Goal: Task Accomplishment & Management: Complete application form

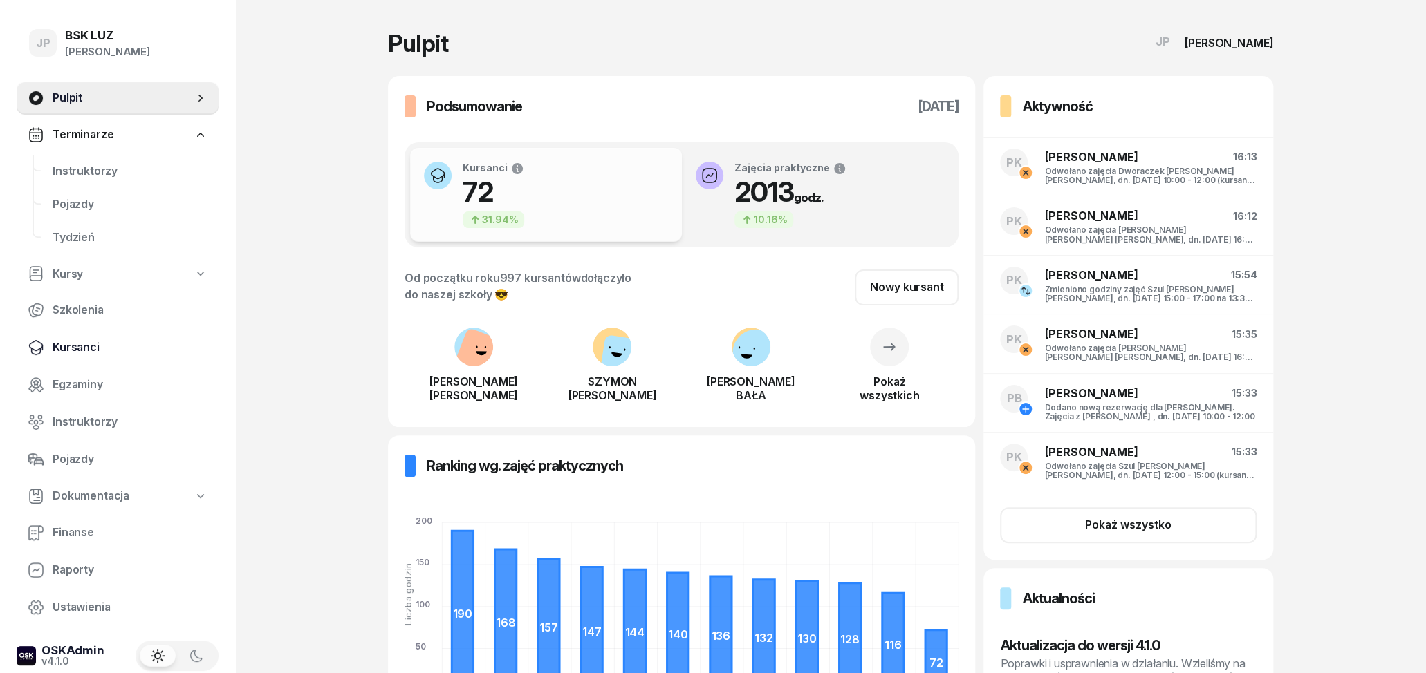
click at [64, 347] on span "Kursanci" at bounding box center [130, 348] width 155 height 18
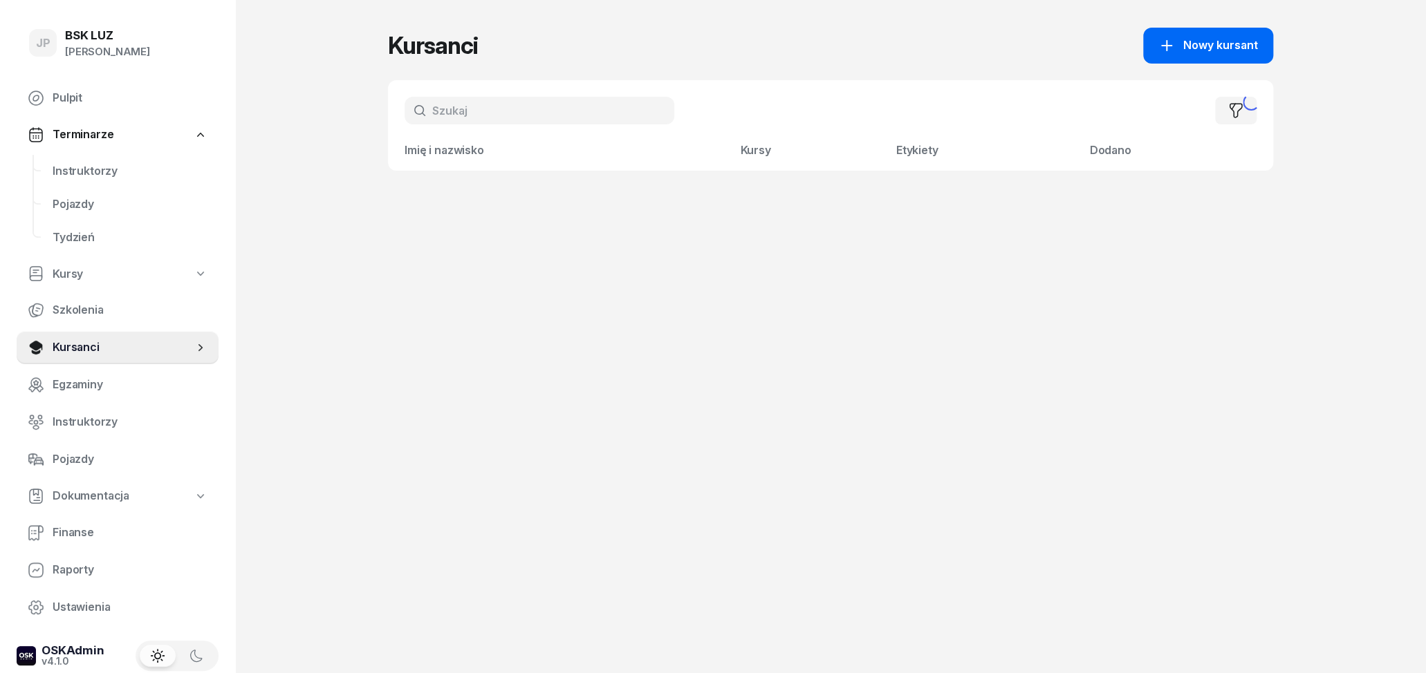
click at [1184, 44] on div "Nowy kursant" at bounding box center [1208, 46] width 100 height 18
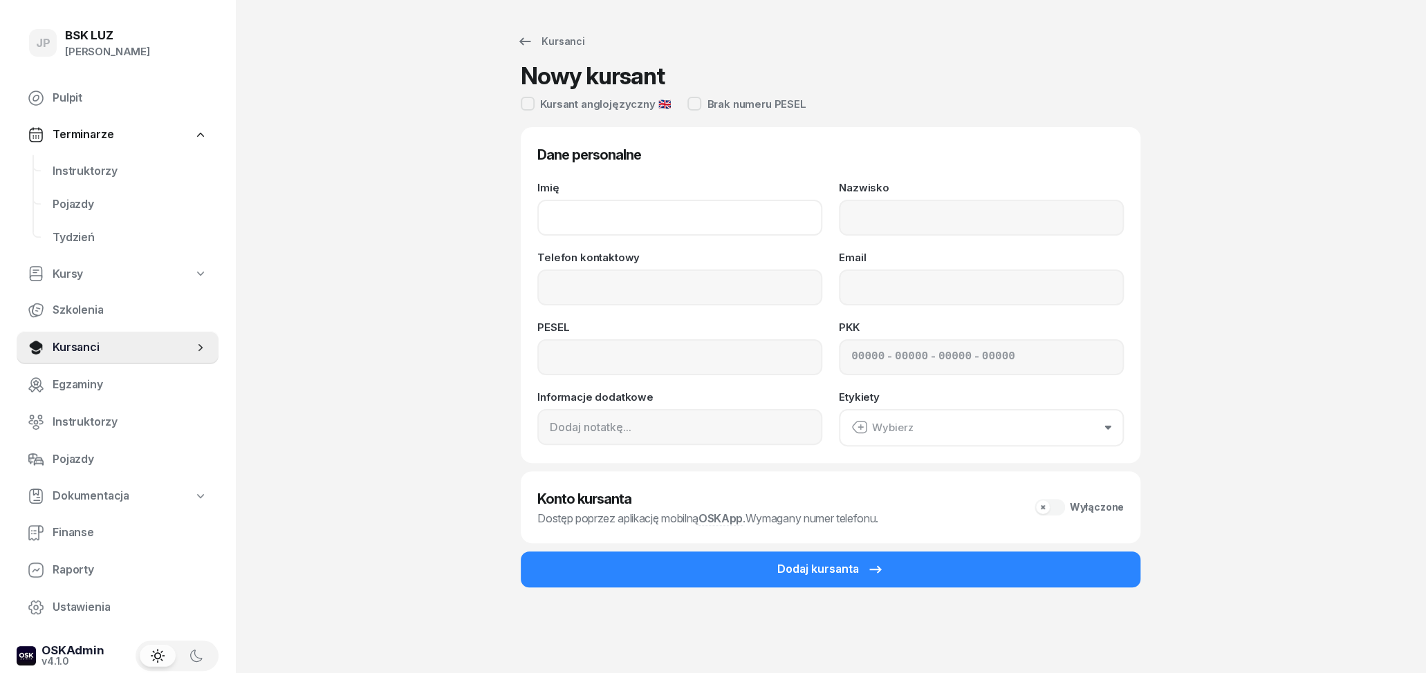
drag, startPoint x: 619, startPoint y: 205, endPoint x: 619, endPoint y: 221, distance: 15.9
click at [620, 206] on input "Imię" at bounding box center [679, 218] width 285 height 36
click at [619, 225] on input "Imię" at bounding box center [679, 218] width 285 height 36
type input "j"
type input "[PERSON_NAME]"
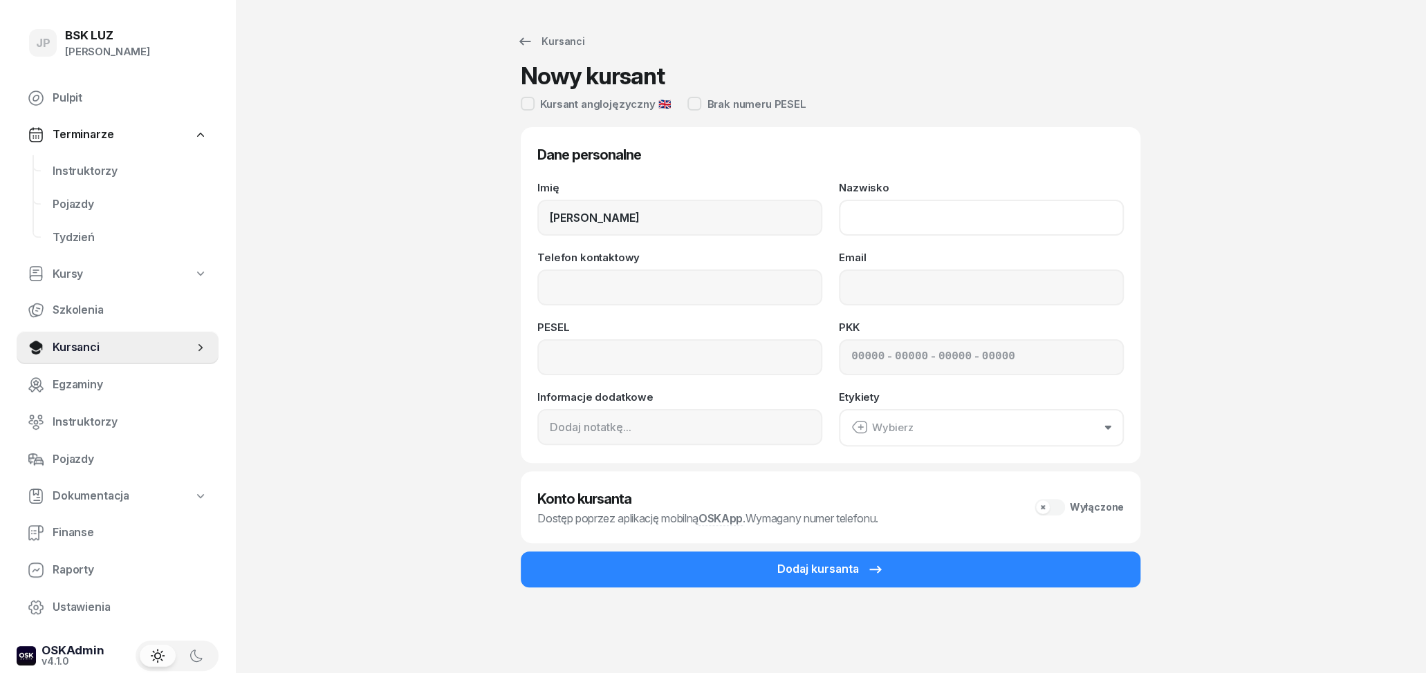
click at [896, 224] on input "Nazwisko" at bounding box center [981, 218] width 285 height 36
type input "WÓJCIK"
click at [652, 285] on input "Telefon kontaktowy" at bounding box center [679, 288] width 285 height 36
type input "694 967 172"
click at [877, 294] on input "Email" at bounding box center [981, 288] width 285 height 36
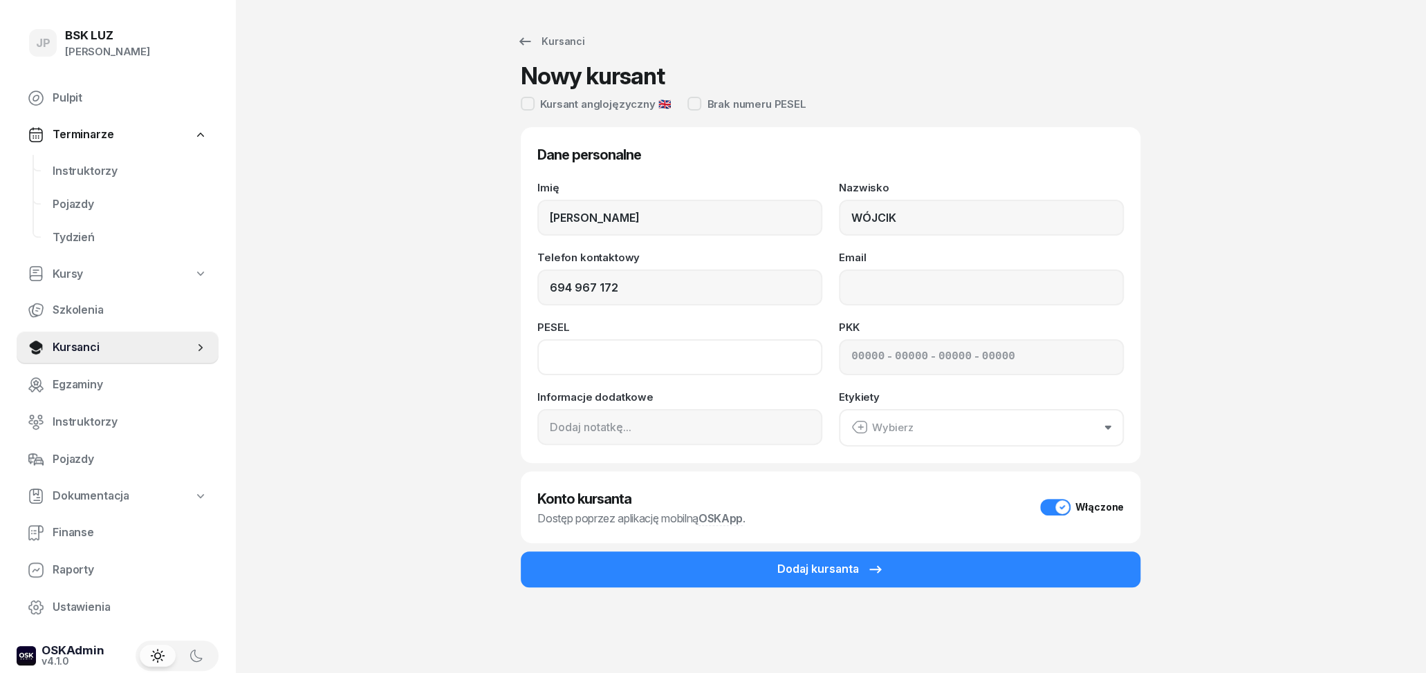
click at [690, 360] on input at bounding box center [679, 357] width 285 height 36
type input "08221909791"
click at [859, 284] on input "Email" at bounding box center [981, 288] width 285 height 36
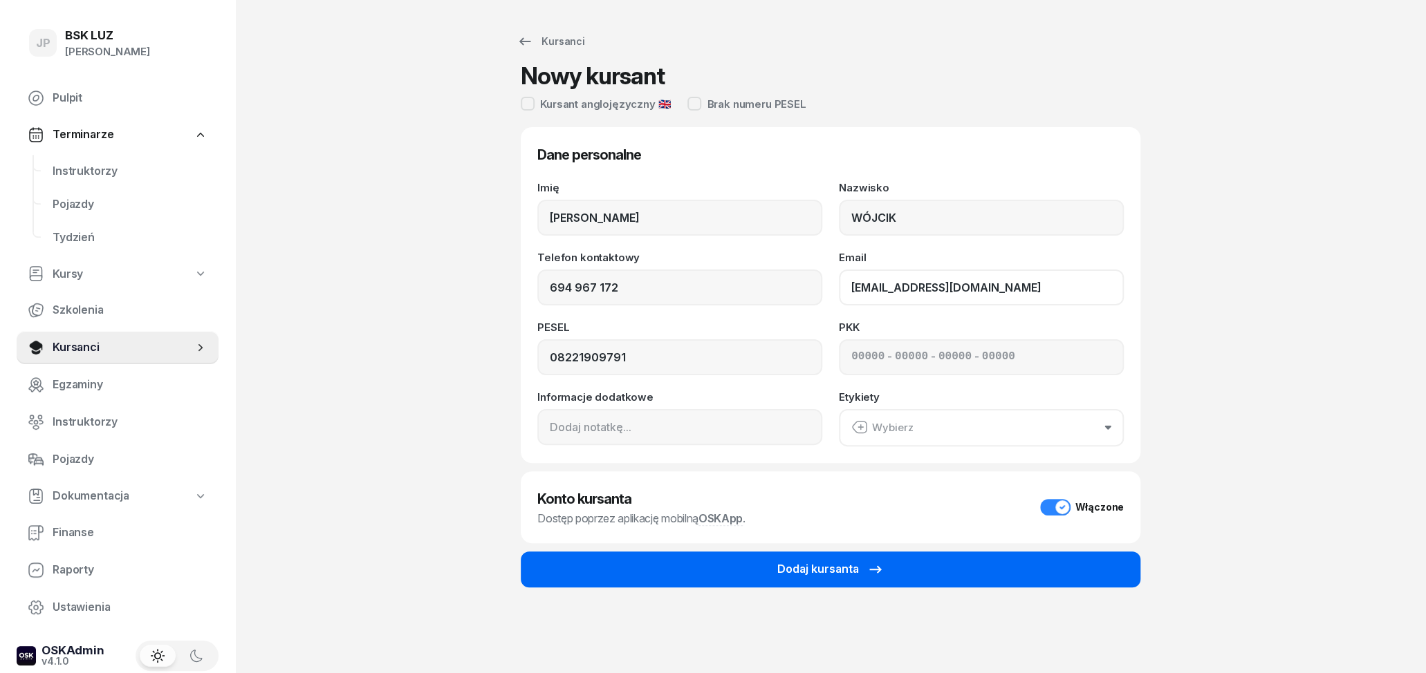
type input "[EMAIL_ADDRESS][DOMAIN_NAME]"
click at [848, 573] on div "Dodaj kursanta" at bounding box center [830, 570] width 106 height 18
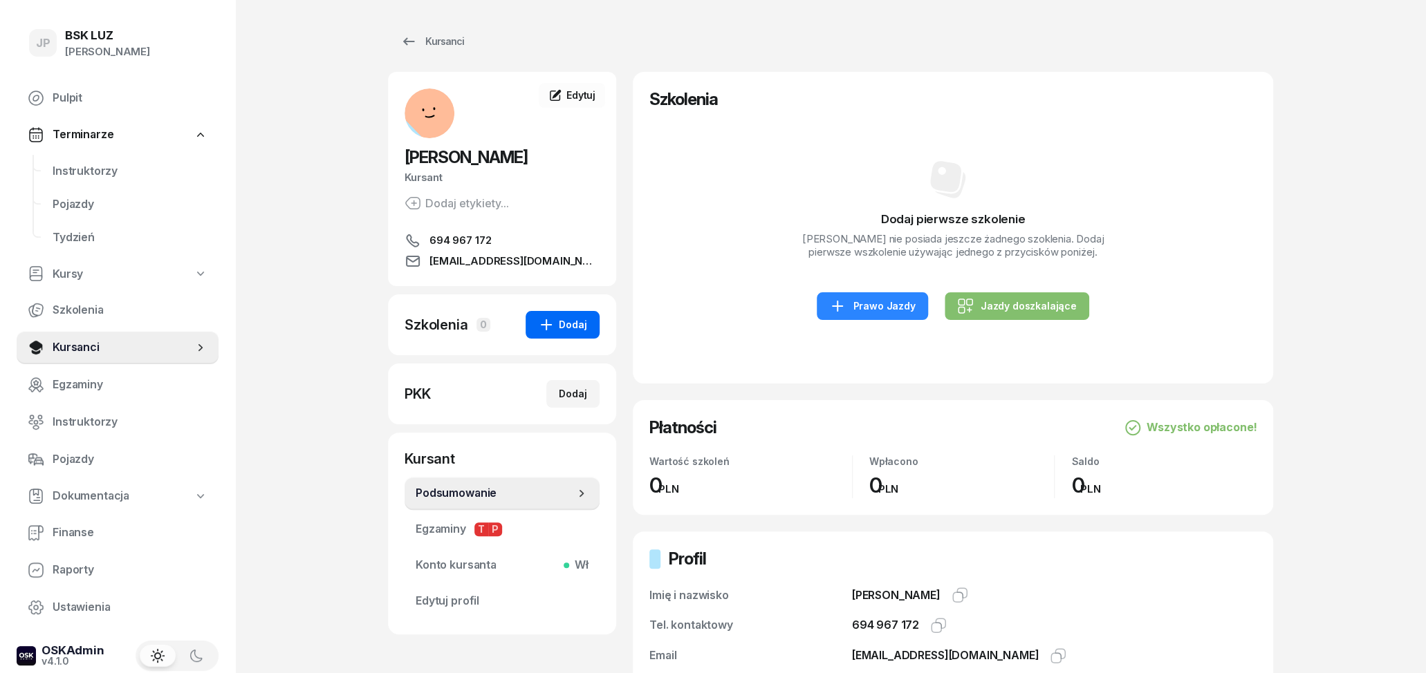
click at [578, 332] on div "Dodaj" at bounding box center [562, 325] width 49 height 17
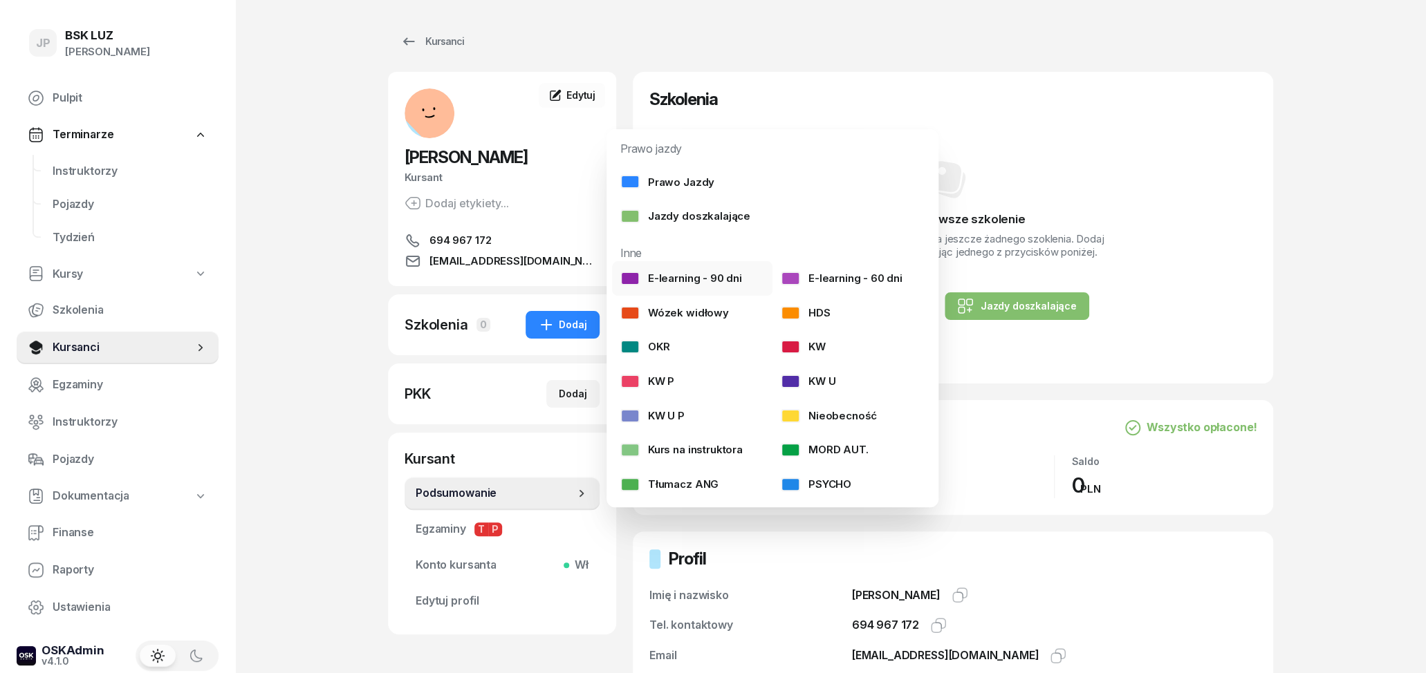
click at [716, 286] on div "E-learning - 90 dni" at bounding box center [681, 279] width 122 height 18
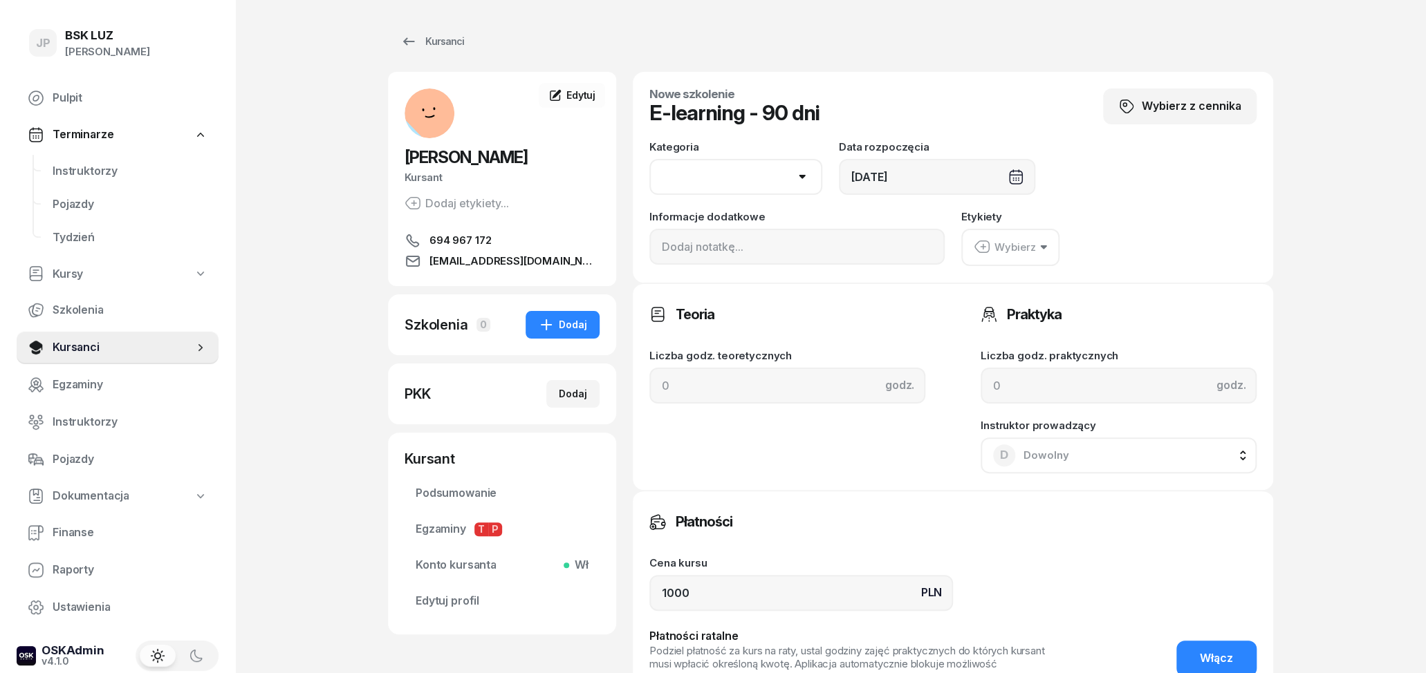
select select "B"
click option "B" at bounding box center [0, 0] width 0 height 0
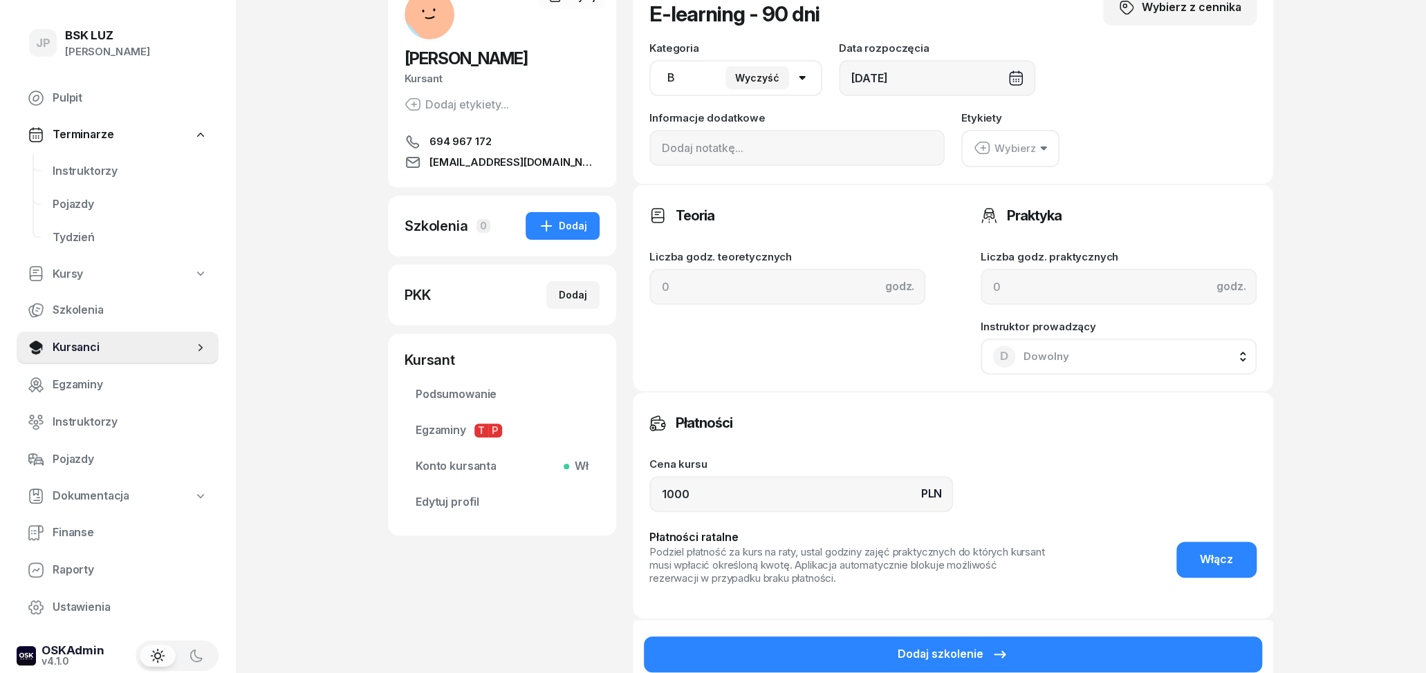
scroll to position [144, 0]
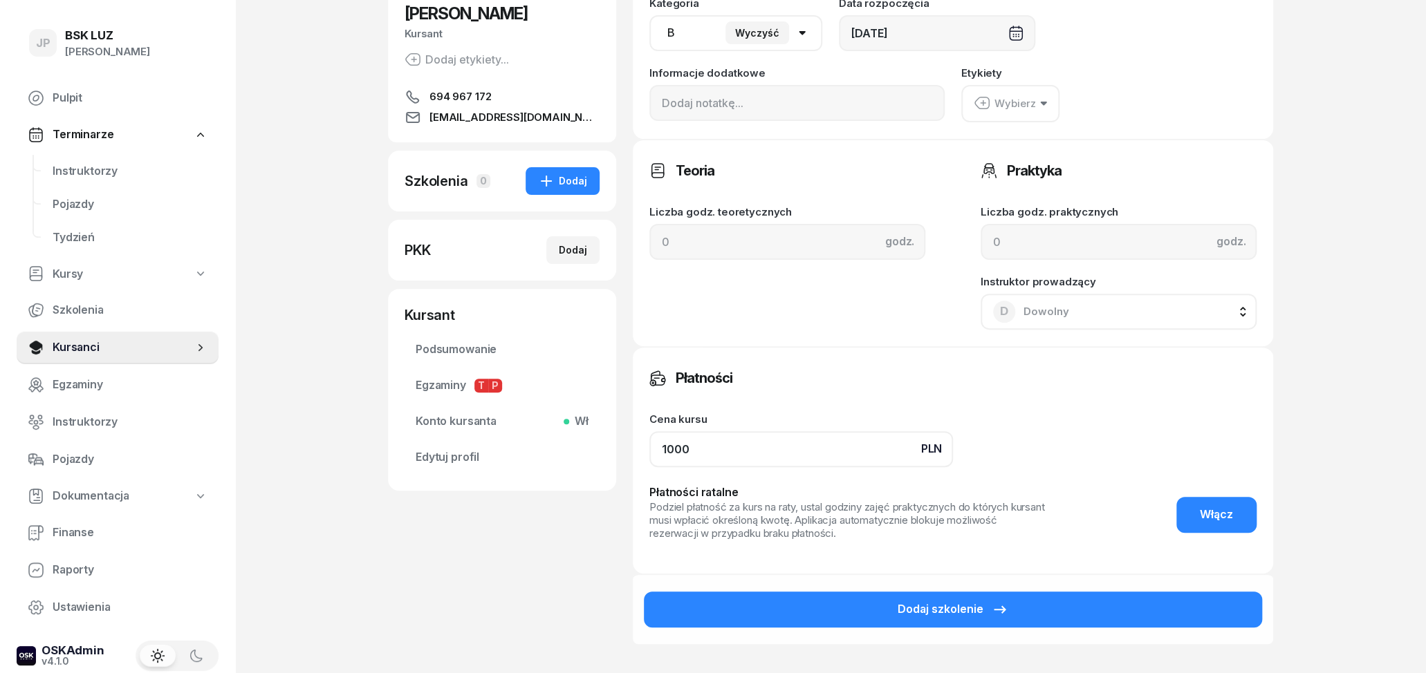
drag, startPoint x: 718, startPoint y: 448, endPoint x: 589, endPoint y: 443, distance: 129.4
click at [649, 443] on input "1000" at bounding box center [801, 449] width 304 height 36
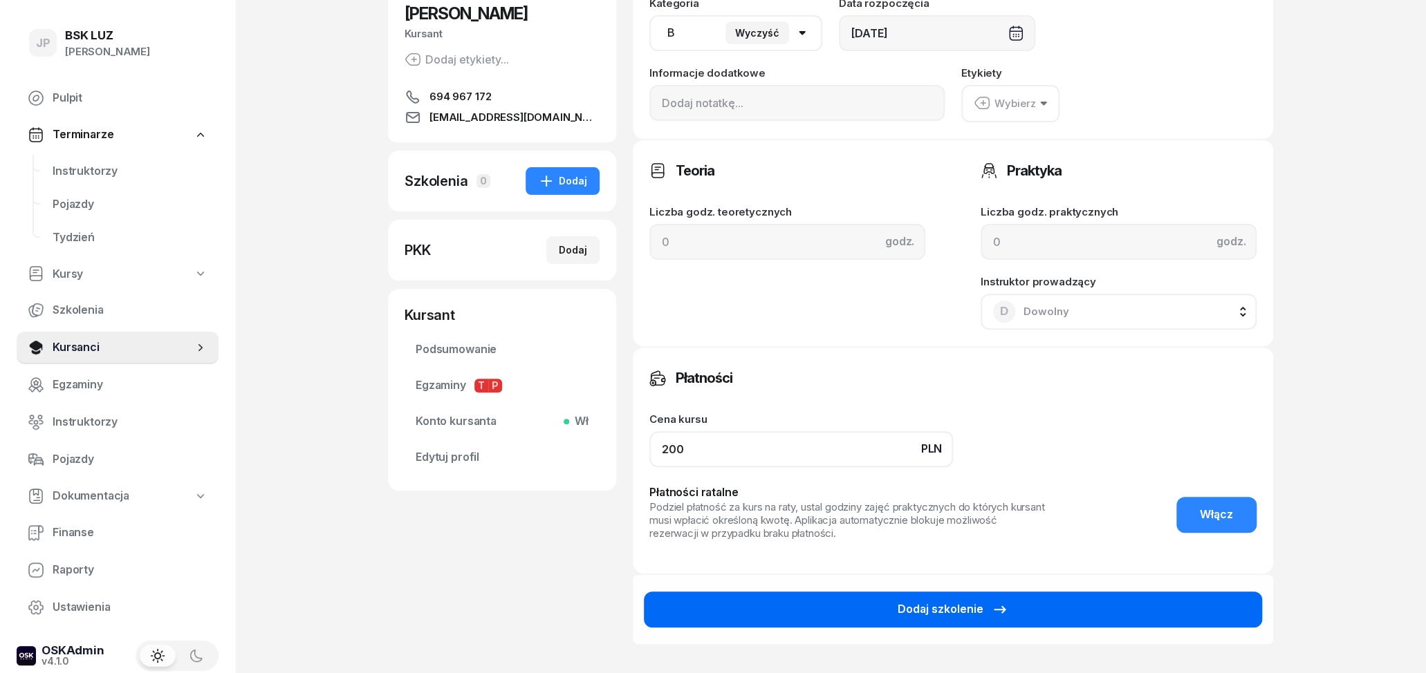
type input "200"
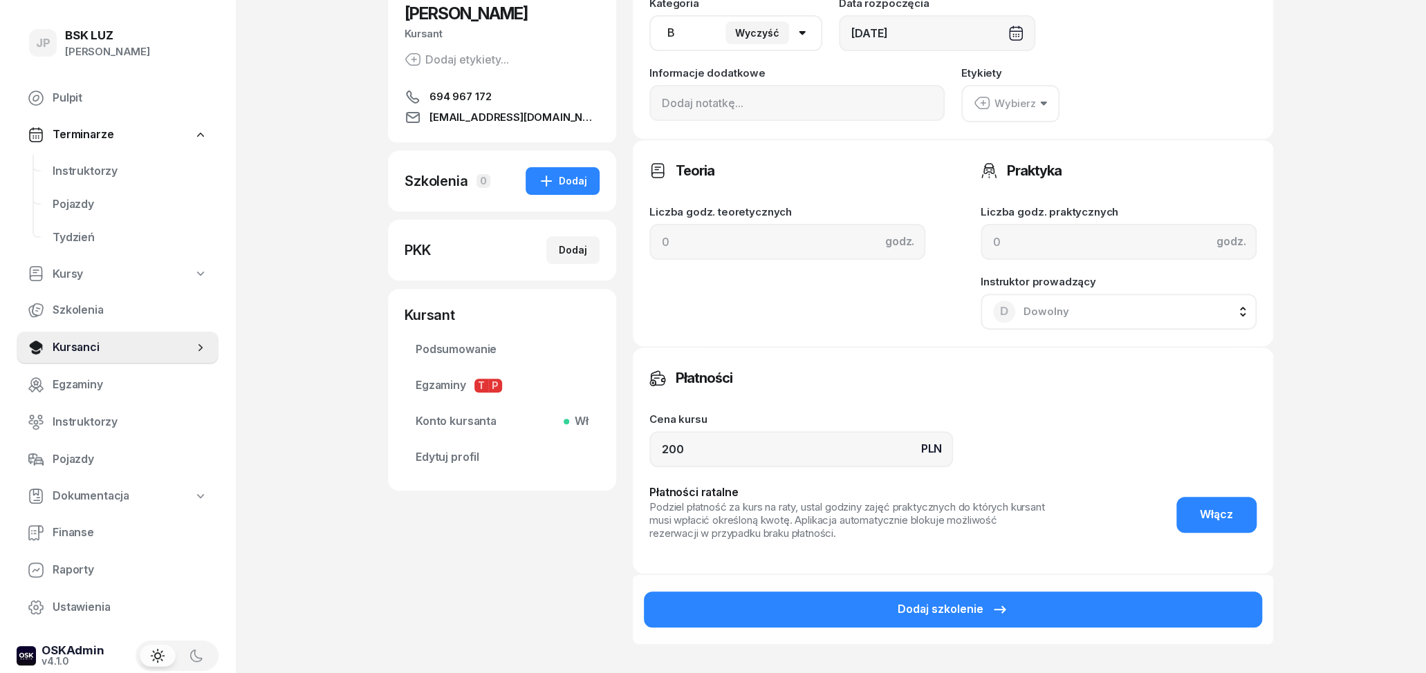
click at [935, 592] on button "Dodaj szkolenie" at bounding box center [953, 610] width 618 height 36
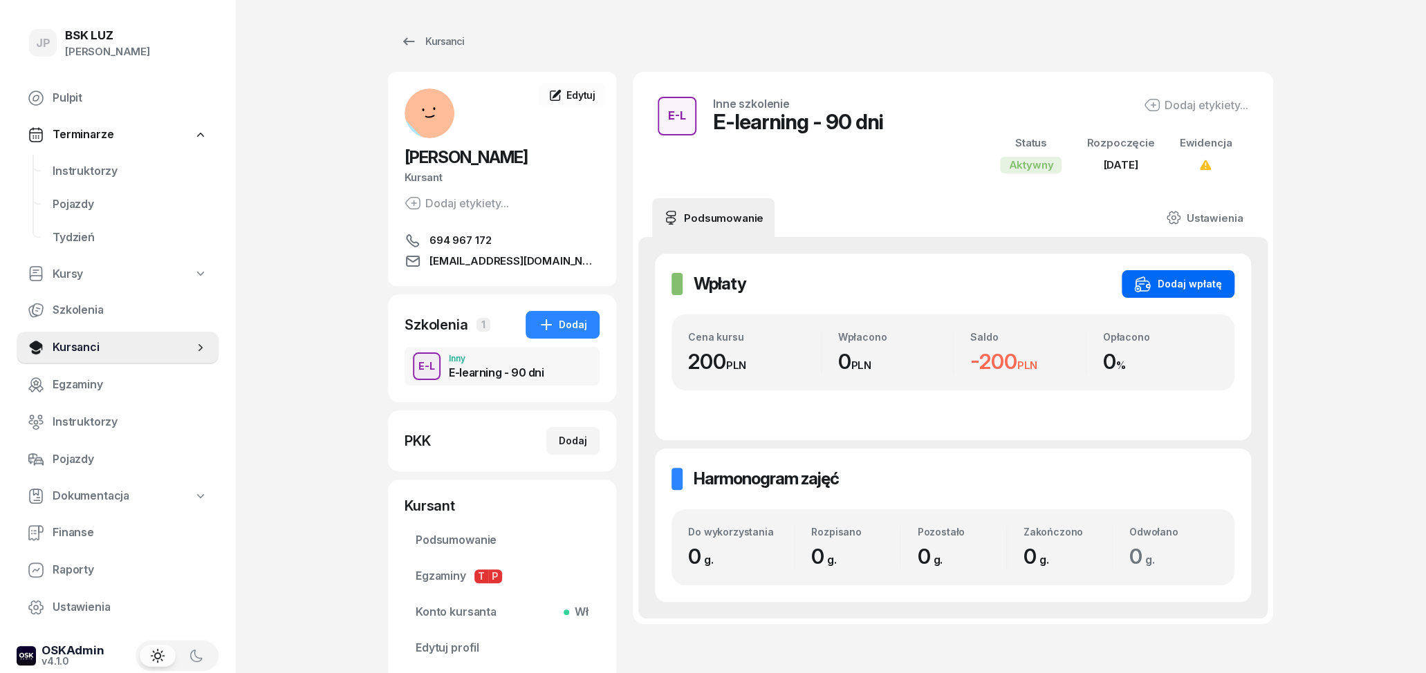
click at [1203, 281] on div "Dodaj wpłatę" at bounding box center [1178, 284] width 88 height 17
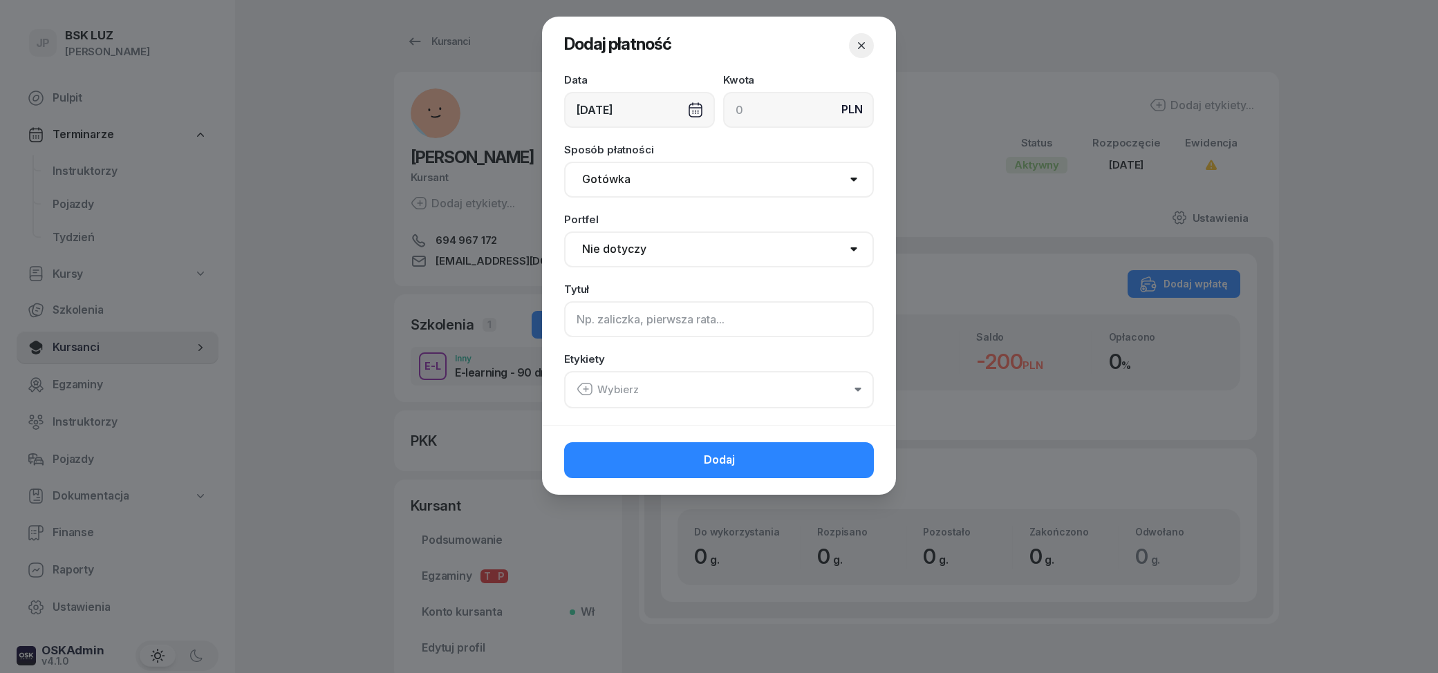
click at [690, 330] on input at bounding box center [719, 319] width 310 height 36
type input "gotówka, Skłodowska, Moto LUZ"
click at [774, 105] on input at bounding box center [798, 110] width 151 height 36
type input "200"
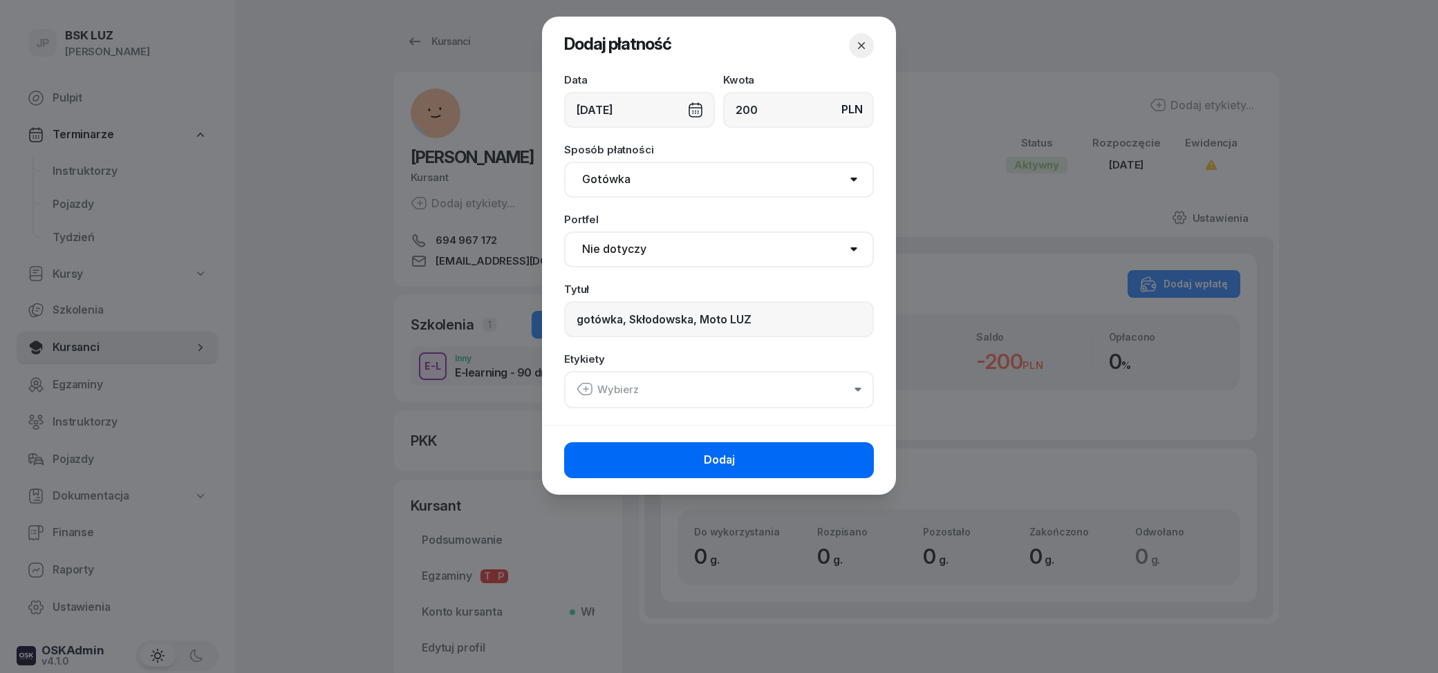
click at [762, 451] on button "Dodaj" at bounding box center [719, 460] width 310 height 36
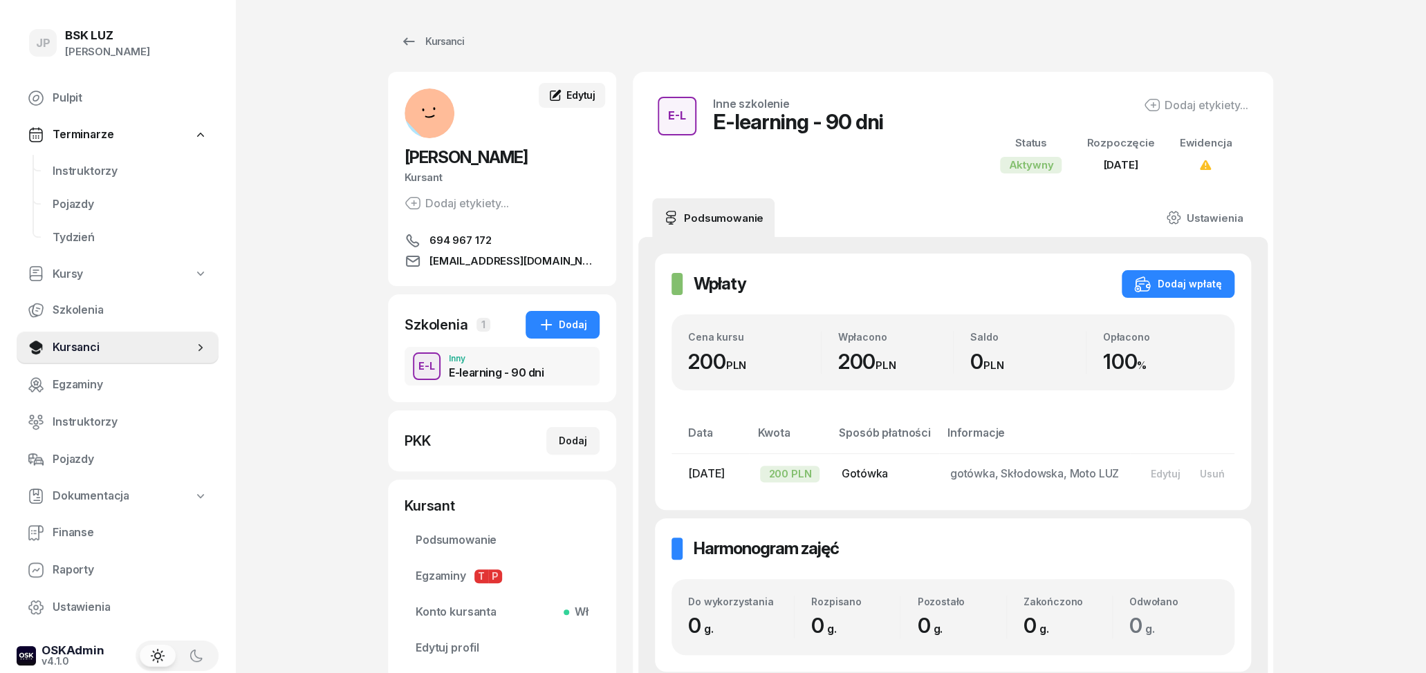
click at [572, 96] on span "Edytuj" at bounding box center [580, 95] width 29 height 12
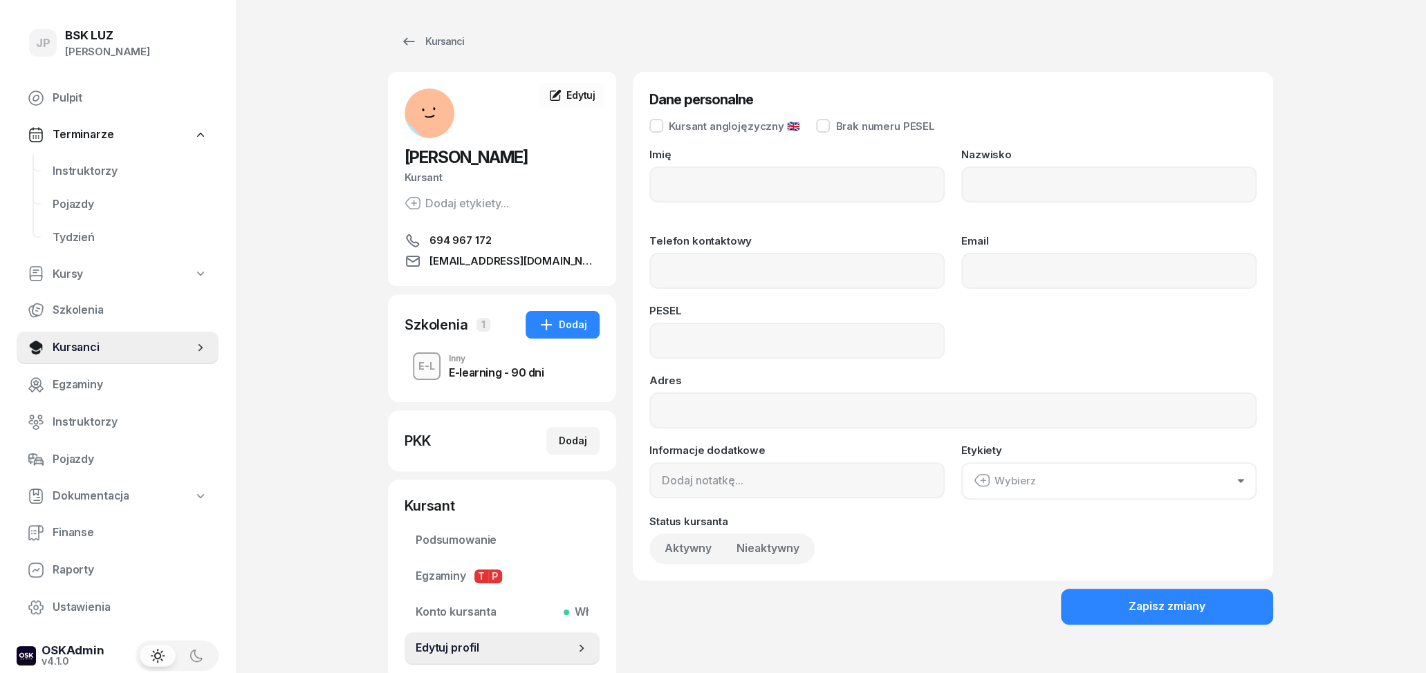
type input "[PERSON_NAME]"
type input "WÓJCIK"
type input "694967172"
type input "[EMAIL_ADDRESS][DOMAIN_NAME]"
type input "08221909791"
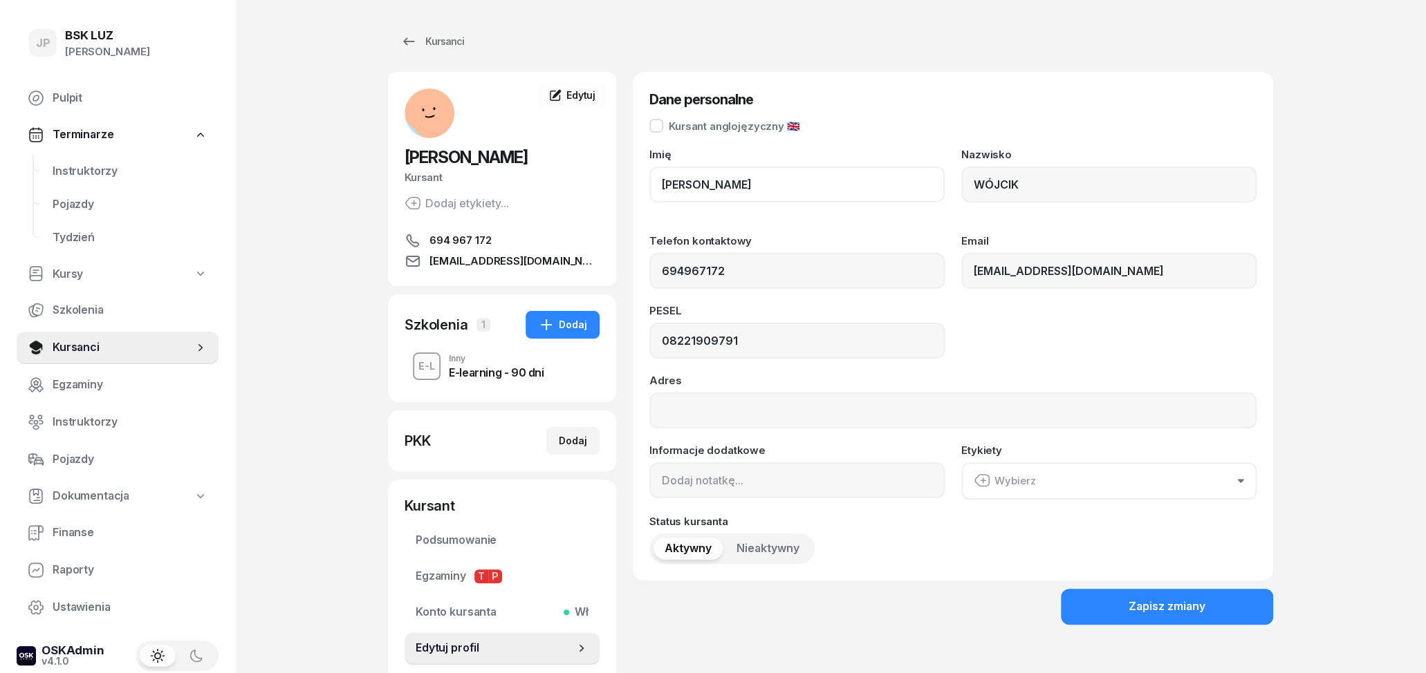
drag, startPoint x: 719, startPoint y: 177, endPoint x: 617, endPoint y: 185, distance: 101.9
click at [617, 185] on div "JAN WÓJCIK Kursant Dodaj etykiety... 694 967 172 janwojcik2008@gmail.com JW JAN…" at bounding box center [830, 377] width 885 height 610
drag, startPoint x: 691, startPoint y: 185, endPoint x: 652, endPoint y: 189, distance: 39.6
click at [652, 189] on input "[PERSON_NAME]" at bounding box center [796, 185] width 295 height 36
drag, startPoint x: 1078, startPoint y: 183, endPoint x: 962, endPoint y: 183, distance: 116.2
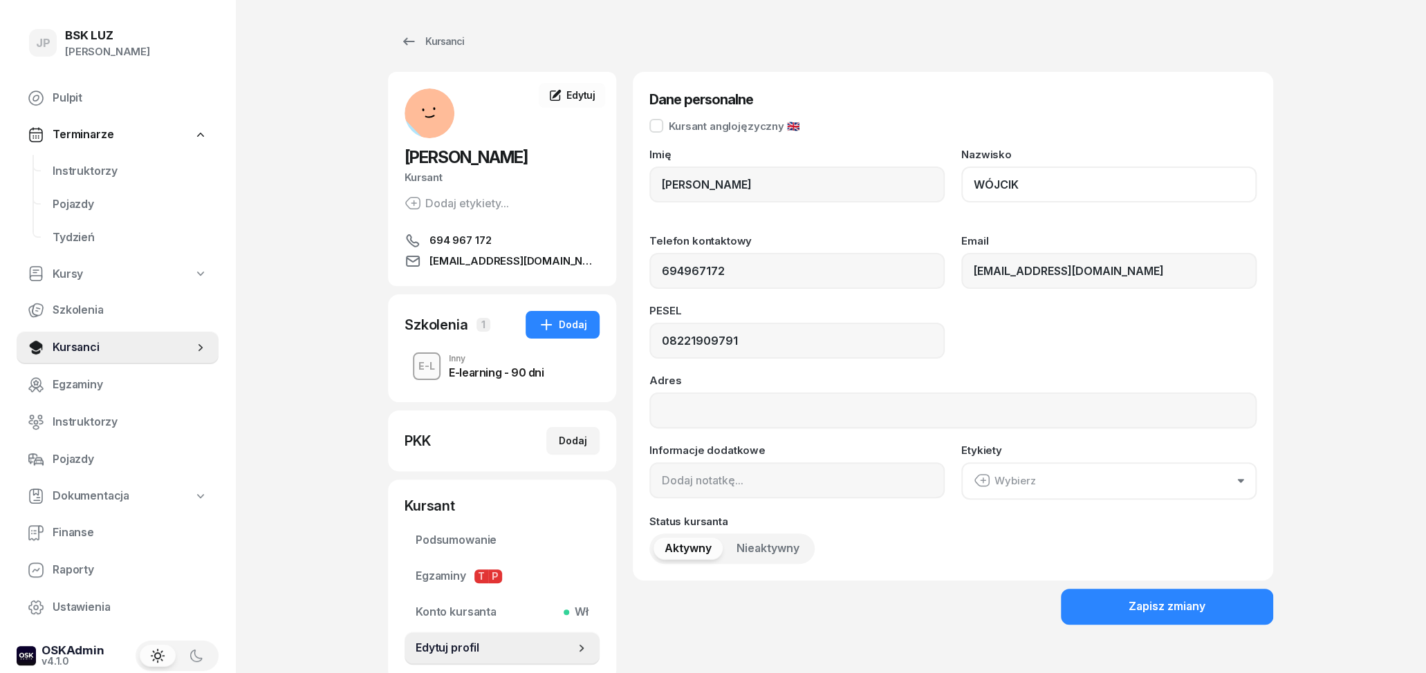
click at [961, 183] on input "WÓJCIK" at bounding box center [1108, 185] width 295 height 36
drag, startPoint x: 1121, startPoint y: 272, endPoint x: 954, endPoint y: 272, distance: 166.6
click at [961, 272] on input "[EMAIL_ADDRESS][DOMAIN_NAME]" at bounding box center [1108, 271] width 295 height 36
drag, startPoint x: 738, startPoint y: 271, endPoint x: 612, endPoint y: 271, distance: 125.8
click at [649, 271] on input "694967172" at bounding box center [796, 271] width 295 height 36
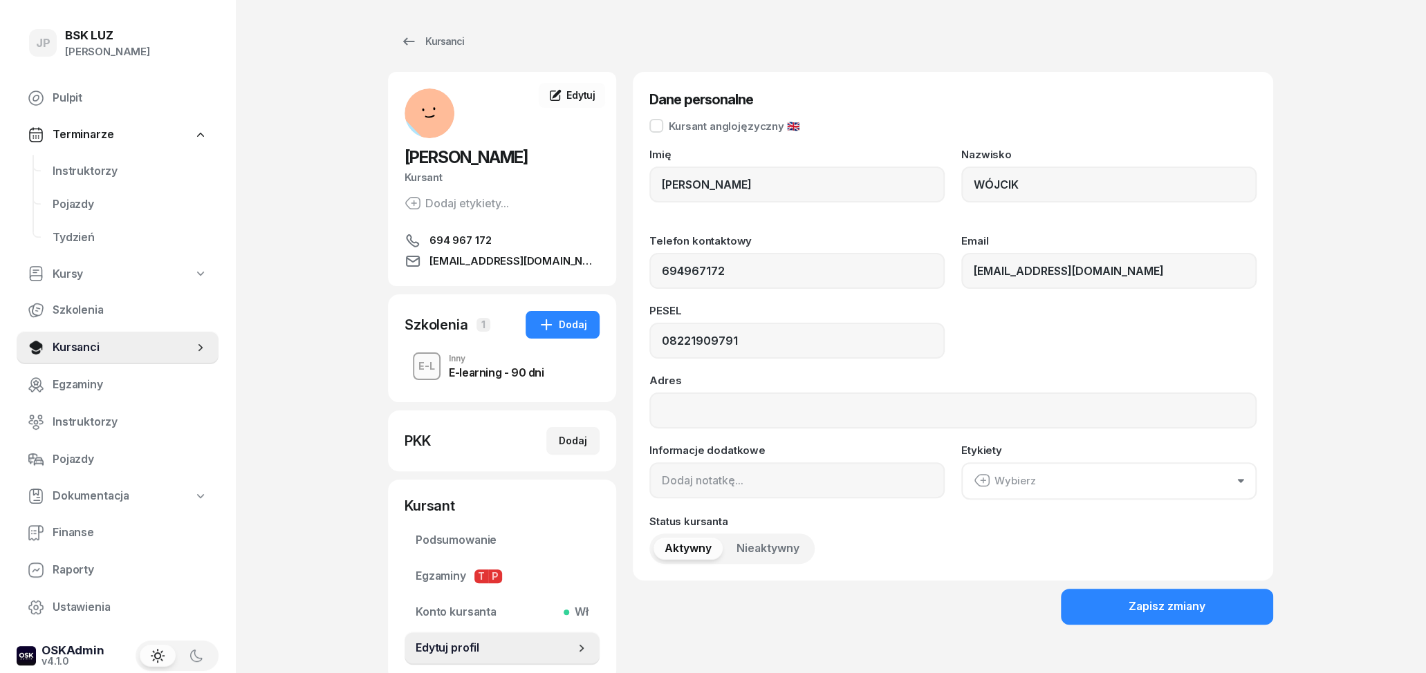
click at [952, 307] on div "PESEL 08221909791" at bounding box center [952, 332] width 607 height 53
drag, startPoint x: 825, startPoint y: 341, endPoint x: 640, endPoint y: 337, distance: 184.6
click at [649, 337] on input "08221909791" at bounding box center [796, 341] width 295 height 36
click at [793, 351] on input "08221909791" at bounding box center [796, 341] width 295 height 36
click at [1217, 594] on button "Zapisz zmiany" at bounding box center [1167, 607] width 212 height 36
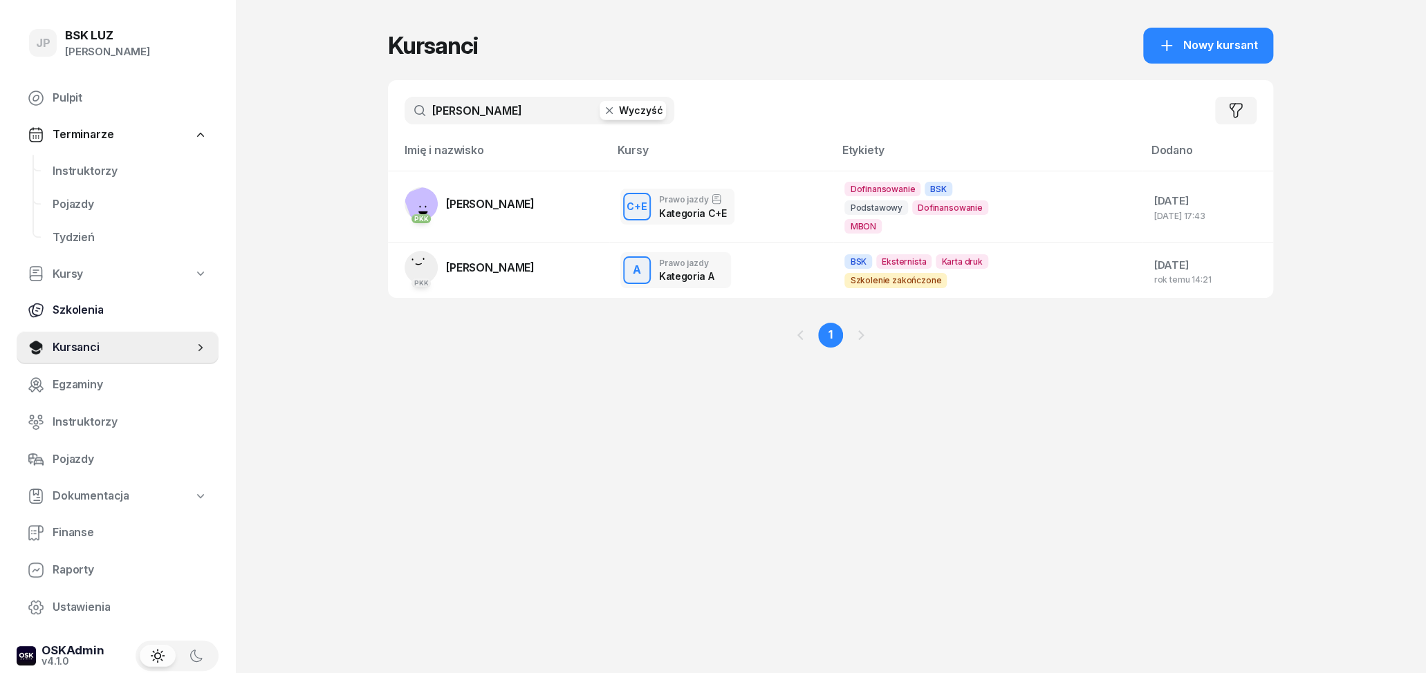
click at [91, 309] on span "Szkolenia" at bounding box center [130, 310] width 155 height 18
select select "createdAt-desc"
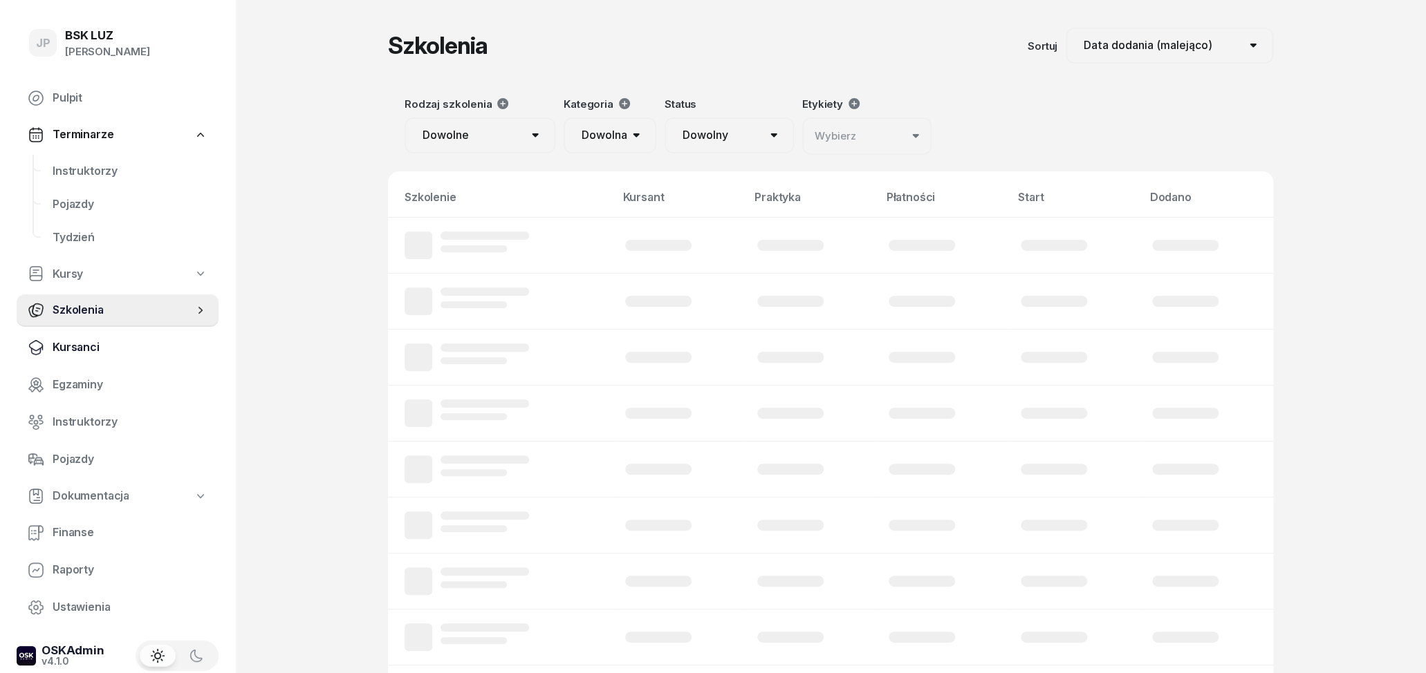
click at [70, 357] on link "Kursanci" at bounding box center [118, 347] width 202 height 33
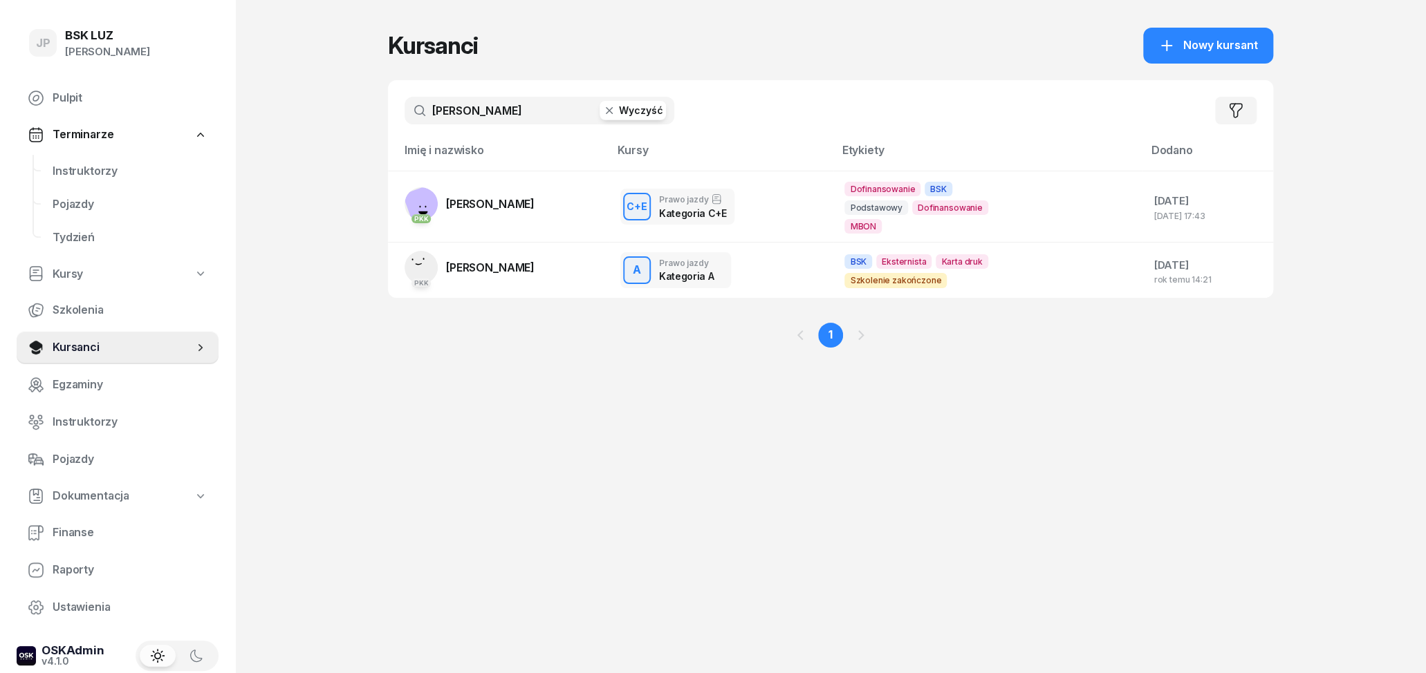
click at [618, 106] on button "Wyczyść" at bounding box center [632, 110] width 66 height 19
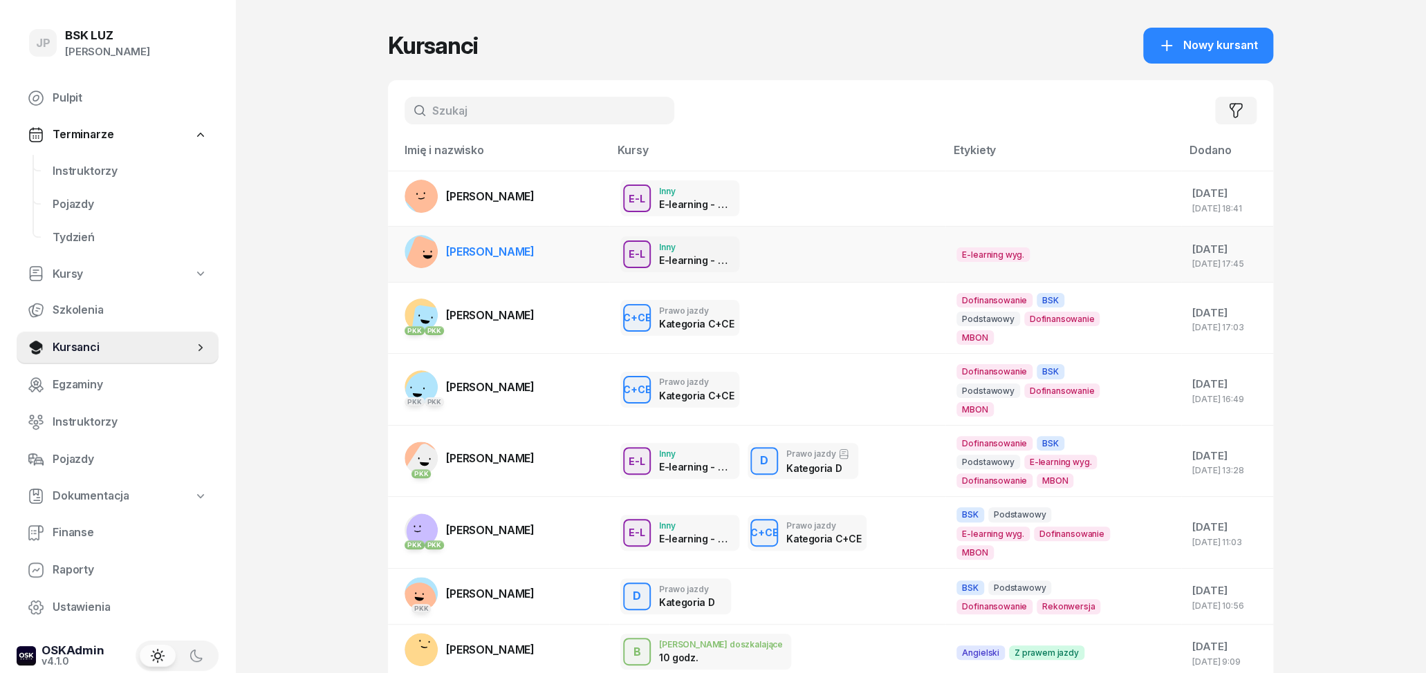
click at [519, 245] on span "[PERSON_NAME]" at bounding box center [490, 252] width 88 height 14
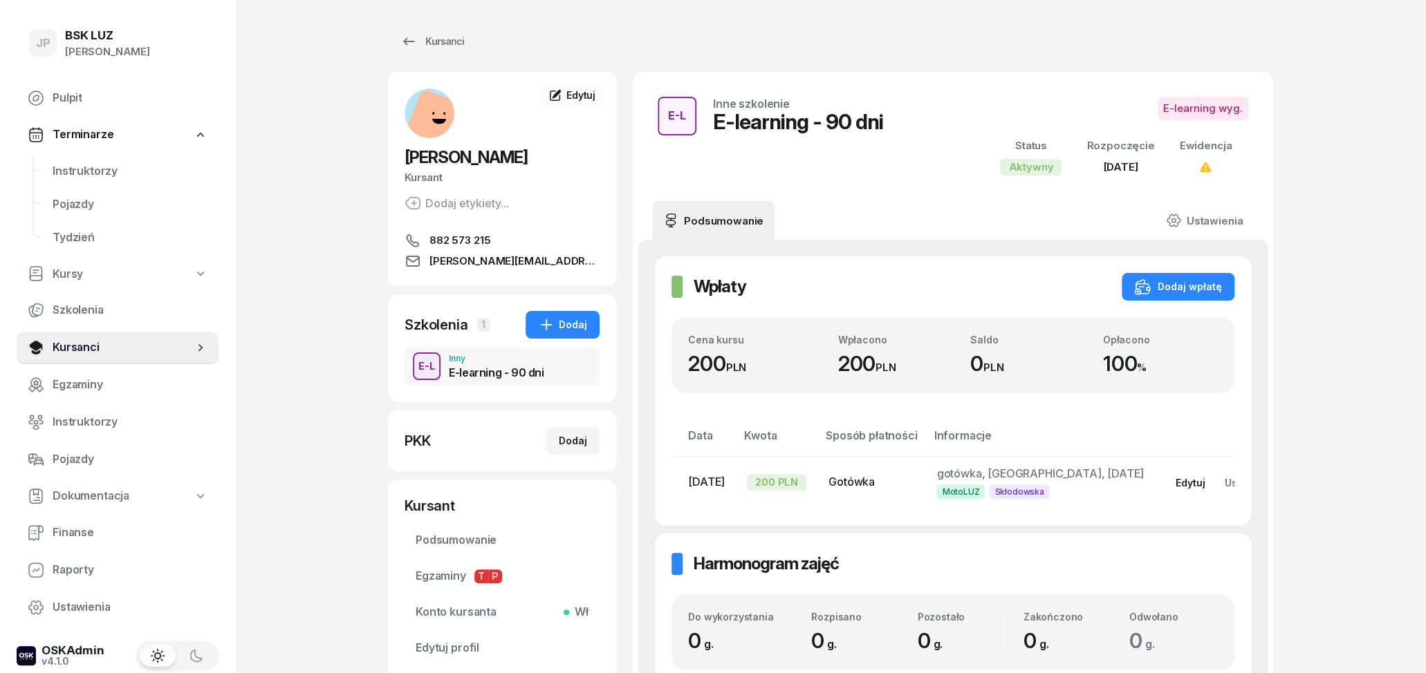
click at [1178, 485] on div "Edytuj" at bounding box center [1190, 483] width 30 height 12
select select "67eba14bd336f44fb15f6542"
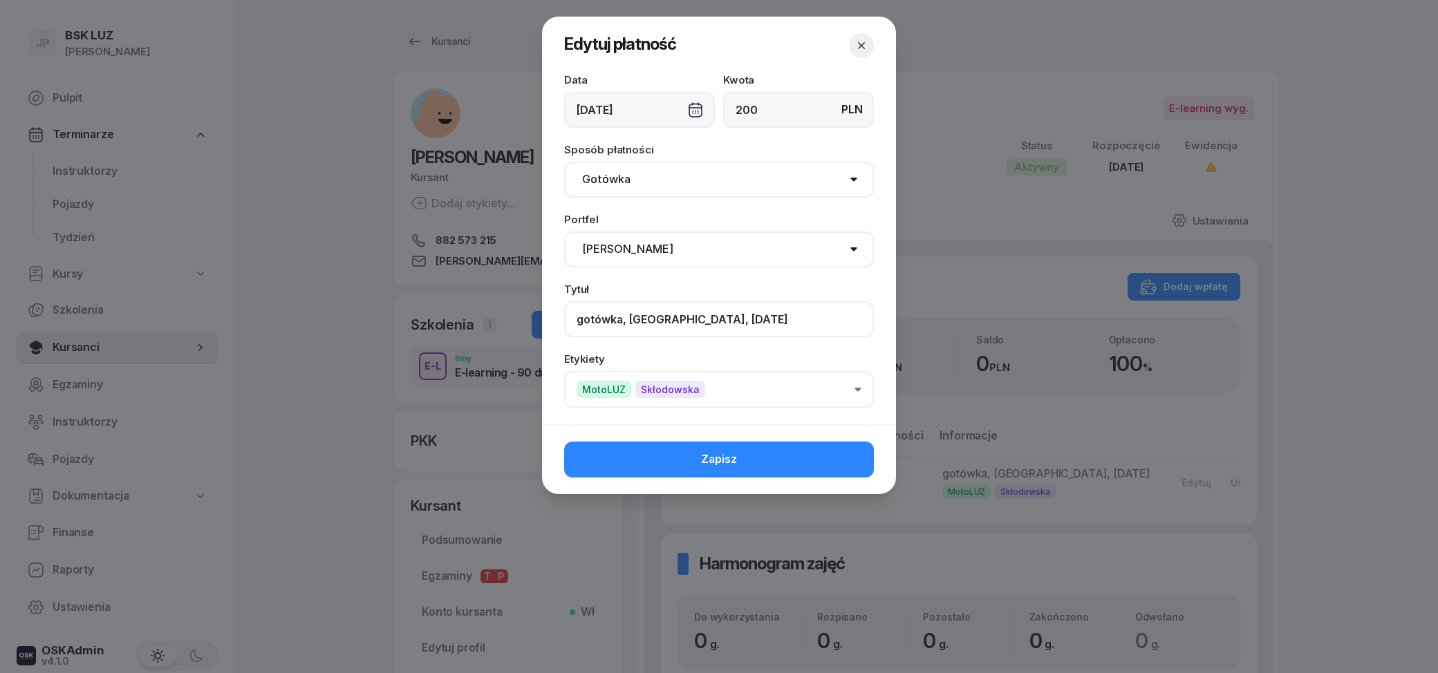
click at [700, 317] on input "gotówka, [GEOGRAPHIC_DATA], [DATE]" at bounding box center [719, 319] width 310 height 36
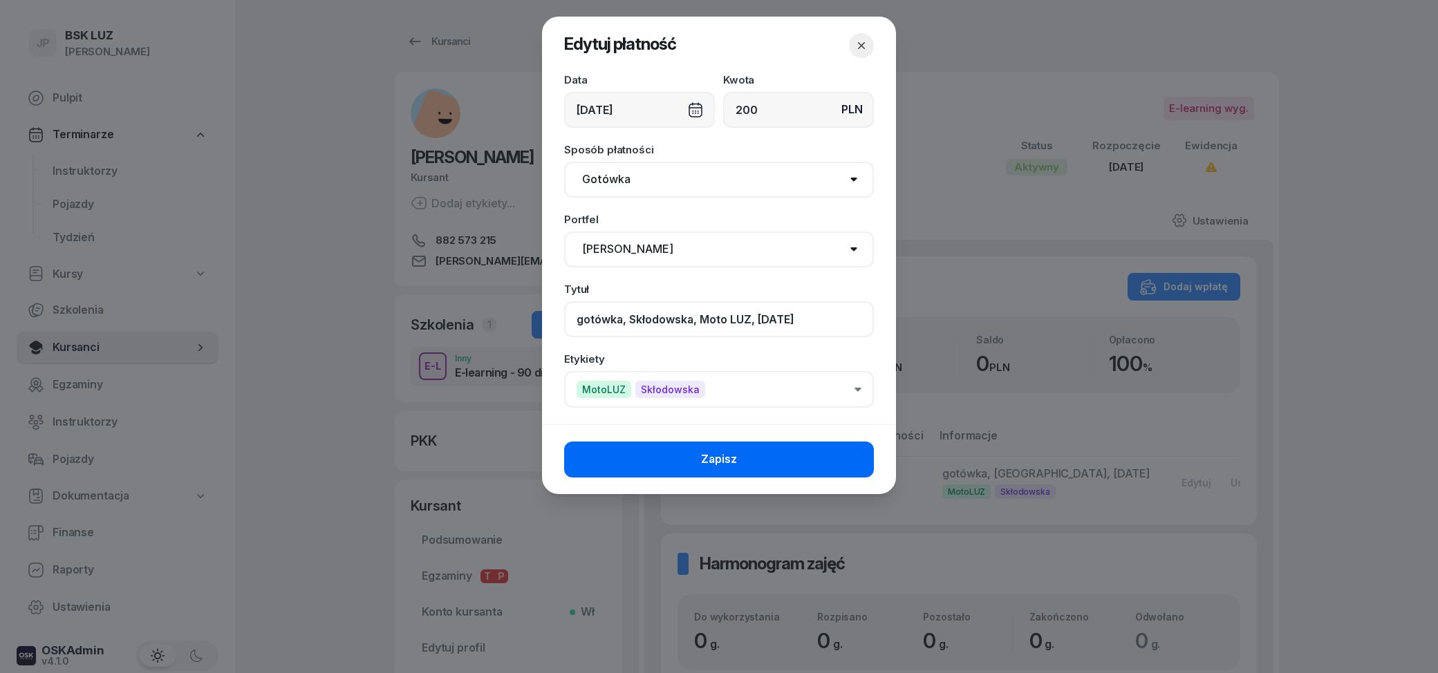
type input "gotówka, Skłodowska, Moto LUZ, [DATE]"
click at [689, 467] on button "Zapisz" at bounding box center [719, 460] width 310 height 36
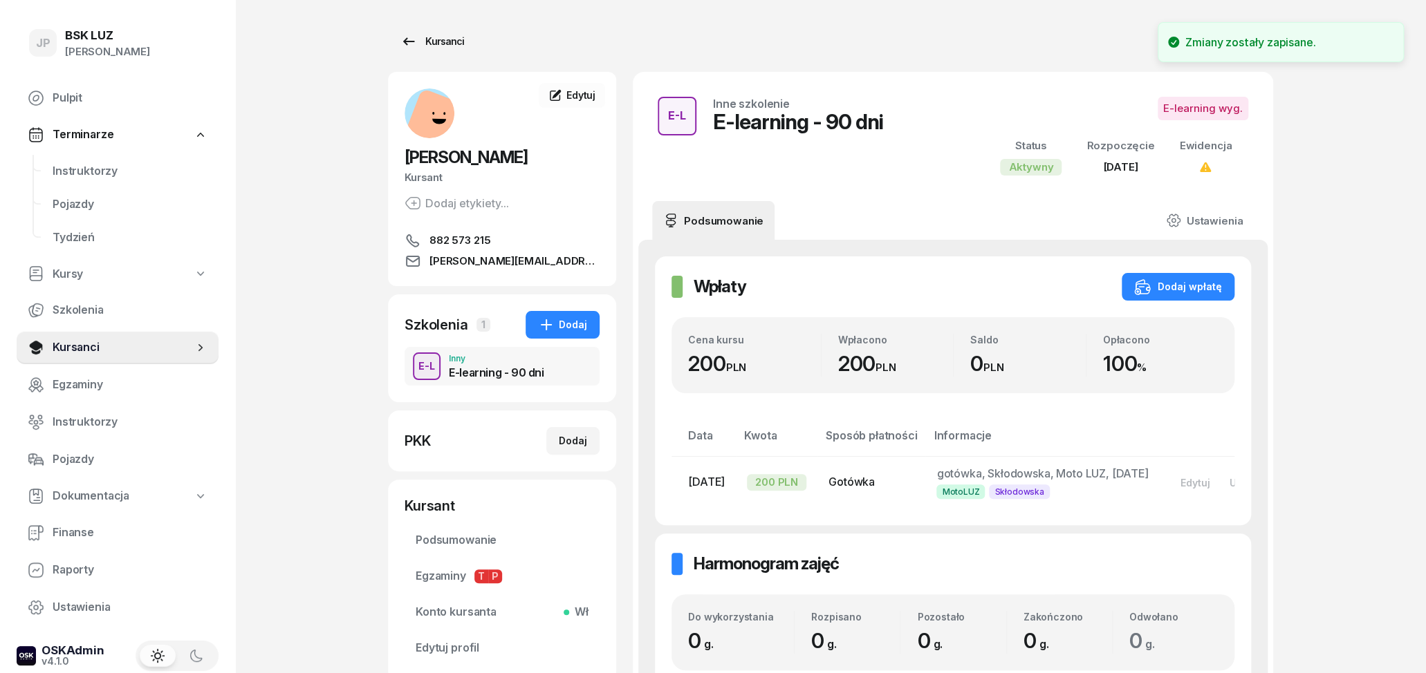
click at [429, 39] on div "Kursanci" at bounding box center [432, 41] width 64 height 17
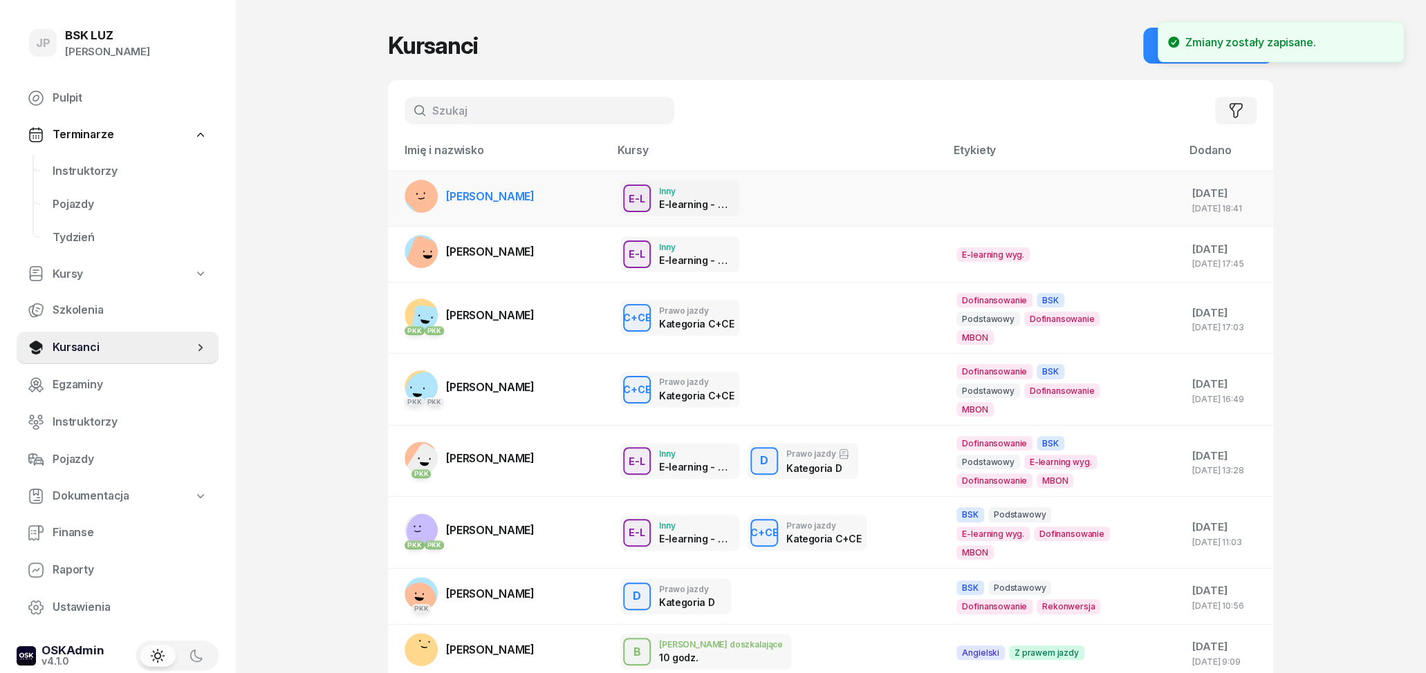
click at [873, 194] on div "E-L Inny E-learning - 90 dni E-L Inne szkolenie E-learning - 90 dni Praktyka Pł…" at bounding box center [777, 198] width 314 height 36
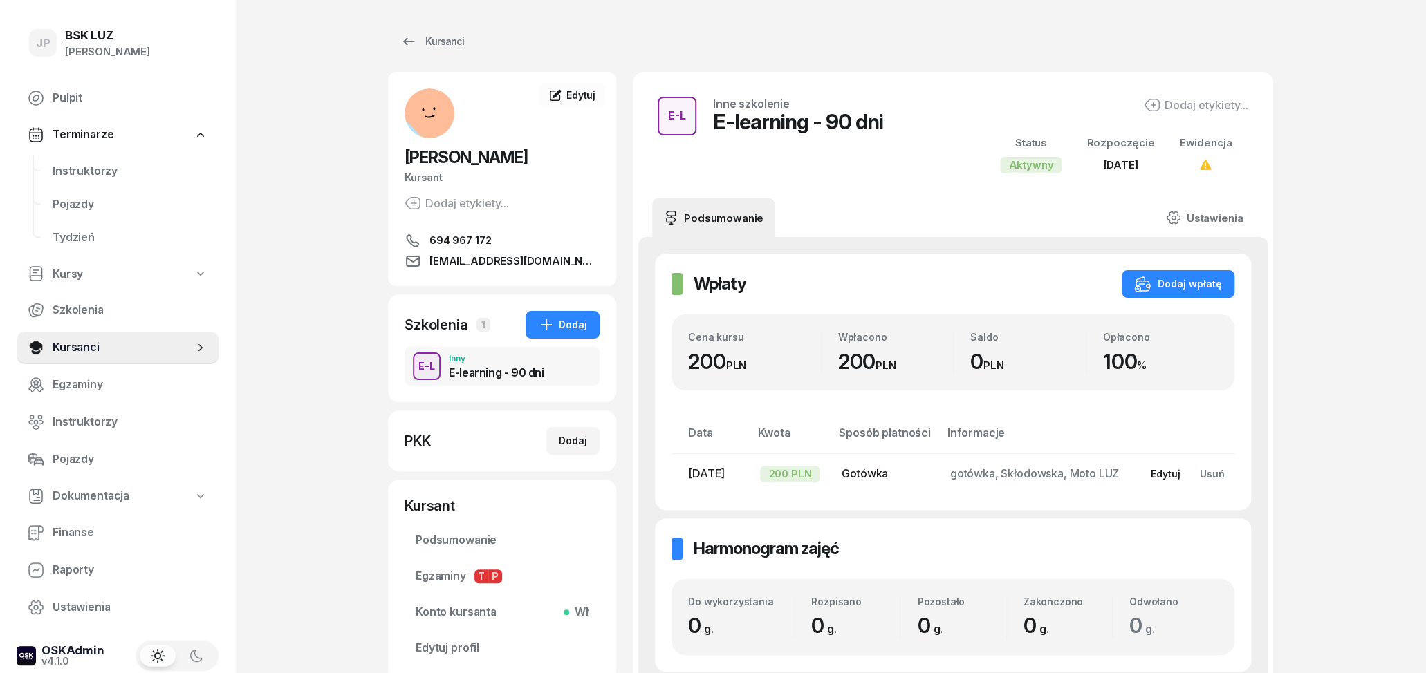
click at [1166, 474] on div "Edytuj" at bounding box center [1165, 474] width 30 height 12
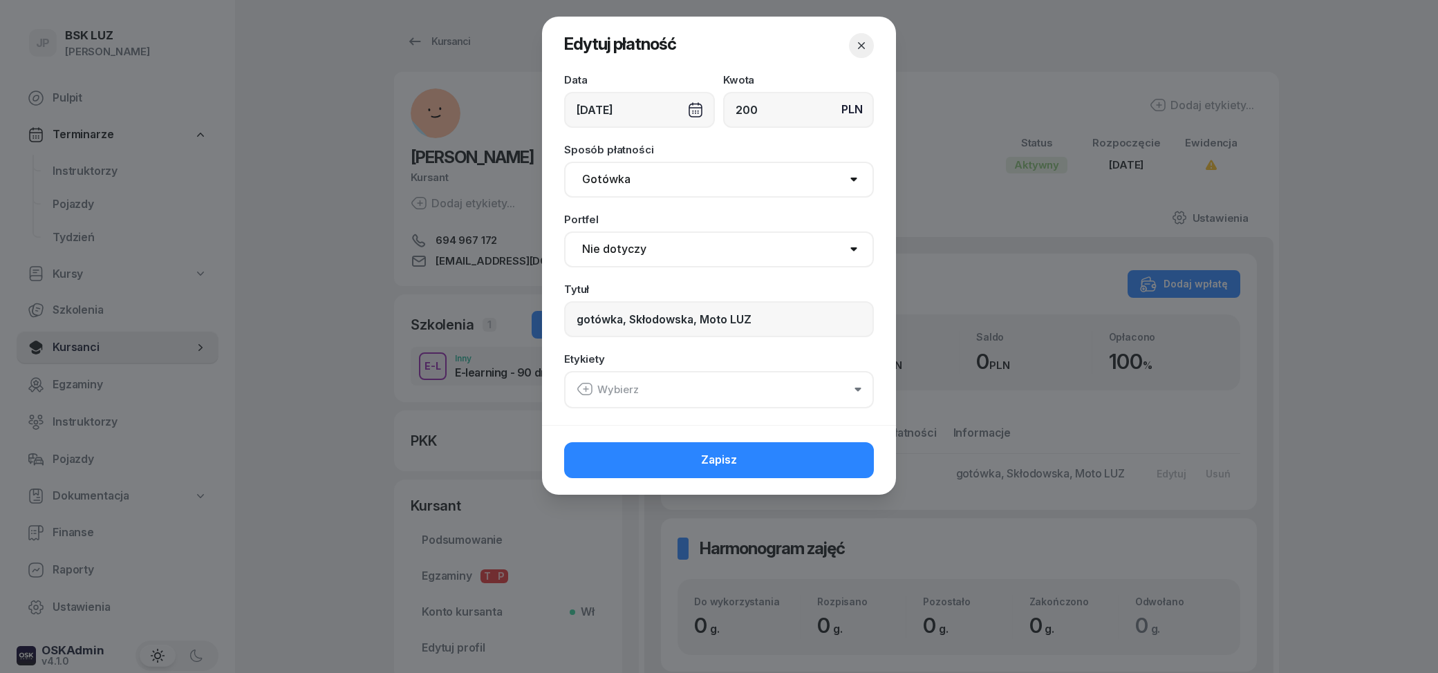
click at [564, 232] on select "Nie dotyczy BSK Kawiory MotoLUZ Kawiory SzkołaMOTO Kawiory BSK Skłodowska MotoL…" at bounding box center [719, 250] width 310 height 36
select select "67eba14bd336f44fb15f6542"
click option "[PERSON_NAME]" at bounding box center [0, 0] width 0 height 0
click at [702, 250] on select "Nie dotyczy BSK Kawiory MotoLUZ Kawiory SzkołaMOTO Kawiory BSK Skłodowska MotoL…" at bounding box center [719, 250] width 310 height 36
click at [564, 232] on select "Nie dotyczy BSK Kawiory MotoLUZ Kawiory SzkołaMOTO Kawiory BSK Skłodowska MotoL…" at bounding box center [719, 250] width 310 height 36
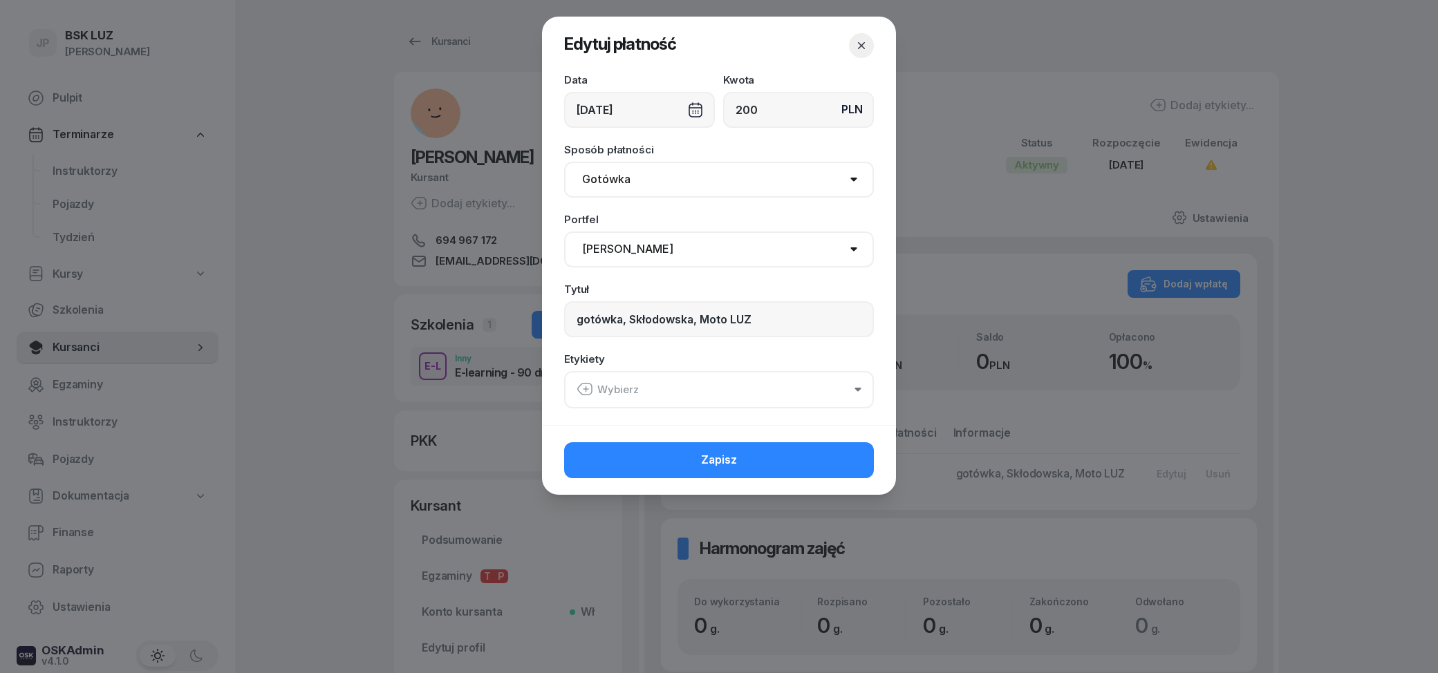
click at [639, 227] on div "Portfel Nie dotyczy BSK Kawiory MotoLUZ Kawiory SzkołaMOTO Kawiory BSK Skłodows…" at bounding box center [719, 240] width 310 height 53
click at [754, 326] on input "gotówka, Skłodowska, Moto LUZ" at bounding box center [719, 319] width 310 height 36
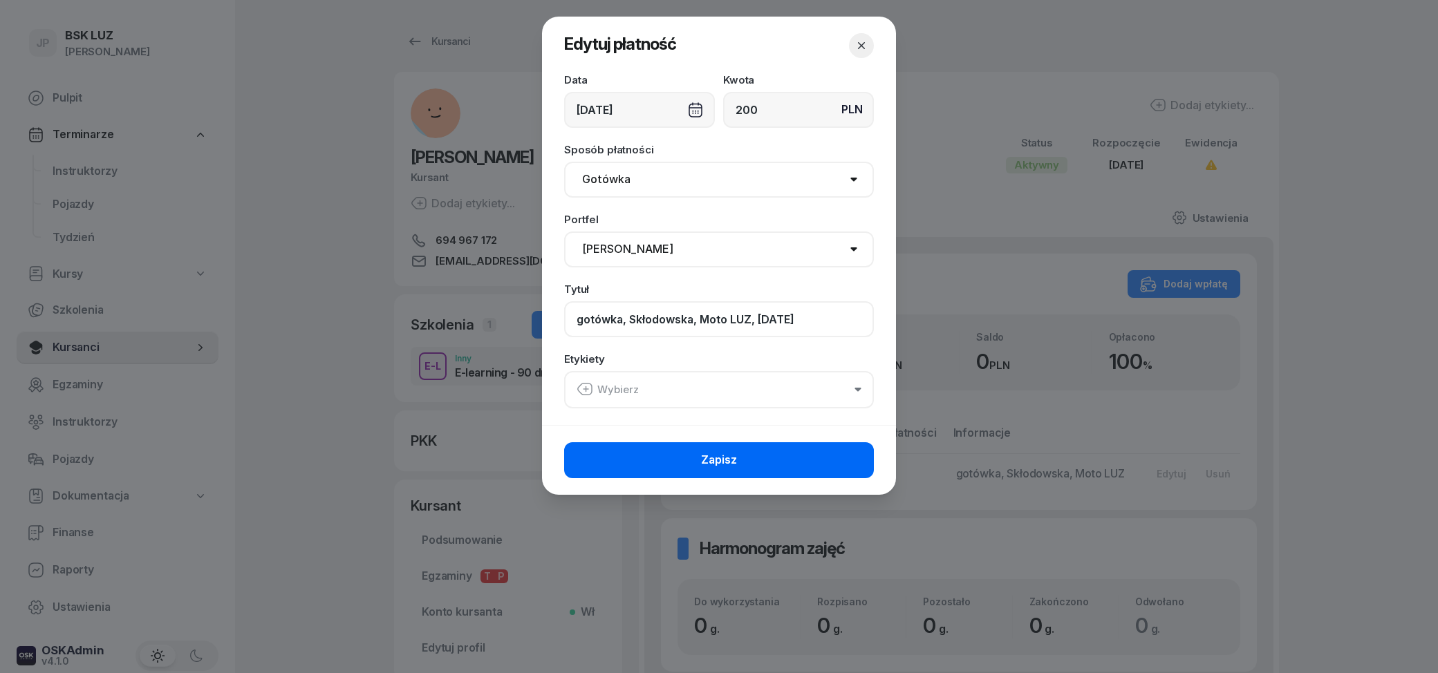
type input "gotówka, Skłodowska, Moto LUZ, [DATE]"
click at [658, 460] on button "Zapisz" at bounding box center [719, 460] width 310 height 36
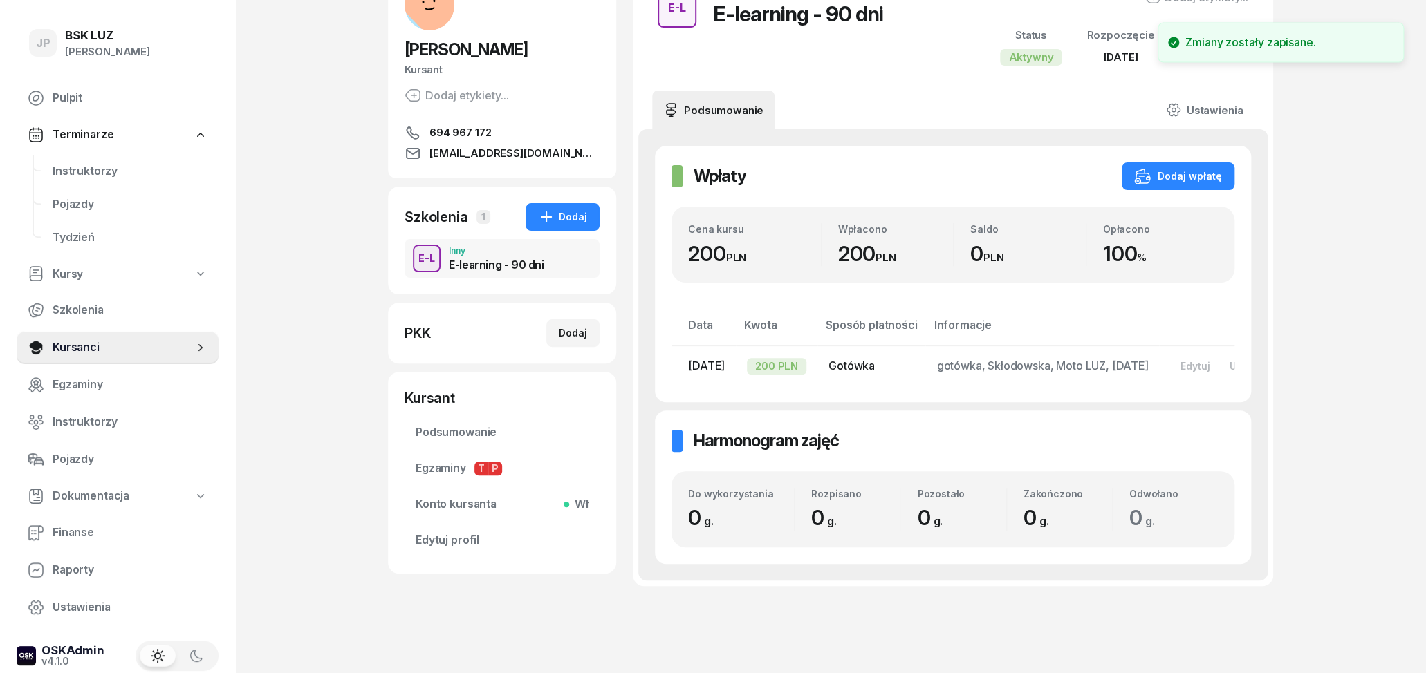
scroll to position [144, 0]
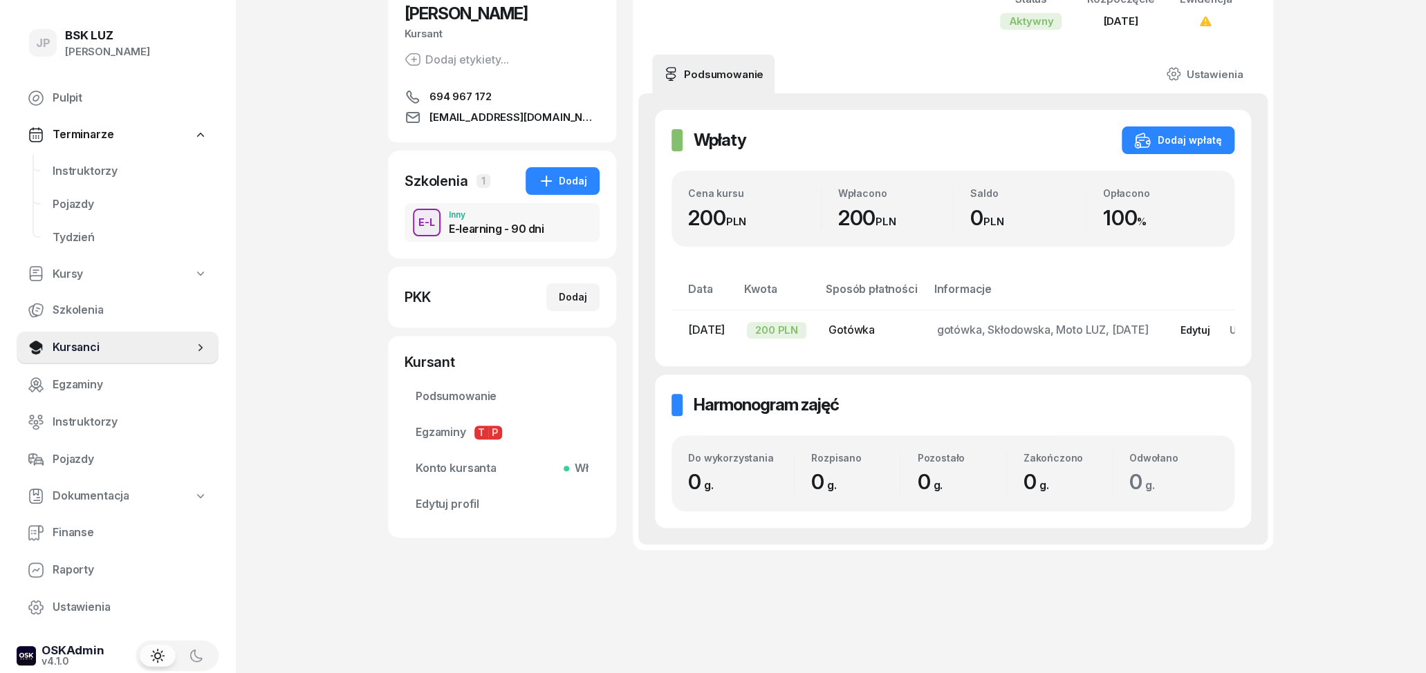
click at [1209, 329] on div "Edytuj" at bounding box center [1195, 330] width 30 height 12
select select "67eba14bd336f44fb15f6542"
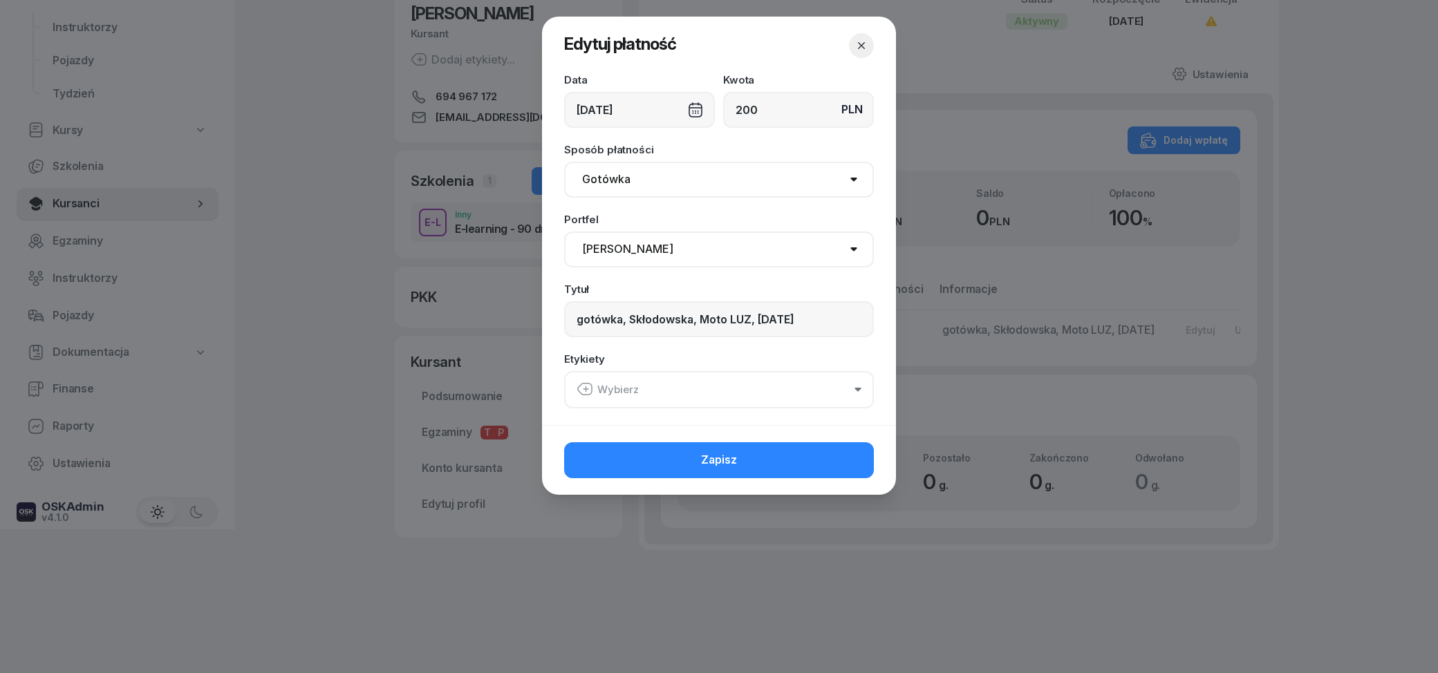
click at [729, 386] on button "Wybierz" at bounding box center [719, 389] width 310 height 37
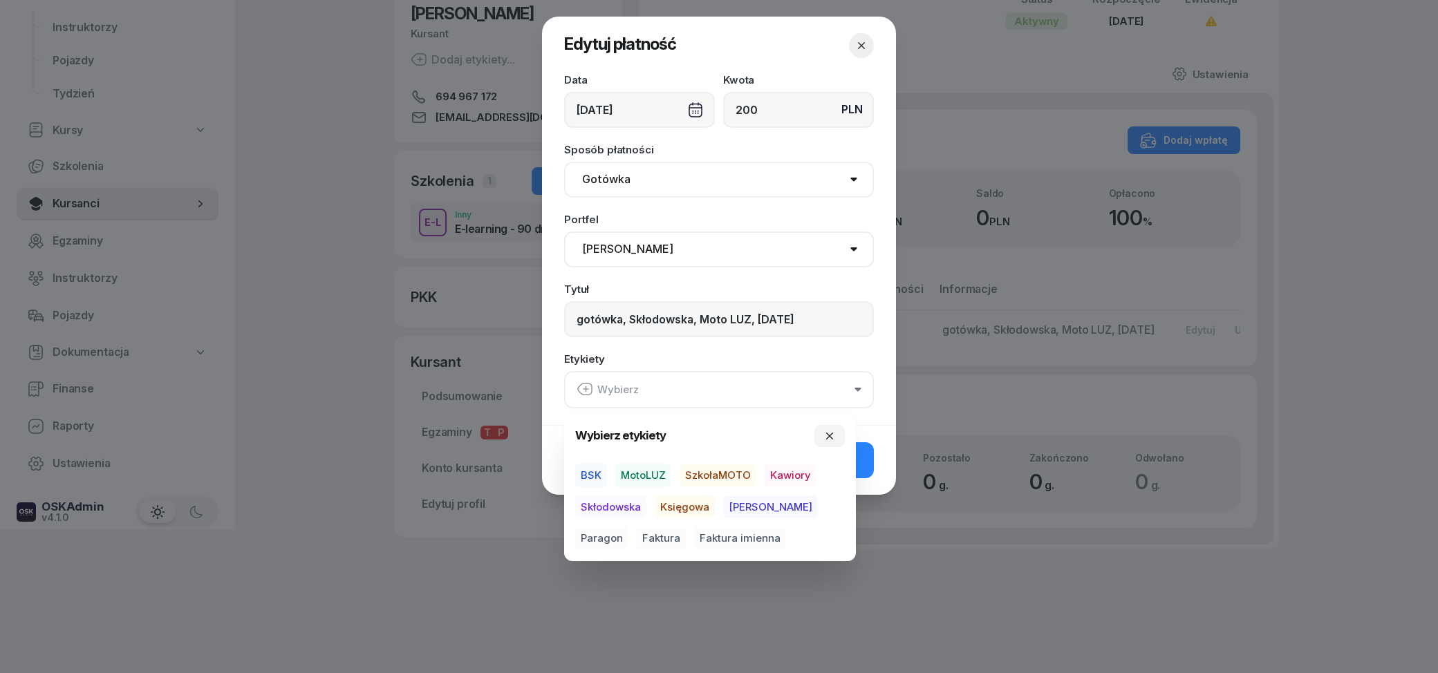
click at [629, 506] on span "Skłodowska" at bounding box center [610, 508] width 71 height 24
click at [655, 476] on span "MotoLUZ" at bounding box center [643, 475] width 56 height 24
click at [737, 357] on div "Etykiety MotoLUZ Skłodowska" at bounding box center [719, 381] width 310 height 54
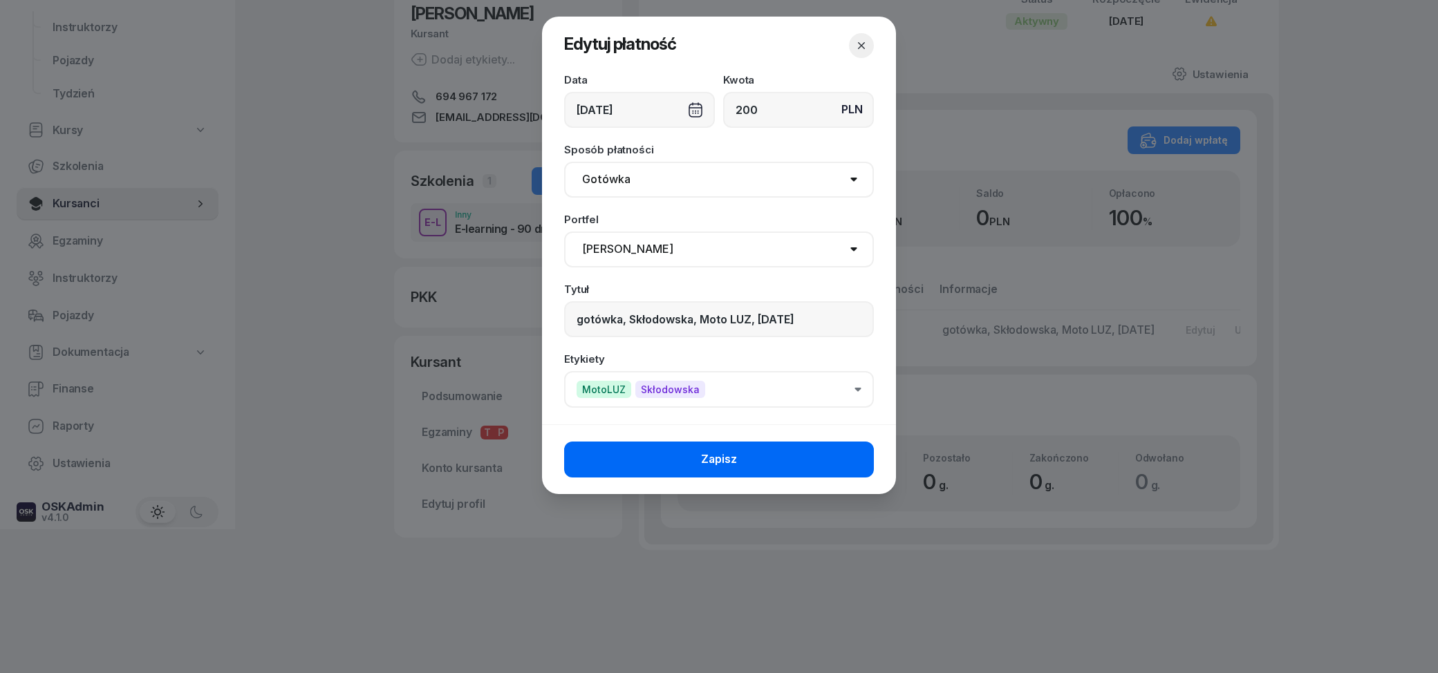
click at [827, 460] on button "Zapisz" at bounding box center [719, 460] width 310 height 36
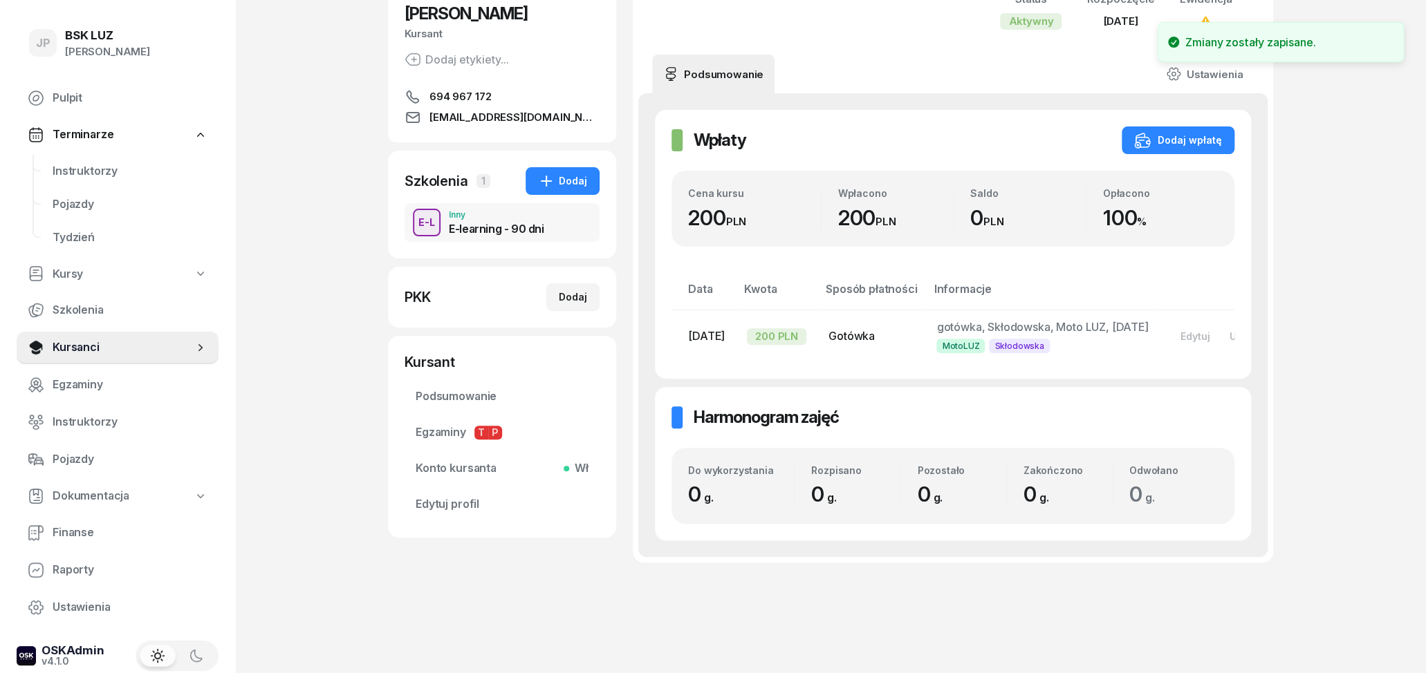
scroll to position [0, 0]
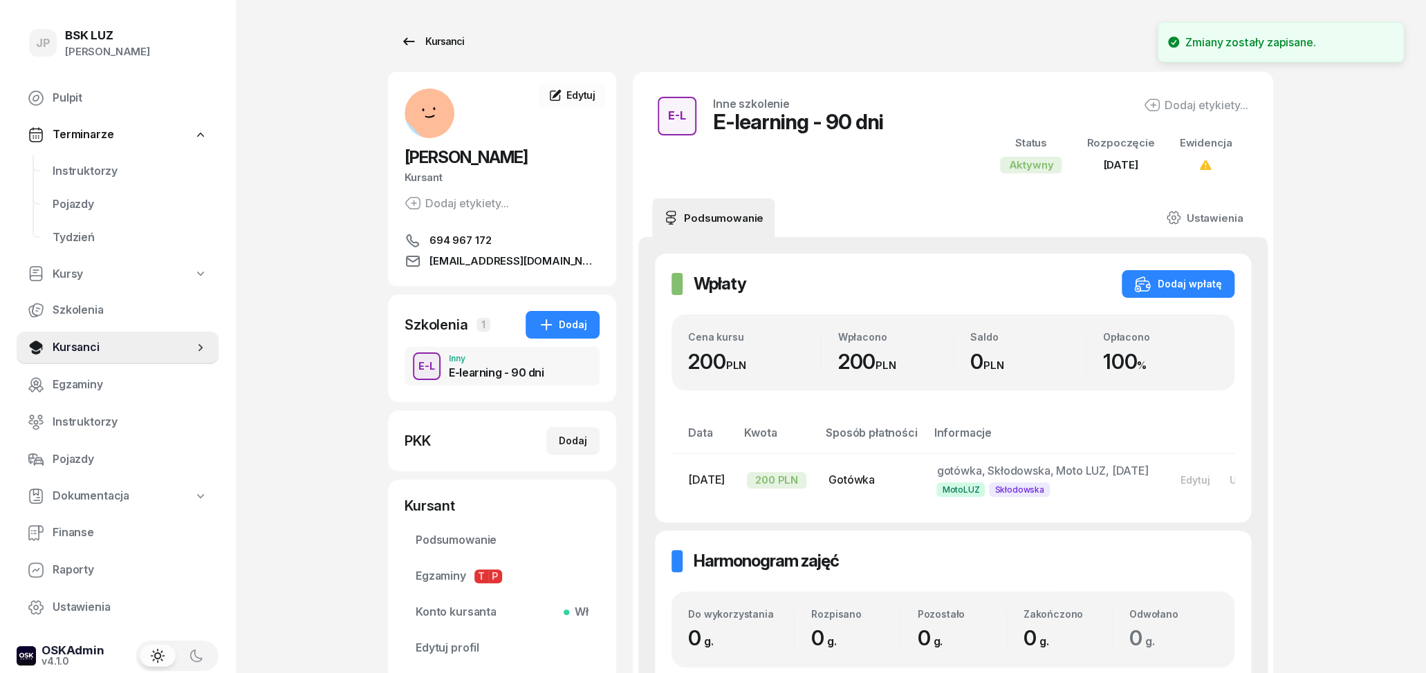
click at [413, 41] on icon at bounding box center [408, 41] width 17 height 17
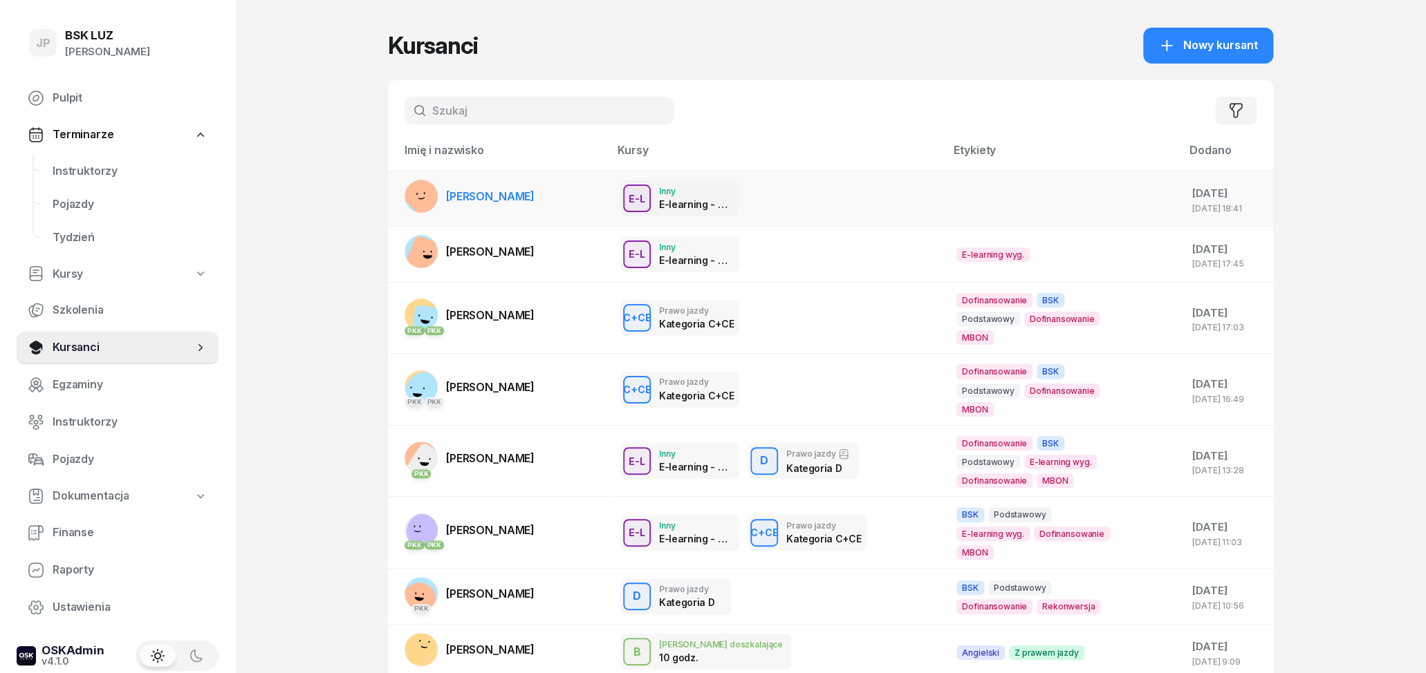
click at [817, 191] on div "E-L Inny E-learning - 90 dni E-L Inne szkolenie E-learning - 90 dni Praktyka Pł…" at bounding box center [777, 198] width 314 height 36
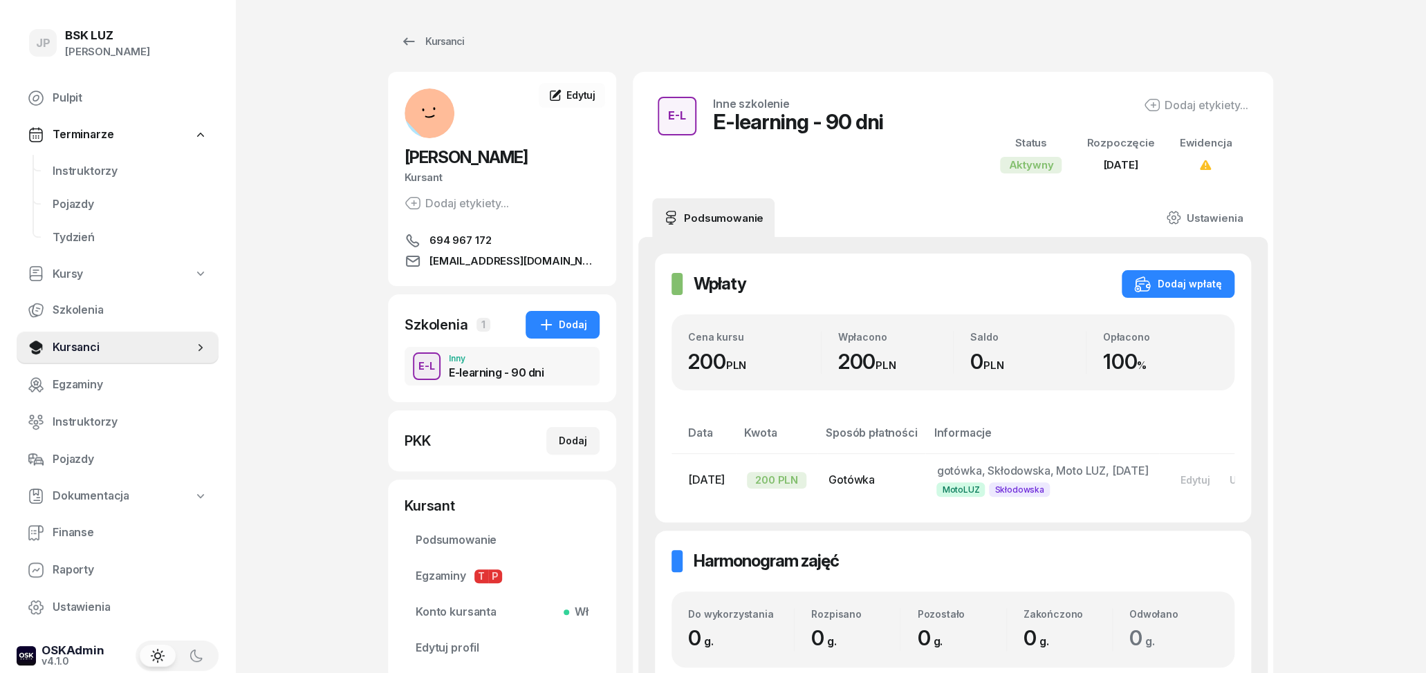
click at [496, 360] on div "Inny" at bounding box center [496, 359] width 95 height 8
click at [1214, 210] on link "Ustawienia" at bounding box center [1204, 217] width 99 height 39
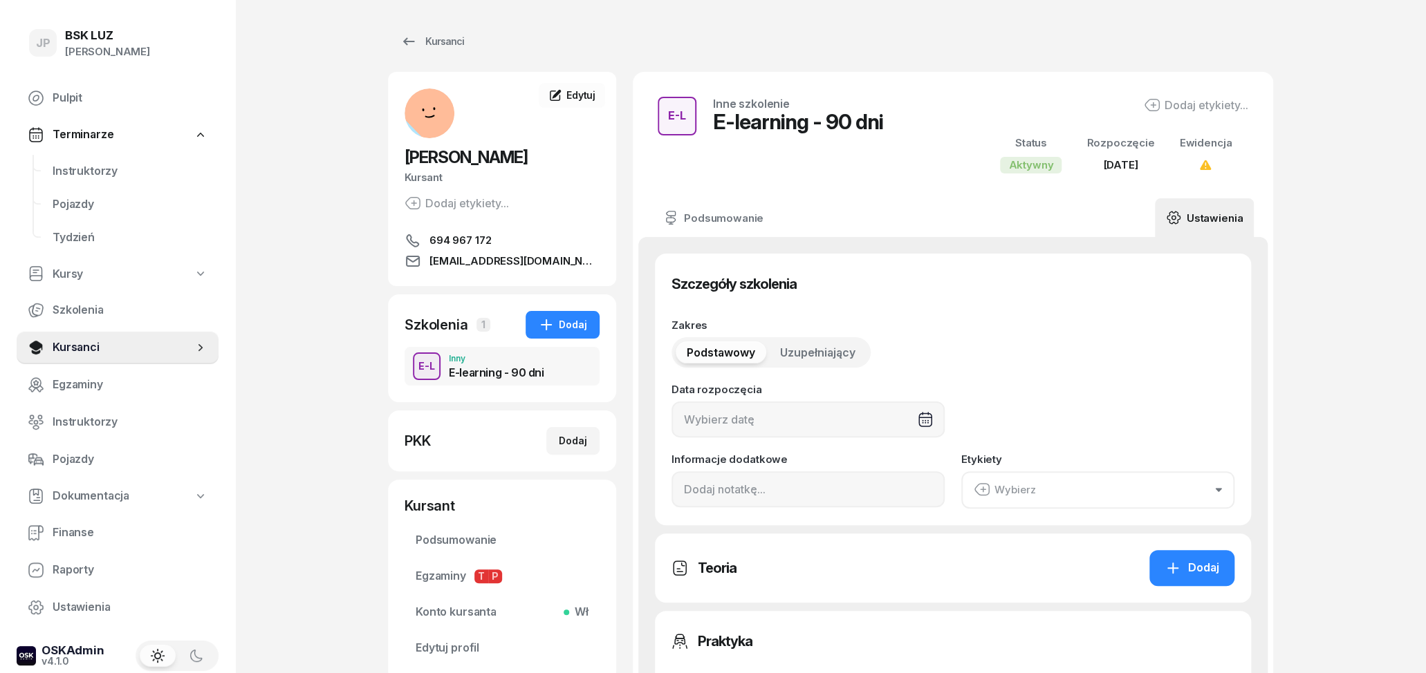
type input "[DATE]"
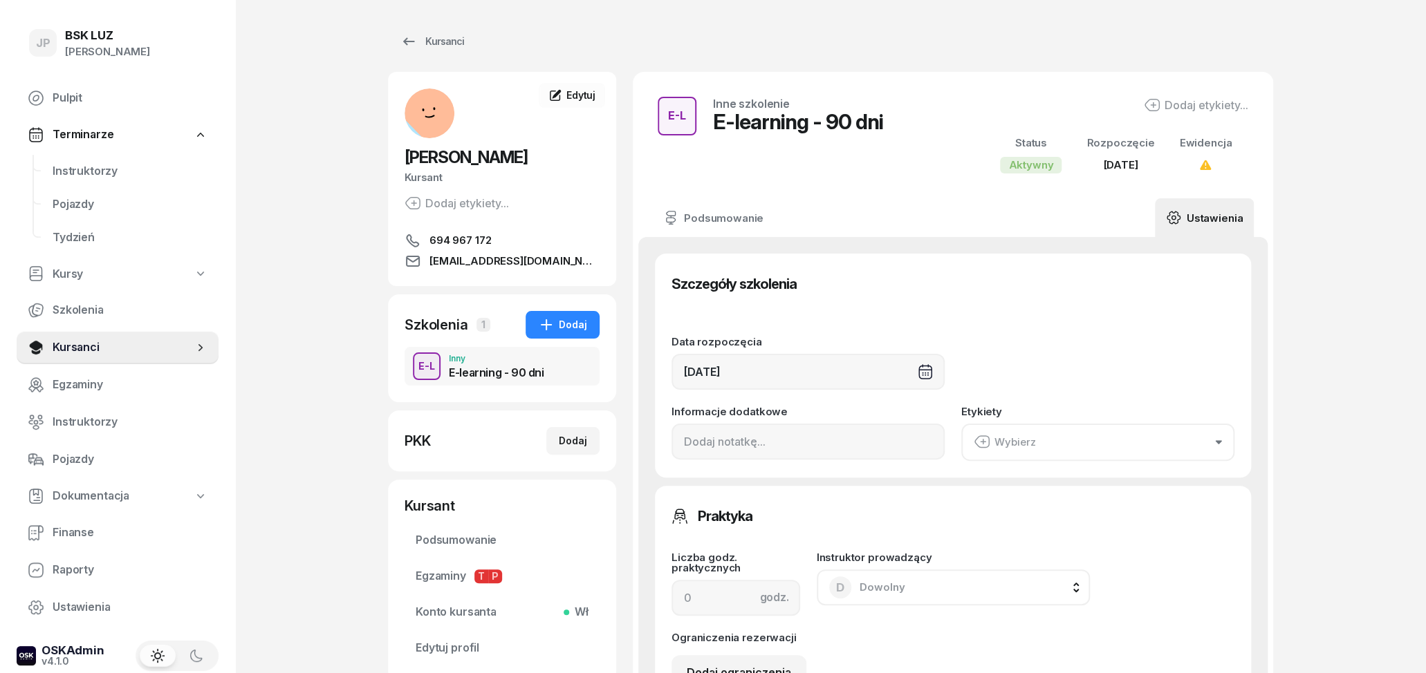
click at [1097, 441] on button "Wybierz" at bounding box center [1097, 442] width 273 height 37
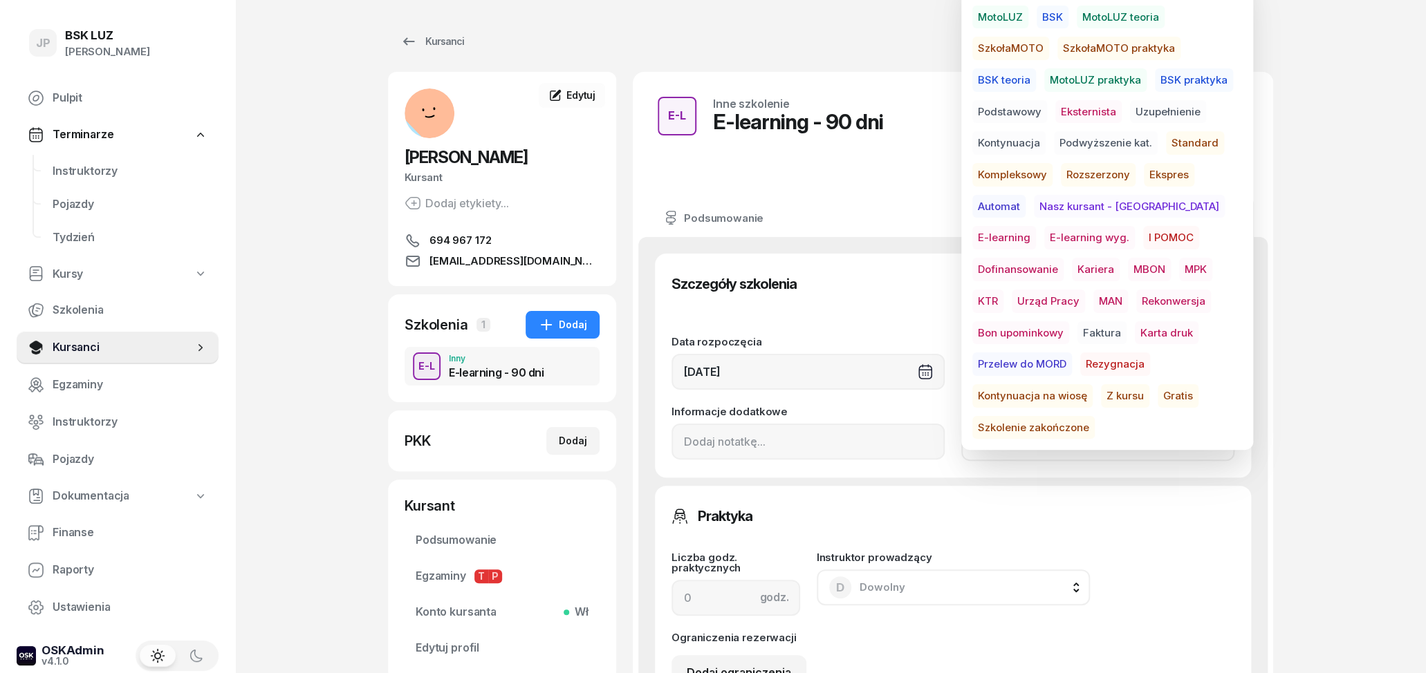
click at [1048, 232] on span "E-learning wyg." at bounding box center [1089, 238] width 91 height 24
drag, startPoint x: 917, startPoint y: 221, endPoint x: 915, endPoint y: 212, distance: 9.1
click at [917, 218] on div "Podsumowanie Ustawienia" at bounding box center [953, 217] width 602 height 39
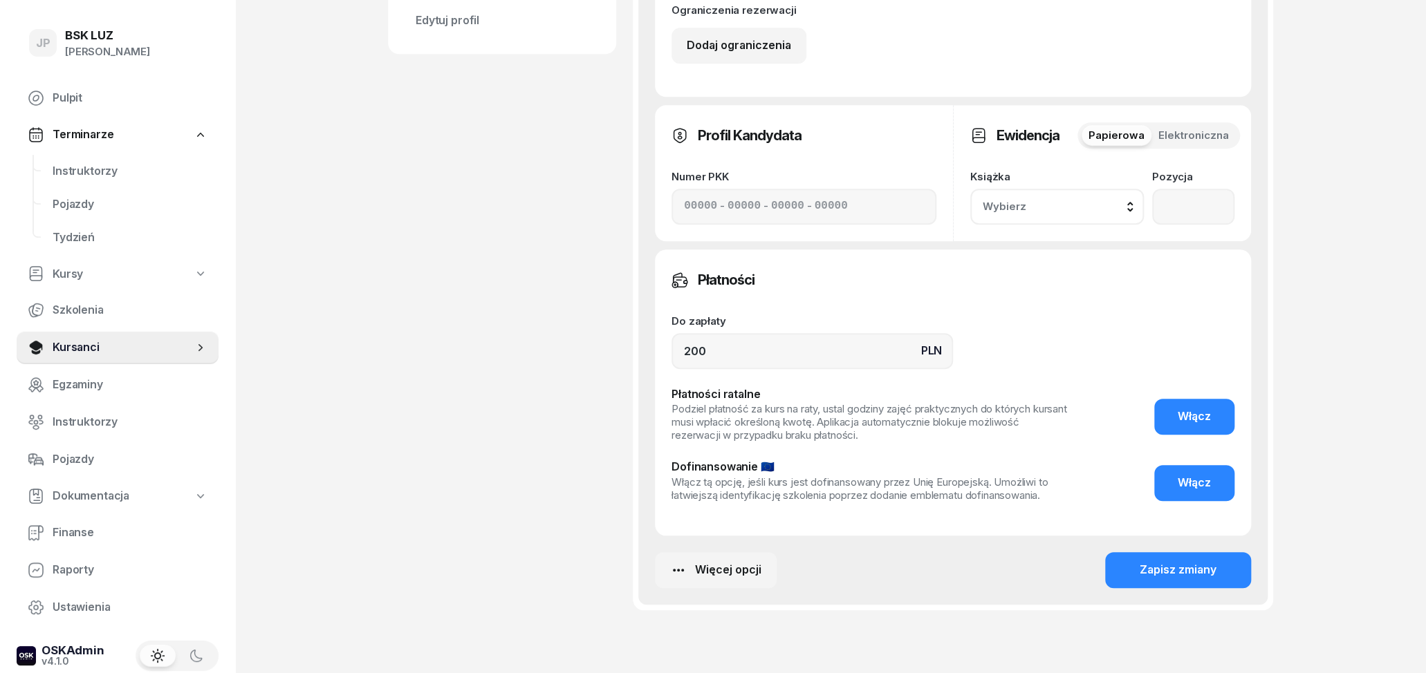
scroll to position [699, 0]
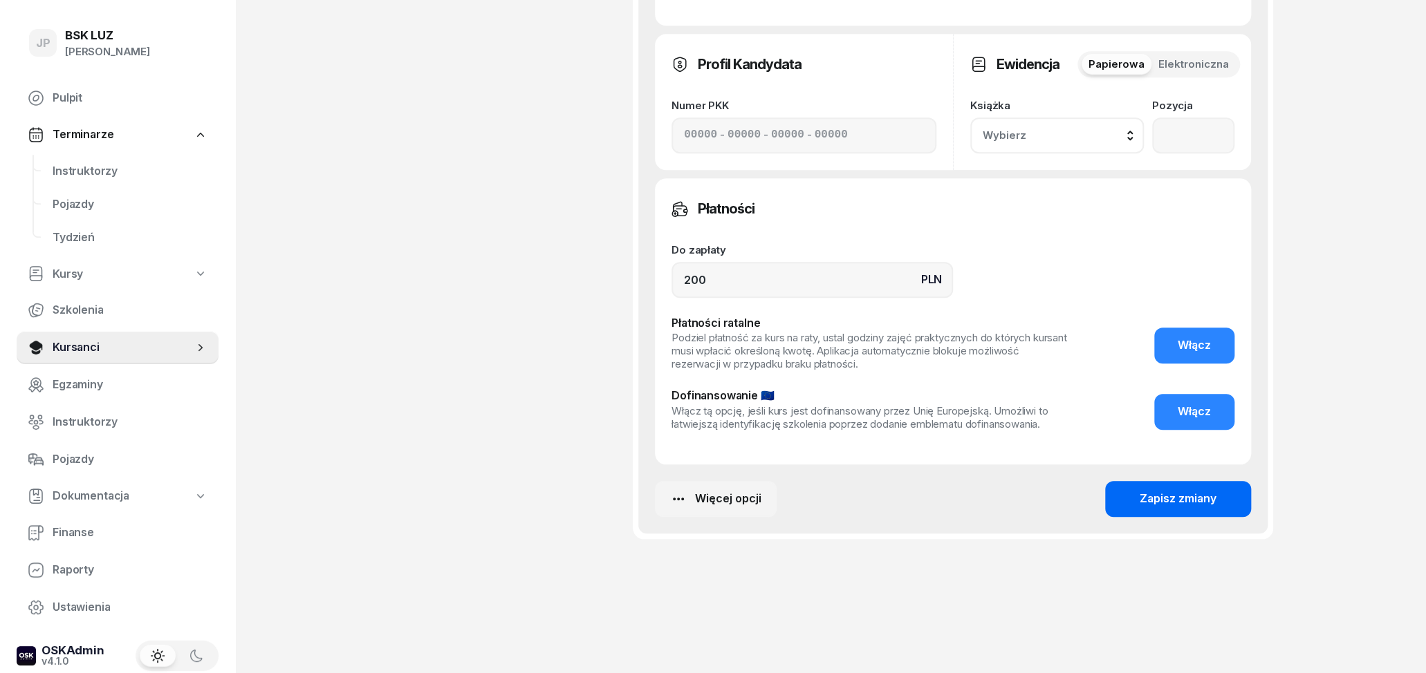
click at [1249, 496] on div "Szczegóły szkolenia Data rozpoczęcia [DATE] Informacje dodatkowe Etykiety E-lea…" at bounding box center [952, 35] width 629 height 995
click at [1244, 496] on button "Zapisz zmiany" at bounding box center [1178, 499] width 146 height 36
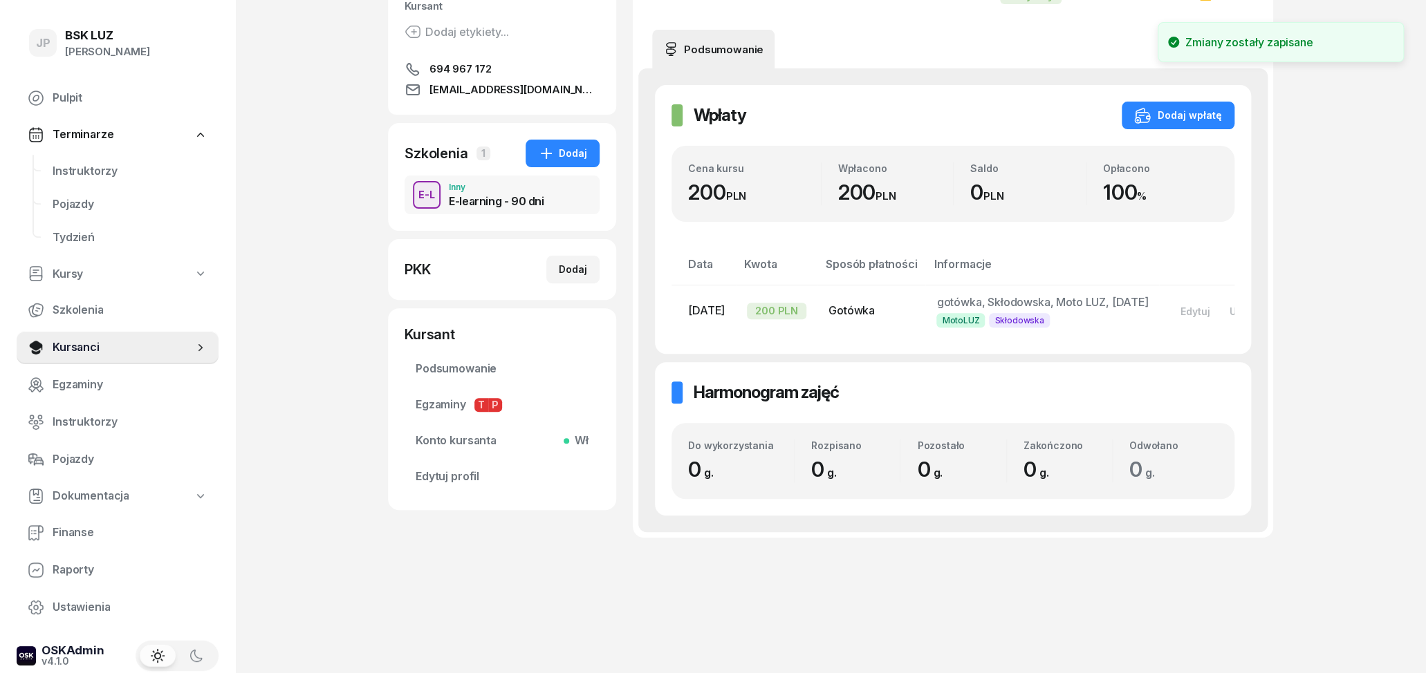
scroll to position [0, 0]
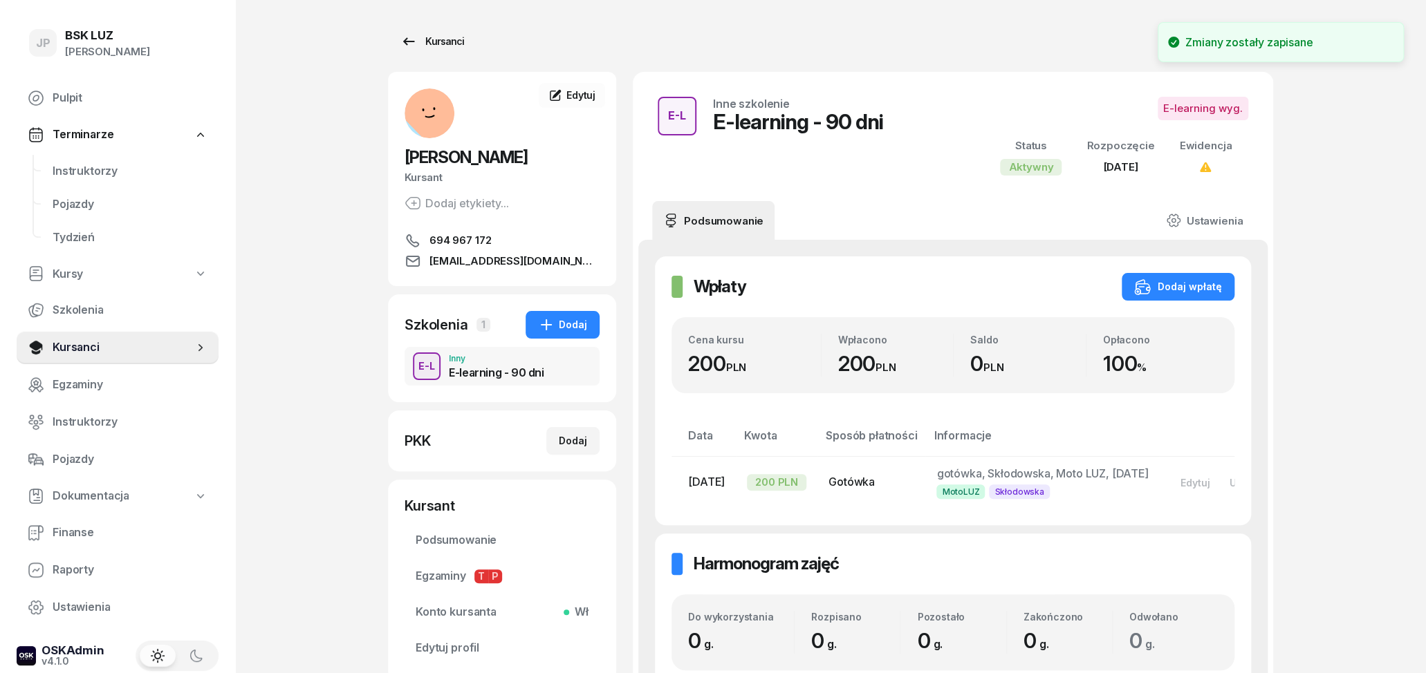
click at [416, 39] on div "Kursanci" at bounding box center [432, 41] width 64 height 17
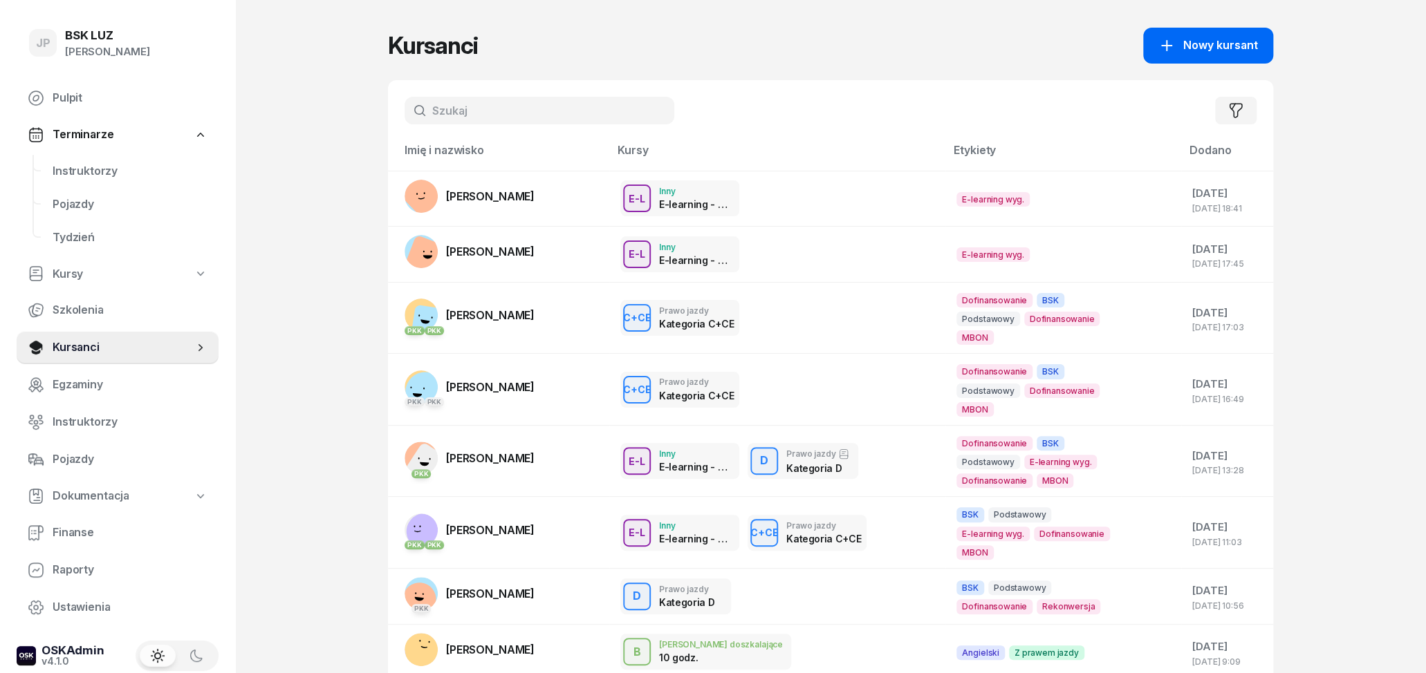
click at [1230, 41] on span "Nowy kursant" at bounding box center [1220, 46] width 75 height 18
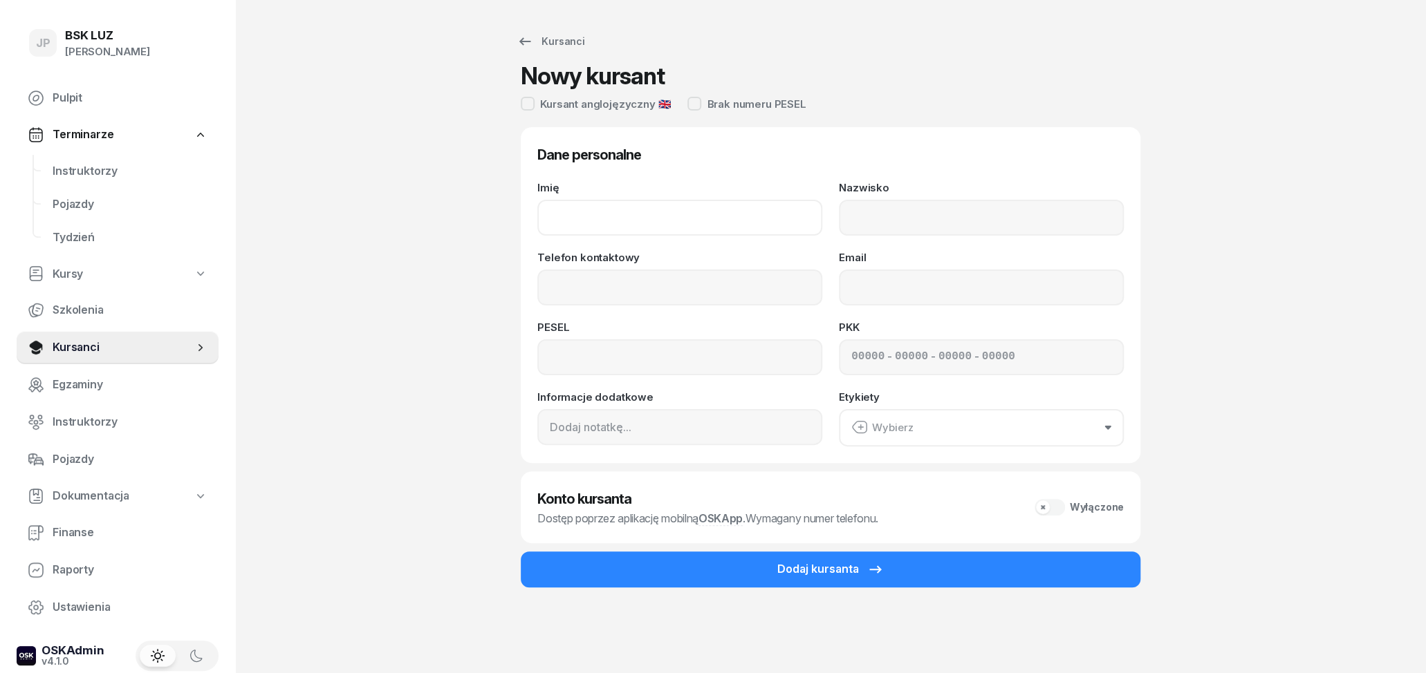
click at [565, 231] on input "Imię" at bounding box center [679, 218] width 285 height 36
type input "j"
type input "[PERSON_NAME]"
click at [897, 221] on input "Nazwisko" at bounding box center [981, 218] width 285 height 36
type input "KLIMOWICZ"
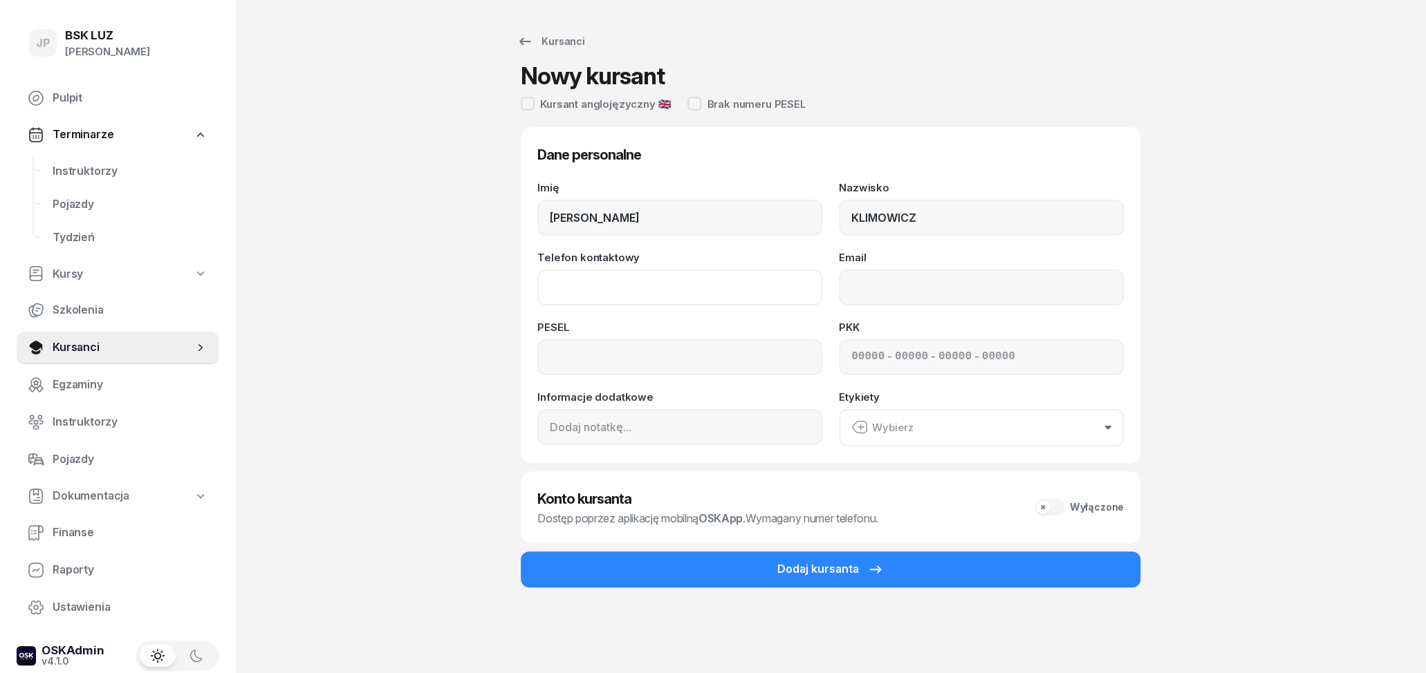
click at [640, 287] on input "Telefon kontaktowy" at bounding box center [679, 288] width 285 height 36
type input "737 812 121"
click at [920, 297] on input "Email" at bounding box center [981, 288] width 285 height 36
click at [726, 349] on input at bounding box center [679, 357] width 285 height 36
type input "07280710890"
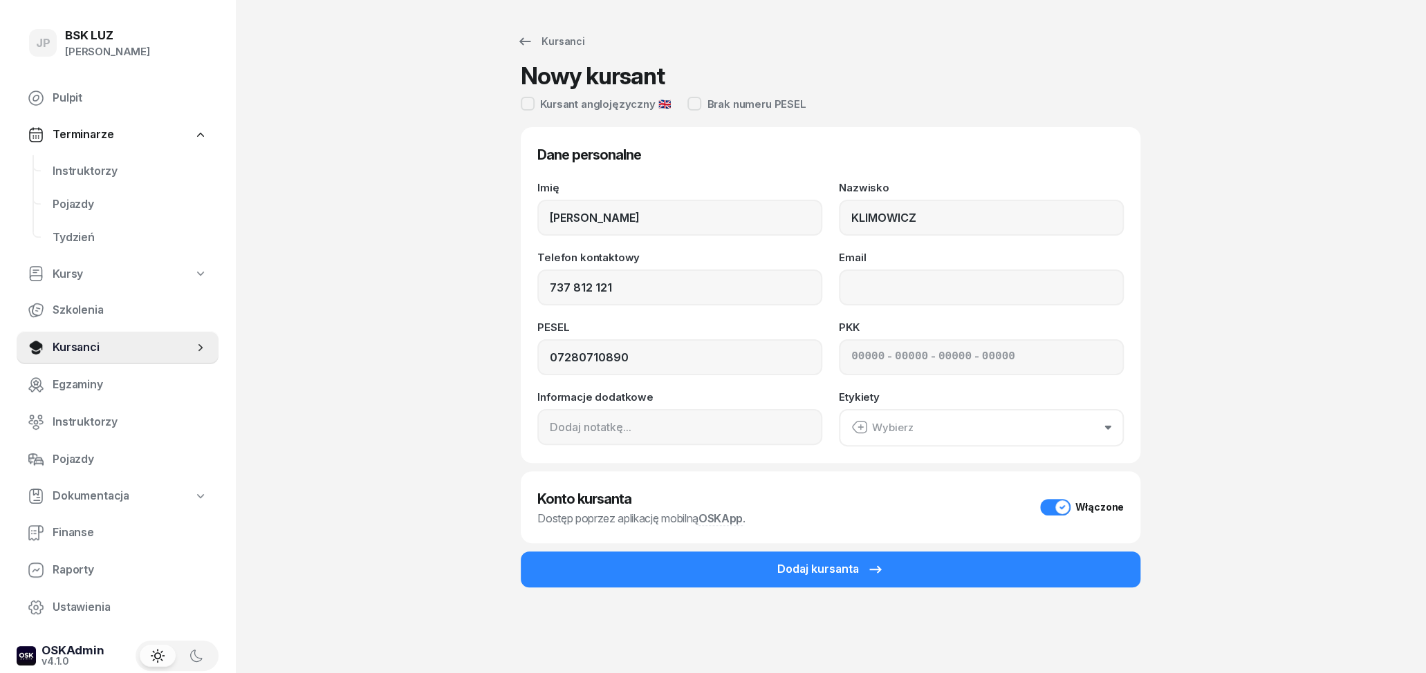
click at [917, 419] on button "Wybierz" at bounding box center [981, 427] width 285 height 37
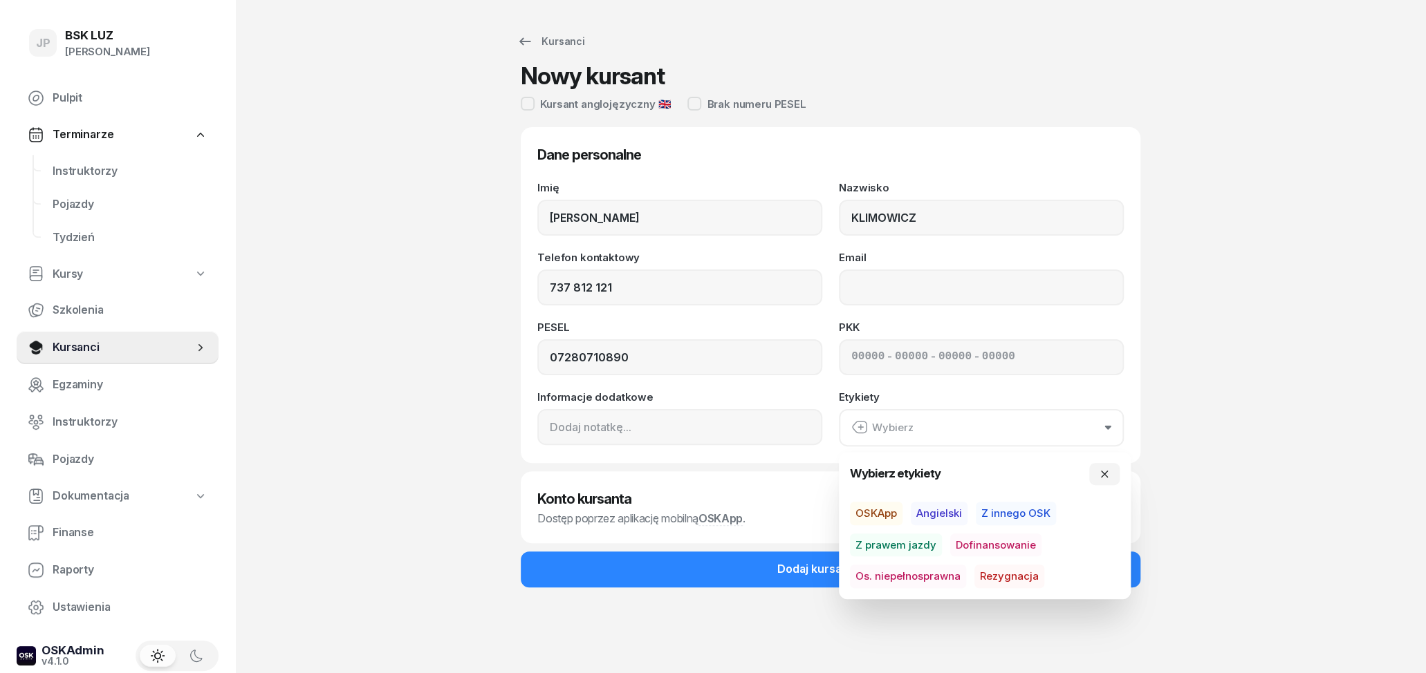
click at [1238, 366] on div "Kursanci Nowy kursant Kursant anglojęzyczny 🇬🇧 Brak numeru PESEL Dane personaln…" at bounding box center [830, 336] width 885 height 673
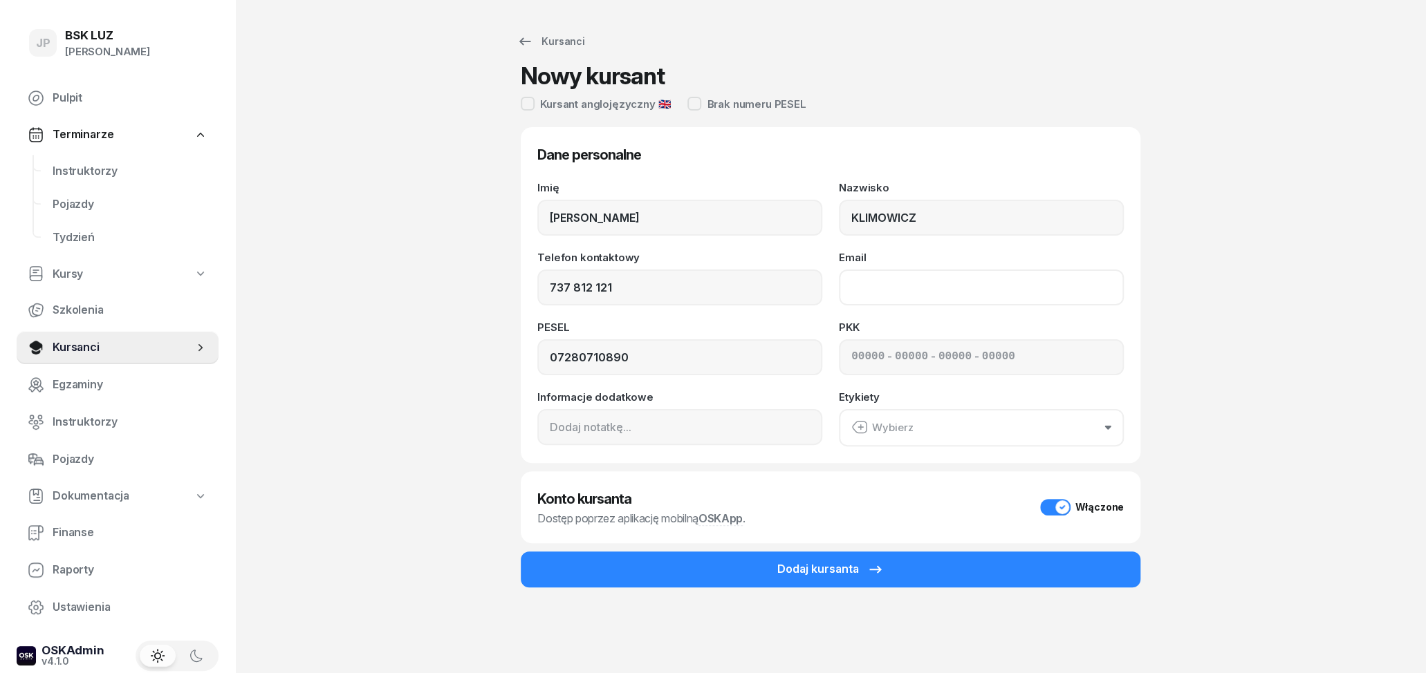
click at [898, 285] on input "Email" at bounding box center [981, 288] width 285 height 36
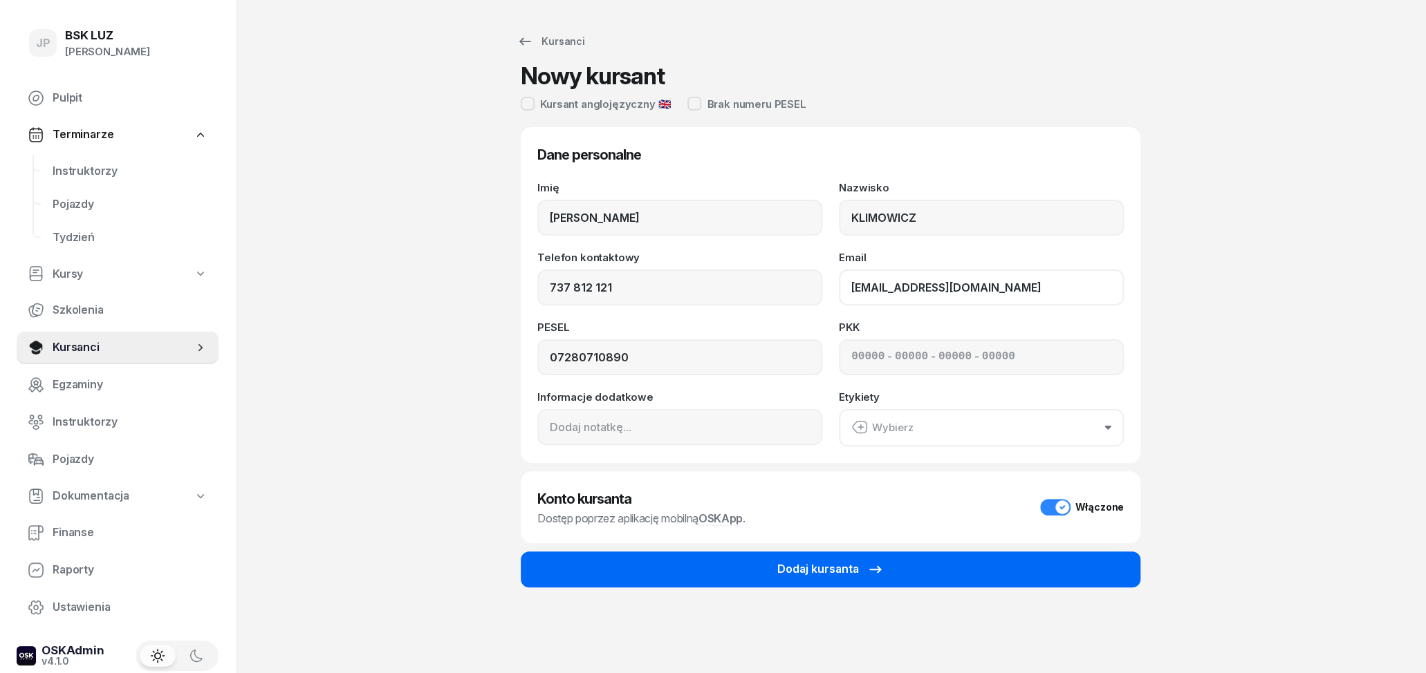
type input "[EMAIL_ADDRESS][DOMAIN_NAME]"
click at [784, 568] on div "Dodaj kursanta" at bounding box center [830, 570] width 106 height 18
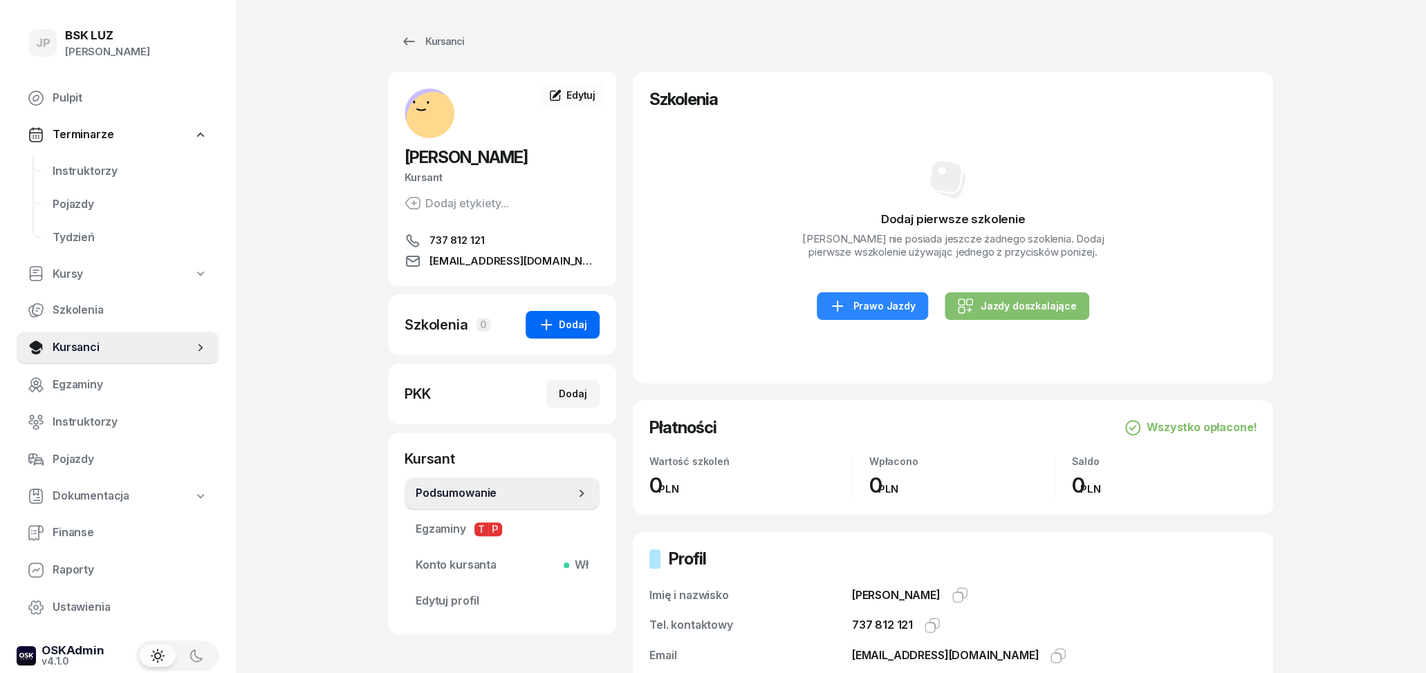
click at [572, 328] on div "Dodaj" at bounding box center [562, 325] width 49 height 17
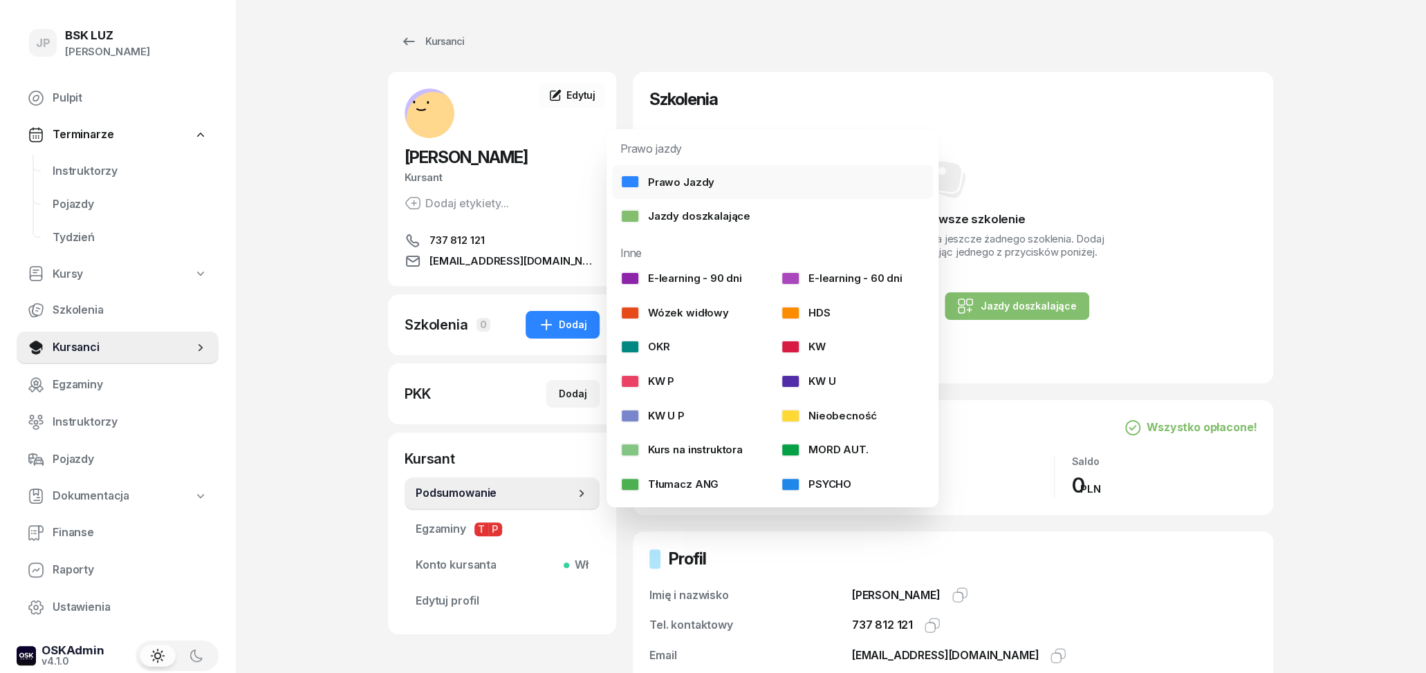
click at [691, 183] on div "Prawo Jazdy" at bounding box center [667, 183] width 94 height 18
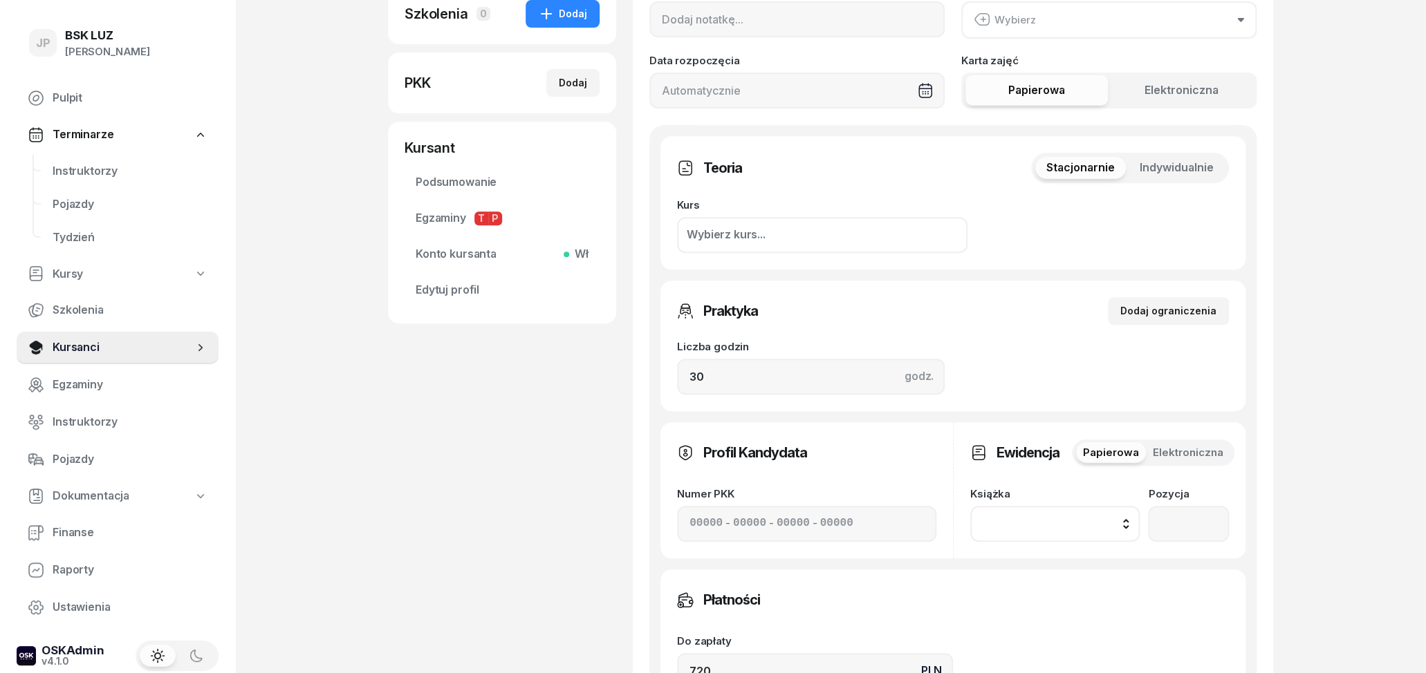
scroll to position [360, 0]
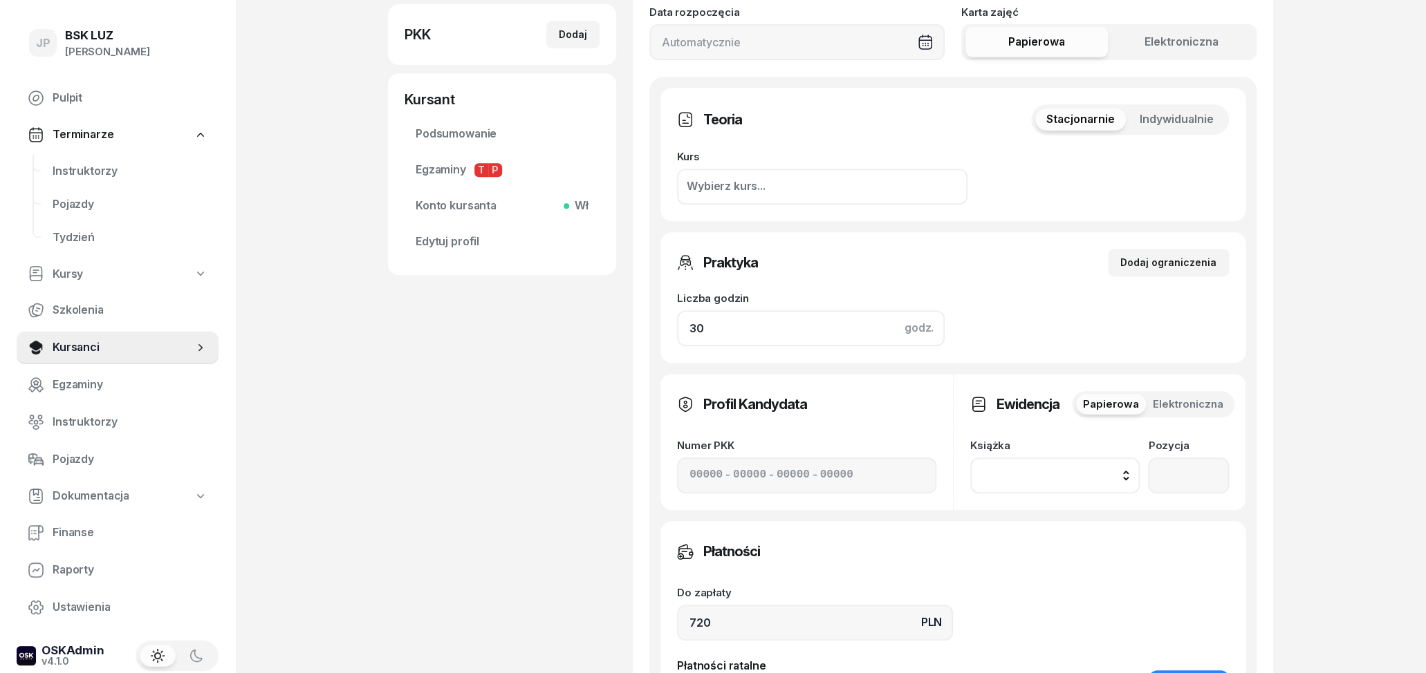
click at [758, 312] on input "30" at bounding box center [811, 328] width 268 height 36
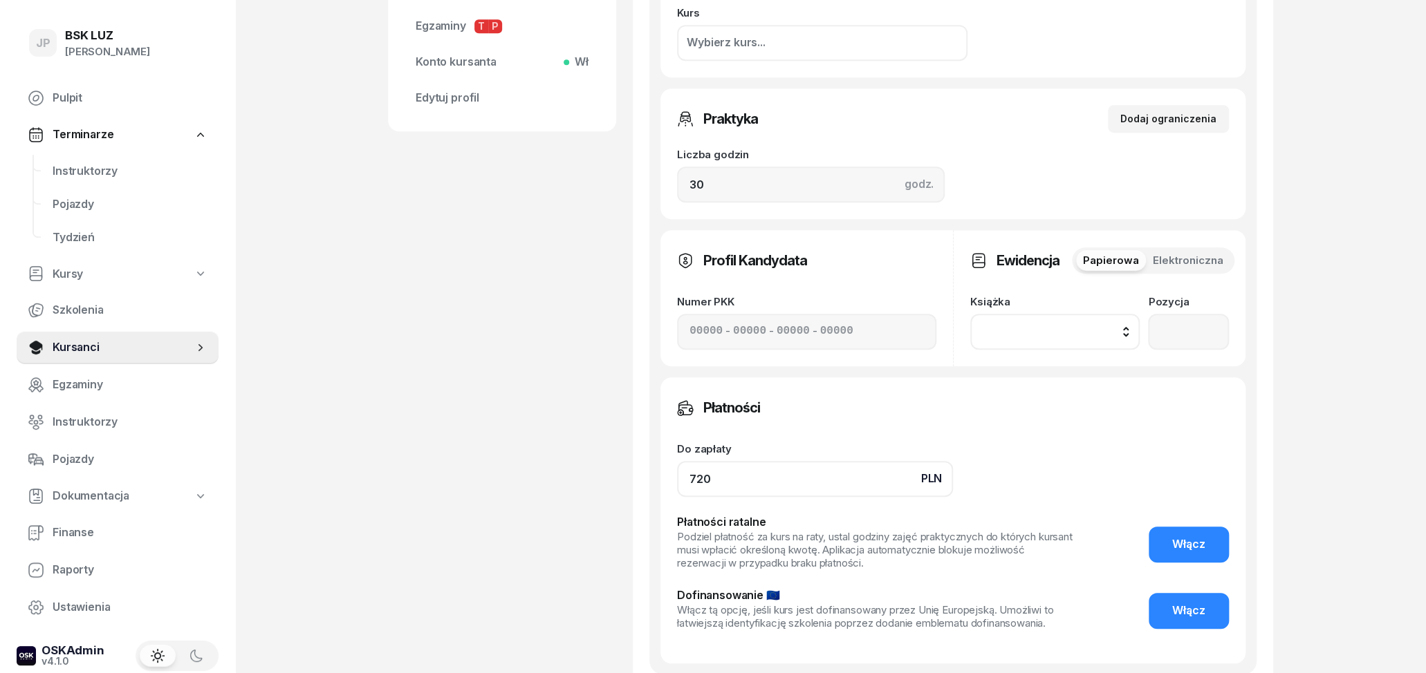
drag, startPoint x: 767, startPoint y: 486, endPoint x: 625, endPoint y: 486, distance: 141.7
click at [677, 486] on input "720" at bounding box center [815, 479] width 276 height 36
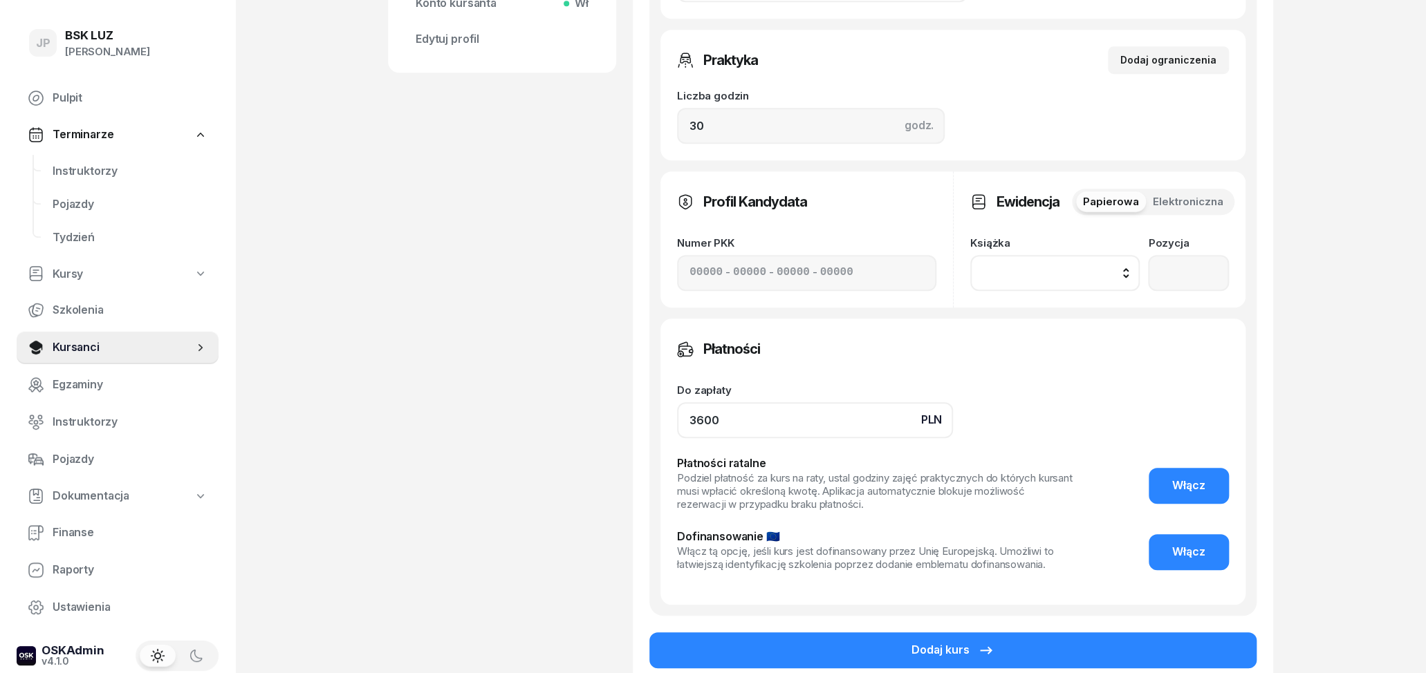
scroll to position [699, 0]
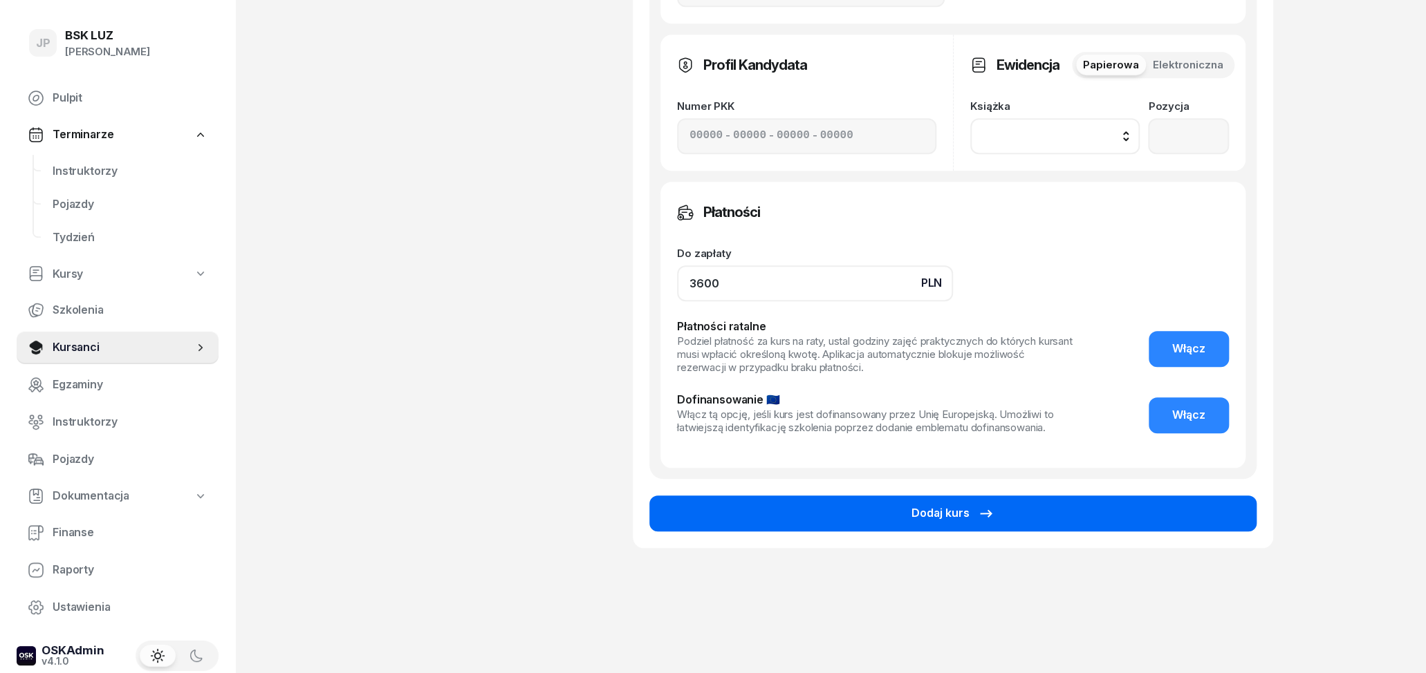
type input "3600"
click at [962, 511] on div "Dodaj kurs" at bounding box center [952, 514] width 83 height 18
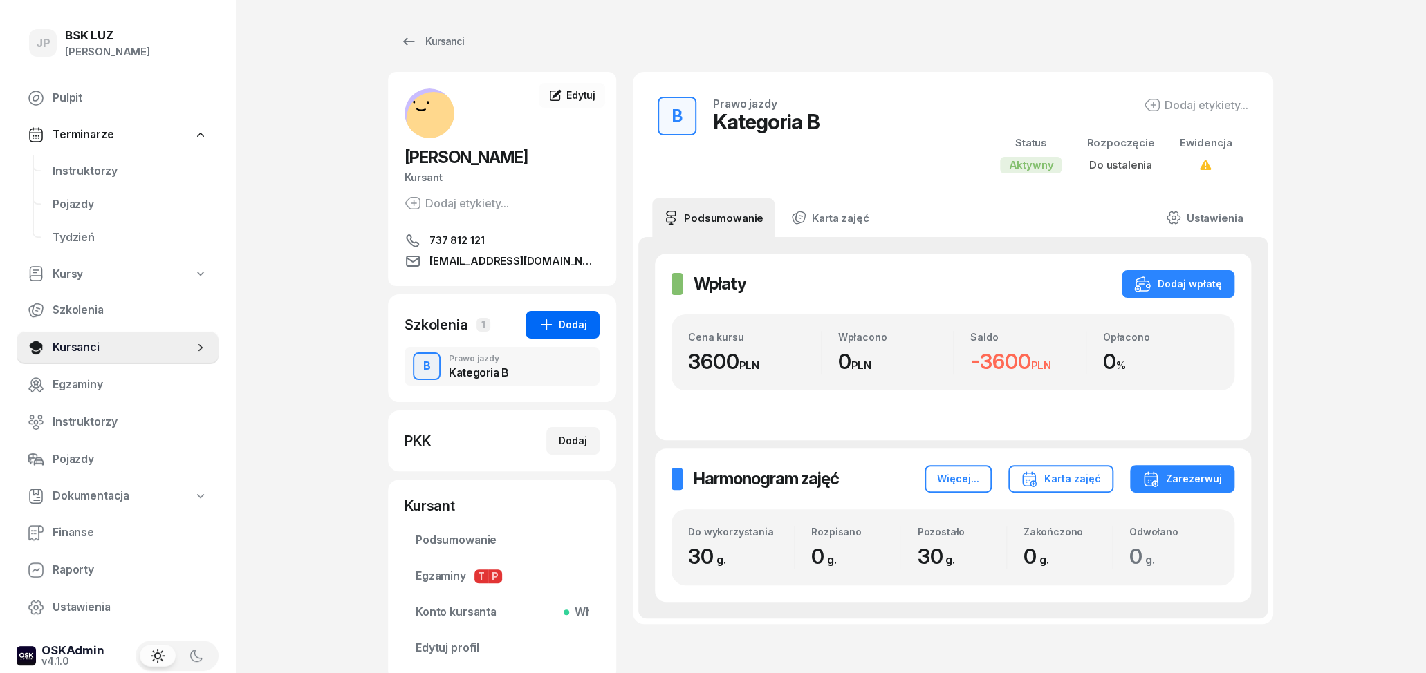
click at [572, 320] on div "Dodaj" at bounding box center [562, 325] width 49 height 17
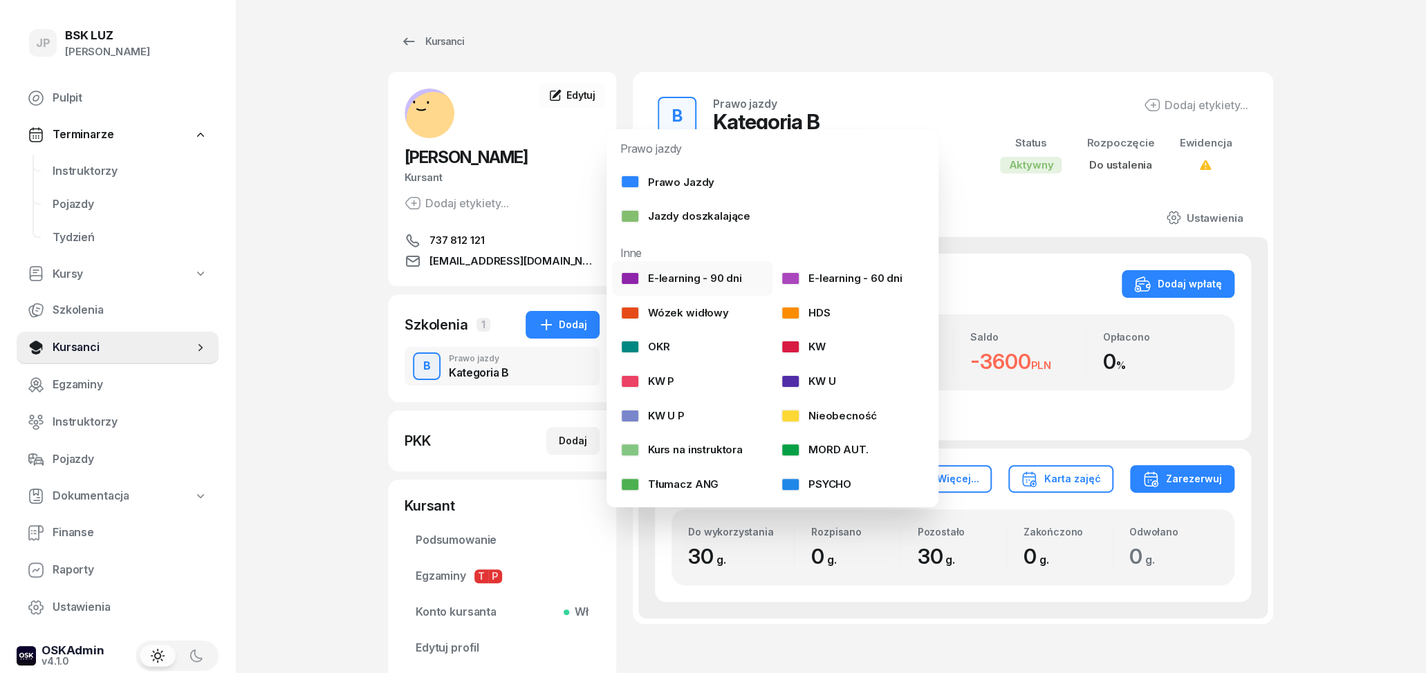
click at [705, 273] on div "E-learning - 90 dni" at bounding box center [681, 279] width 122 height 18
select select
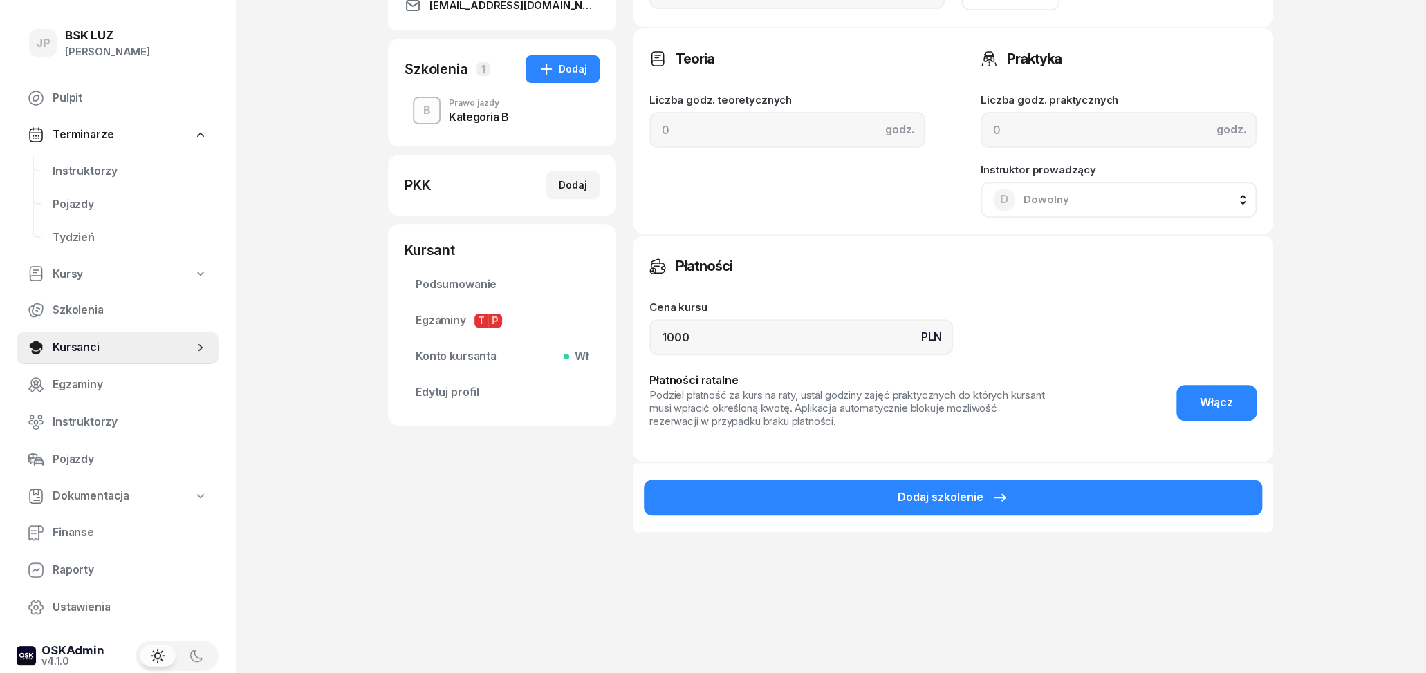
scroll to position [280, 0]
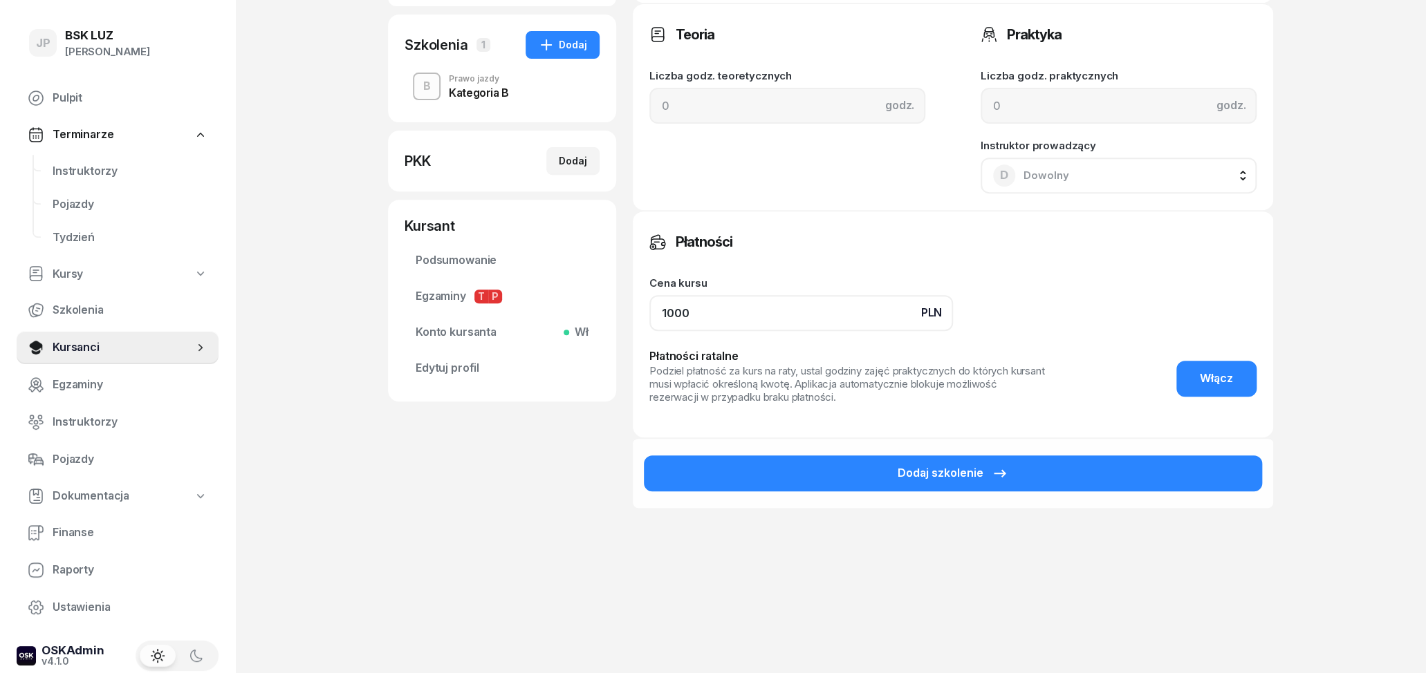
drag, startPoint x: 713, startPoint y: 317, endPoint x: 610, endPoint y: 317, distance: 103.0
click at [649, 317] on input "1000" at bounding box center [801, 313] width 304 height 36
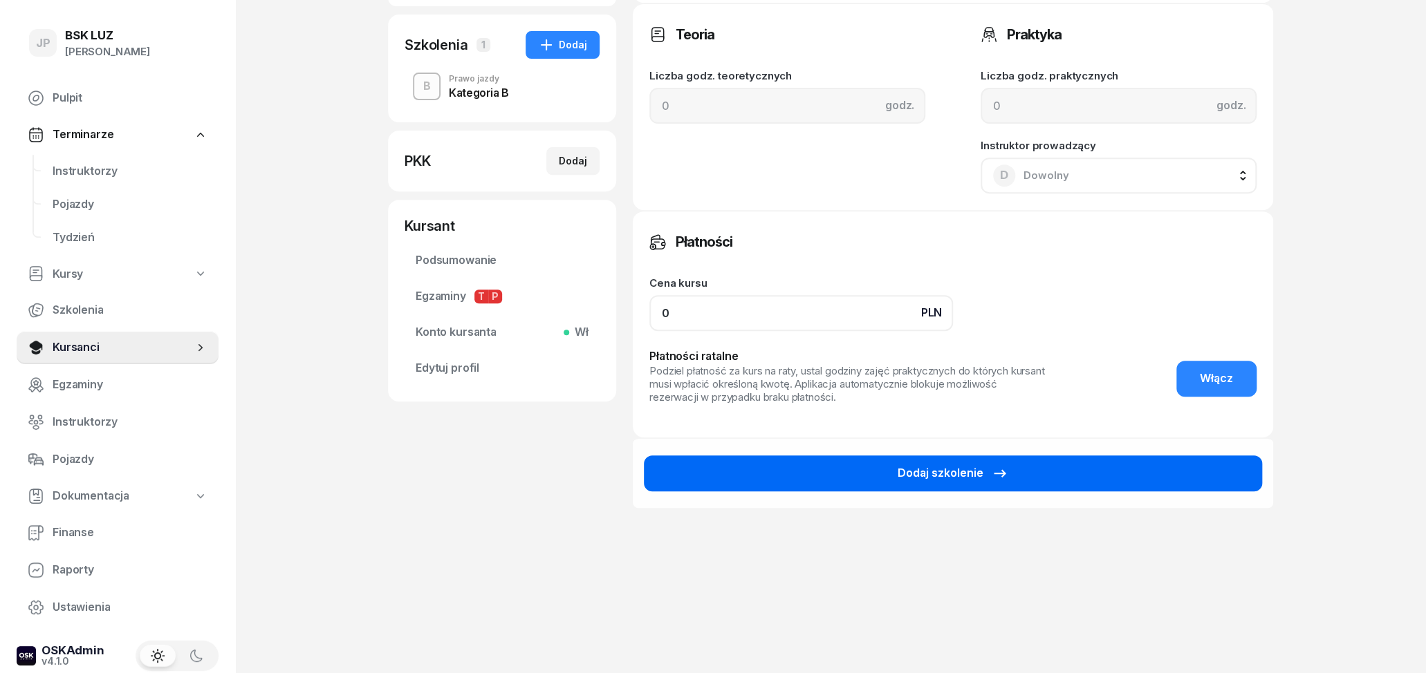
type input "0"
click at [979, 467] on div "Dodaj szkolenie" at bounding box center [952, 474] width 111 height 18
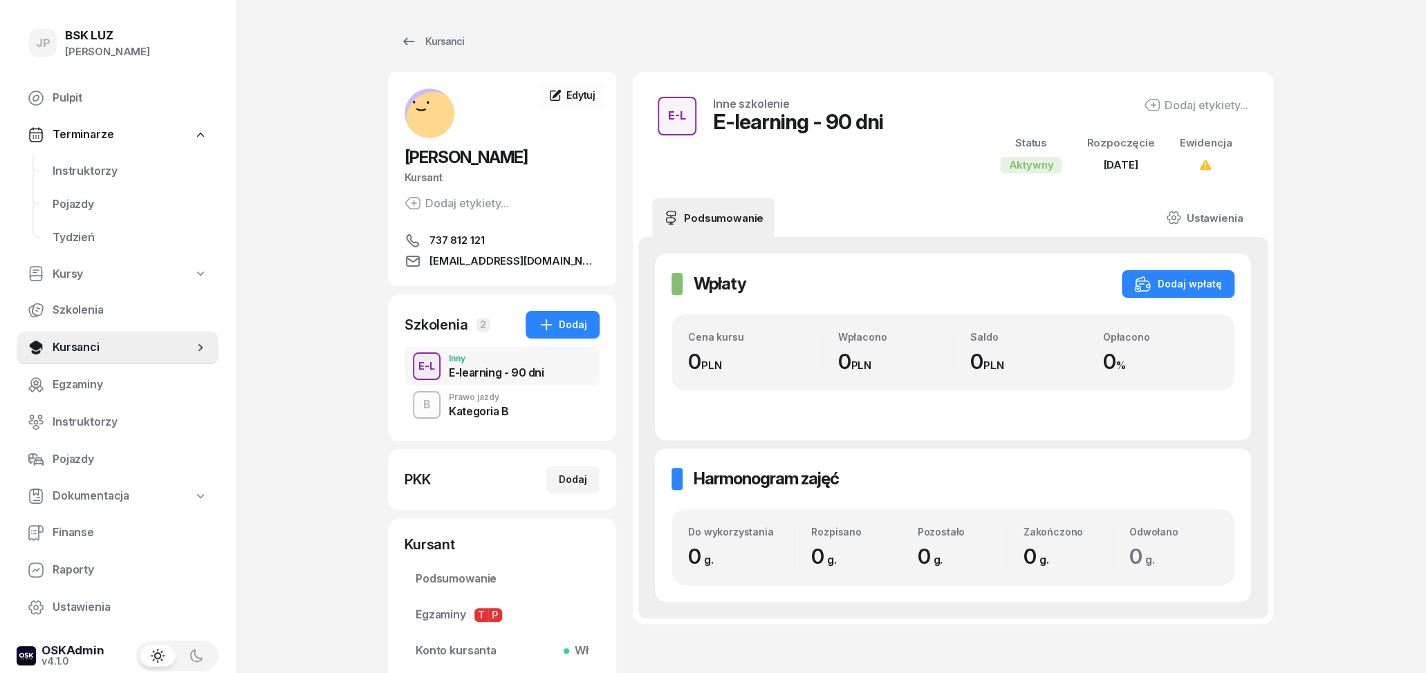
click at [510, 402] on div "B Prawo jazdy Kategoria B" at bounding box center [501, 405] width 195 height 39
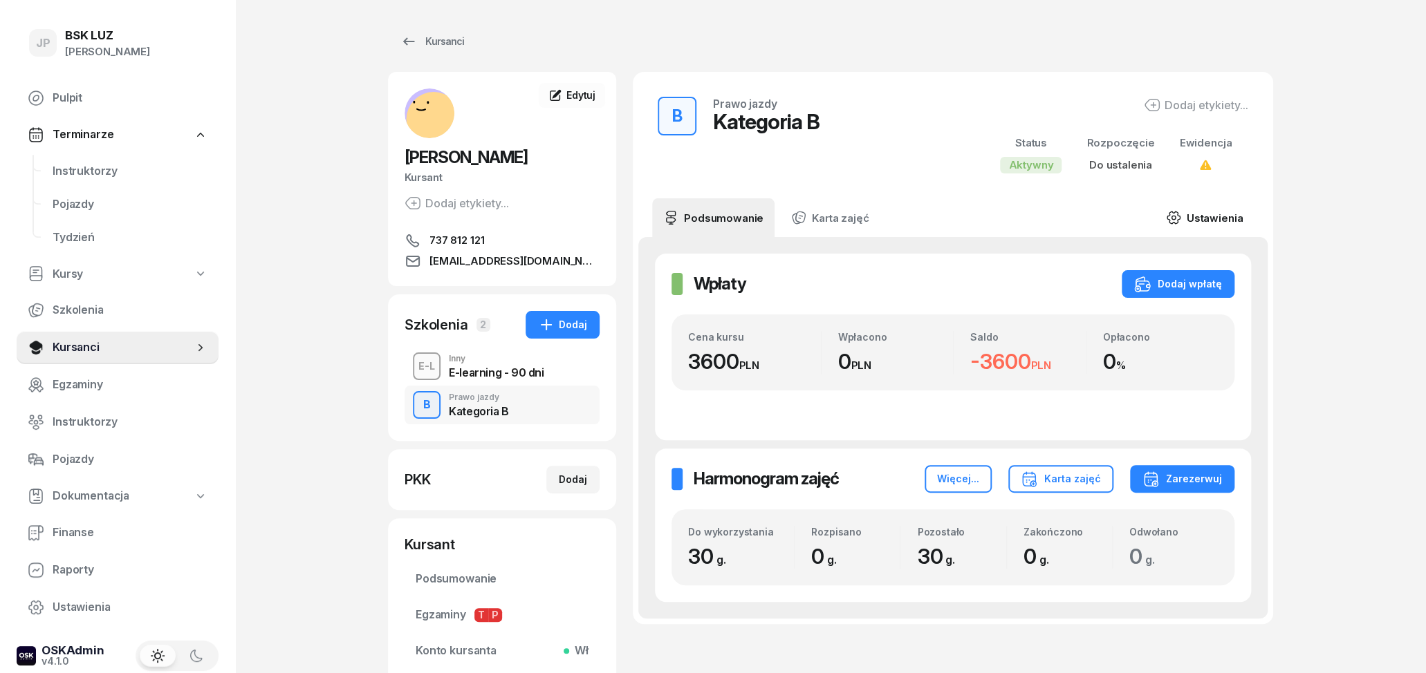
click at [1202, 216] on link "Ustawienia" at bounding box center [1204, 217] width 99 height 39
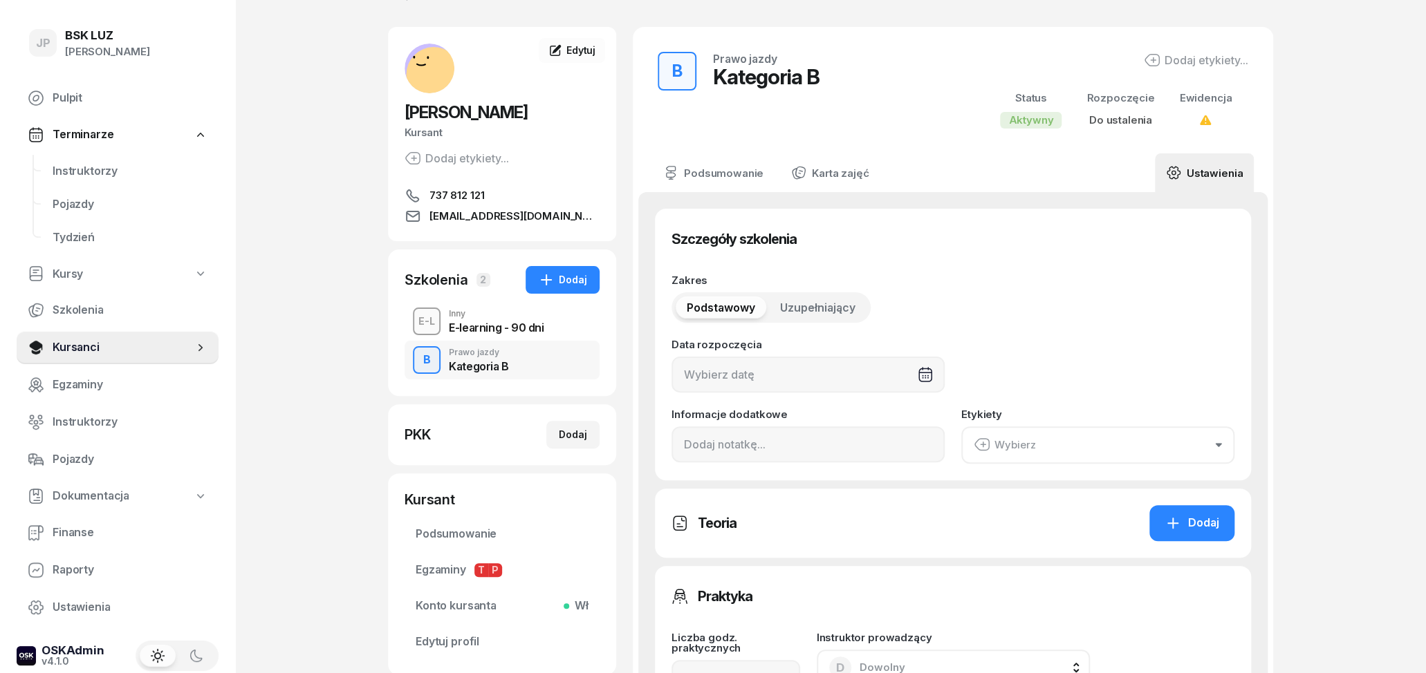
scroll to position [72, 0]
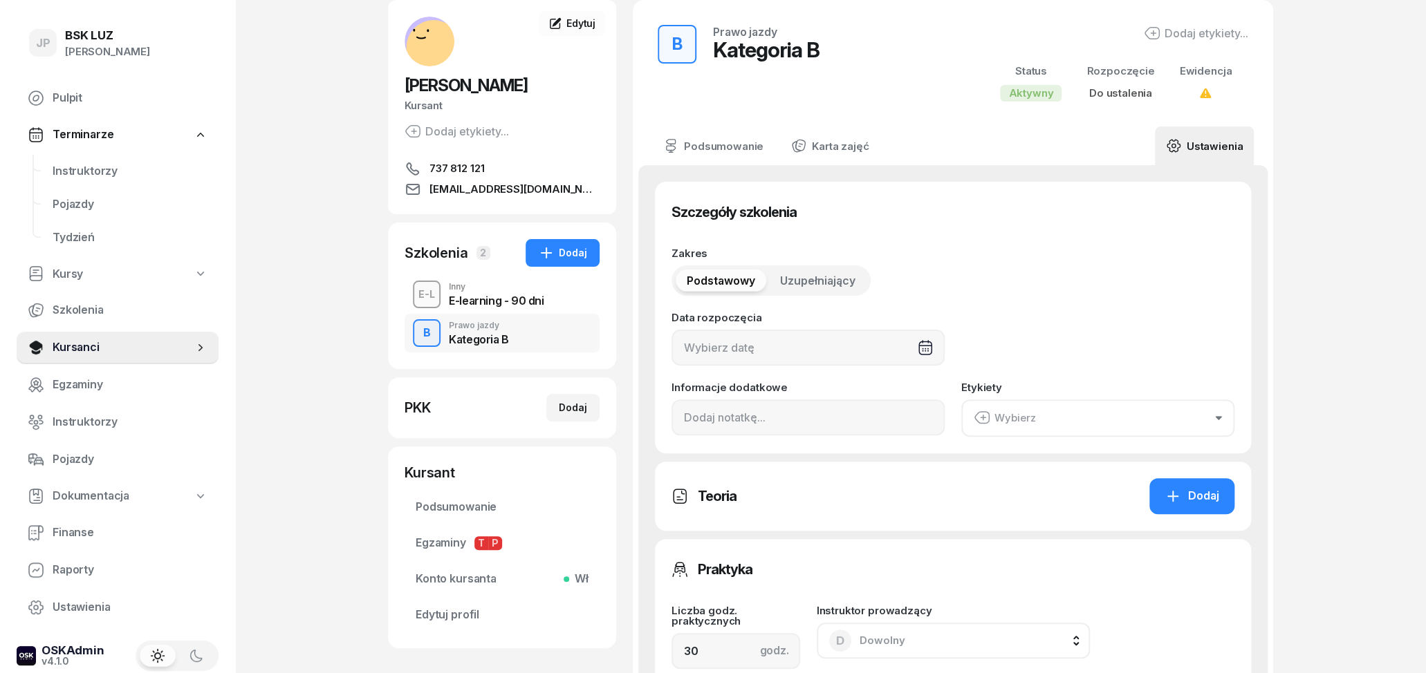
click at [1036, 412] on button "Wybierz" at bounding box center [1097, 418] width 273 height 37
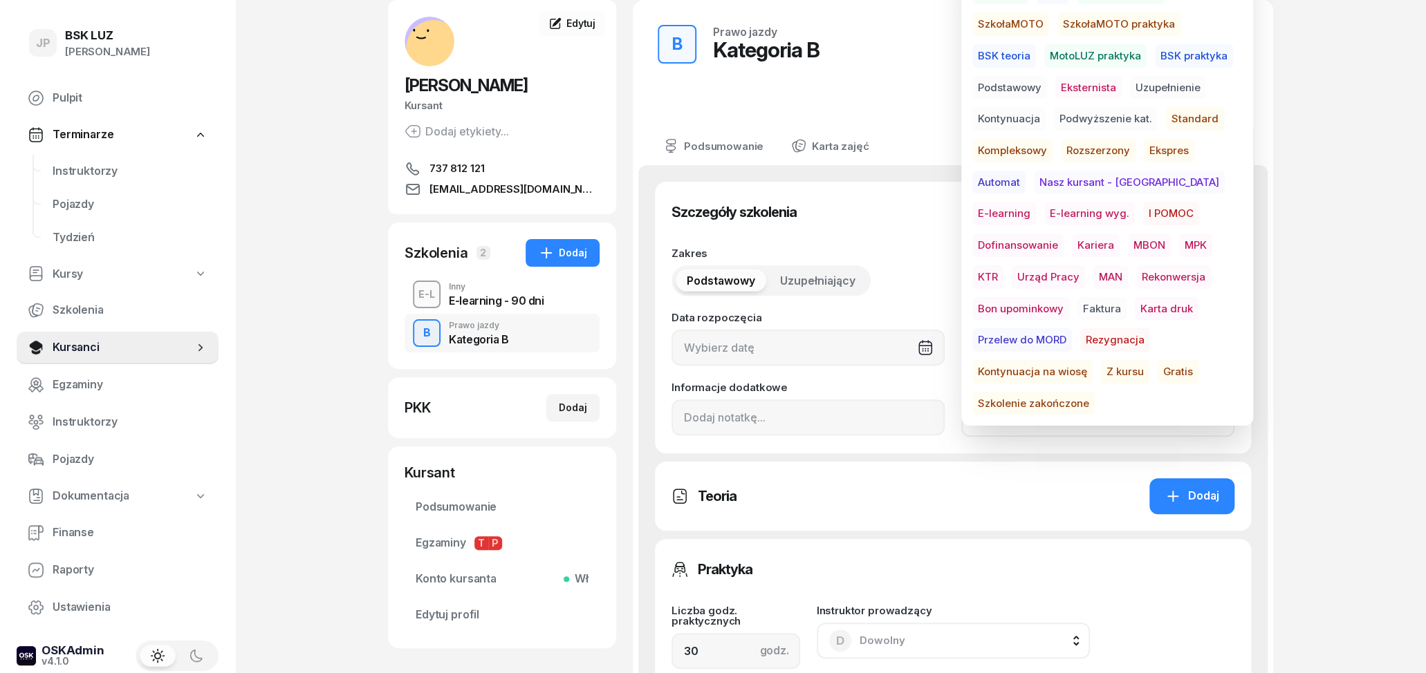
click at [1024, 86] on span "Podstawowy" at bounding box center [1009, 88] width 75 height 24
click at [1195, 117] on span "Standard" at bounding box center [1195, 119] width 58 height 24
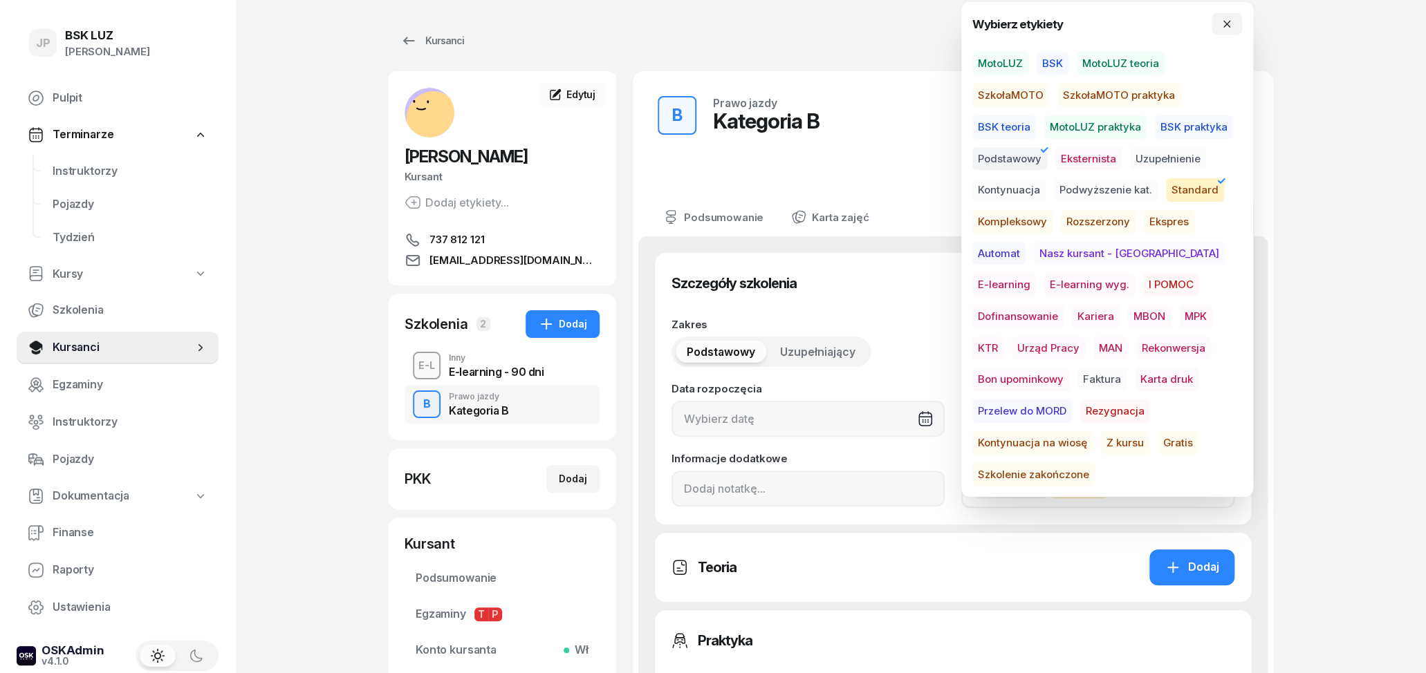
scroll to position [0, 0]
click at [992, 64] on span "MotoLUZ" at bounding box center [1000, 65] width 56 height 24
click at [913, 345] on div "Zakres Podstawowy Uzupełniający" at bounding box center [807, 344] width 273 height 48
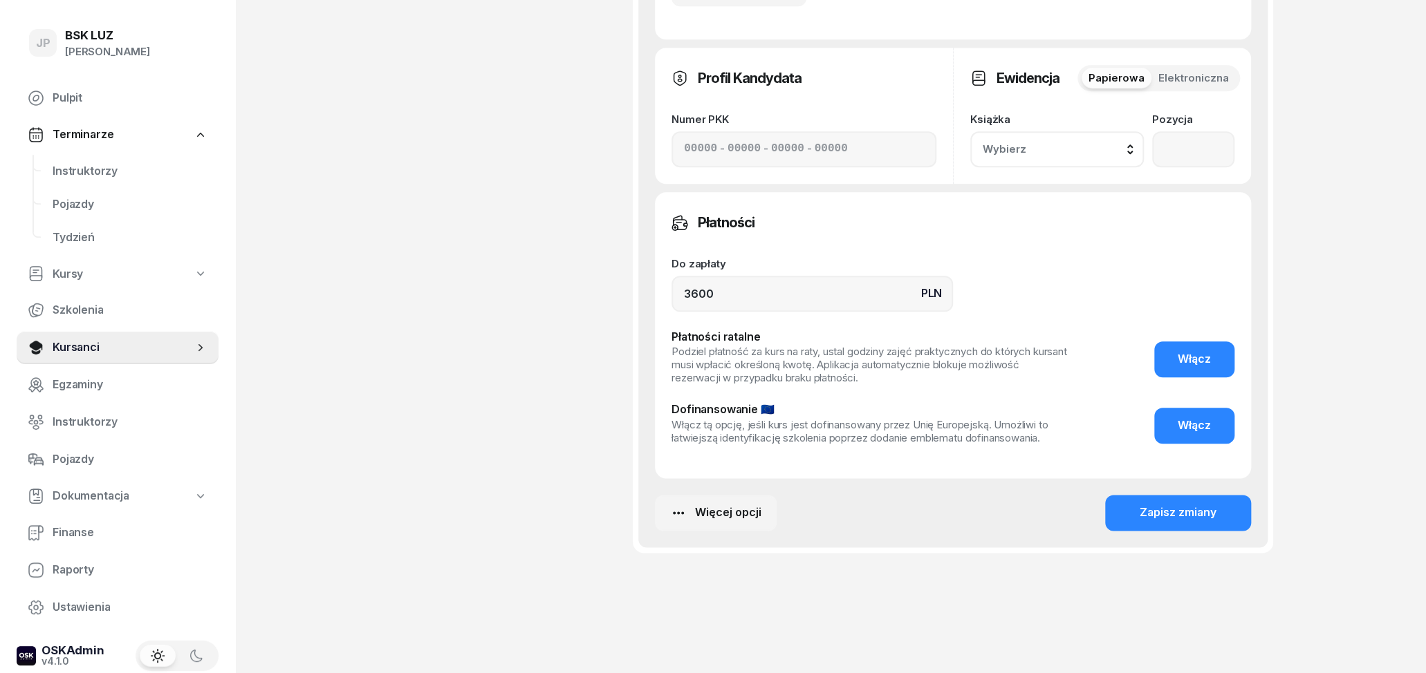
scroll to position [824, 0]
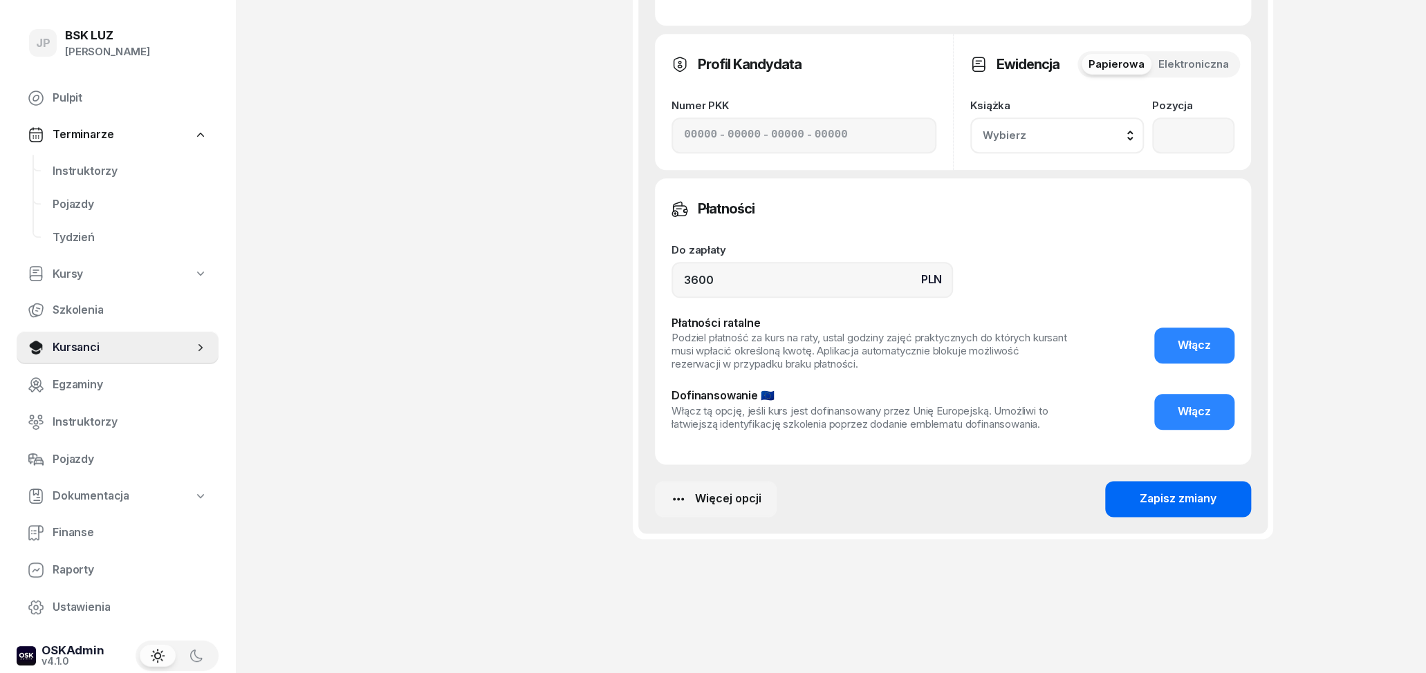
click at [1156, 501] on div "Zapisz zmiany" at bounding box center [1177, 499] width 77 height 18
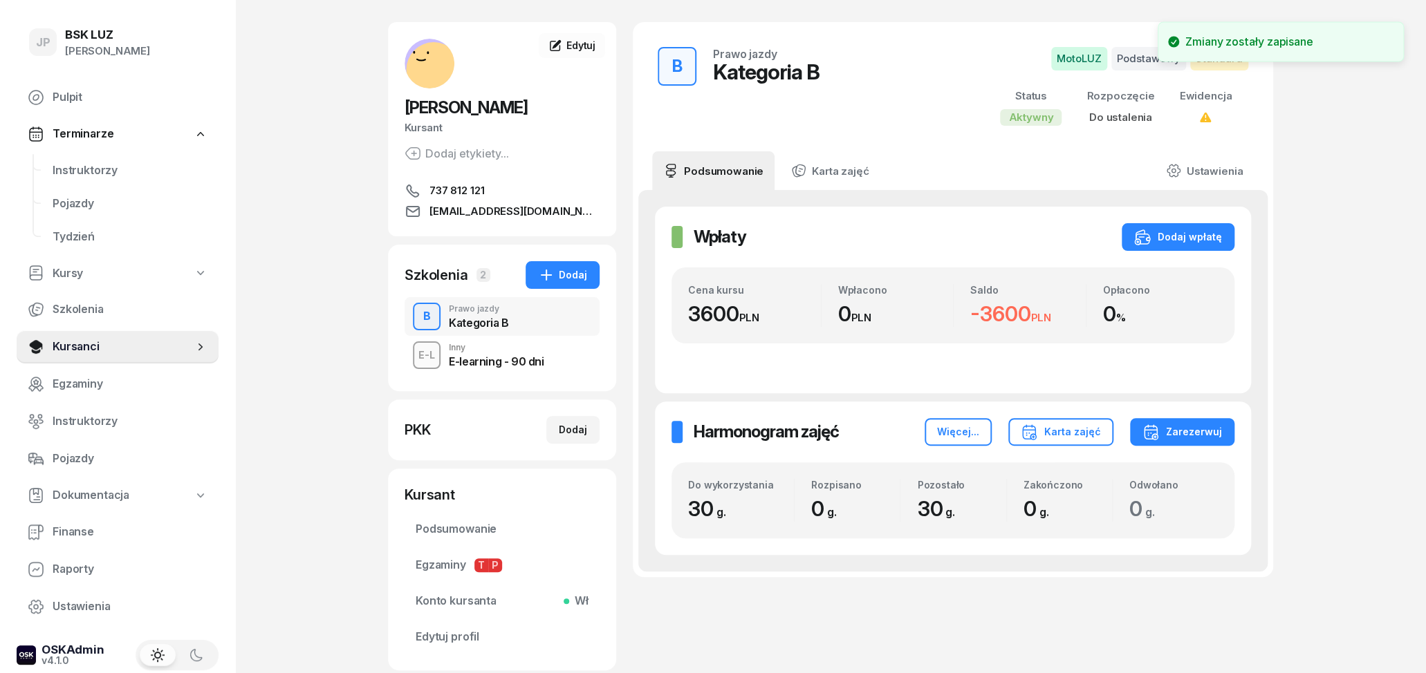
scroll to position [0, 0]
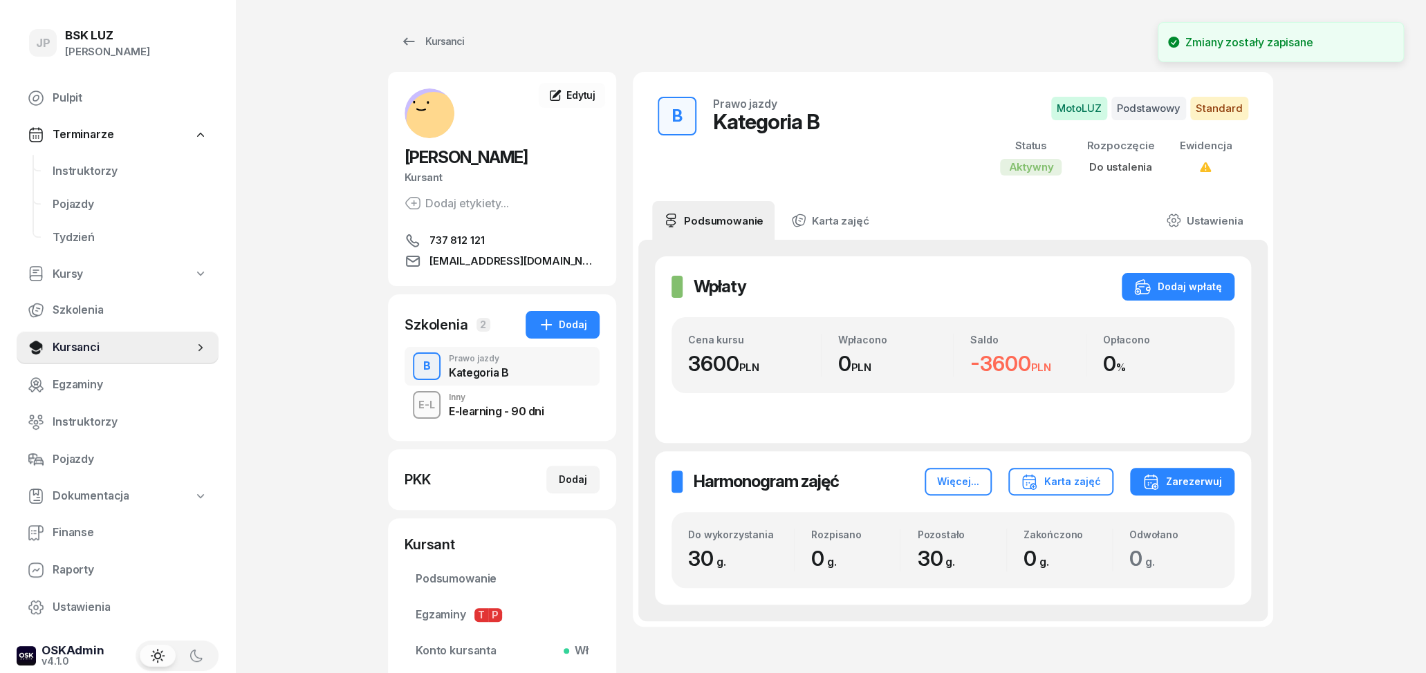
click at [514, 398] on div "Inny" at bounding box center [496, 397] width 95 height 8
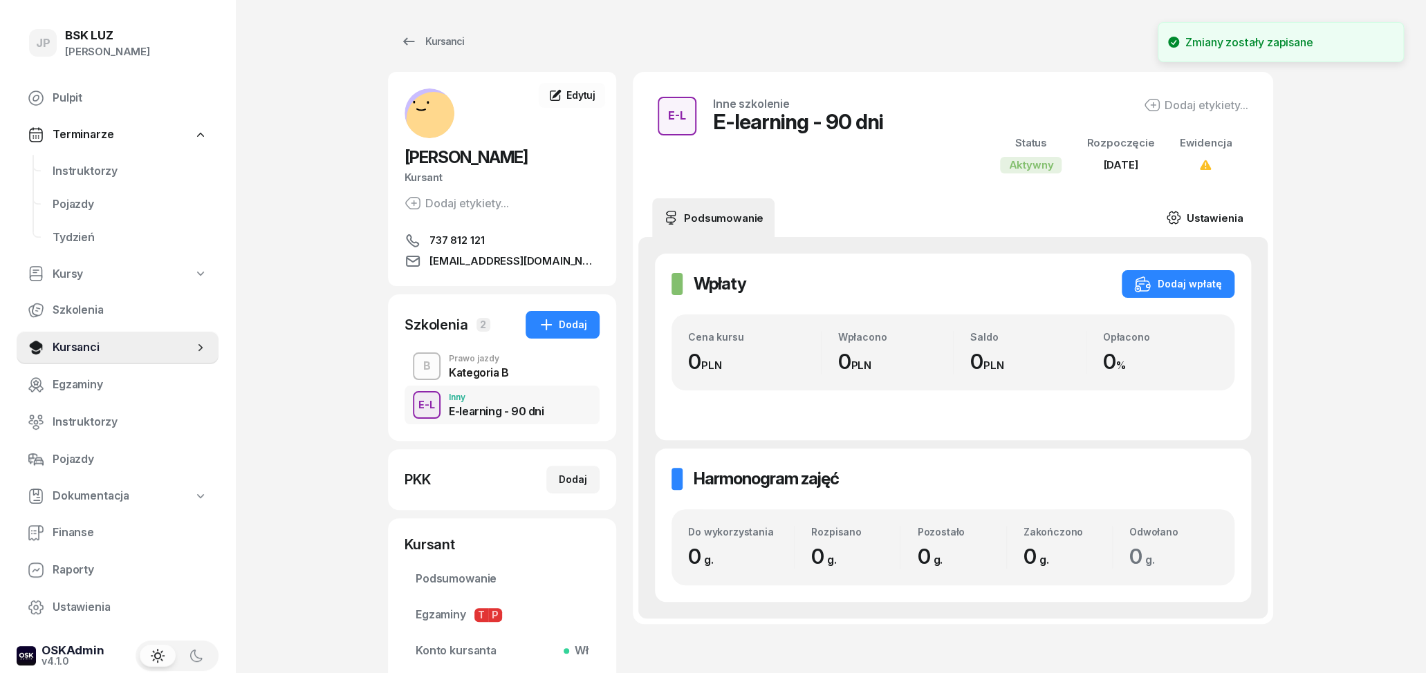
click at [1188, 223] on link "Ustawienia" at bounding box center [1204, 217] width 99 height 39
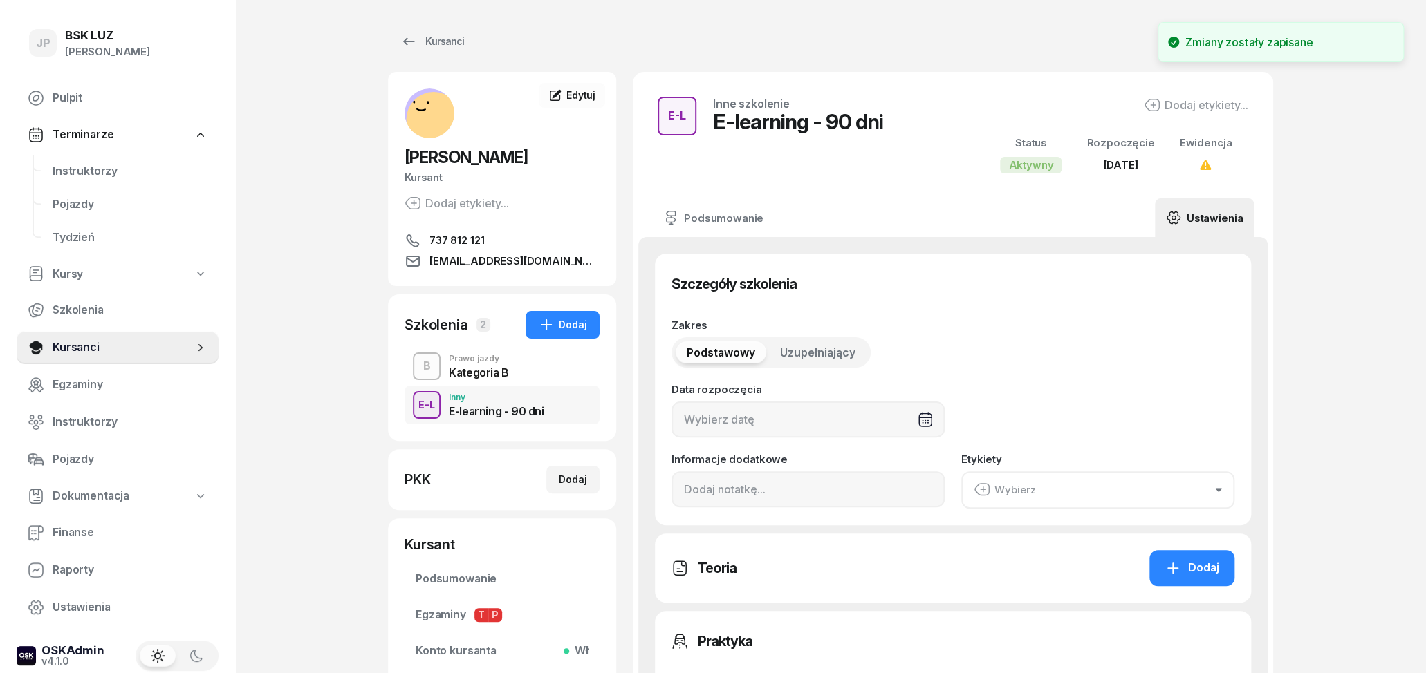
type input "[DATE]"
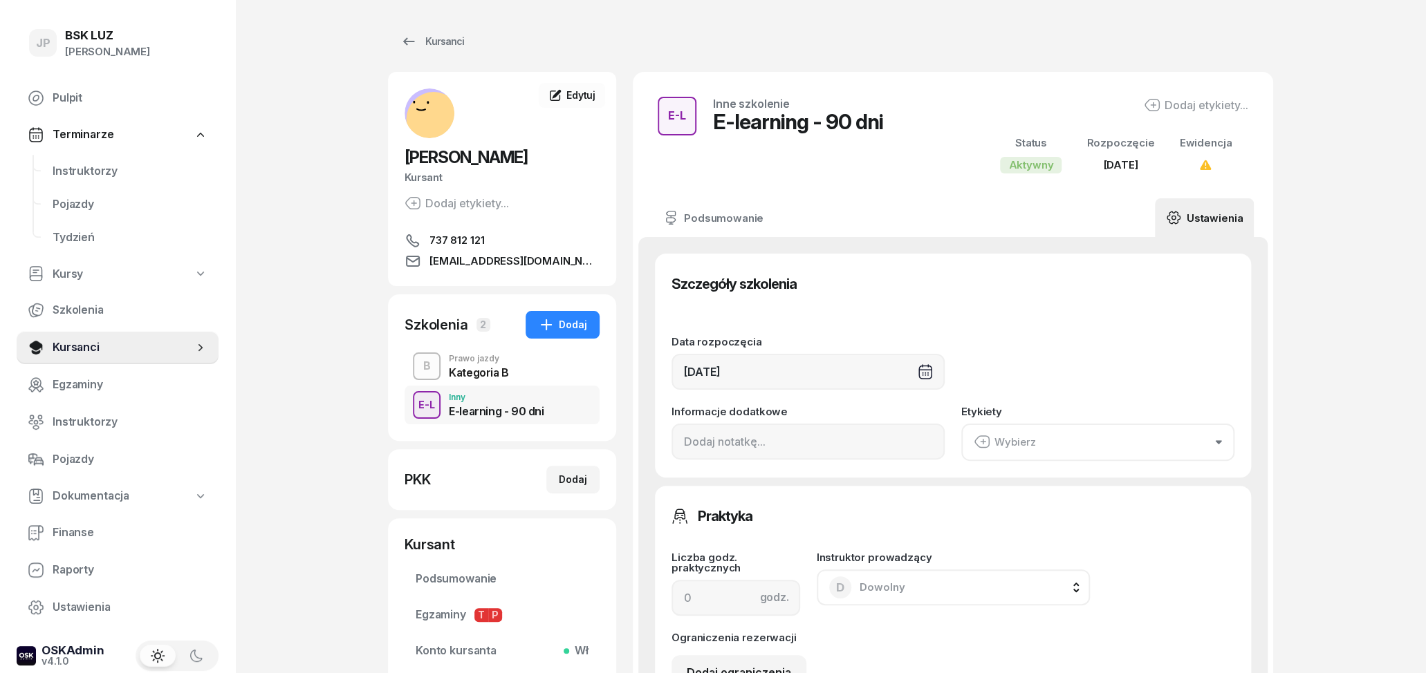
click at [1059, 447] on button "Wybierz" at bounding box center [1097, 442] width 273 height 37
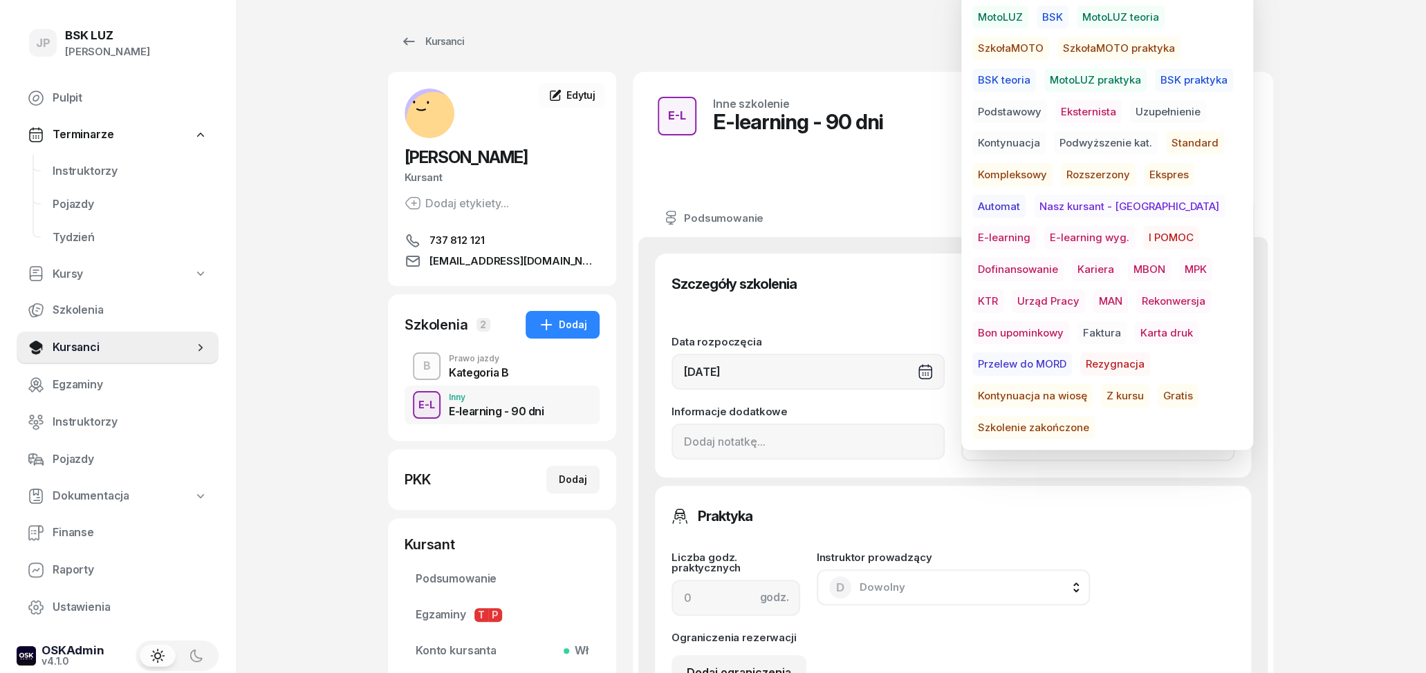
click at [1036, 226] on span "E-learning" at bounding box center [1004, 238] width 64 height 24
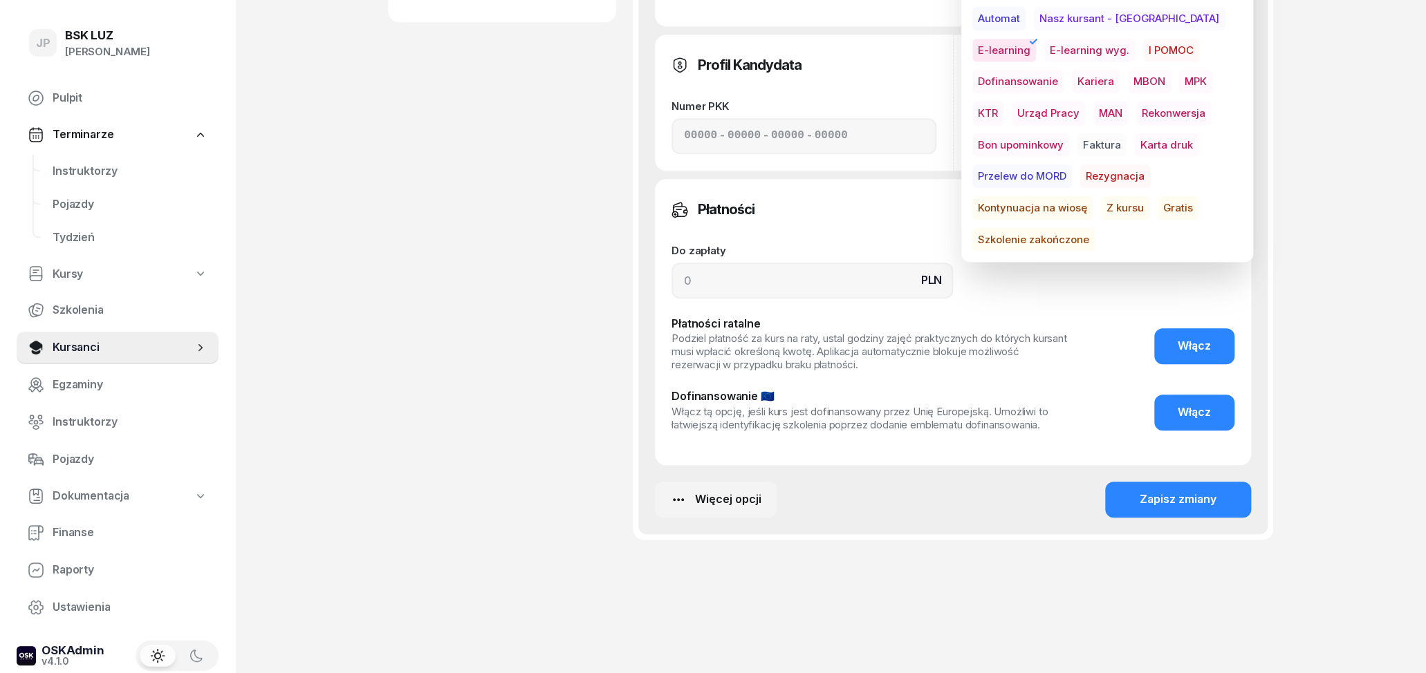
scroll to position [699, 0]
click at [1186, 493] on div "Zapisz zmiany" at bounding box center [1177, 499] width 77 height 18
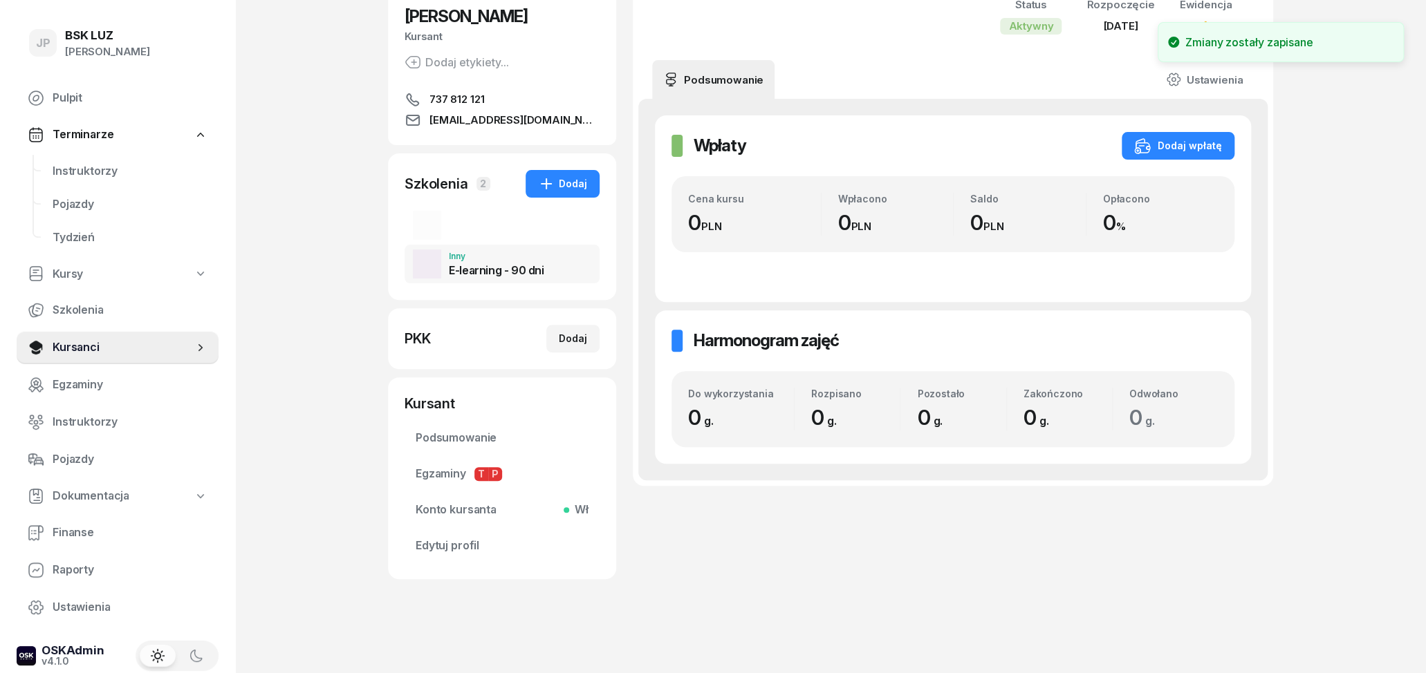
scroll to position [0, 0]
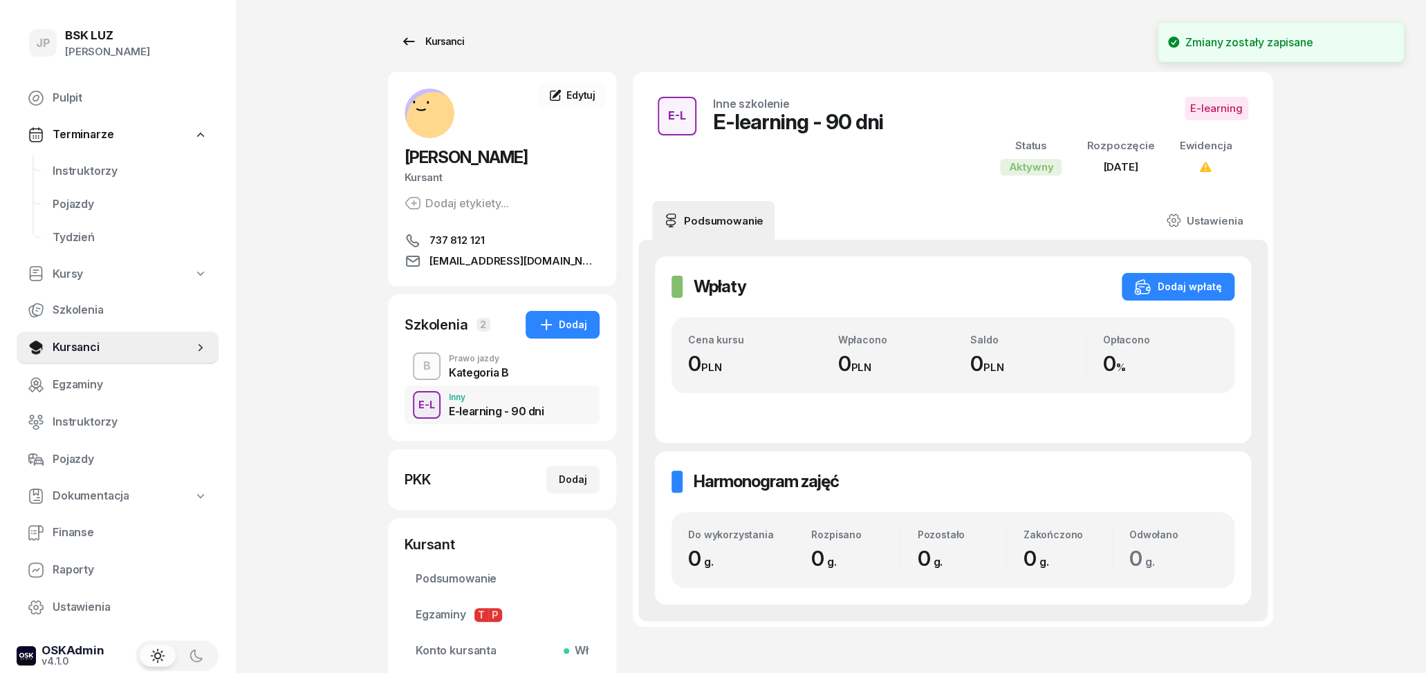
click at [409, 44] on icon at bounding box center [408, 41] width 17 height 17
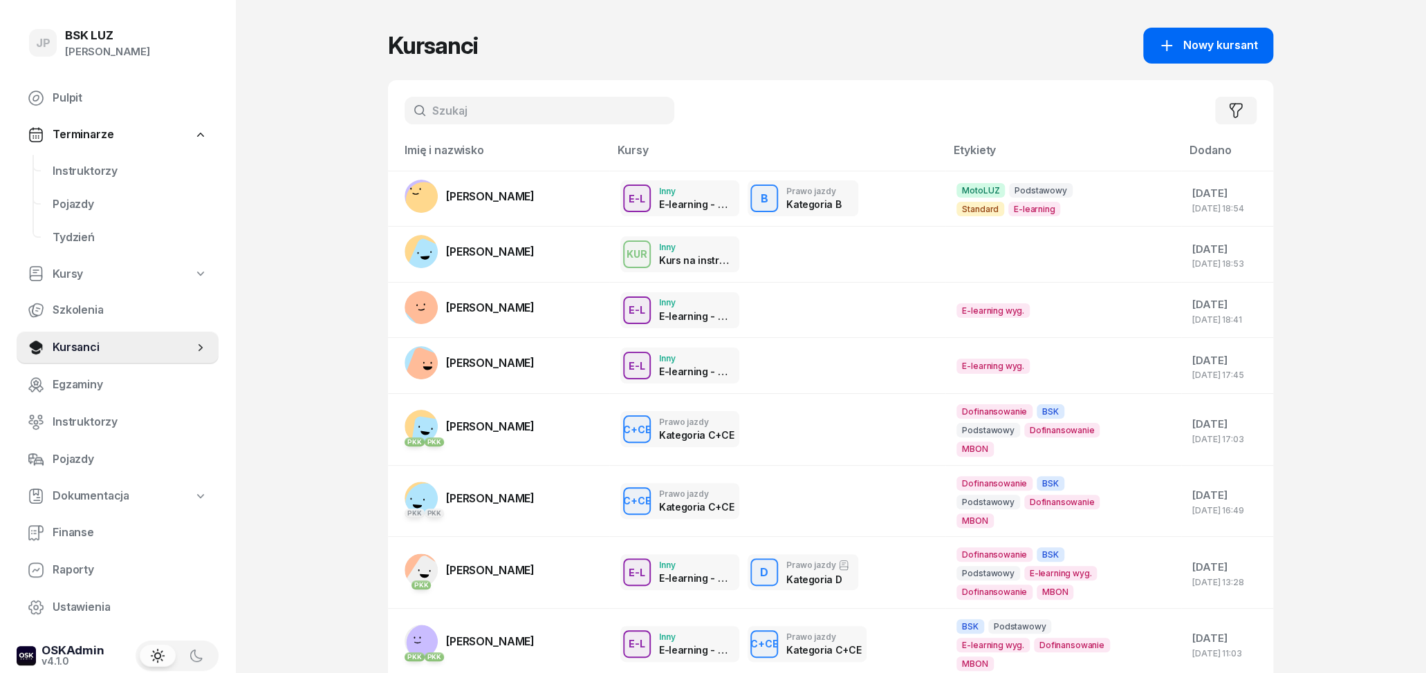
click at [1229, 46] on span "Nowy kursant" at bounding box center [1220, 46] width 75 height 18
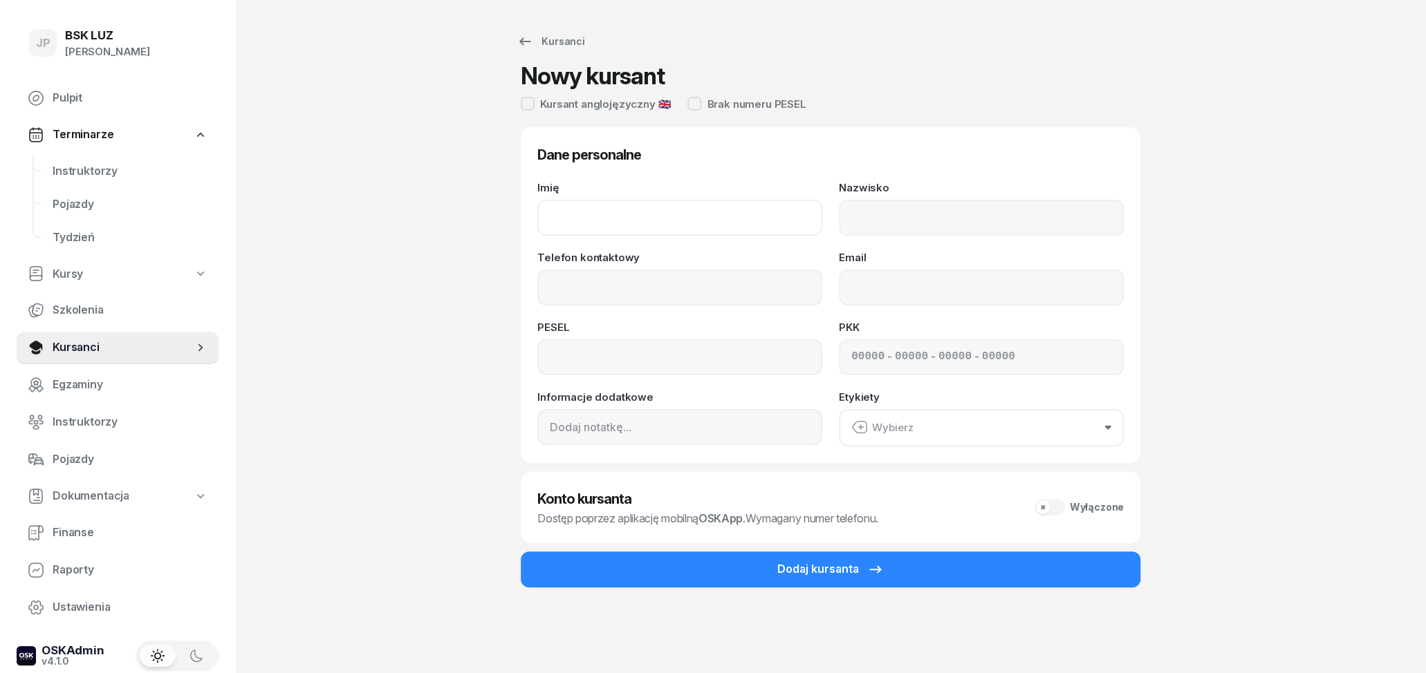
click at [625, 212] on input "Imię" at bounding box center [679, 218] width 285 height 36
type input "MARGARITA"
click at [919, 232] on input "Nazwisko" at bounding box center [981, 218] width 285 height 36
type input "KITAEVA"
click at [758, 280] on input "Telefon kontaktowy" at bounding box center [679, 288] width 285 height 36
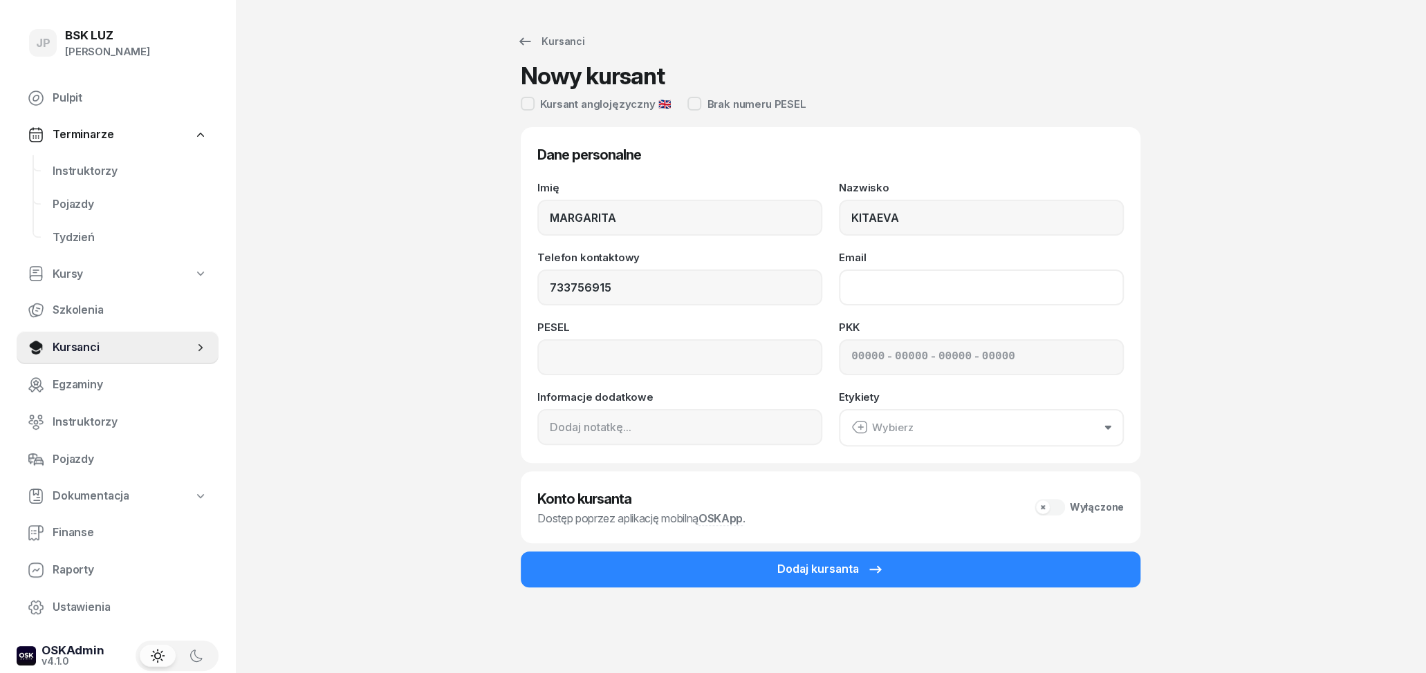
type input "733 756 915"
click at [949, 298] on input "Email" at bounding box center [981, 288] width 285 height 36
type input "[EMAIL_ADDRESS][DOMAIN_NAME]"
click at [752, 362] on input at bounding box center [679, 357] width 285 height 36
type input "06222113261"
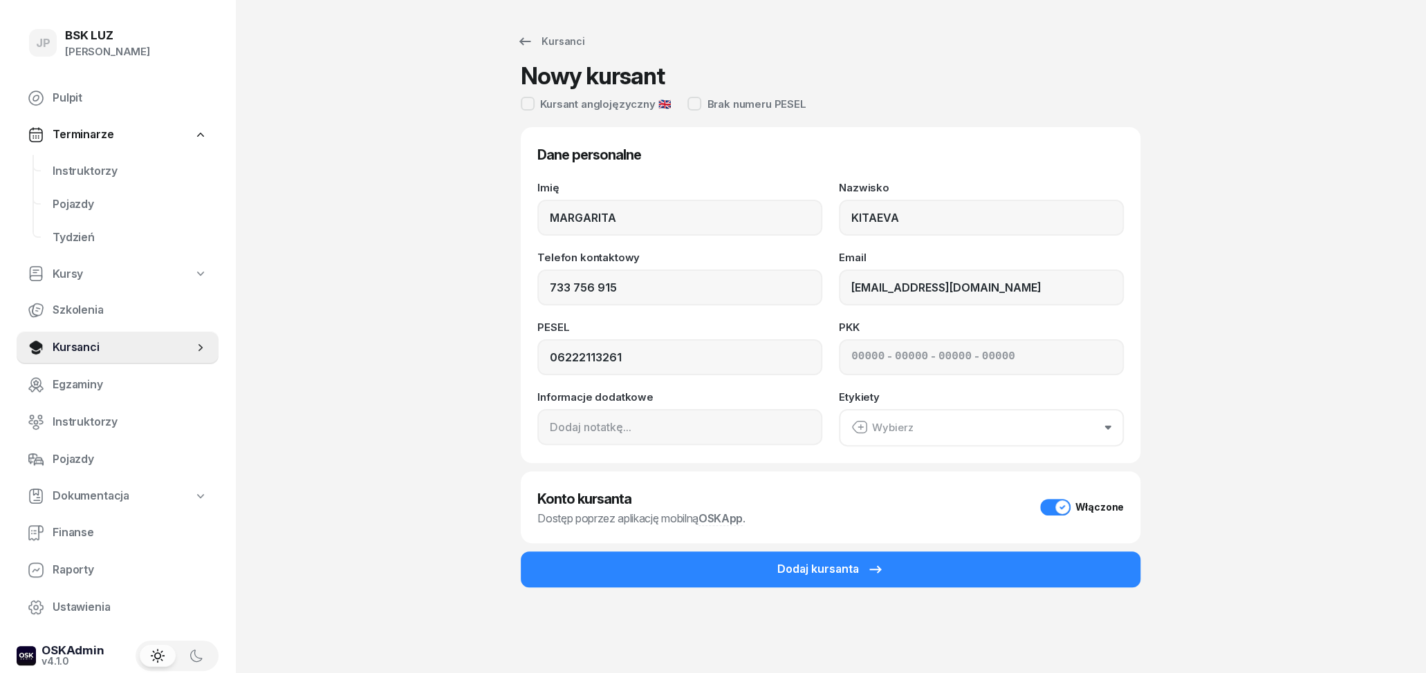
click at [978, 425] on button "Wybierz" at bounding box center [981, 427] width 285 height 37
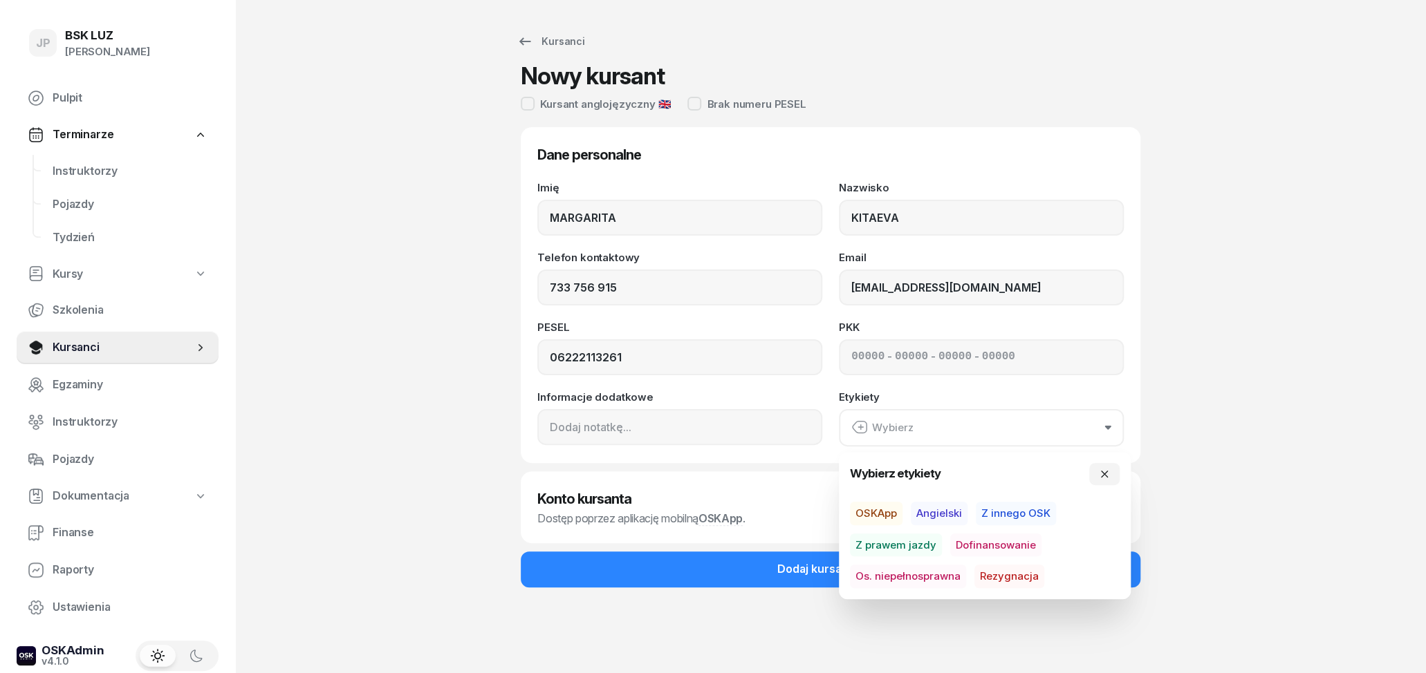
click at [1190, 386] on div "Kursanci Nowy kursant Kursant anglojęzyczny 🇬🇧 Brak numeru PESEL Dane personaln…" at bounding box center [830, 336] width 885 height 673
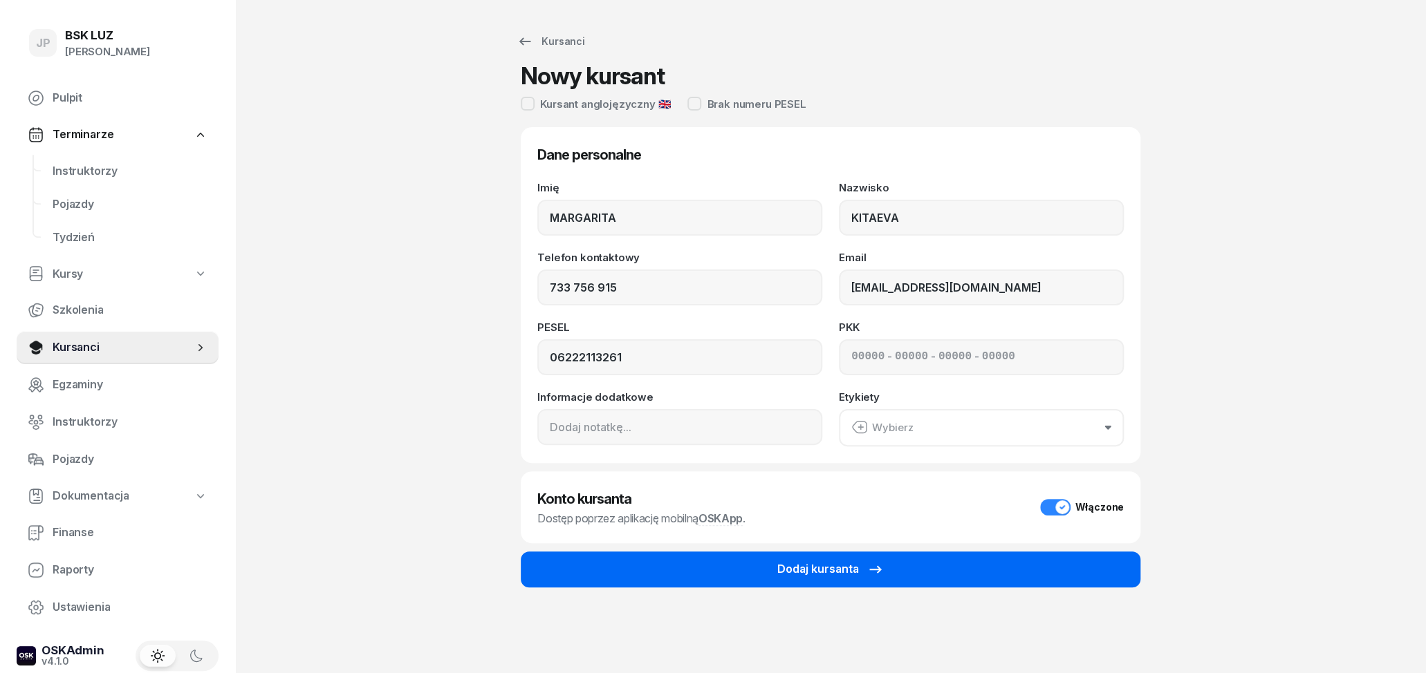
click at [907, 577] on button "Dodaj kursanta" at bounding box center [830, 570] width 619 height 36
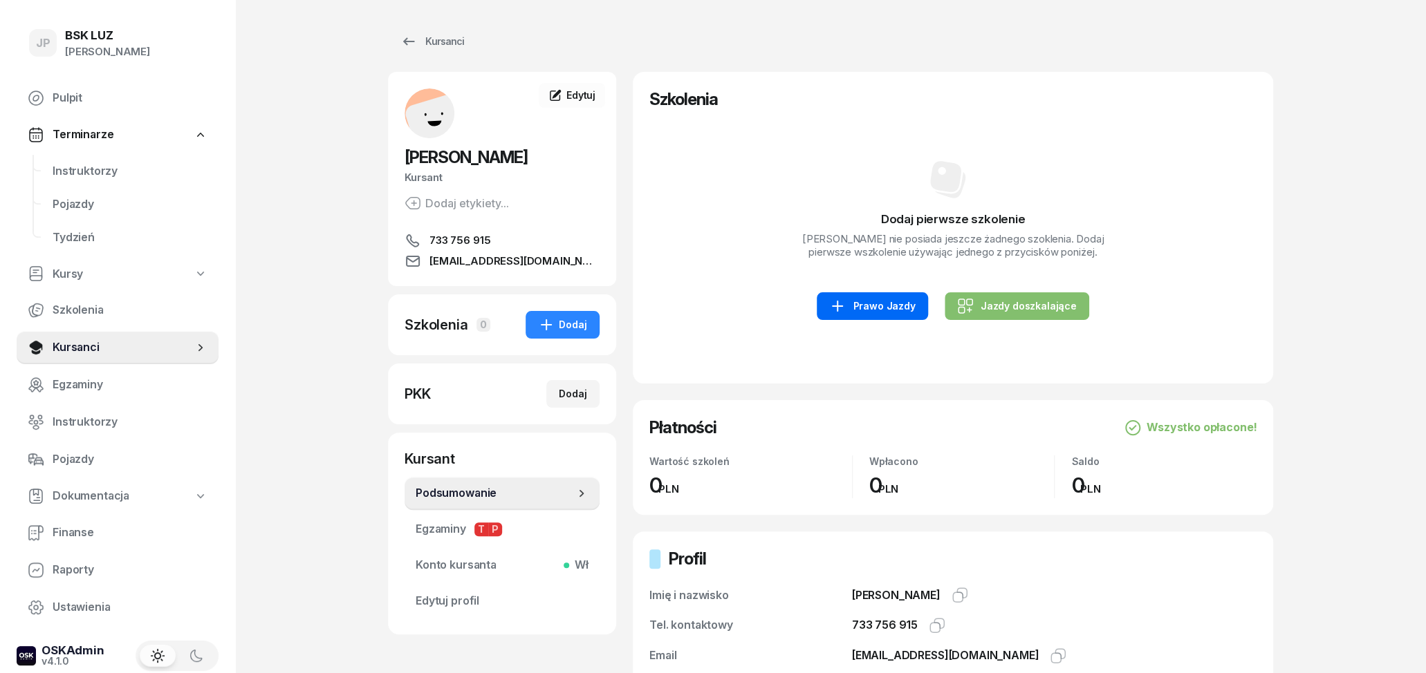
click at [891, 315] on div "Prawo Jazdy" at bounding box center [872, 306] width 86 height 17
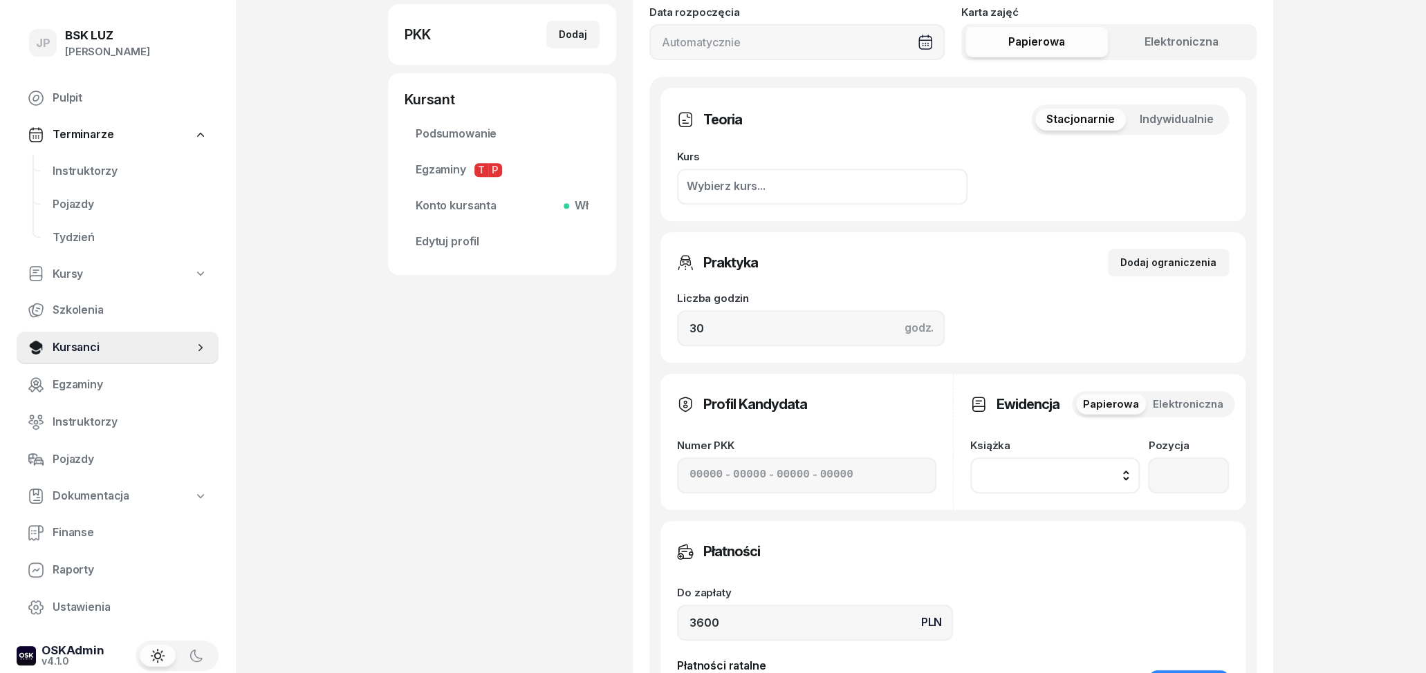
scroll to position [144, 0]
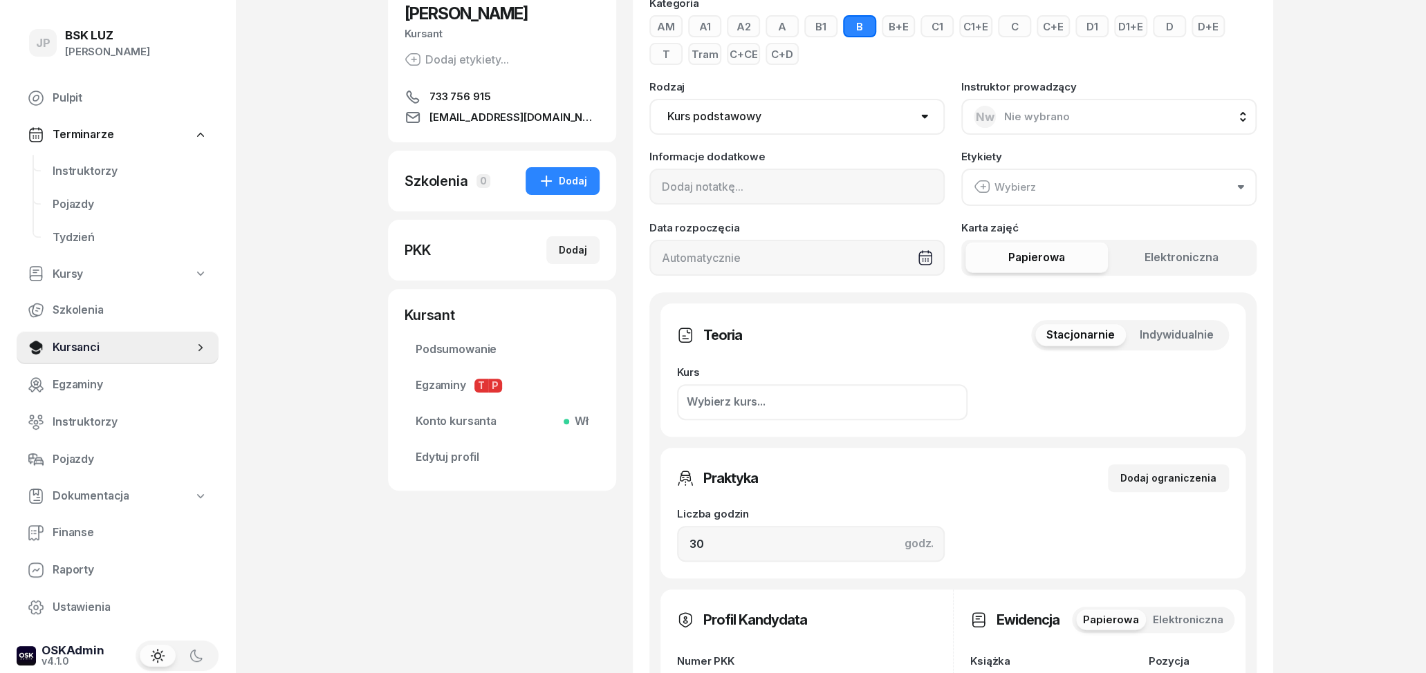
click at [1115, 188] on button "Wybierz" at bounding box center [1108, 187] width 295 height 37
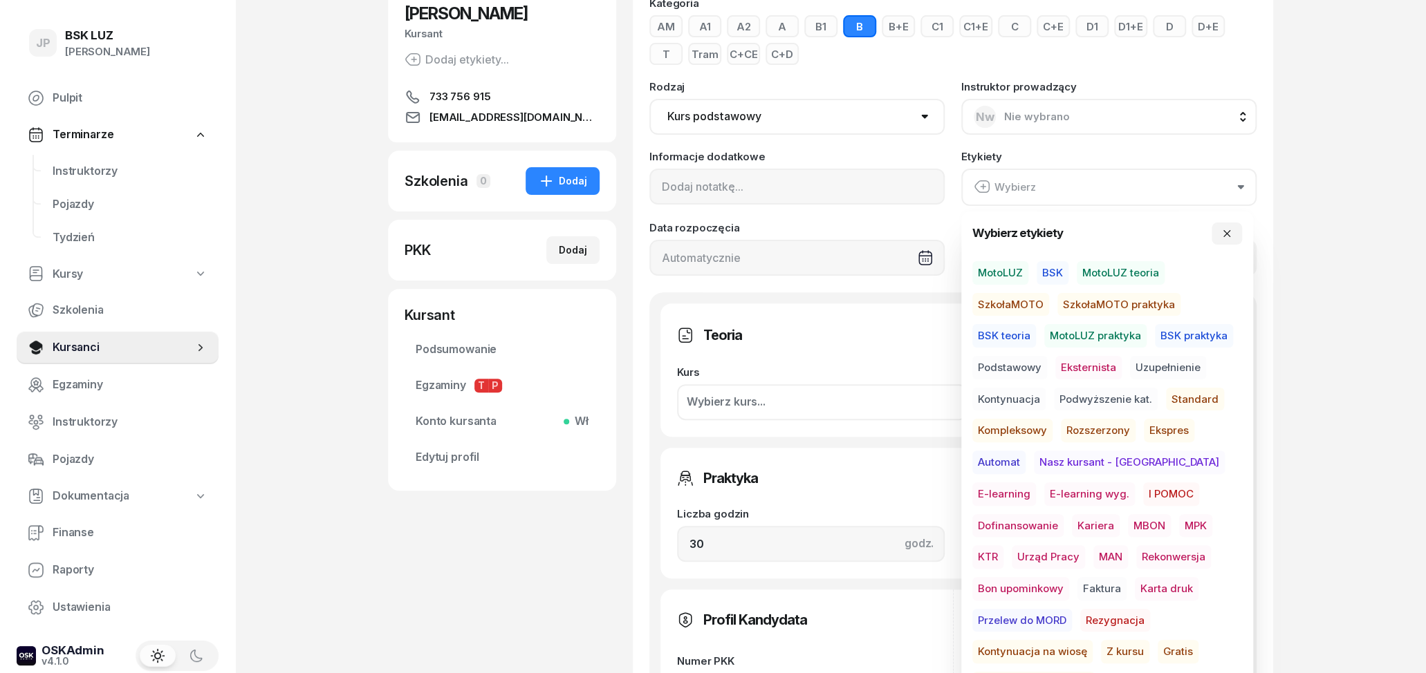
click at [1012, 270] on span "MotoLUZ" at bounding box center [1000, 273] width 56 height 24
click at [1187, 396] on span "Standard" at bounding box center [1195, 399] width 58 height 24
click at [1010, 368] on span "Podstawowy" at bounding box center [1009, 368] width 75 height 24
click at [1342, 430] on div "JP BSK [PERSON_NAME] Pulpit Terminarze Instruktorzy Pojazdy Tydzień Kursy Szkol…" at bounding box center [713, 543] width 1426 height 1374
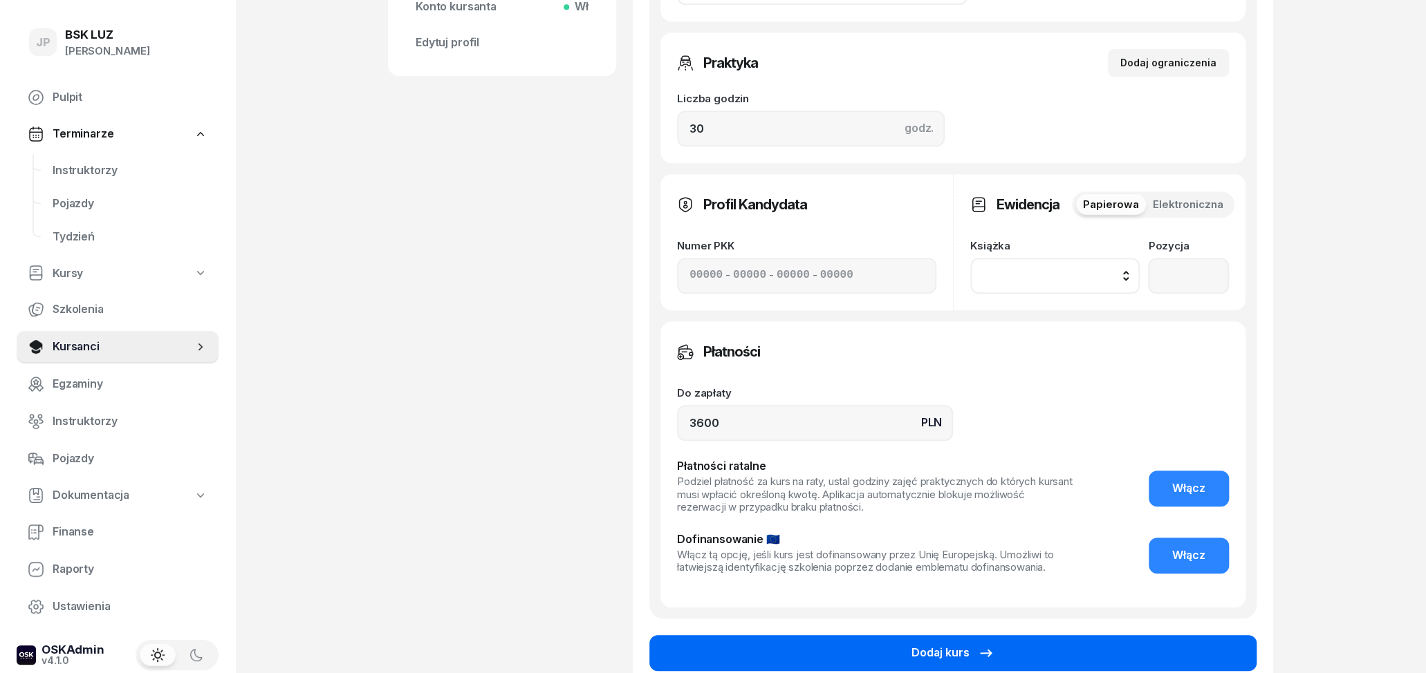
scroll to position [647, 0]
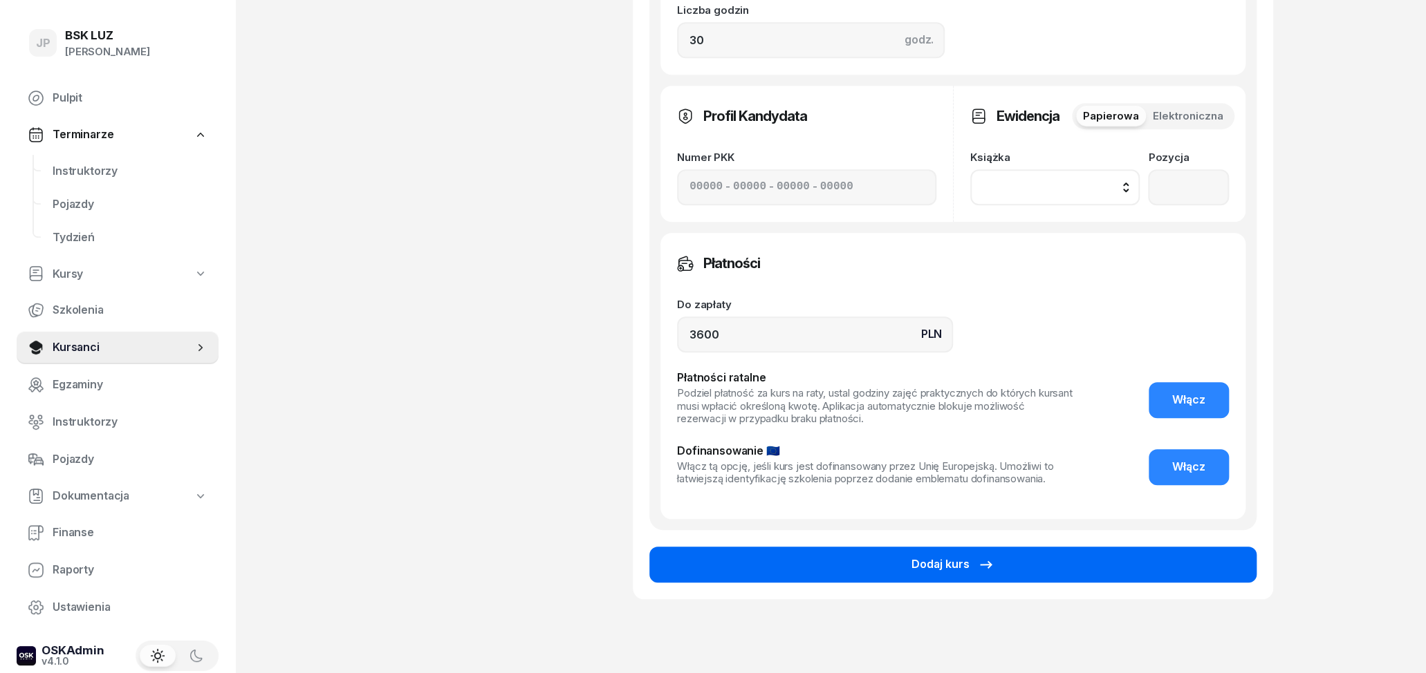
click at [1036, 568] on button "Dodaj kurs" at bounding box center [952, 565] width 607 height 36
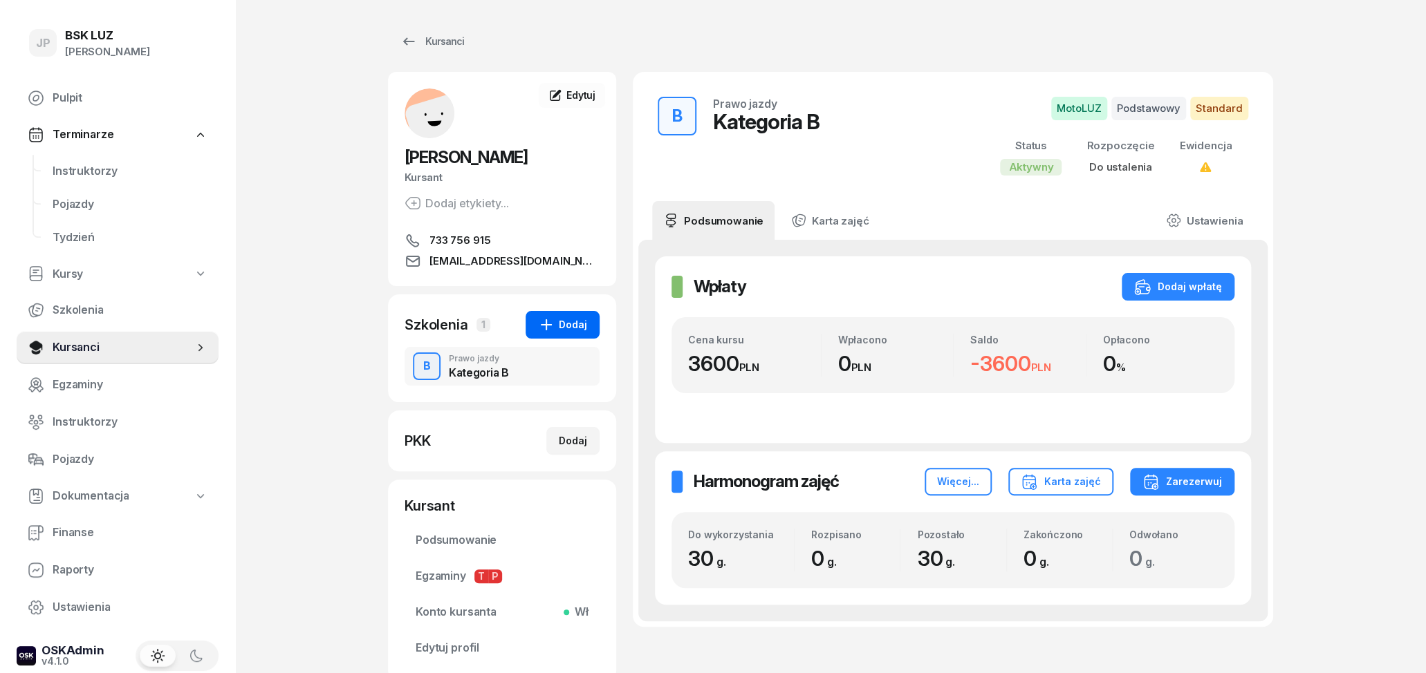
click at [562, 324] on div "Dodaj" at bounding box center [562, 325] width 49 height 17
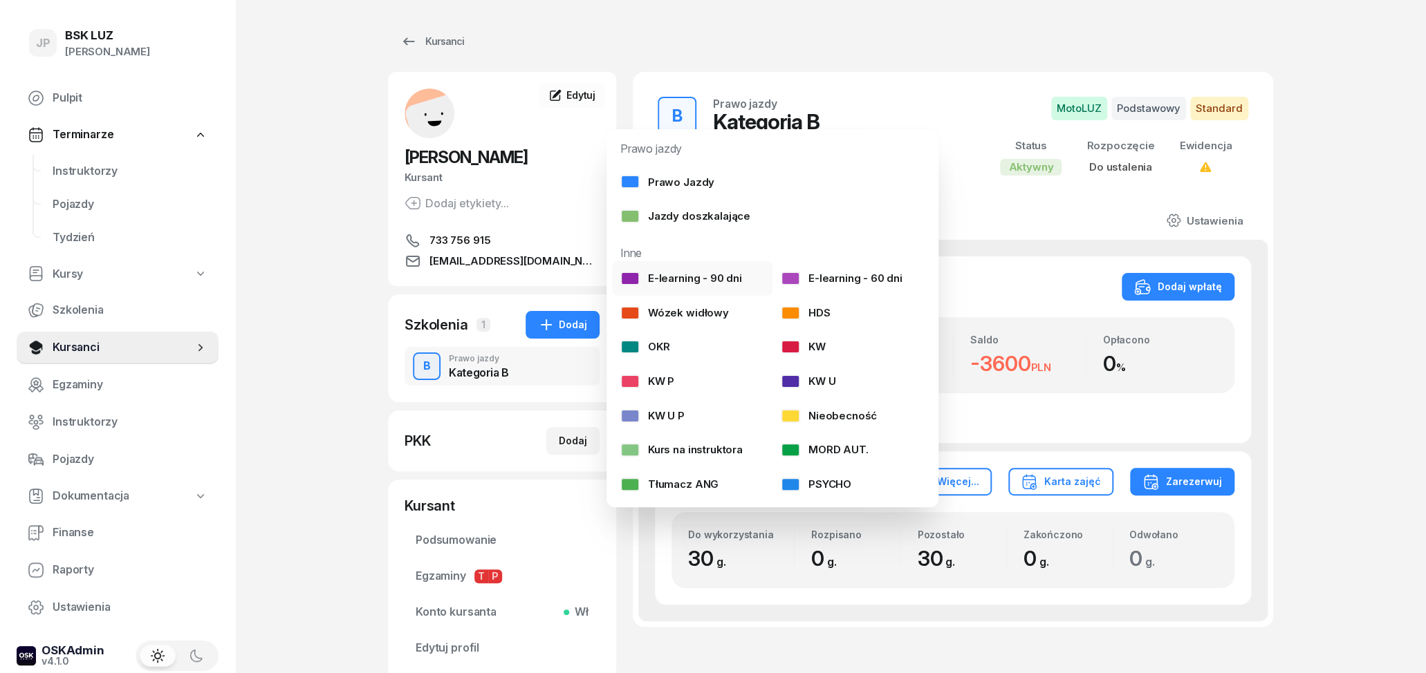
click at [665, 272] on div "E-learning - 90 dni" at bounding box center [681, 279] width 122 height 18
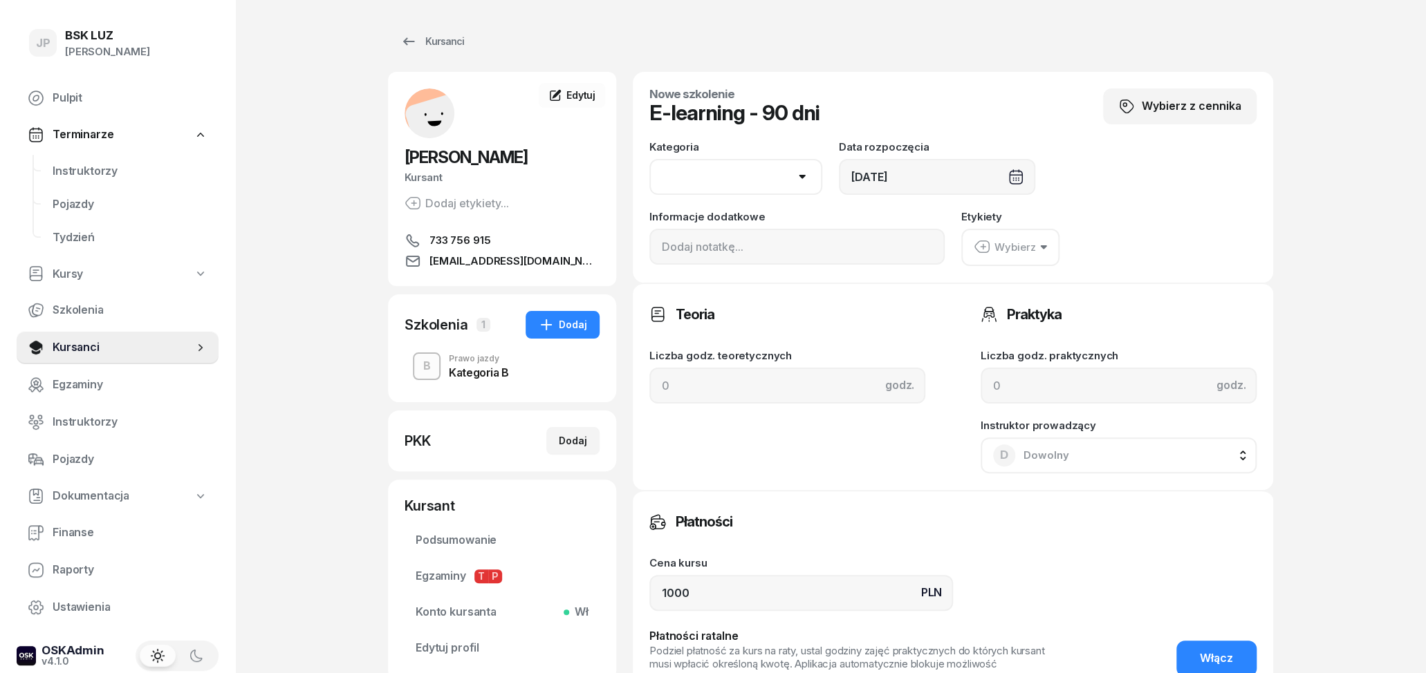
select select "B"
click option "B" at bounding box center [0, 0] width 0 height 0
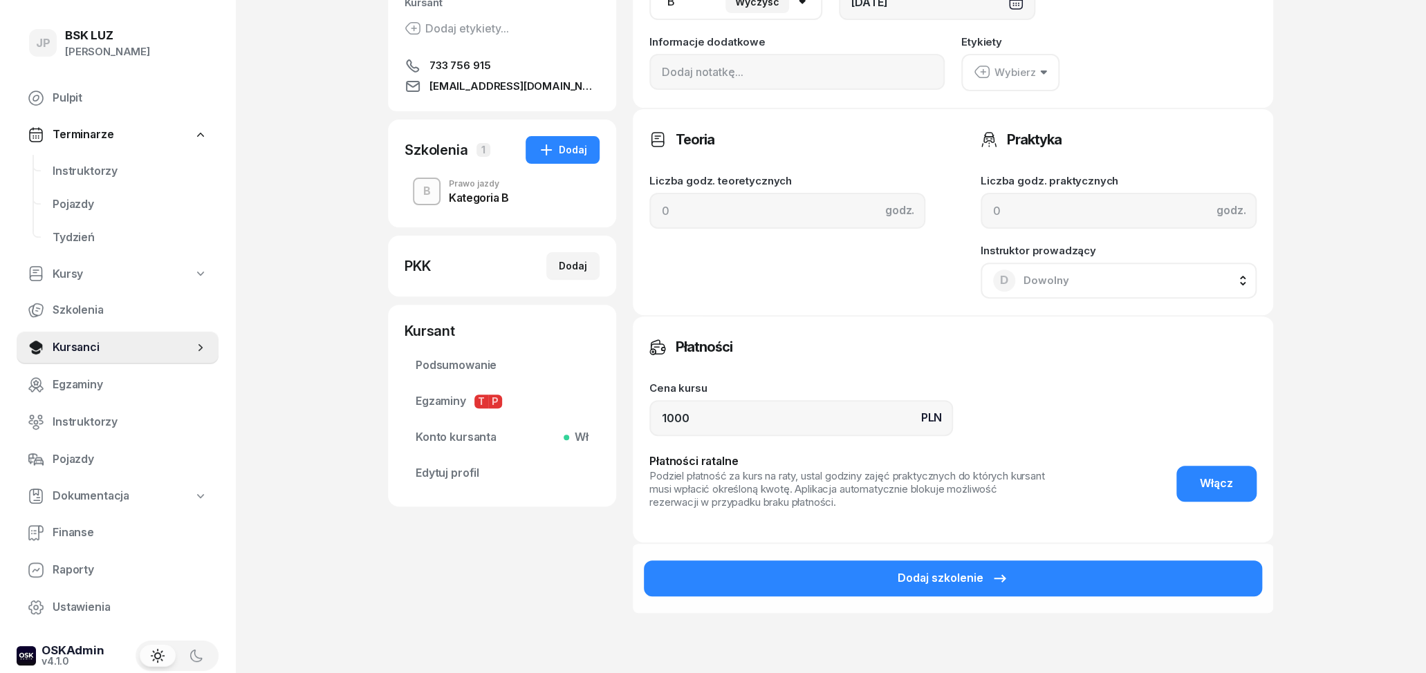
scroll to position [216, 0]
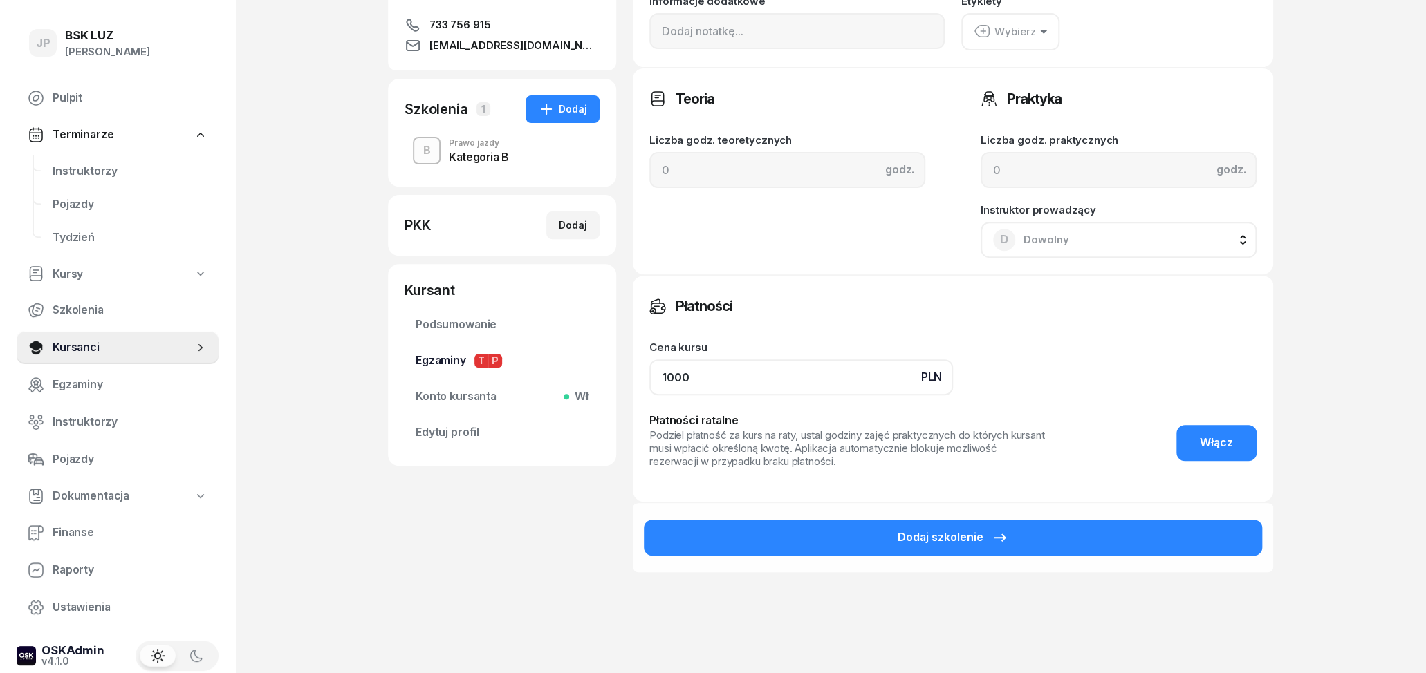
drag, startPoint x: 754, startPoint y: 383, endPoint x: 539, endPoint y: 357, distance: 216.5
click at [649, 360] on input "1000" at bounding box center [801, 378] width 304 height 36
type input "0"
click at [897, 236] on div "Teoria Liczba godz. teoretycznych godz." at bounding box center [787, 171] width 276 height 173
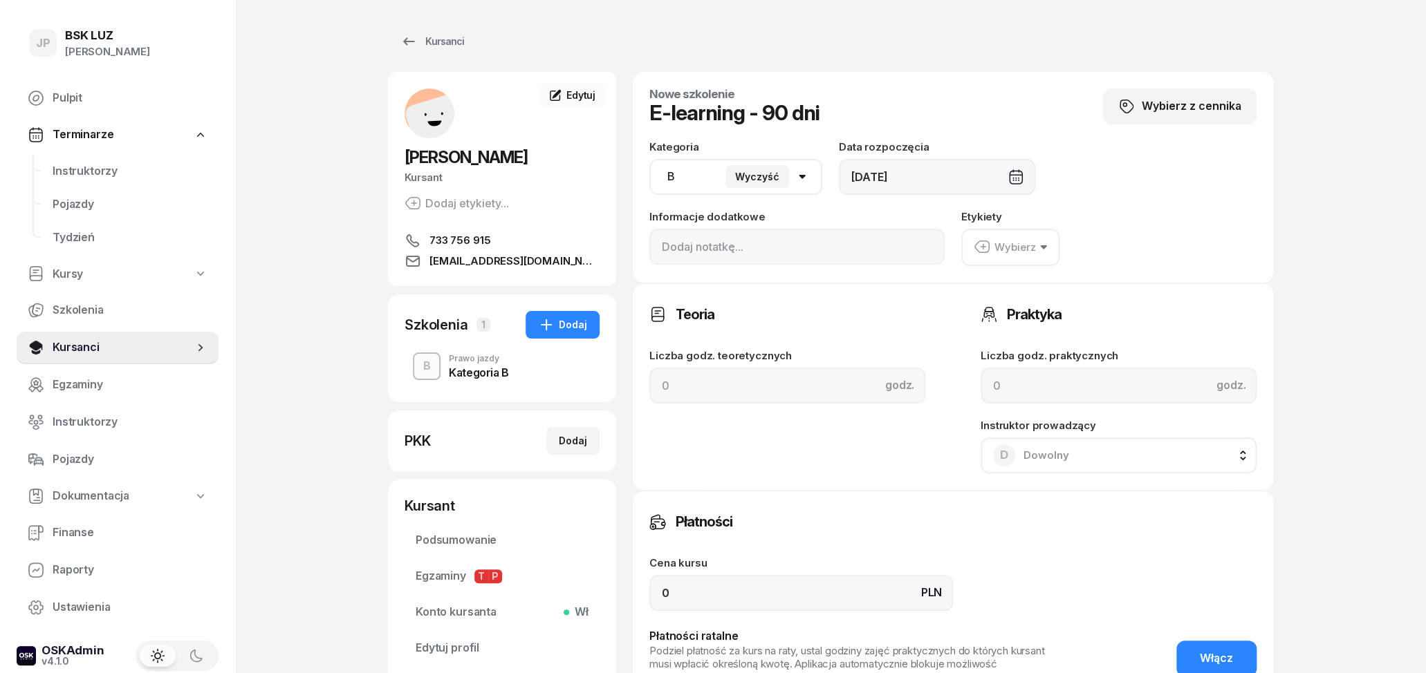
click at [1030, 241] on div "Wybierz" at bounding box center [1004, 248] width 62 height 18
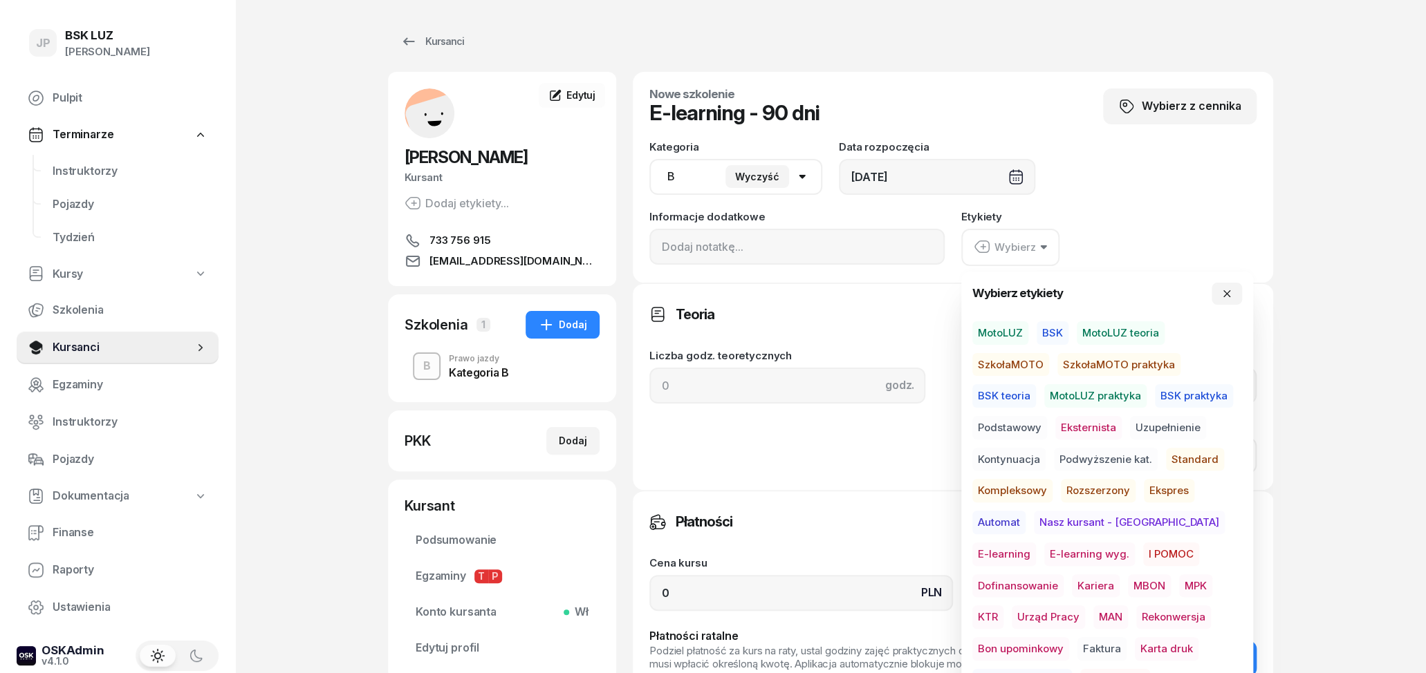
click at [1036, 543] on span "E-learning" at bounding box center [1004, 555] width 64 height 24
click at [1036, 542] on span "E-learning" at bounding box center [1004, 554] width 64 height 24
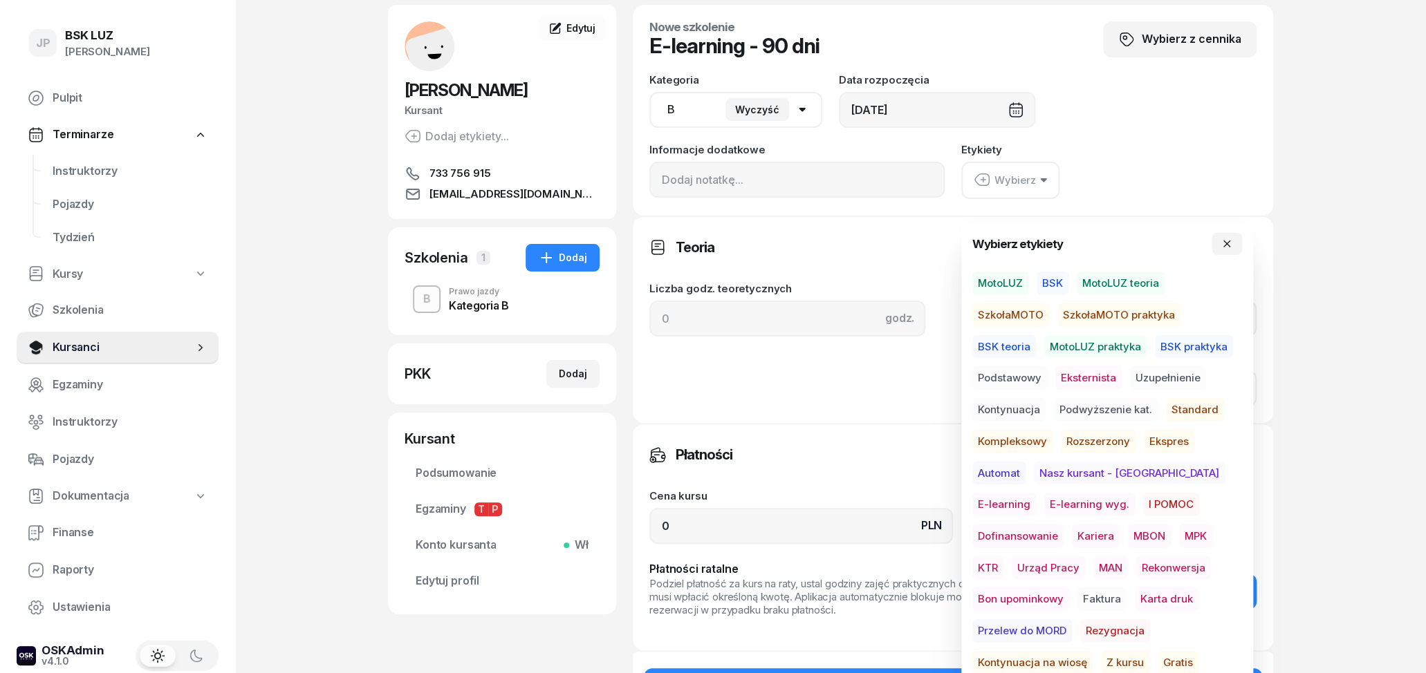
scroll to position [72, 0]
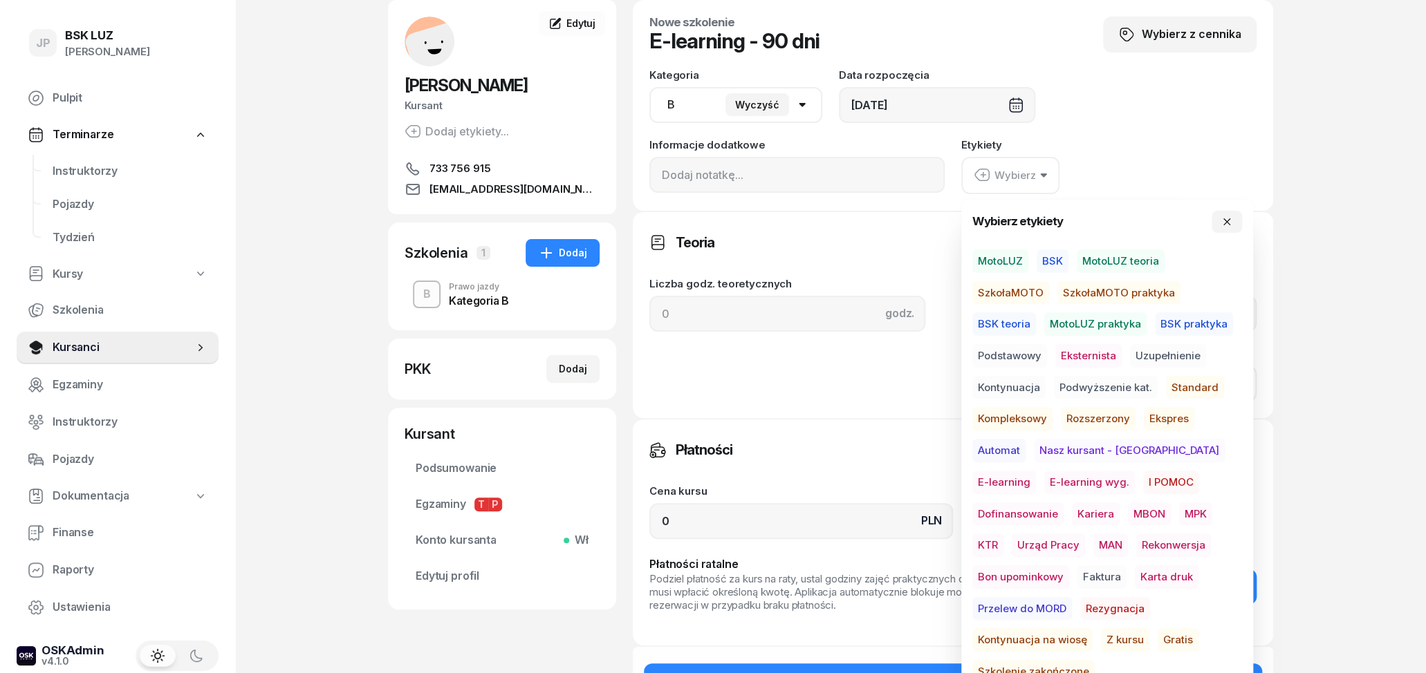
click at [1157, 639] on span "Gratis" at bounding box center [1177, 640] width 41 height 24
click at [821, 456] on div "Płatności" at bounding box center [952, 450] width 607 height 28
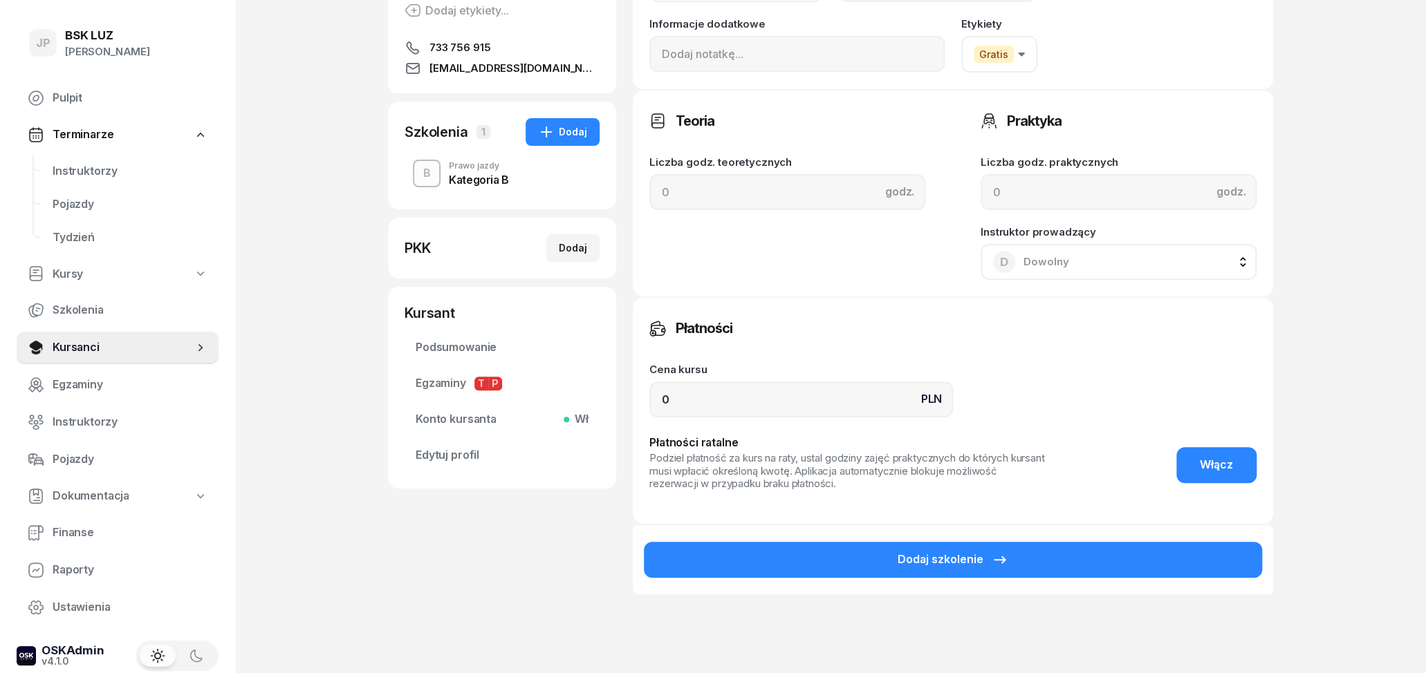
scroll to position [216, 0]
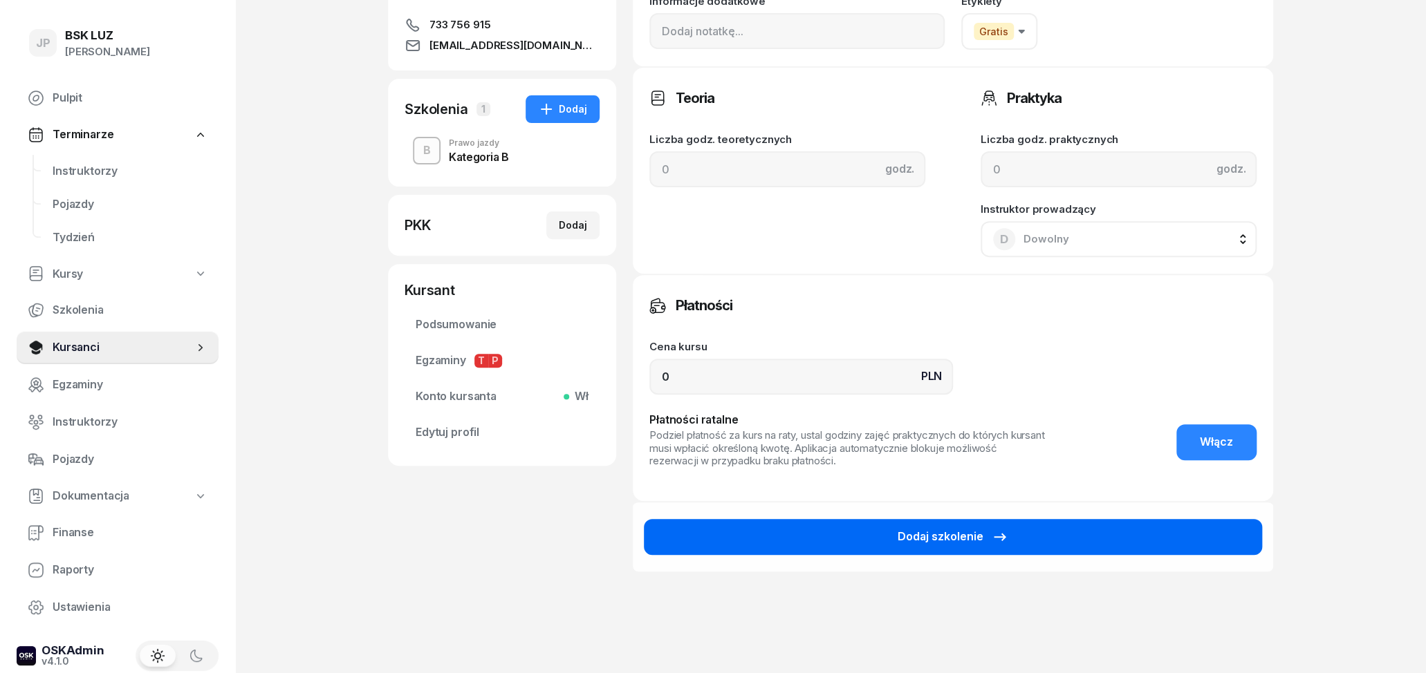
click at [873, 533] on button "Dodaj szkolenie" at bounding box center [953, 537] width 618 height 36
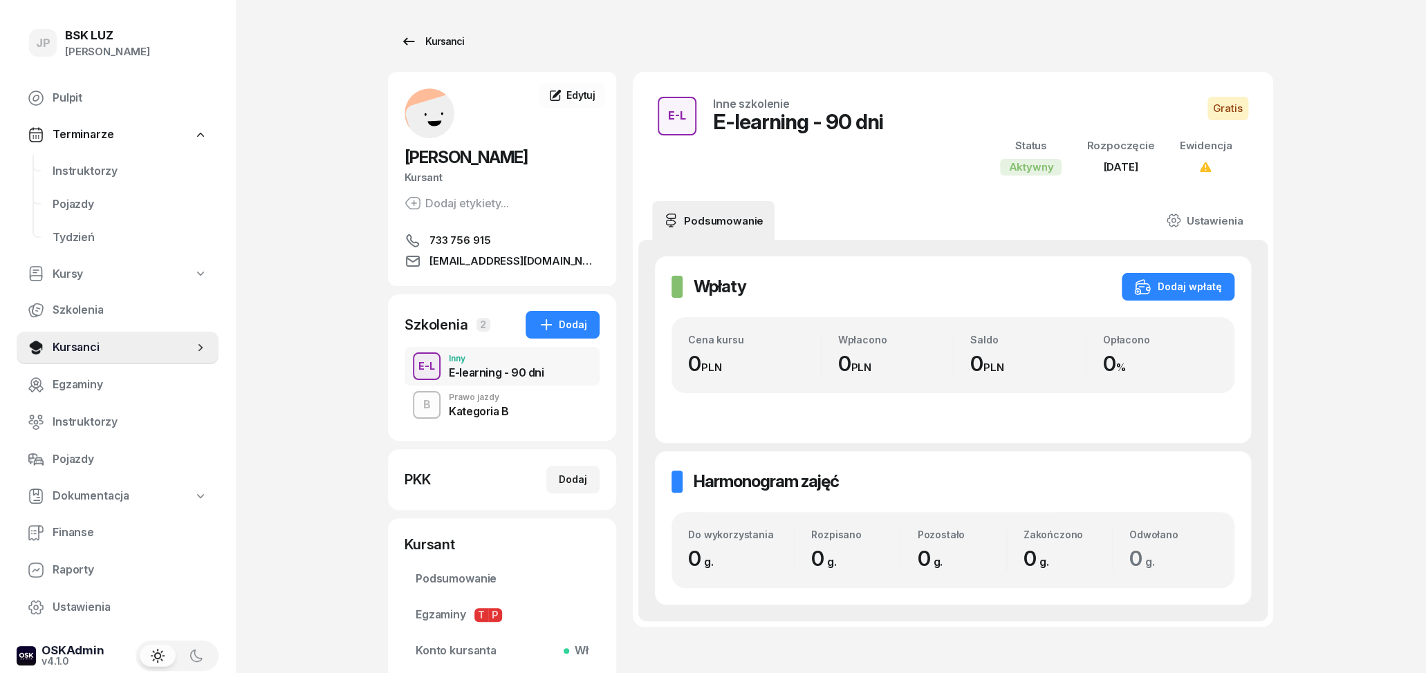
click at [430, 44] on div "Kursanci" at bounding box center [432, 41] width 64 height 17
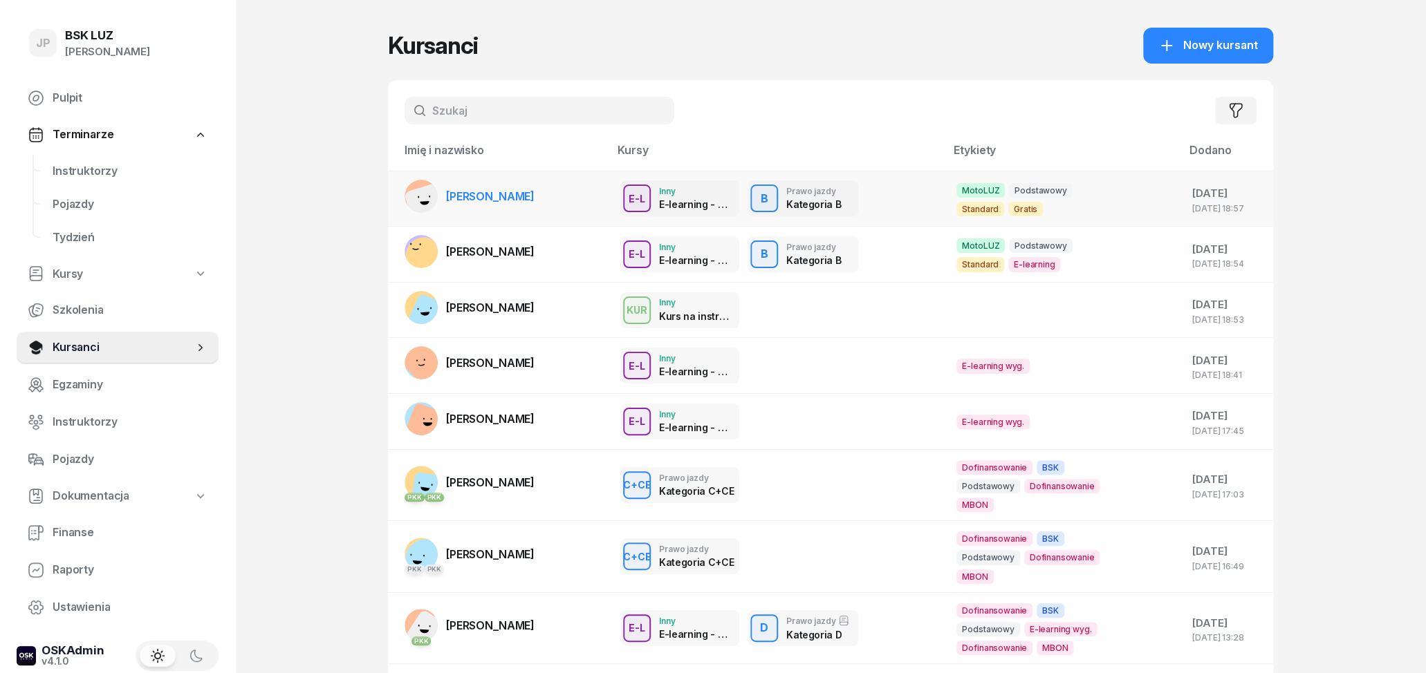
click at [893, 199] on div "E-L Inny E-learning - 90 dni E-L Inne szkolenie E-learning - 90 dni Gratis Prak…" at bounding box center [777, 198] width 314 height 36
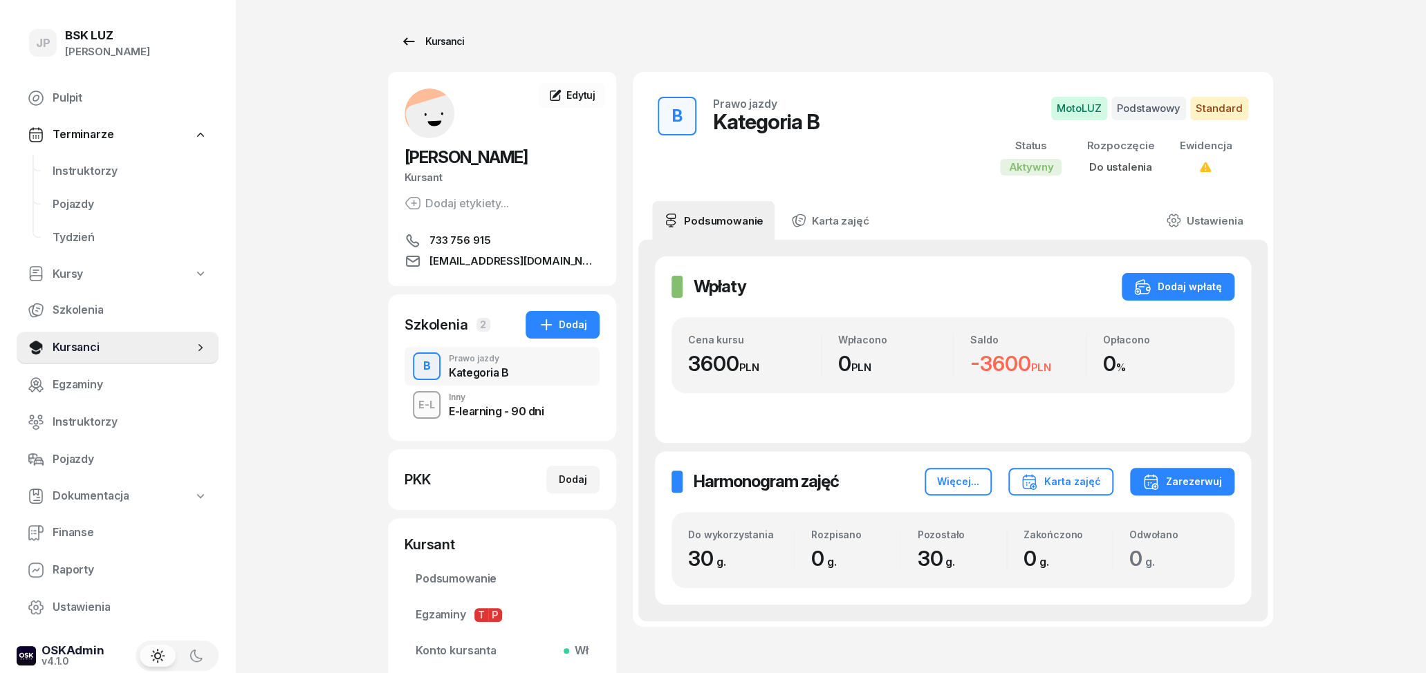
click at [401, 45] on icon at bounding box center [408, 41] width 17 height 17
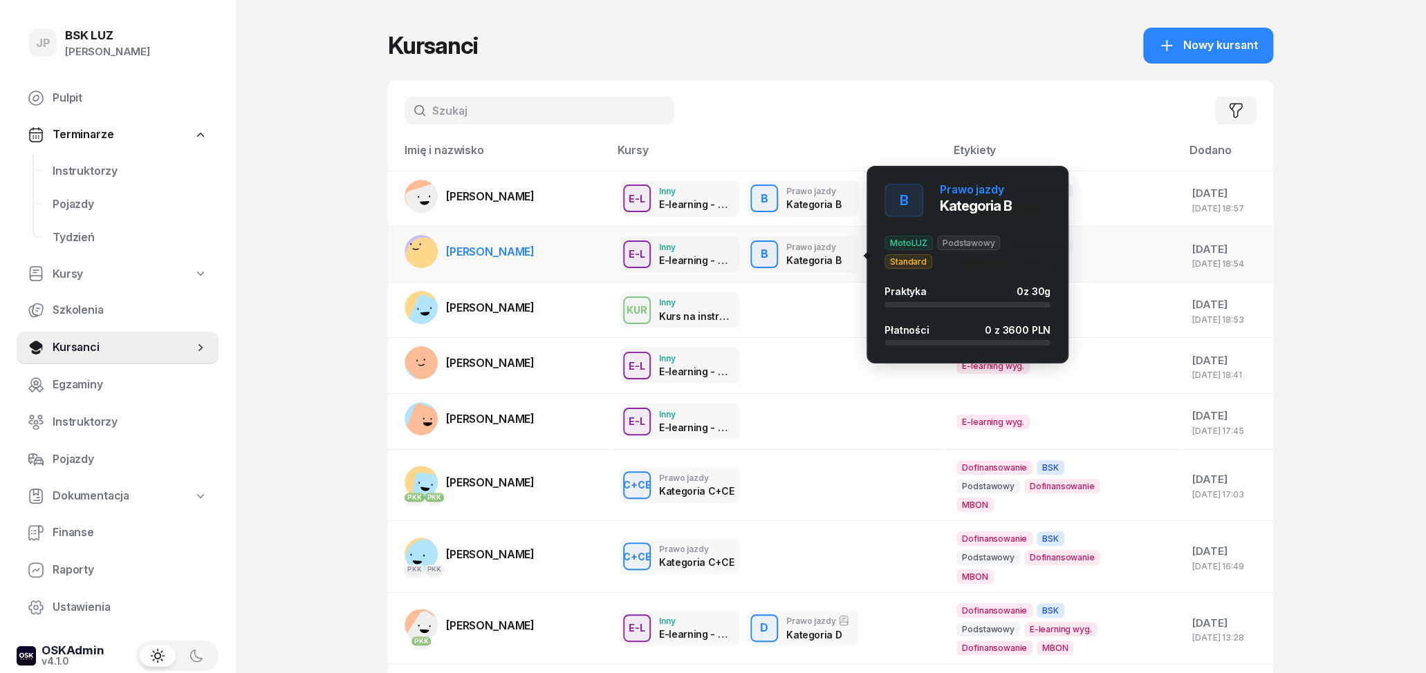
click at [841, 267] on div "B Prawo jazdy Kategoria B" at bounding box center [802, 254] width 111 height 36
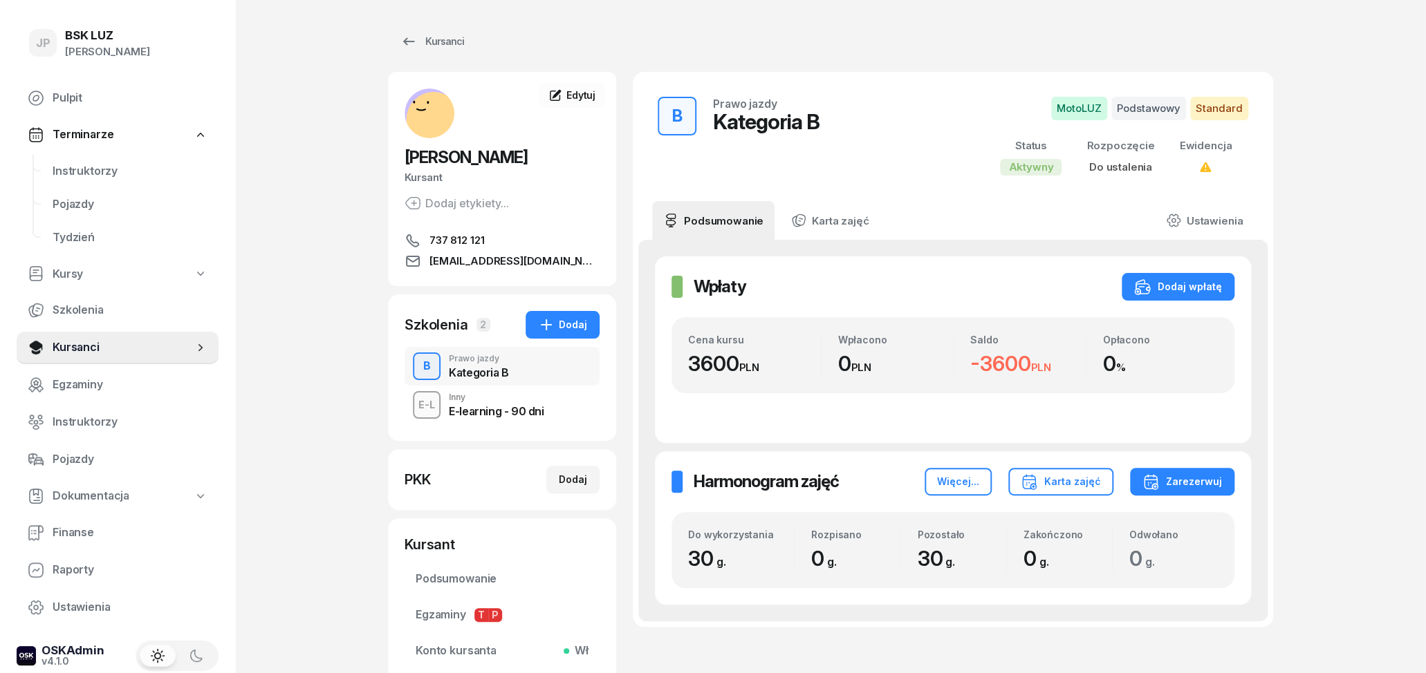
click at [523, 407] on div "E-learning - 90 dni" at bounding box center [496, 411] width 95 height 11
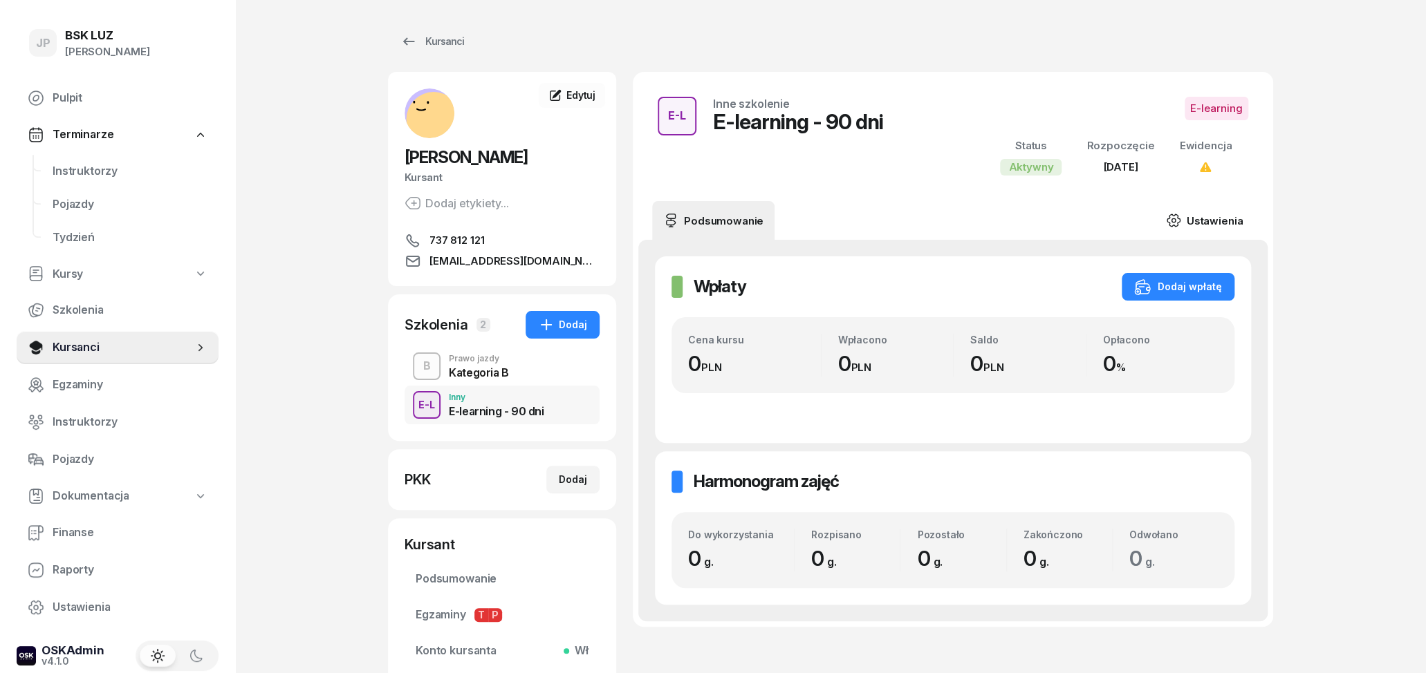
click at [1195, 223] on link "Ustawienia" at bounding box center [1204, 220] width 99 height 39
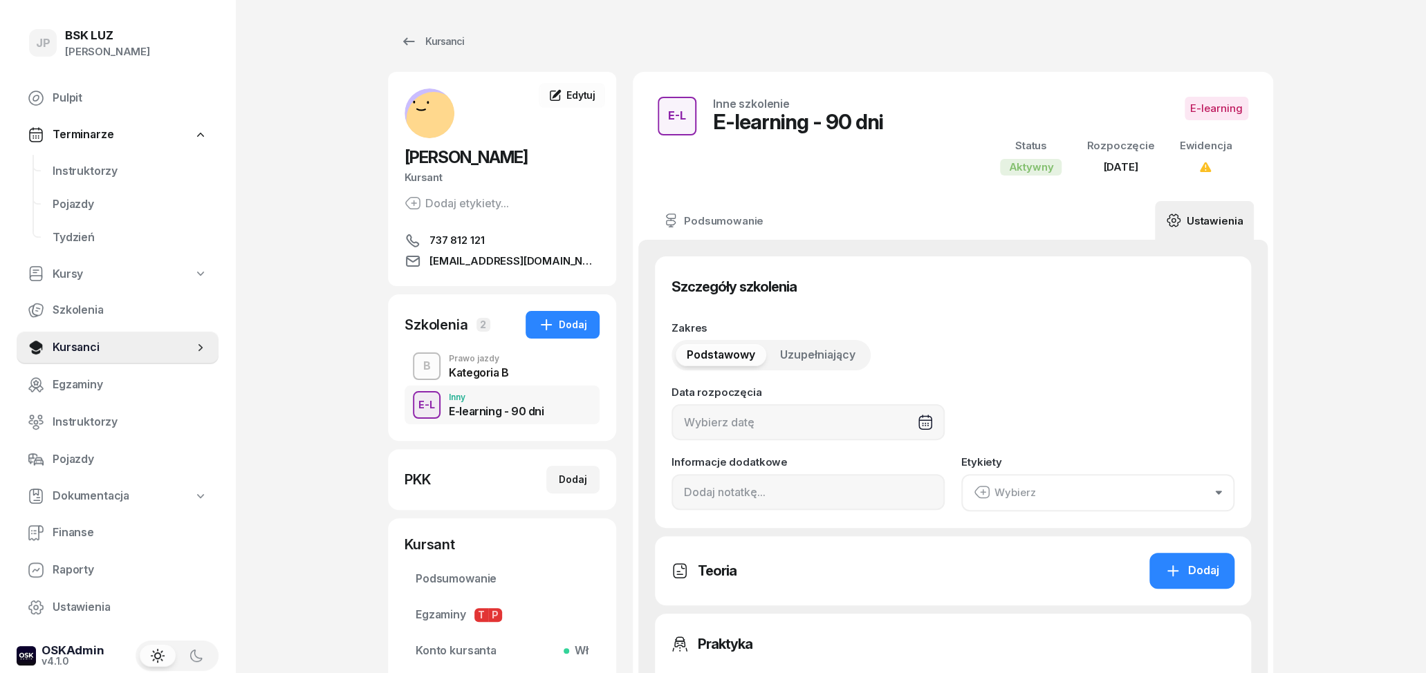
type input "[DATE]"
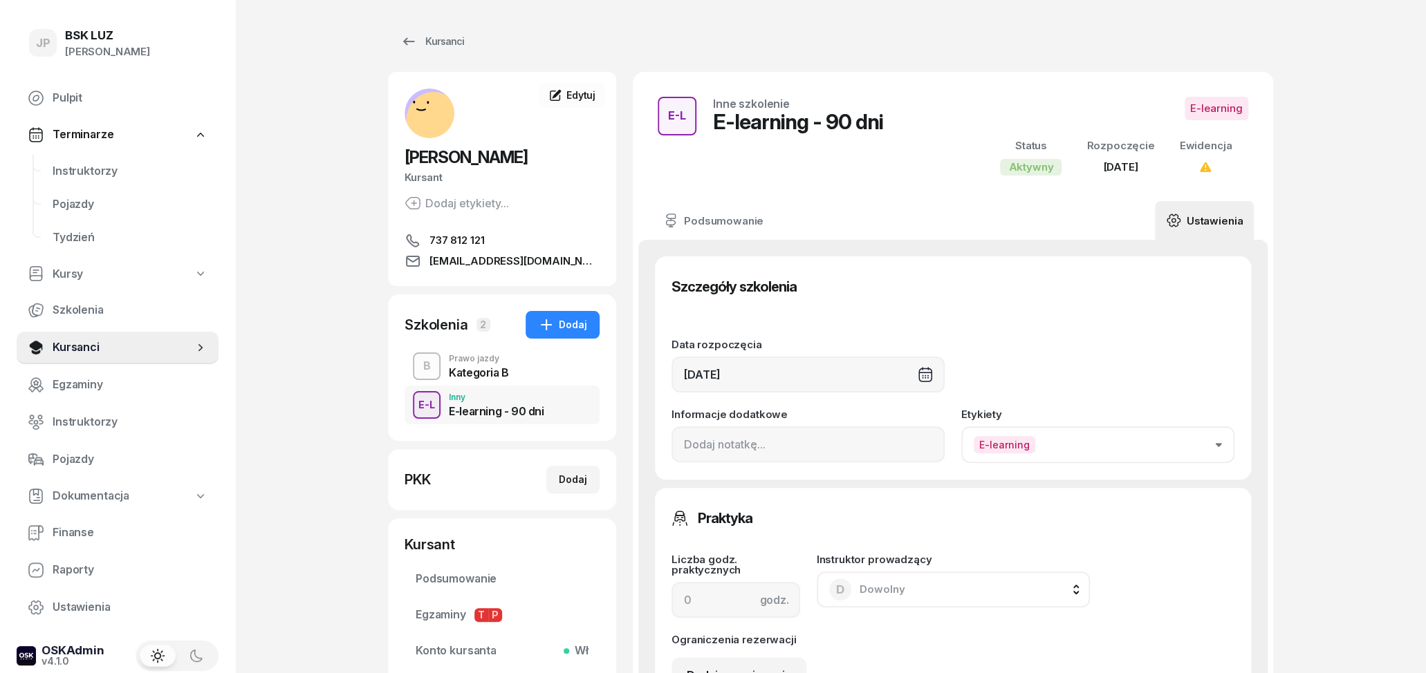
click at [1042, 454] on button "E-learning" at bounding box center [1097, 445] width 273 height 37
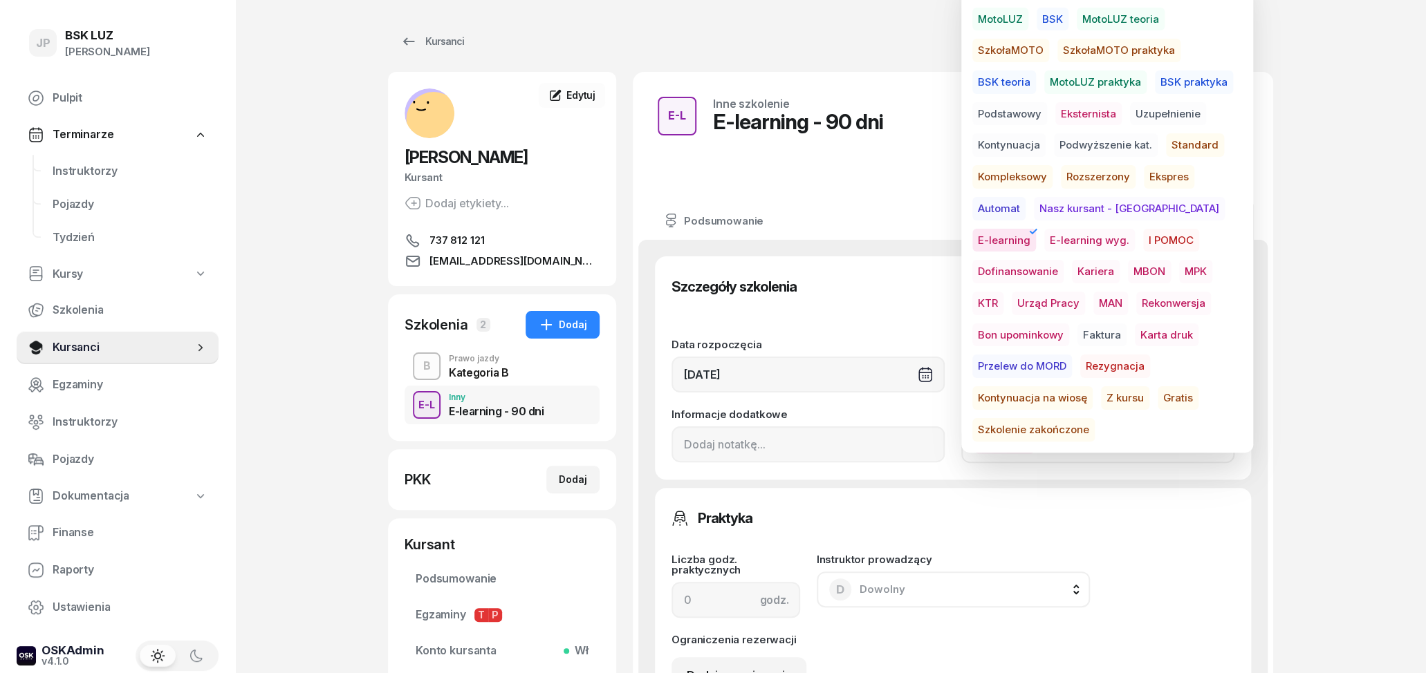
click at [1036, 229] on span "E-learning" at bounding box center [1004, 241] width 64 height 24
click at [1157, 397] on span "Gratis" at bounding box center [1177, 398] width 41 height 24
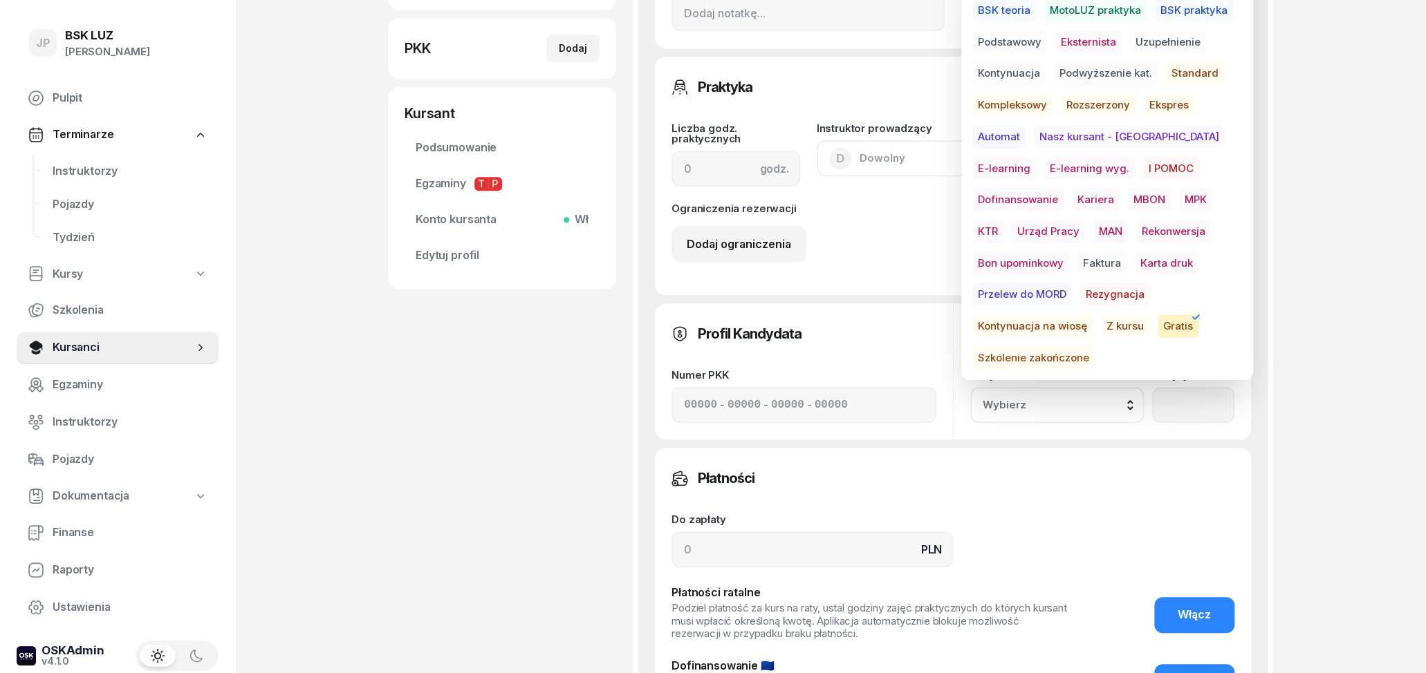
scroll to position [702, 0]
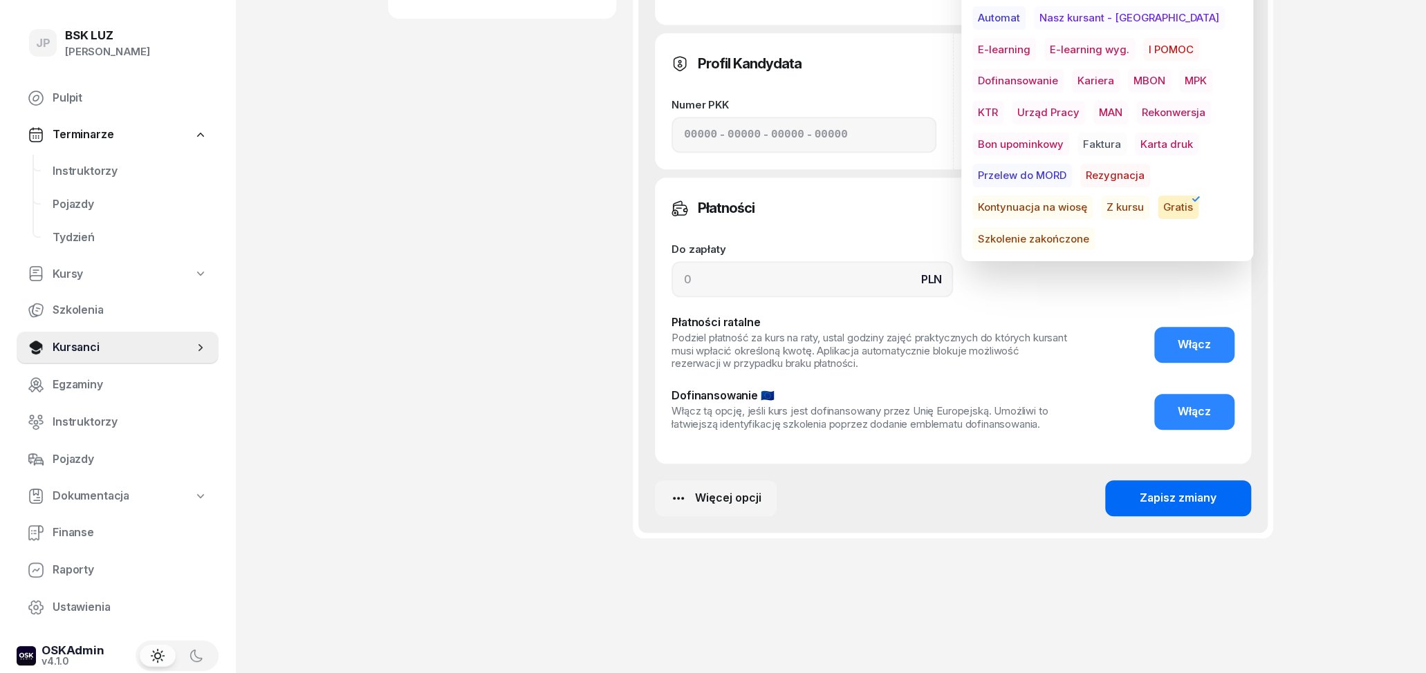
click at [1211, 502] on div "Zapisz zmiany" at bounding box center [1177, 499] width 77 height 18
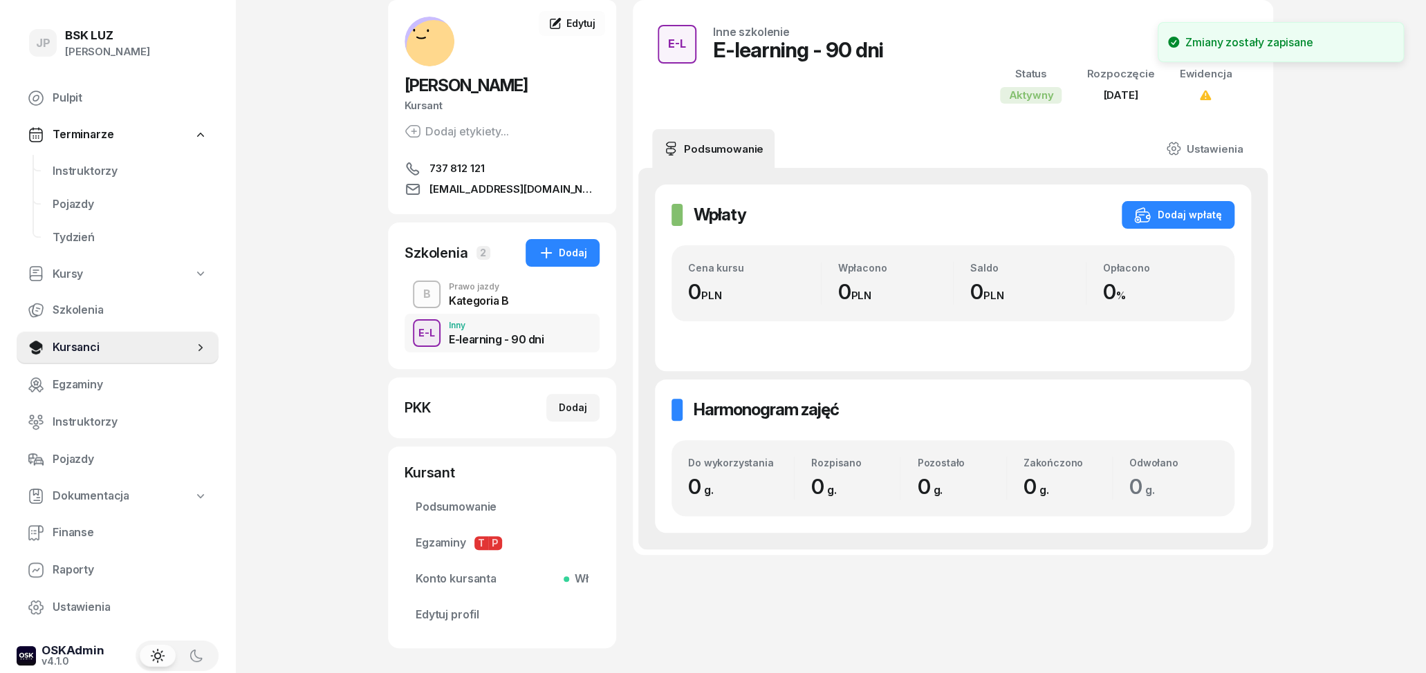
scroll to position [0, 0]
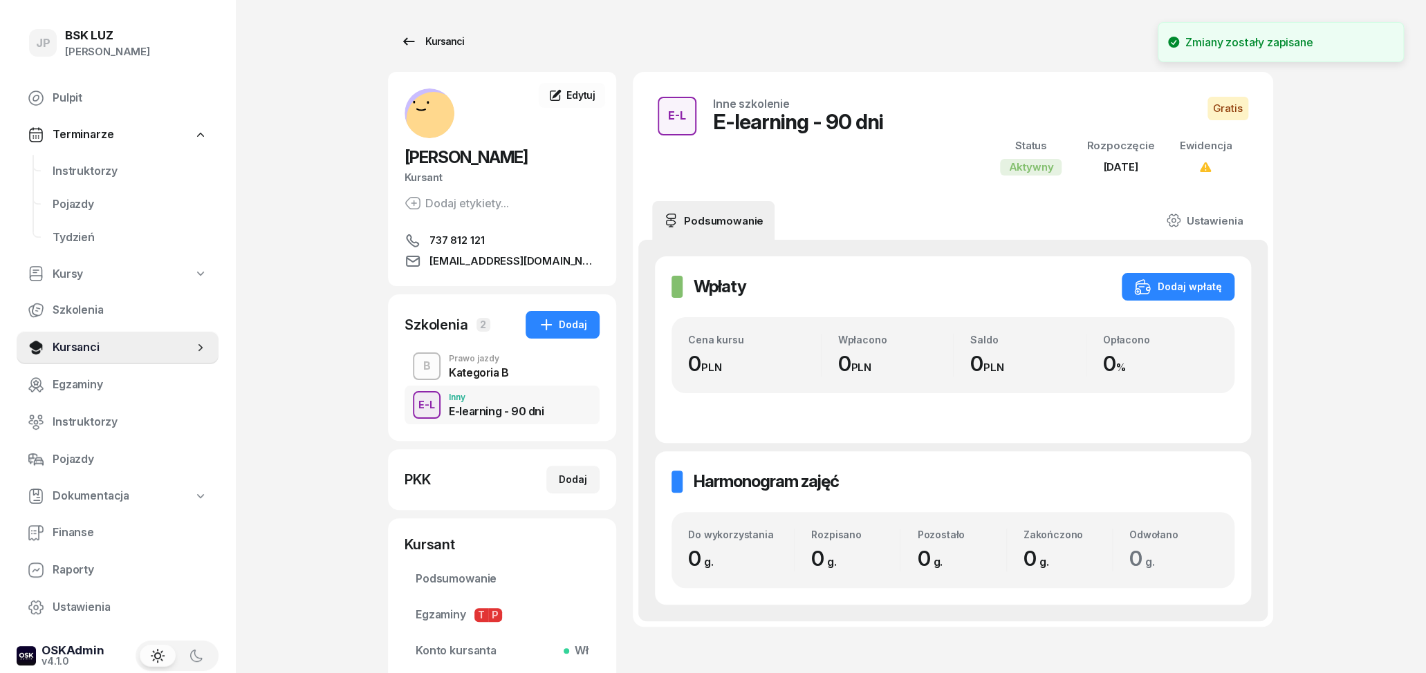
click at [434, 36] on div "Kursanci" at bounding box center [432, 41] width 64 height 17
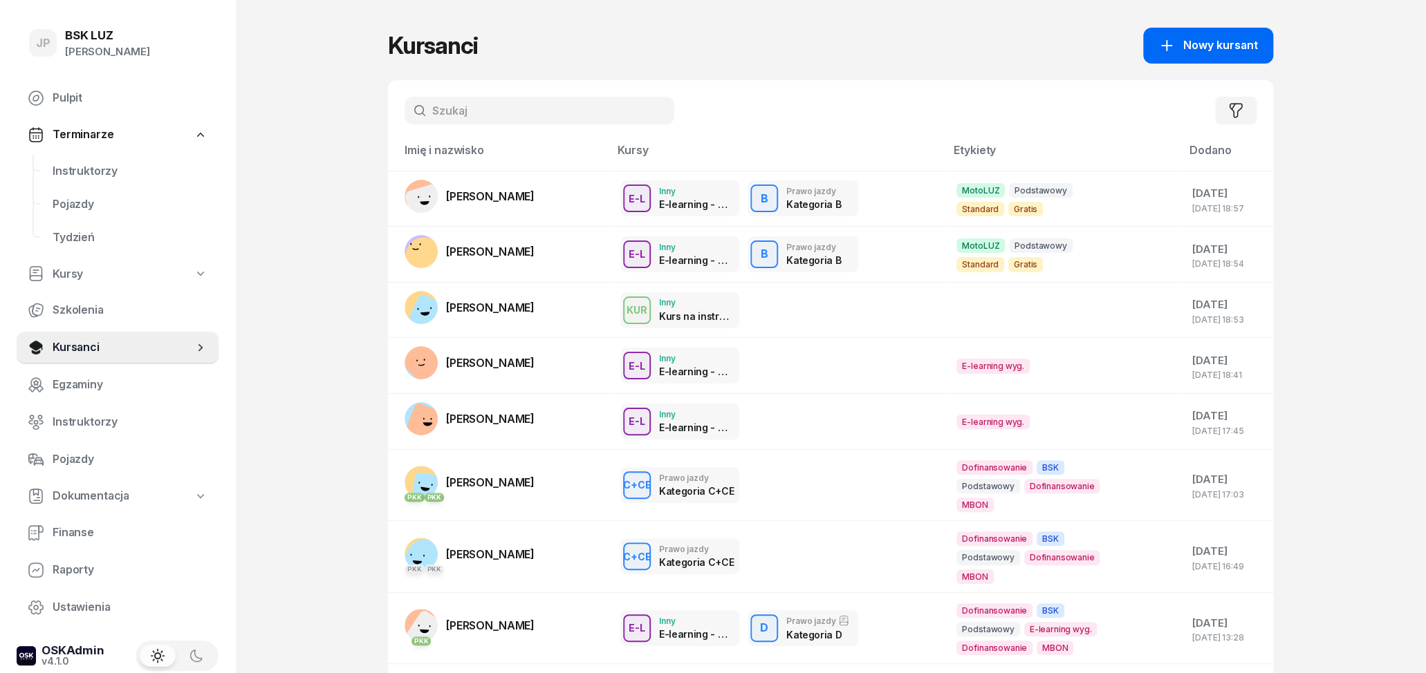
click at [1251, 43] on span "Nowy kursant" at bounding box center [1220, 46] width 75 height 18
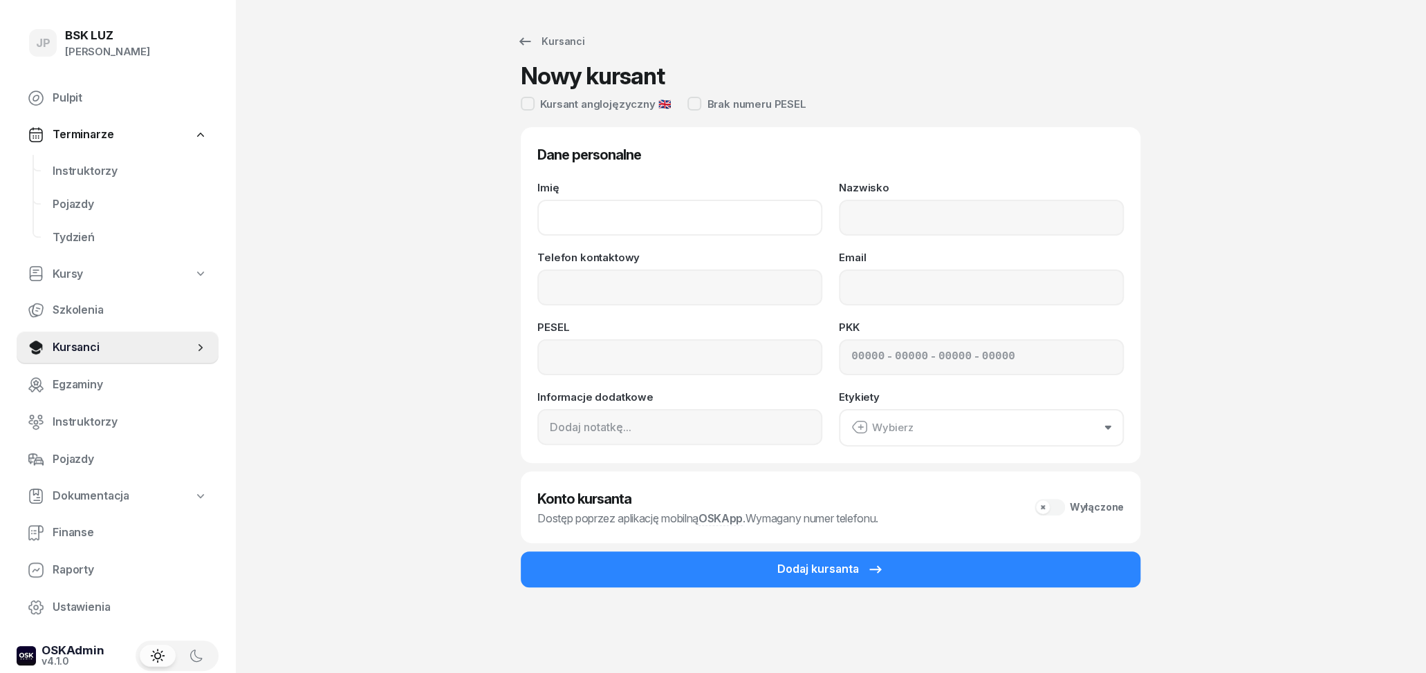
click at [662, 219] on input "Imię" at bounding box center [679, 218] width 285 height 36
type input "ANTONINA"
click at [909, 219] on input "Nazwisko" at bounding box center [981, 218] width 285 height 36
type input "PUKA"
click at [606, 264] on div "Telefon kontaktowy" at bounding box center [679, 278] width 285 height 53
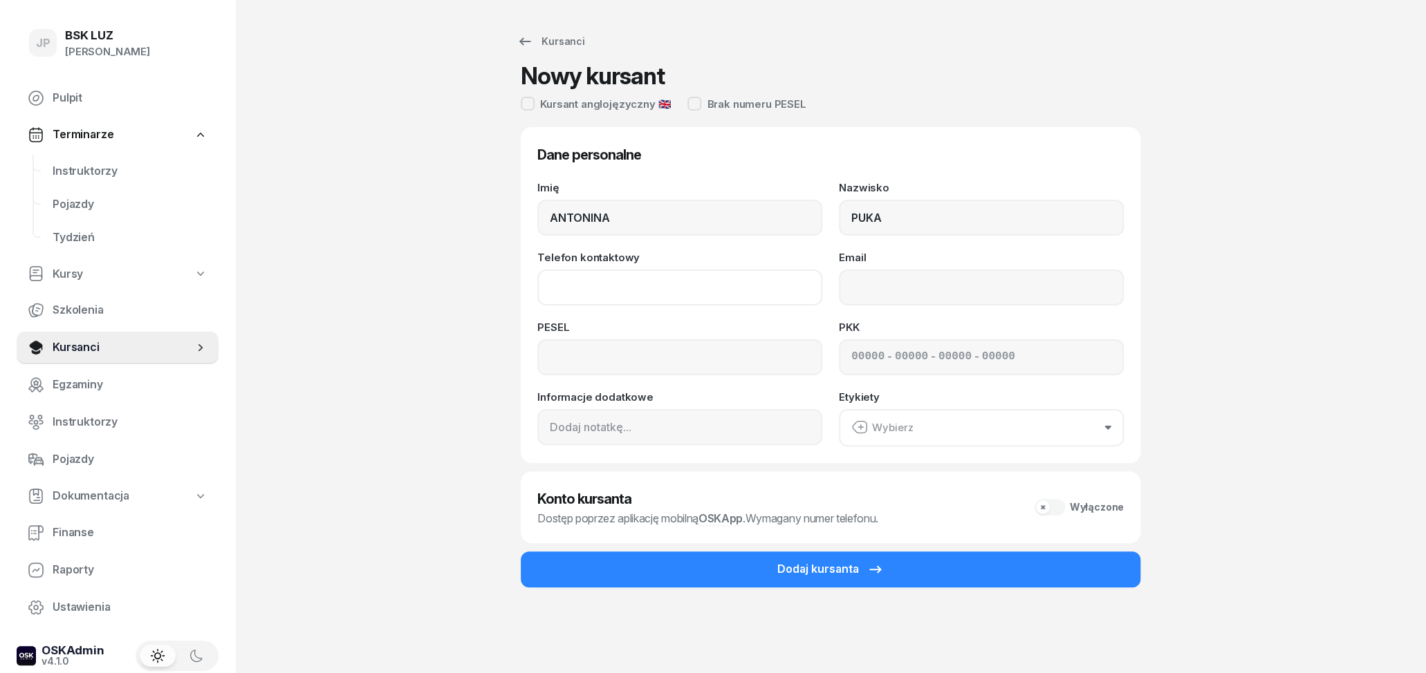
click at [602, 276] on input "Telefon kontaktowy" at bounding box center [679, 288] width 285 height 36
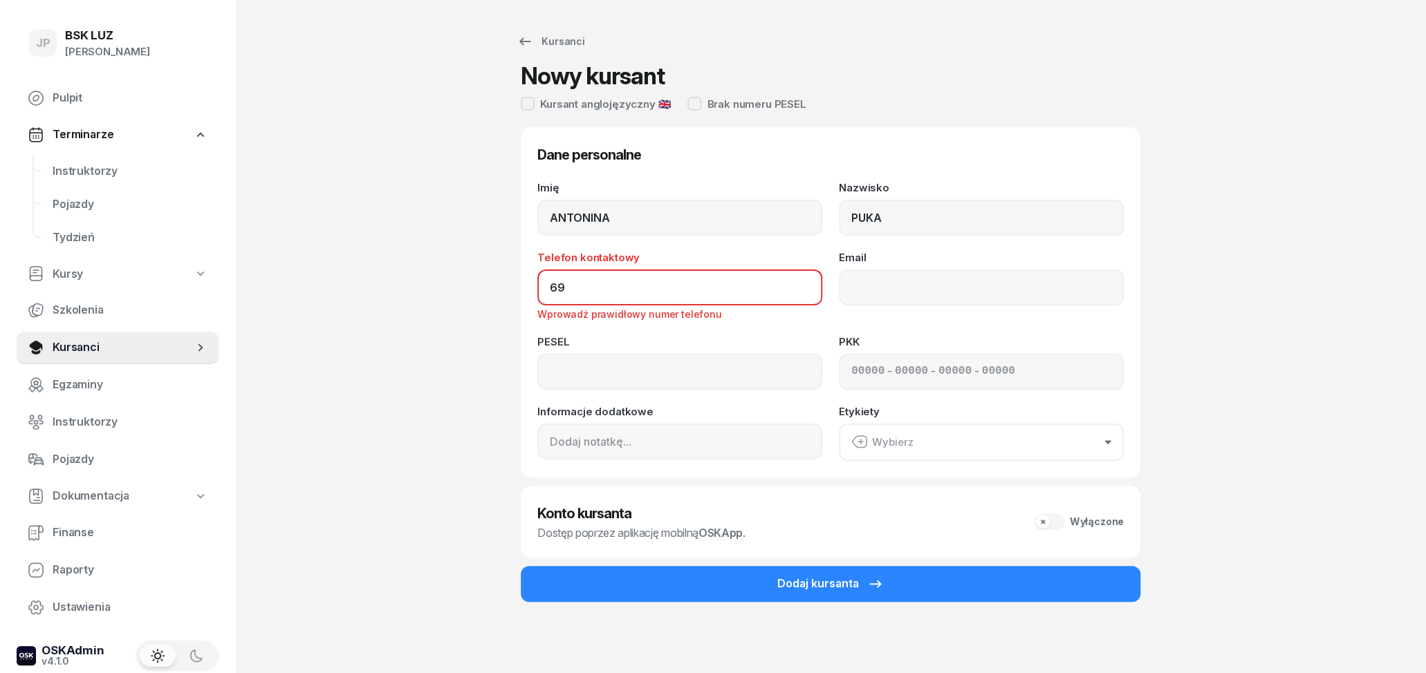
type input "6"
drag, startPoint x: 671, startPoint y: 208, endPoint x: 488, endPoint y: 221, distance: 183.0
click at [537, 218] on input "ANTONINA" at bounding box center [679, 218] width 285 height 36
type input "BOHDAN"
drag, startPoint x: 965, startPoint y: 227, endPoint x: 783, endPoint y: 214, distance: 183.0
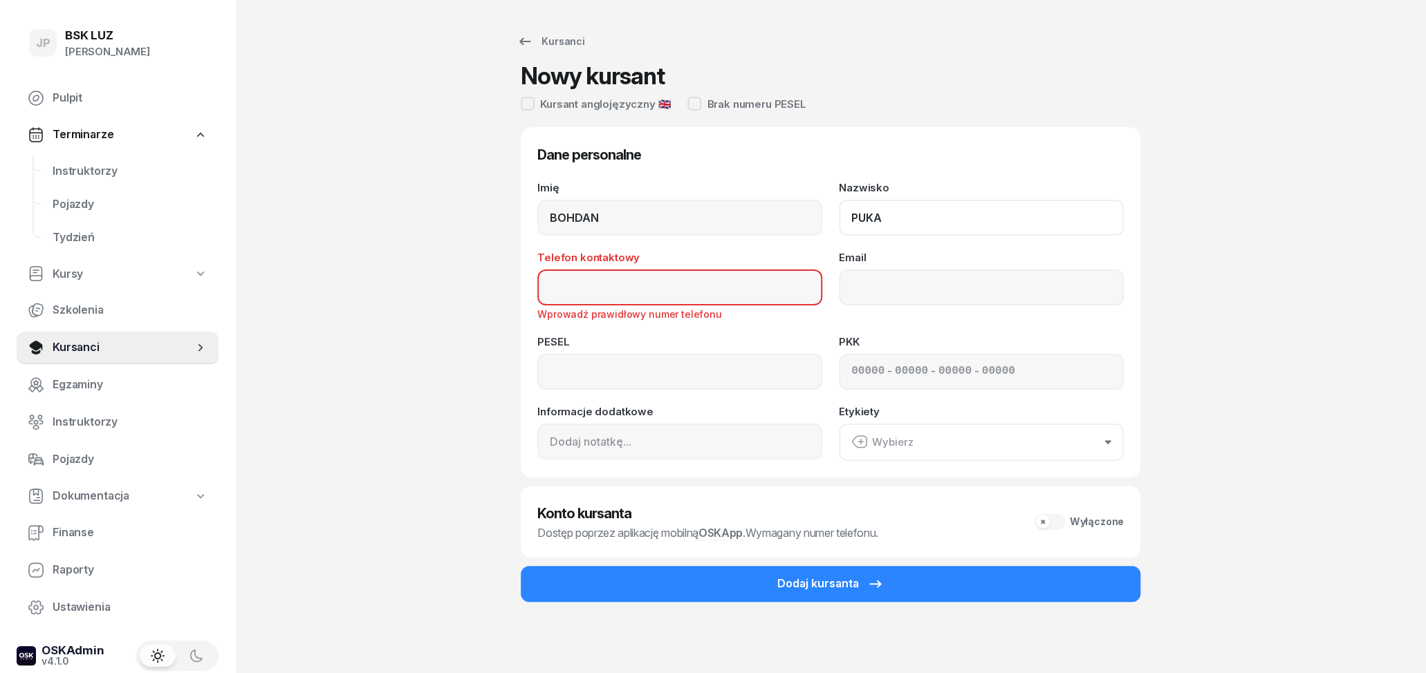
click at [839, 215] on input "PUKA" at bounding box center [981, 218] width 285 height 36
type input "FOROSTIANYI"
click at [718, 296] on input "Telefon kontaktowy" at bounding box center [679, 288] width 285 height 36
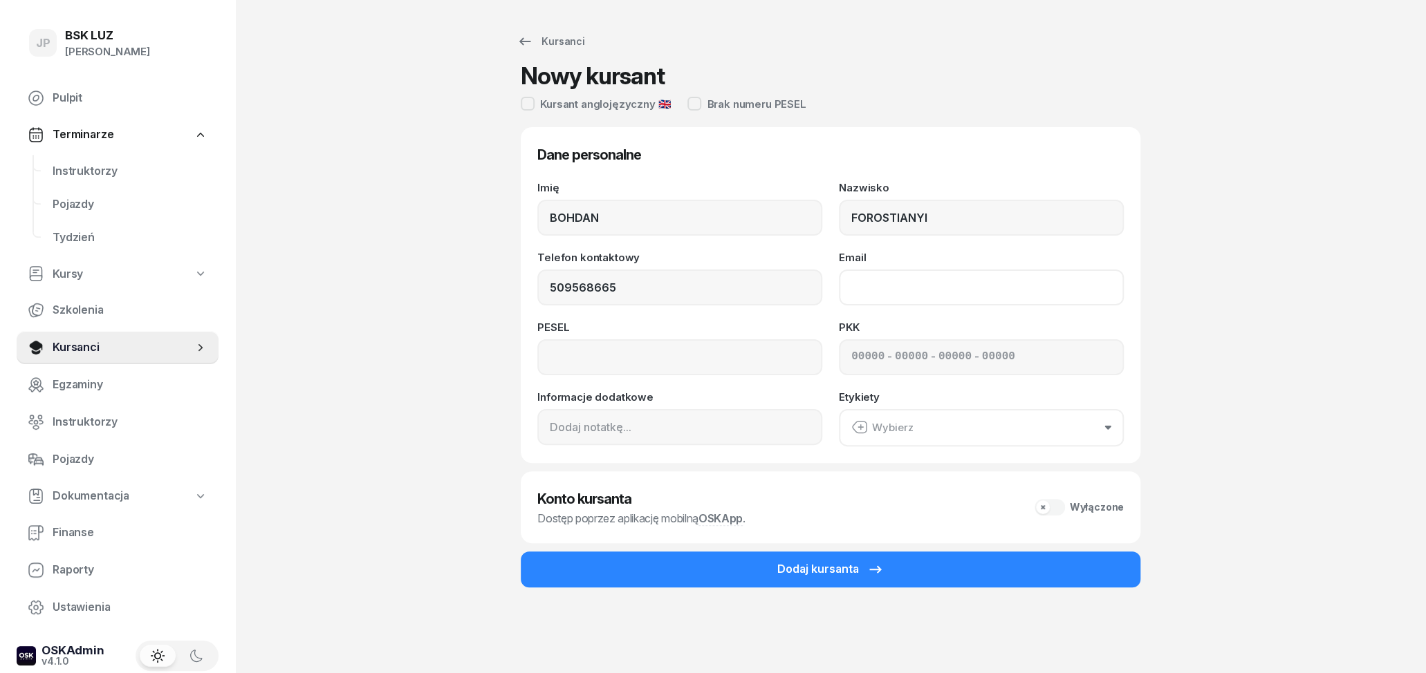
type input "509 568 665"
click at [987, 294] on input "Email" at bounding box center [981, 288] width 285 height 36
click at [705, 350] on input at bounding box center [679, 357] width 285 height 36
type input "01281909798"
click at [891, 285] on input "Email" at bounding box center [981, 288] width 285 height 36
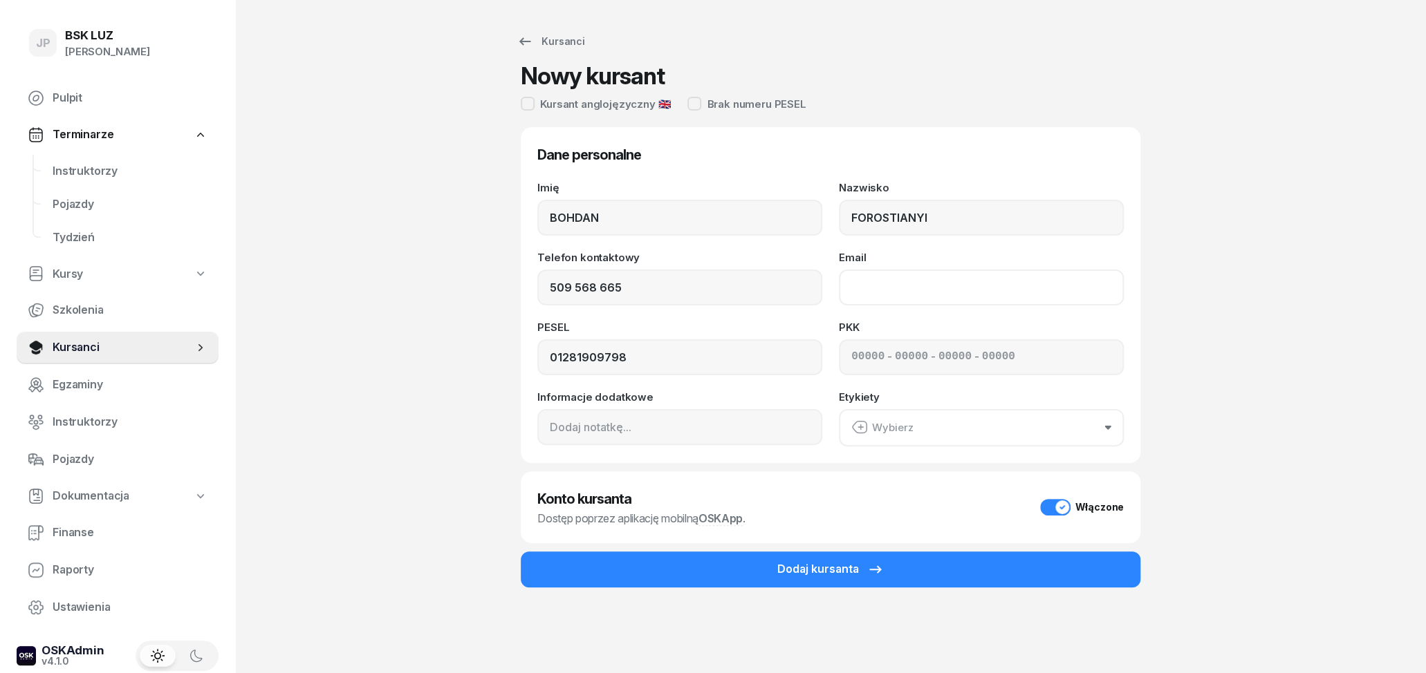
type input "h"
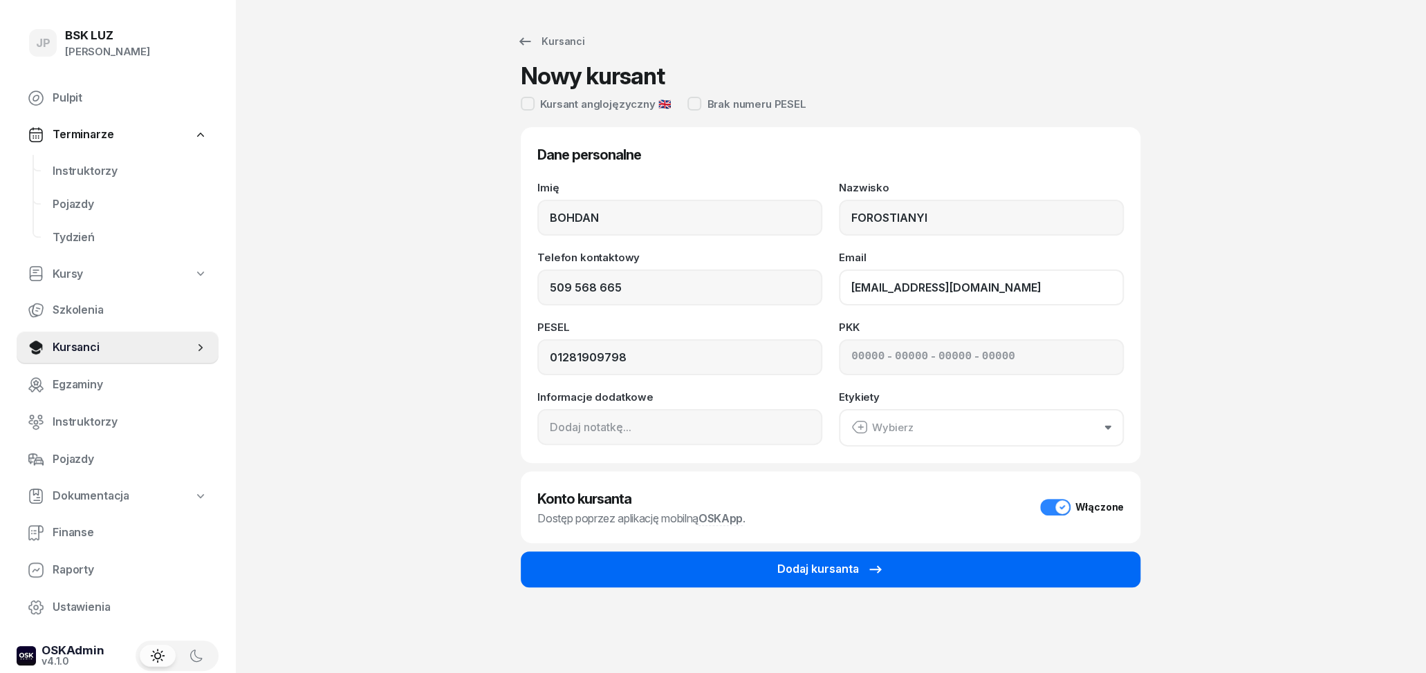
type input "[EMAIL_ADDRESS][DOMAIN_NAME]"
click at [865, 571] on div "Dodaj kursanta" at bounding box center [830, 570] width 106 height 18
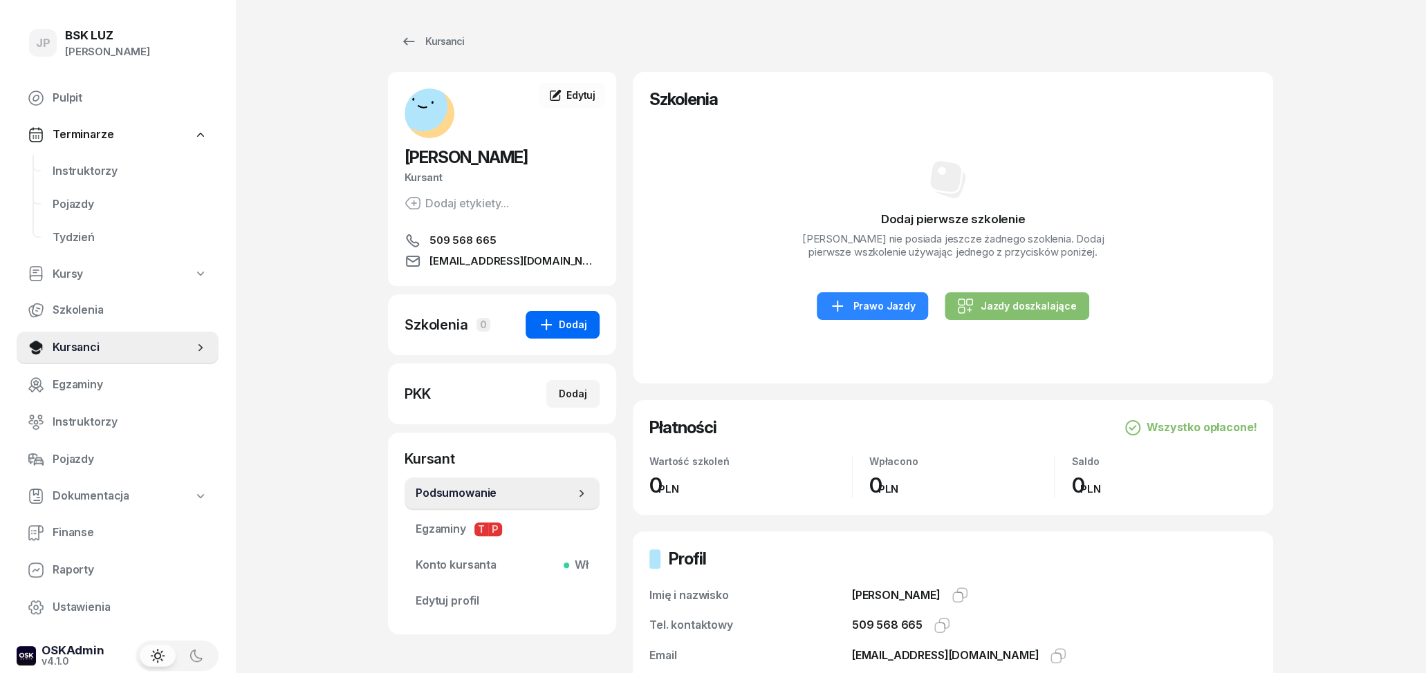
click at [597, 321] on button "Dodaj" at bounding box center [562, 325] width 74 height 28
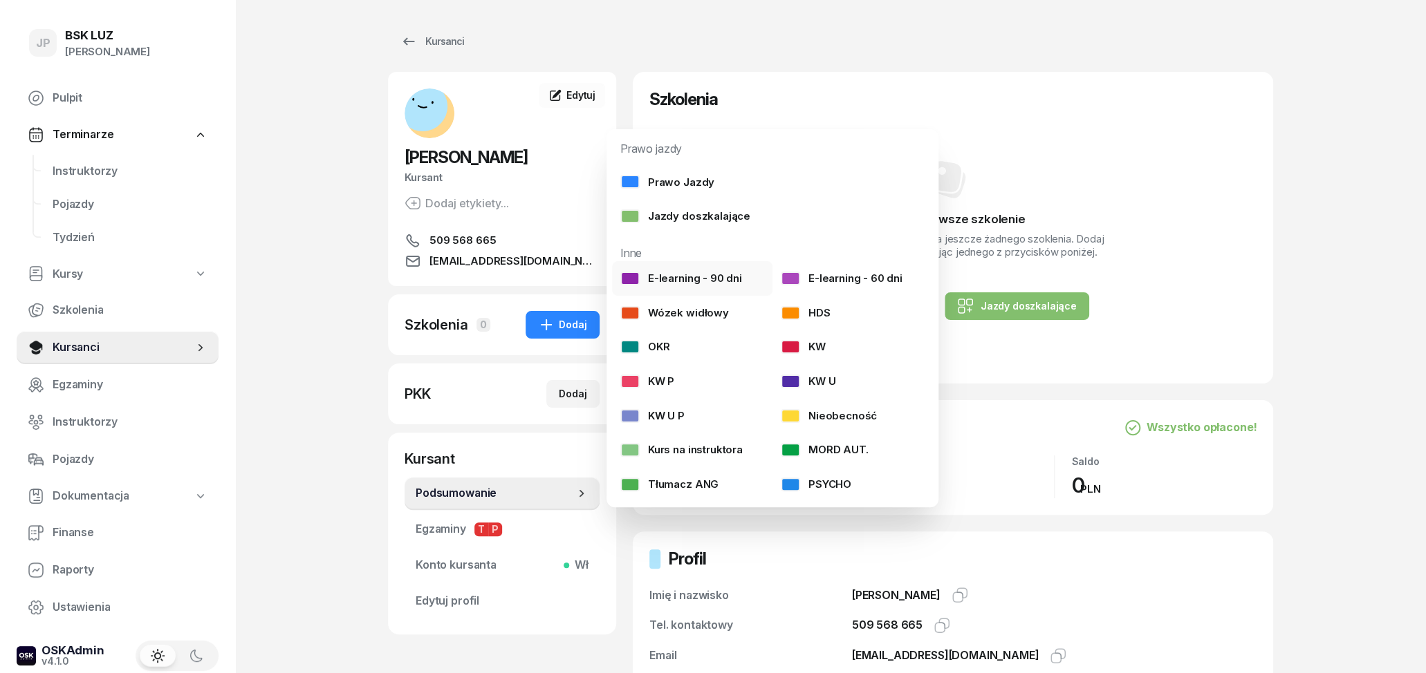
click at [670, 279] on div "E-learning - 90 dni" at bounding box center [681, 279] width 122 height 18
select select
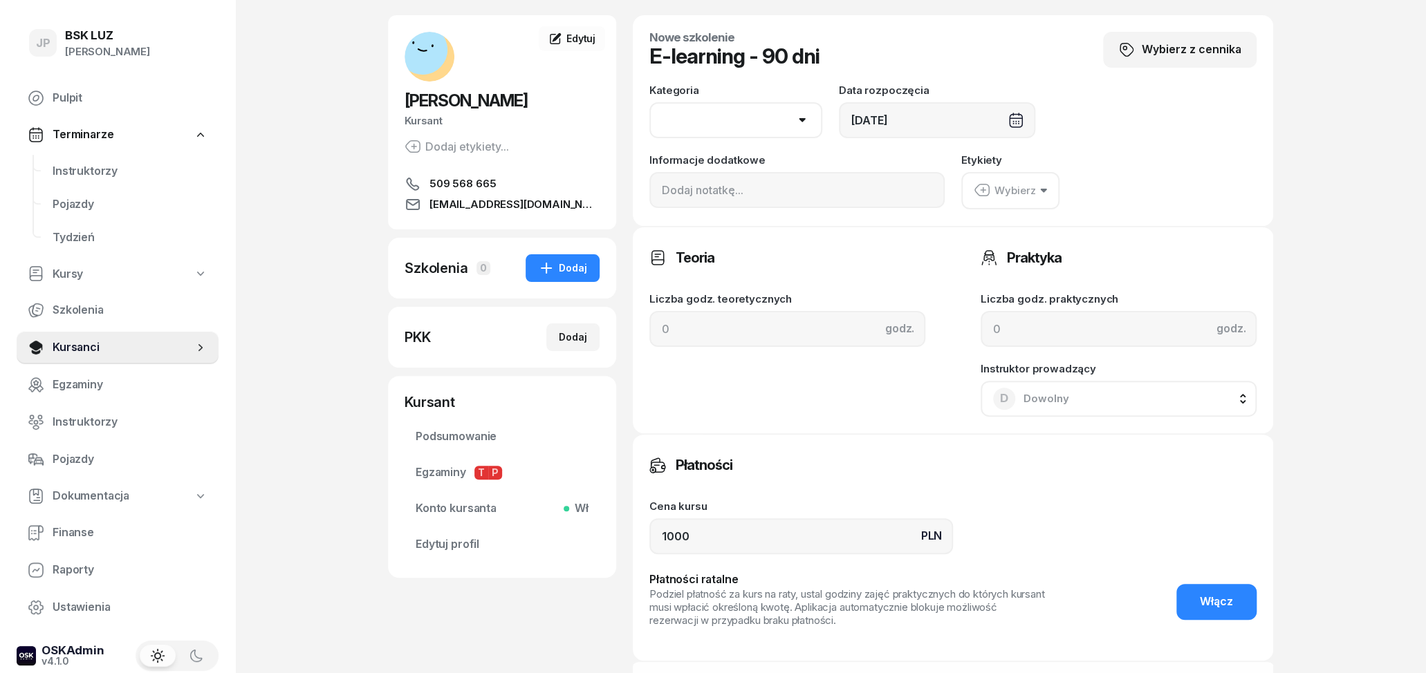
scroll to position [72, 0]
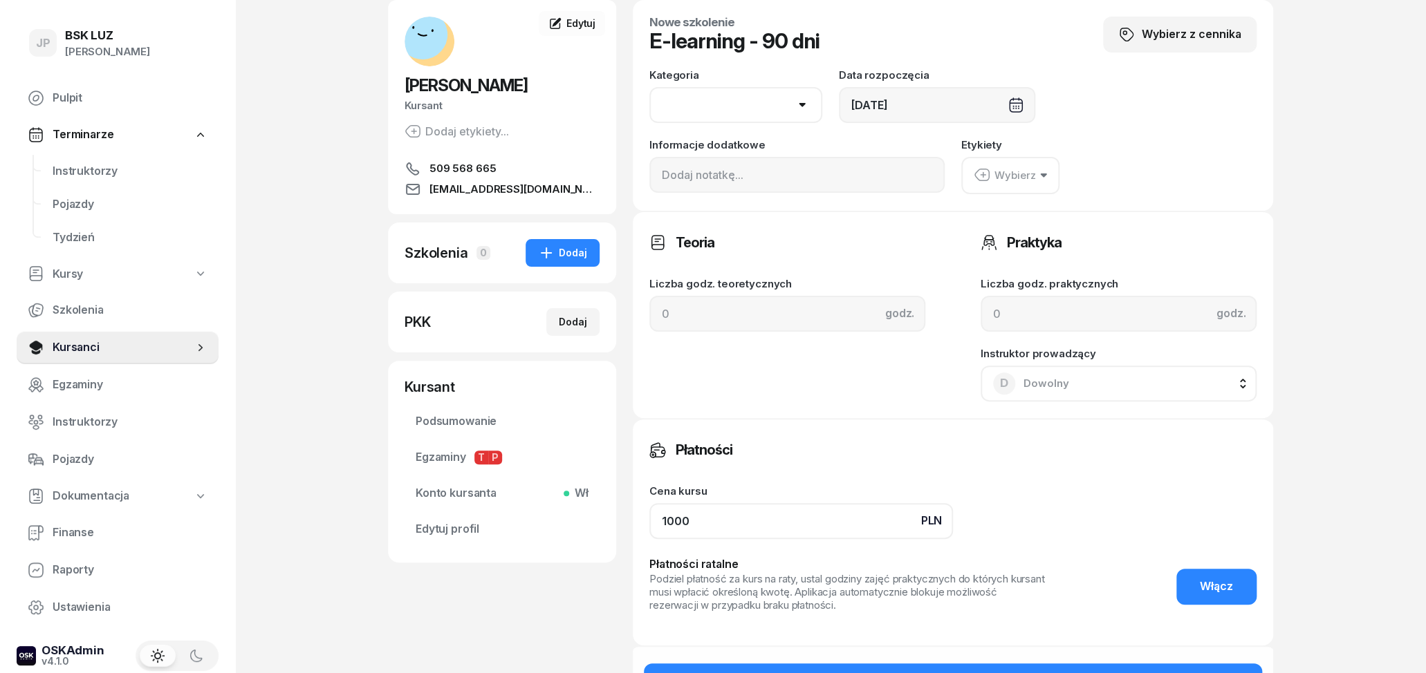
drag, startPoint x: 718, startPoint y: 511, endPoint x: 621, endPoint y: 514, distance: 97.5
click at [649, 514] on input "1000" at bounding box center [801, 521] width 304 height 36
type input "0"
click at [998, 172] on div "Wybierz" at bounding box center [1004, 176] width 62 height 18
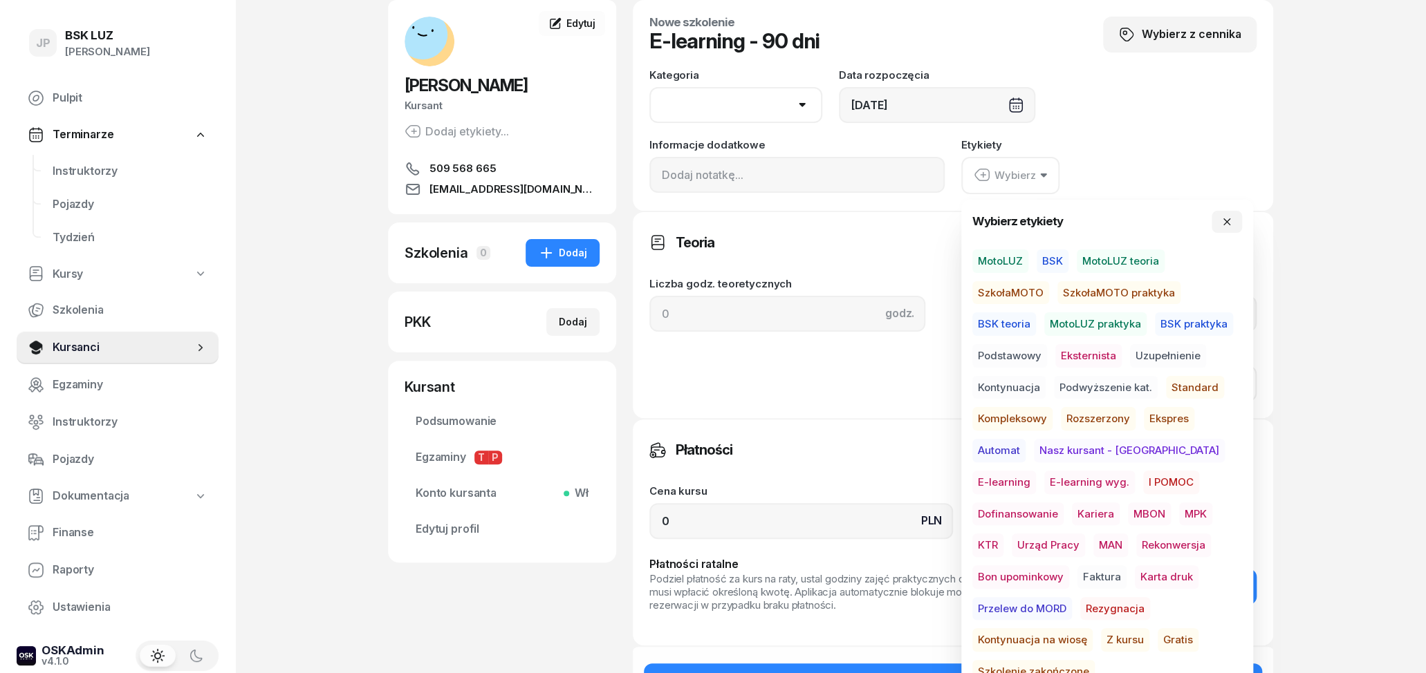
click at [1157, 642] on span "Gratis" at bounding box center [1177, 640] width 41 height 24
select select "B"
click option "B" at bounding box center [0, 0] width 0 height 0
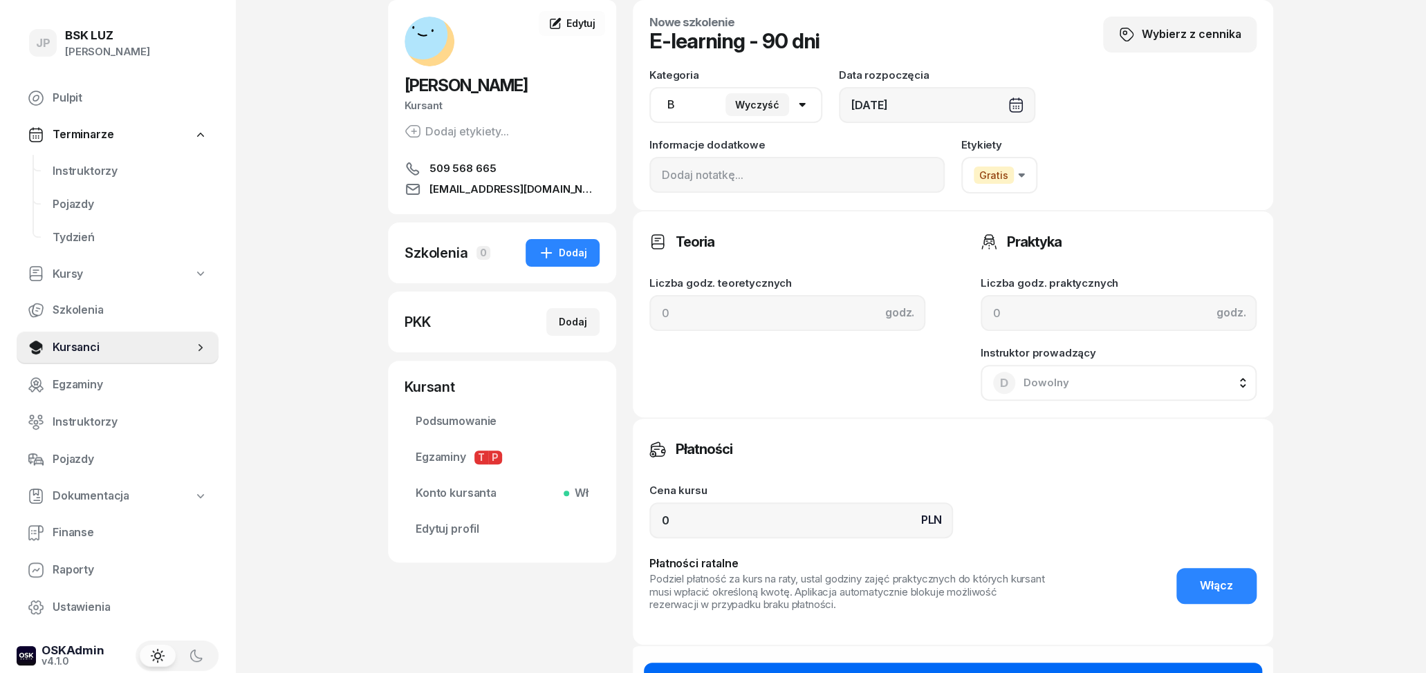
click at [655, 664] on button "Dodaj szkolenie" at bounding box center [953, 681] width 618 height 36
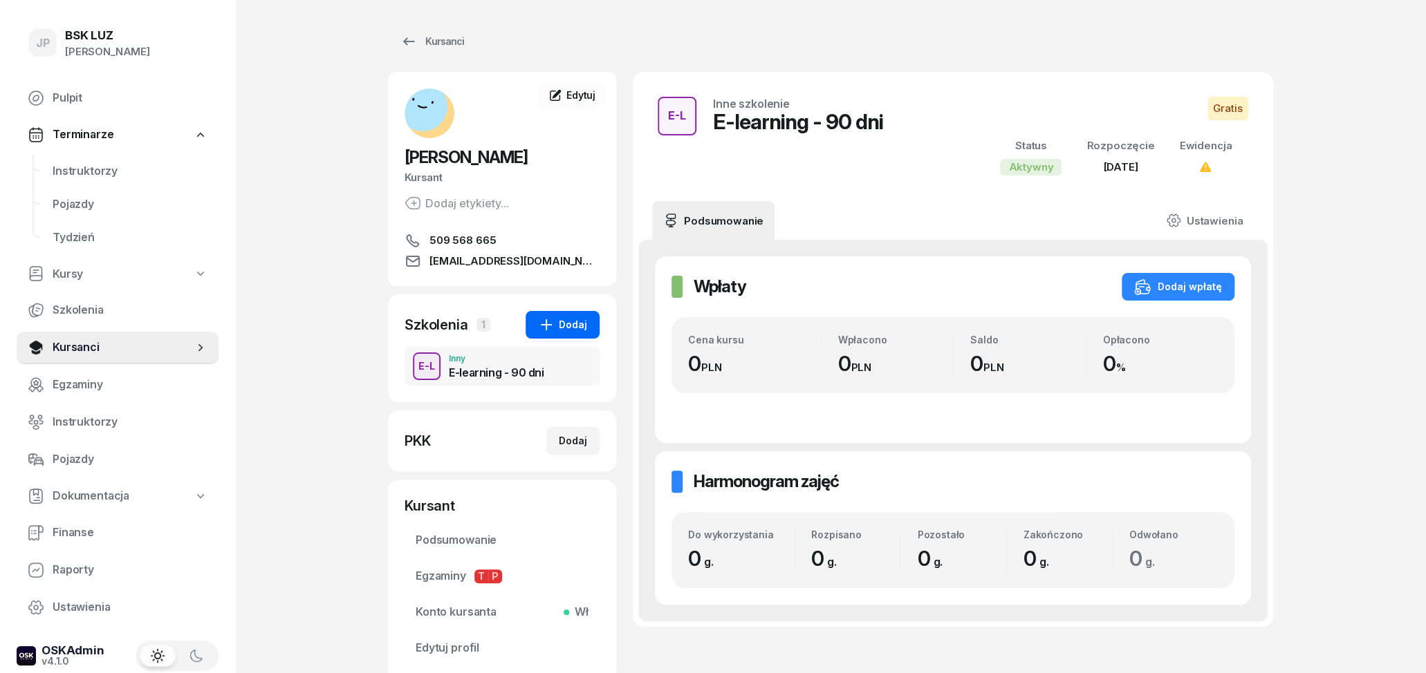
click at [572, 322] on div "Dodaj" at bounding box center [562, 325] width 49 height 17
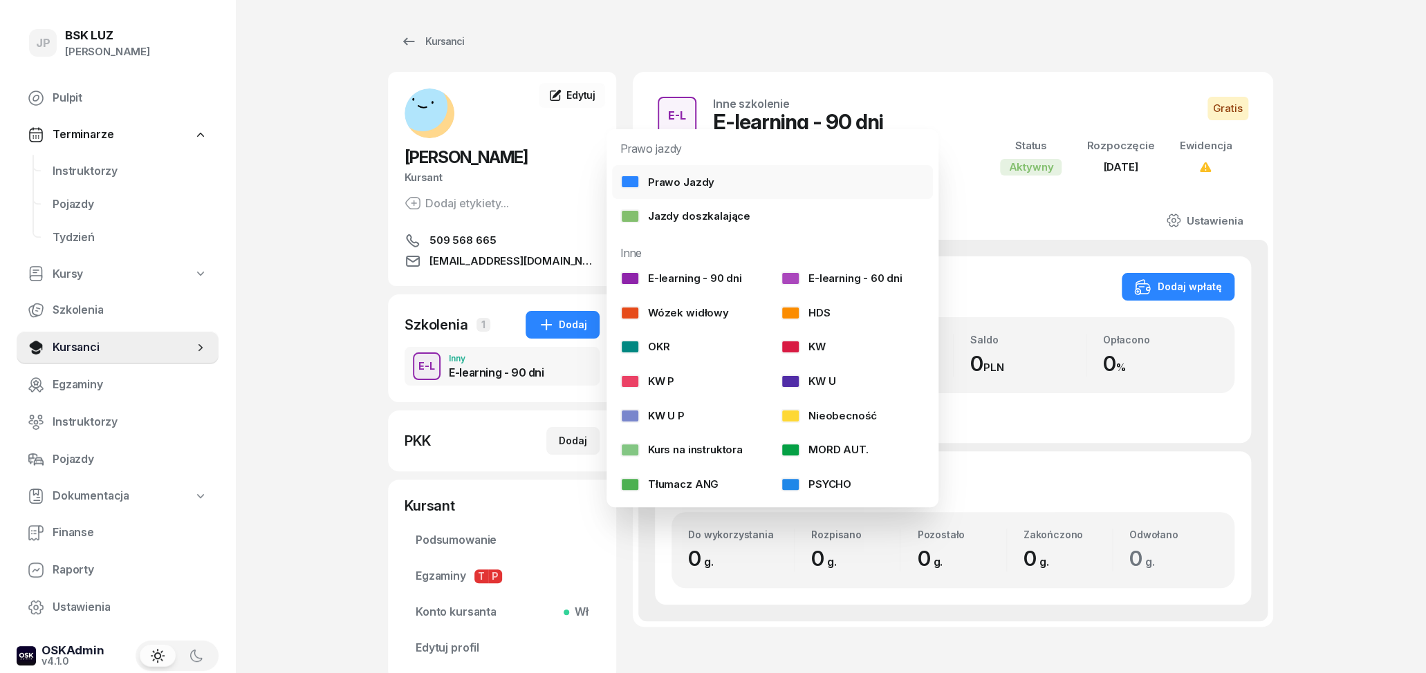
click at [721, 181] on link "Prawo Jazdy" at bounding box center [772, 182] width 321 height 35
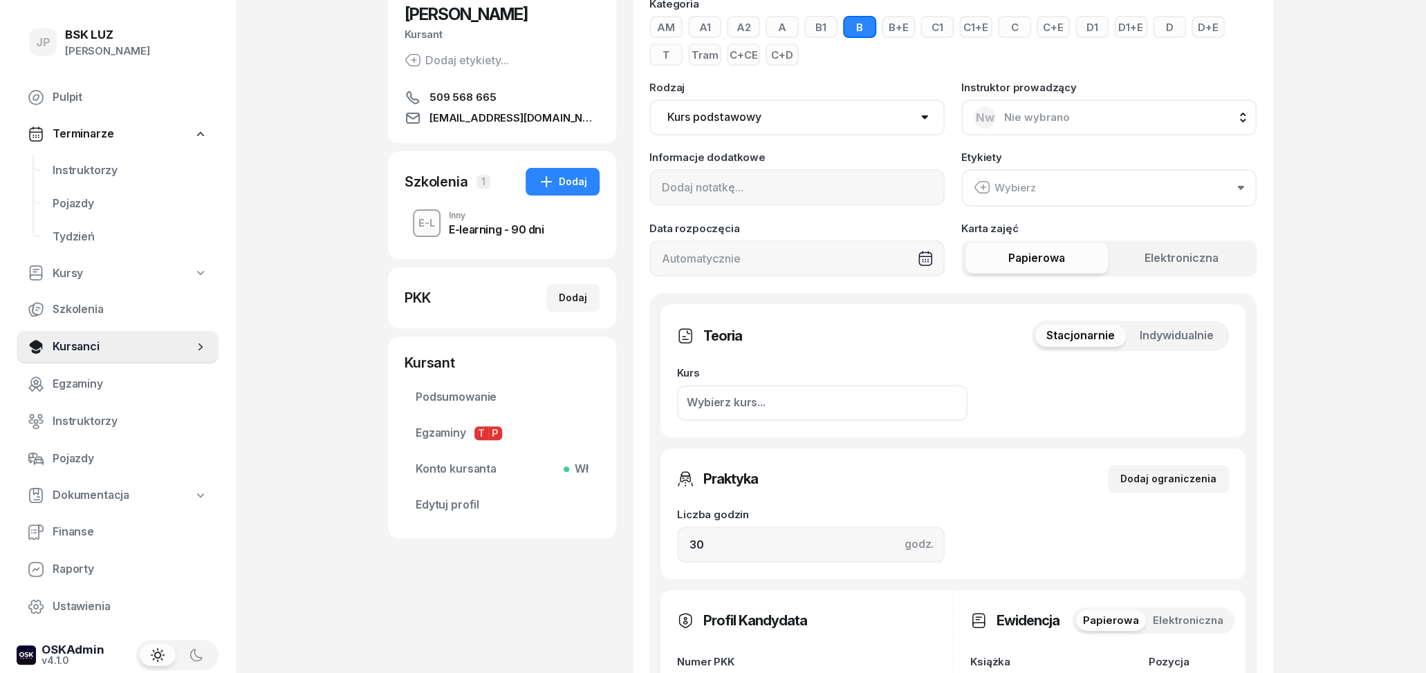
scroll to position [144, 0]
click at [1101, 182] on button "Wybierz" at bounding box center [1108, 187] width 295 height 37
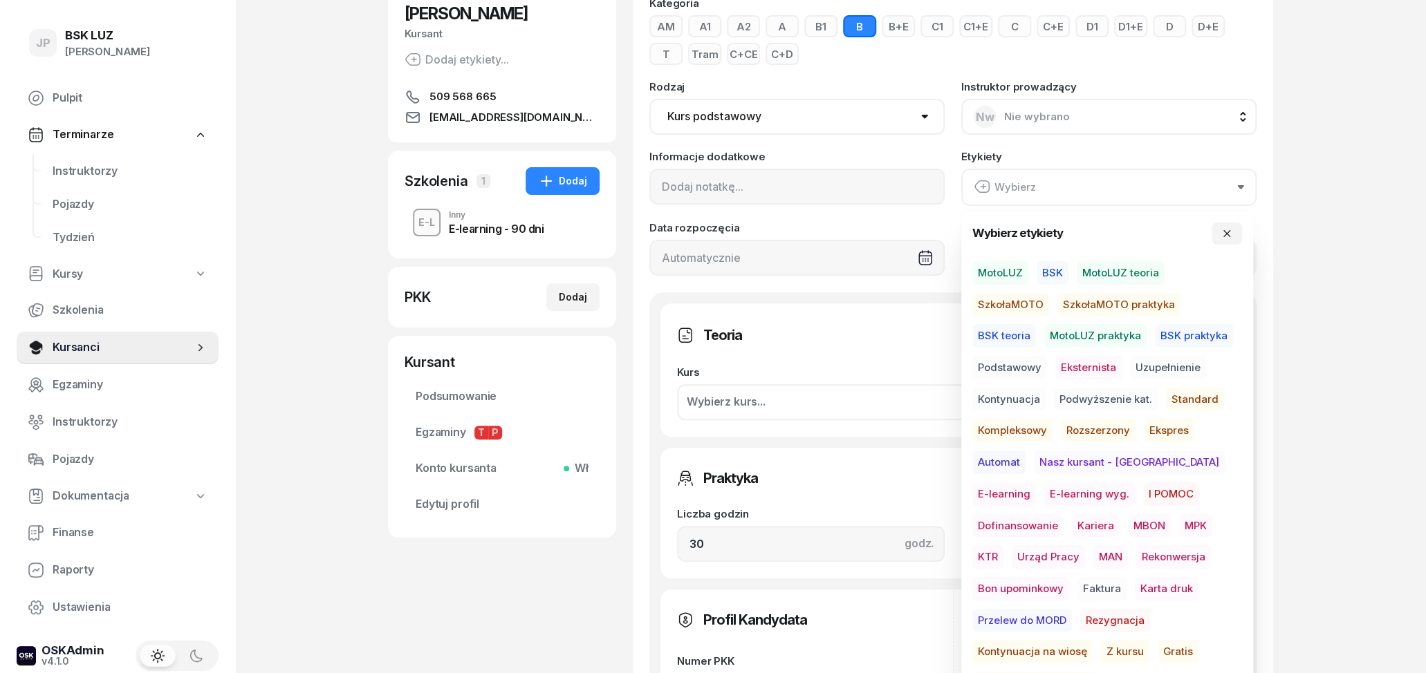
click at [1018, 268] on span "MotoLUZ" at bounding box center [1000, 273] width 56 height 24
click at [1188, 395] on span "Standard" at bounding box center [1195, 399] width 58 height 24
click at [1007, 369] on span "Podstawowy" at bounding box center [1009, 368] width 75 height 24
click at [1315, 304] on div "JP BSK [PERSON_NAME] Pulpit Terminarze Instruktorzy Pojazdy Tydzień Kursy Szkol…" at bounding box center [713, 543] width 1426 height 1374
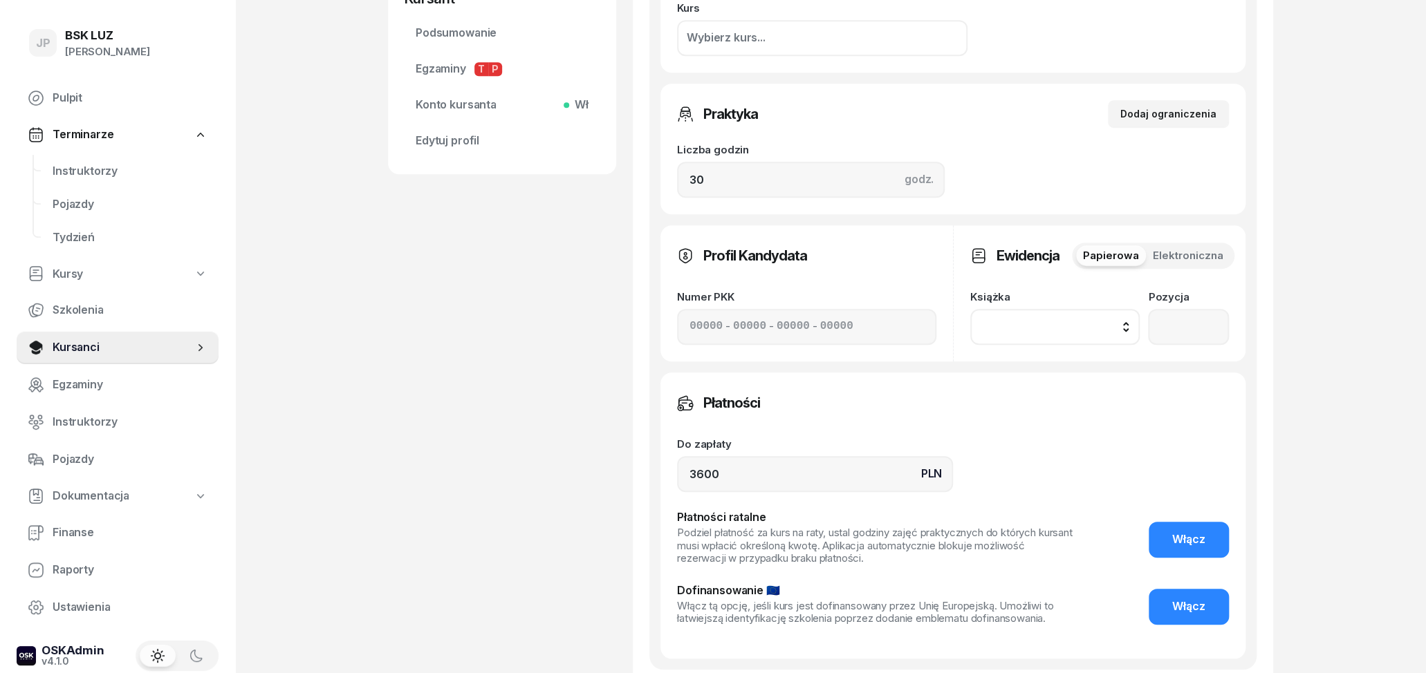
scroll to position [699, 0]
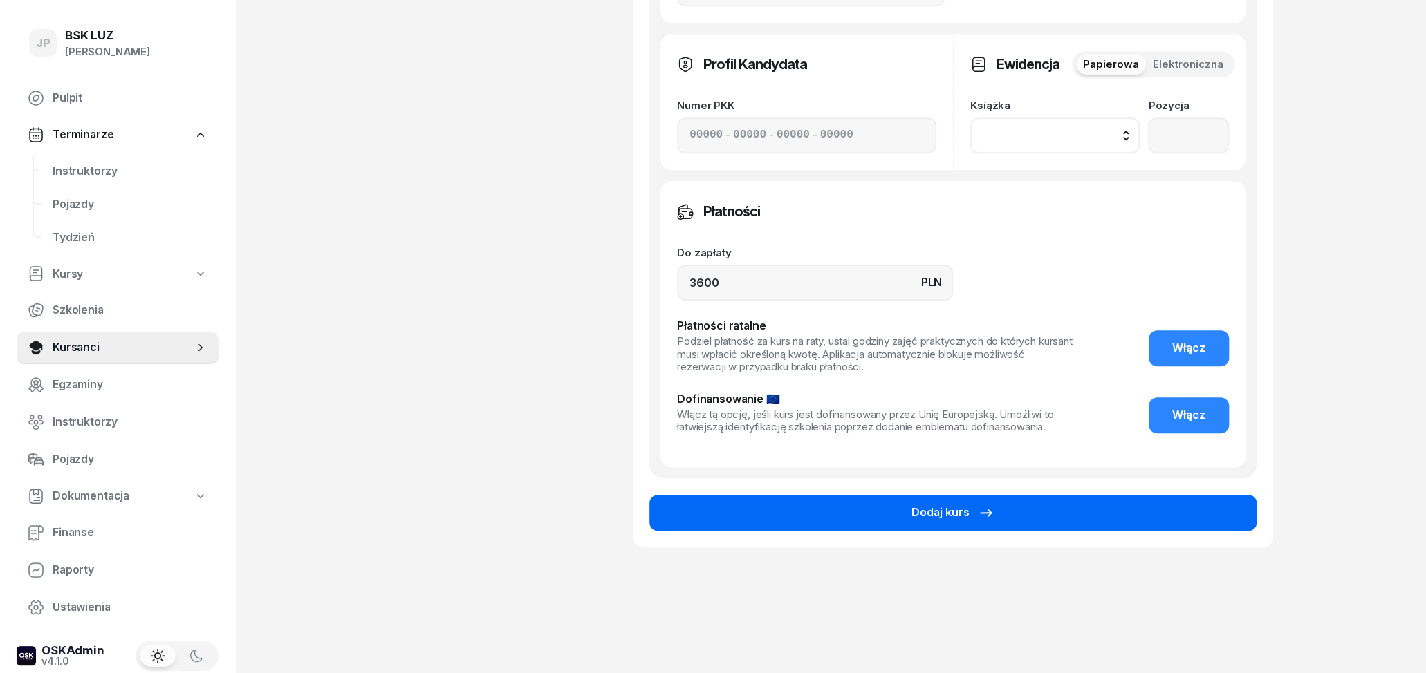
click at [918, 522] on button "Dodaj kurs" at bounding box center [952, 513] width 607 height 36
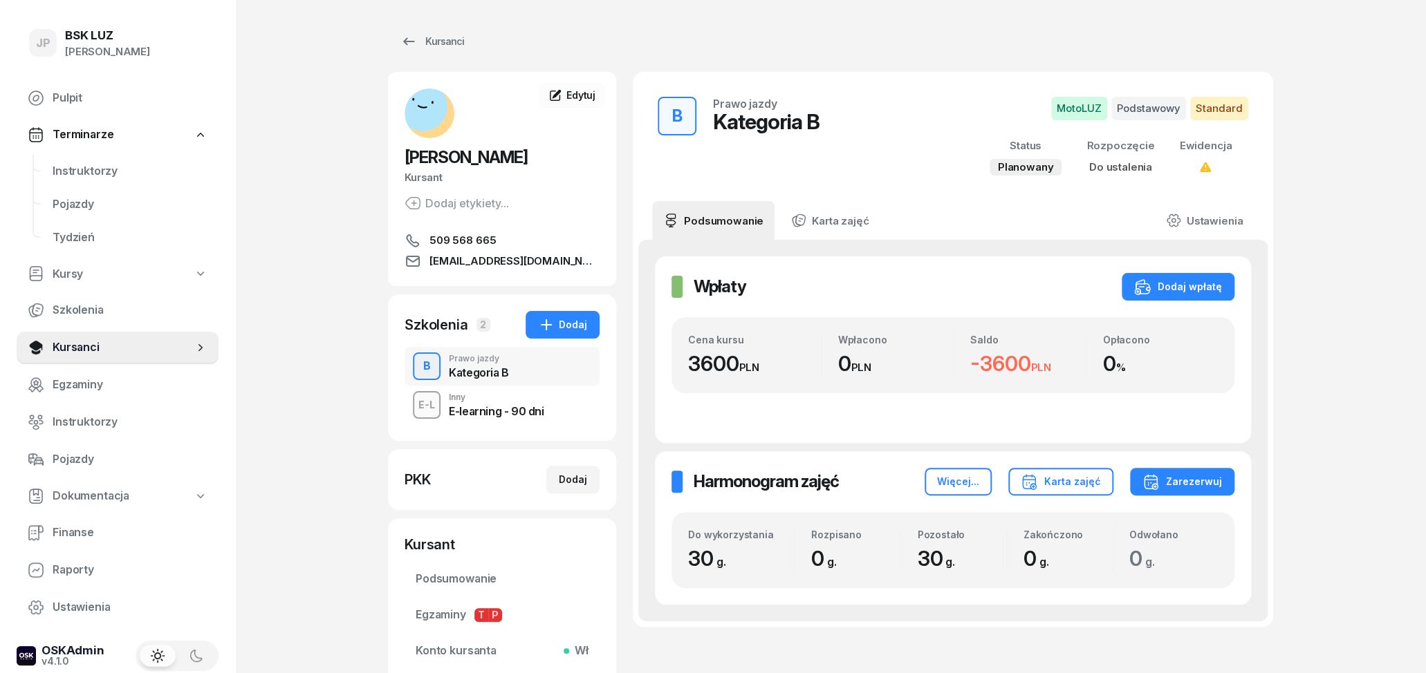
click at [492, 413] on div "E-learning - 90 dni" at bounding box center [496, 411] width 95 height 11
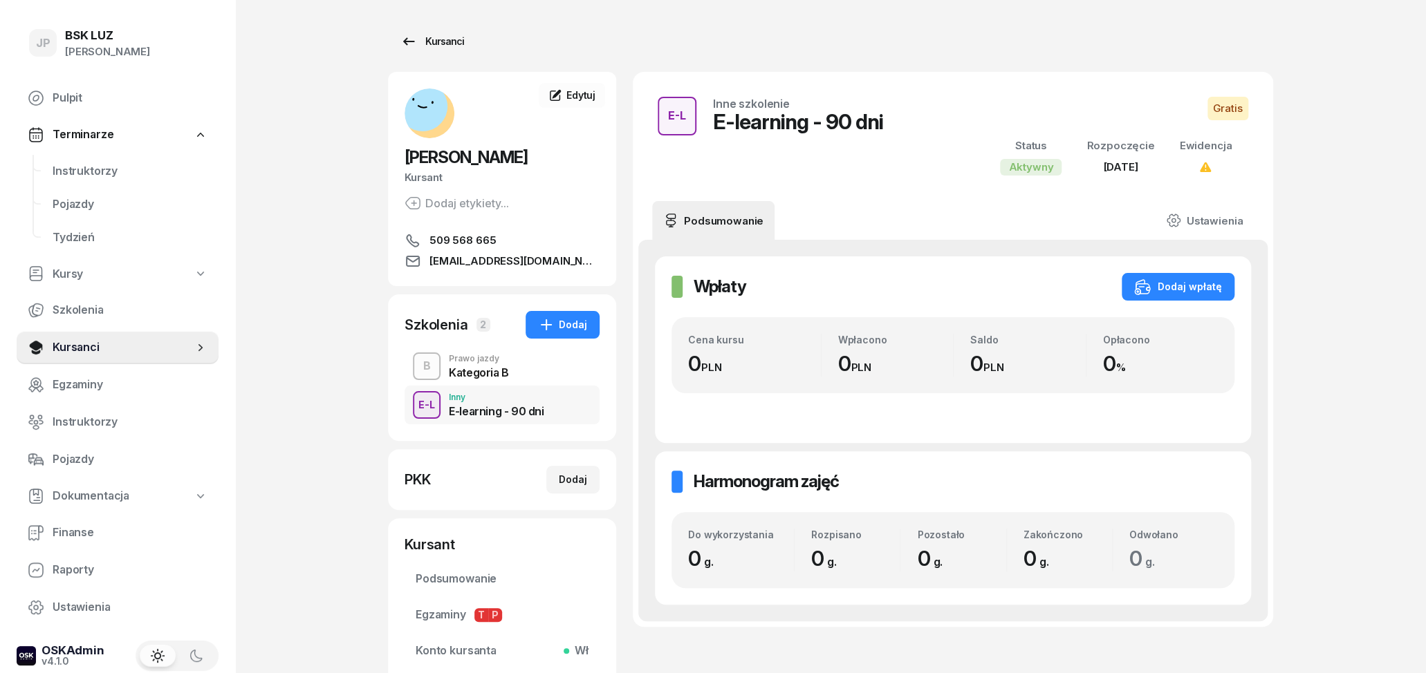
click at [414, 38] on icon at bounding box center [408, 41] width 17 height 17
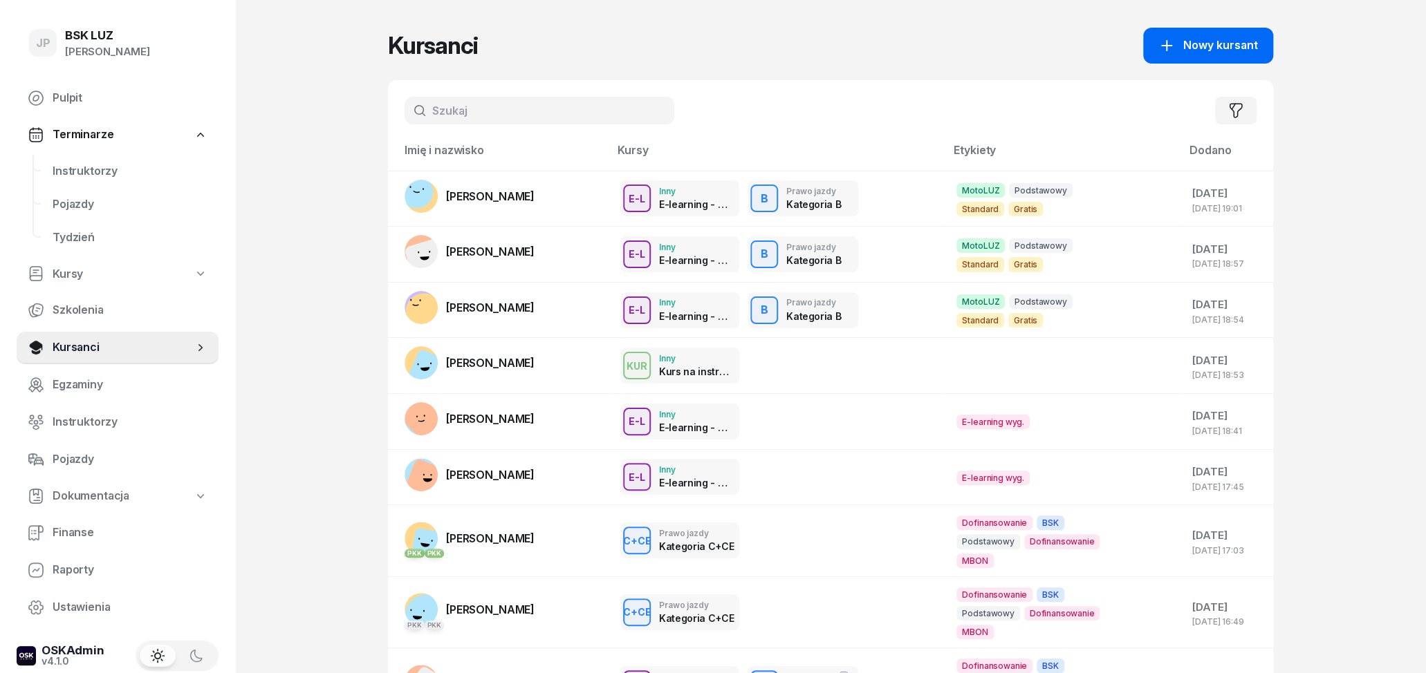
click at [1197, 53] on span "Nowy kursant" at bounding box center [1220, 46] width 75 height 18
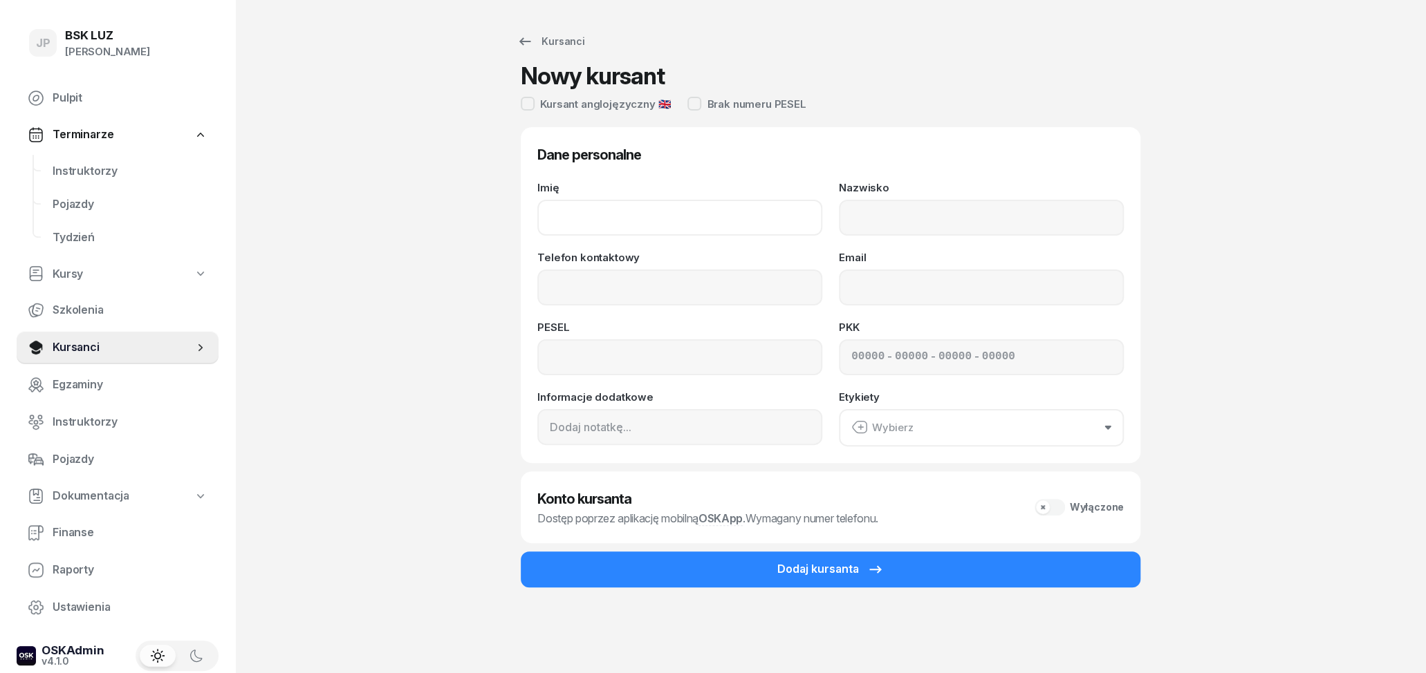
click at [601, 227] on input "Imię" at bounding box center [679, 218] width 285 height 36
type input "a"
type input "[PERSON_NAME]"
click at [906, 223] on input "Nazwisko" at bounding box center [981, 218] width 285 height 36
type input "PUKA"
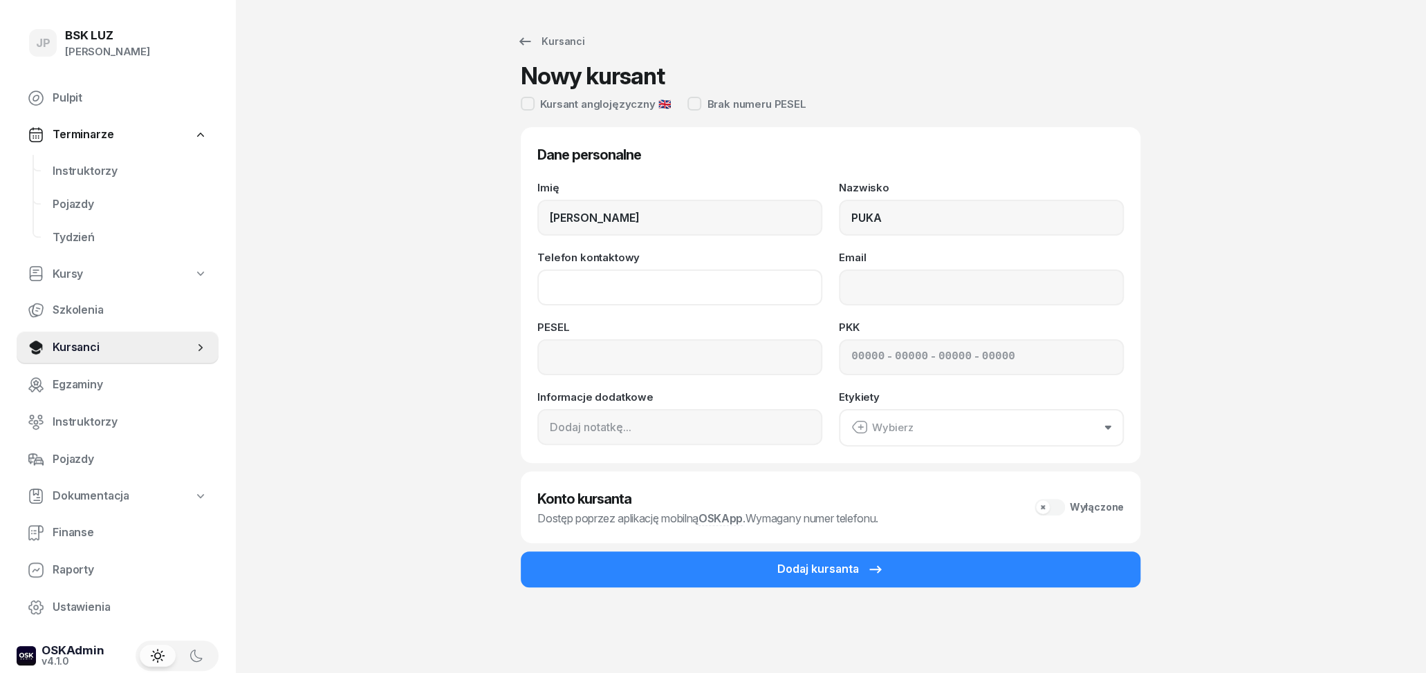
click at [729, 274] on input "Telefon kontaktowy" at bounding box center [679, 288] width 285 height 36
type input "697 391 858"
click at [951, 272] on input "Email" at bounding box center [981, 288] width 285 height 36
type input "[EMAIL_ADDRESS][DOMAIN_NAME]"
click at [713, 354] on input at bounding box center [679, 357] width 285 height 36
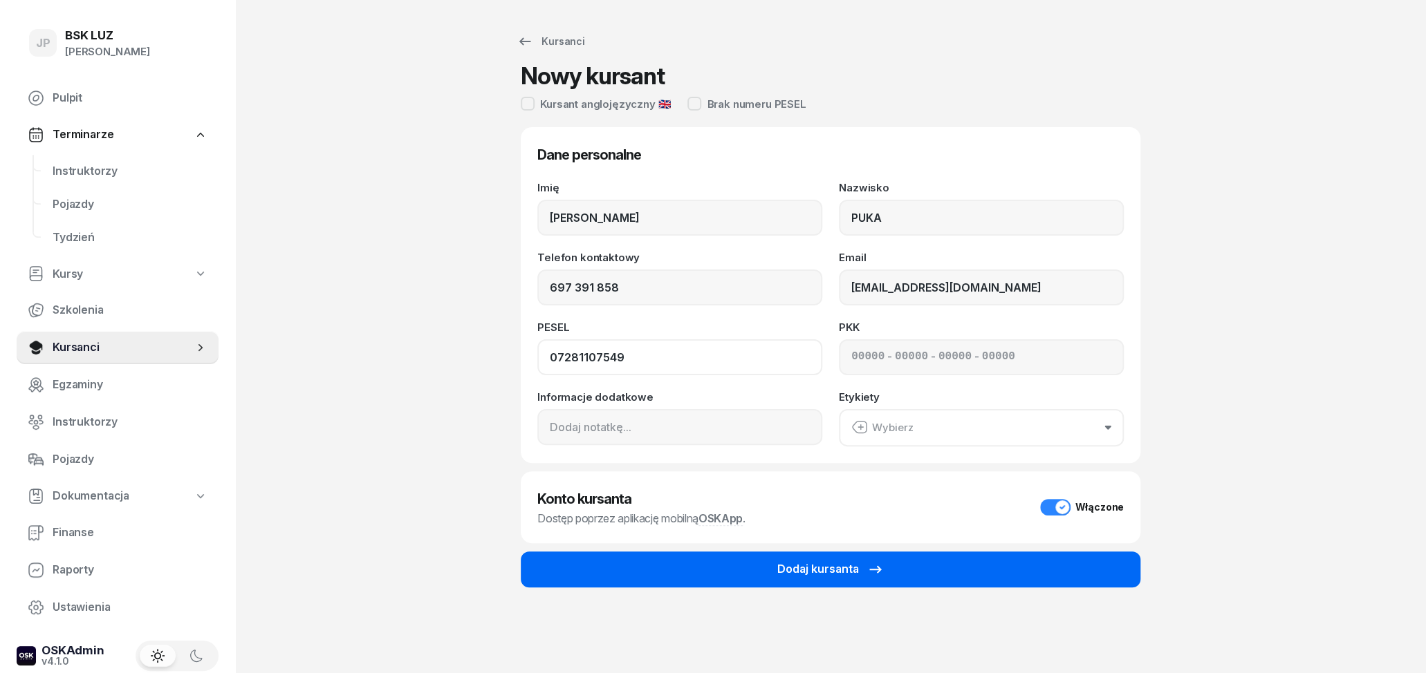
type input "07281107549"
click at [947, 570] on button "Dodaj kursanta" at bounding box center [830, 570] width 619 height 36
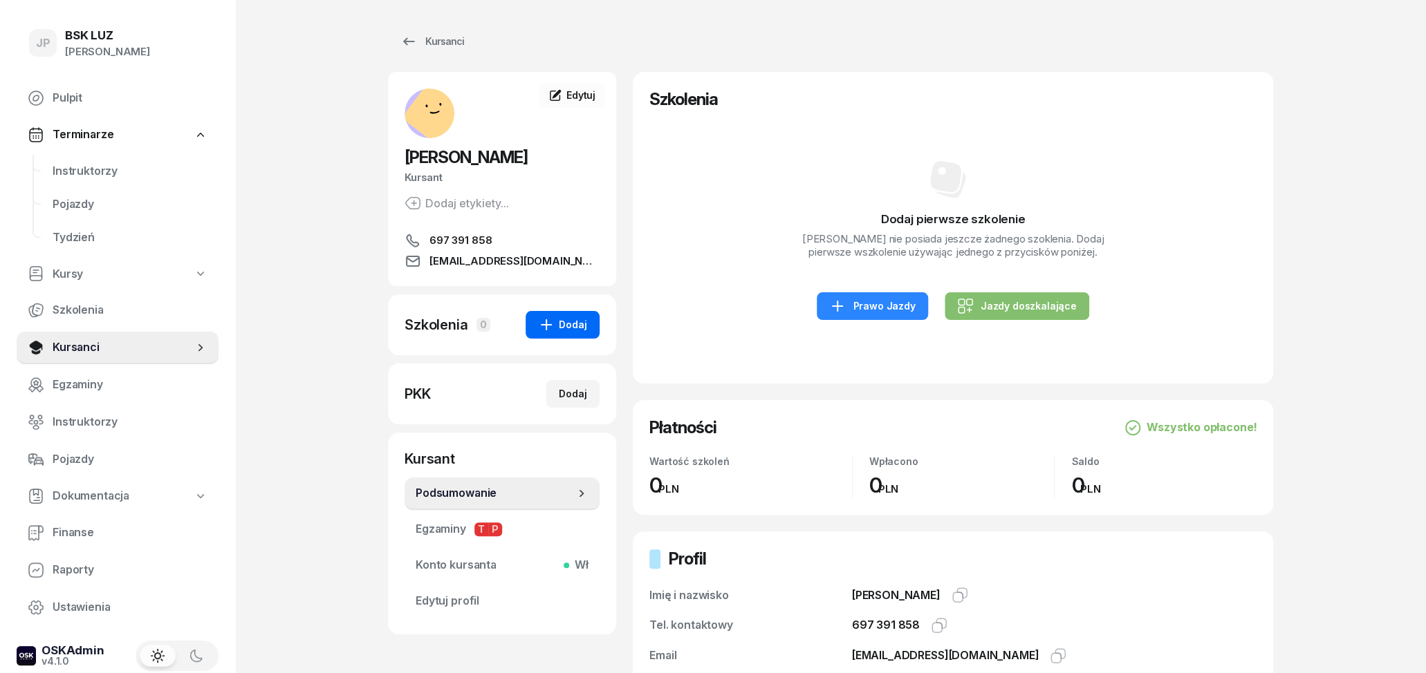
click at [552, 325] on icon "button" at bounding box center [546, 324] width 11 height 11
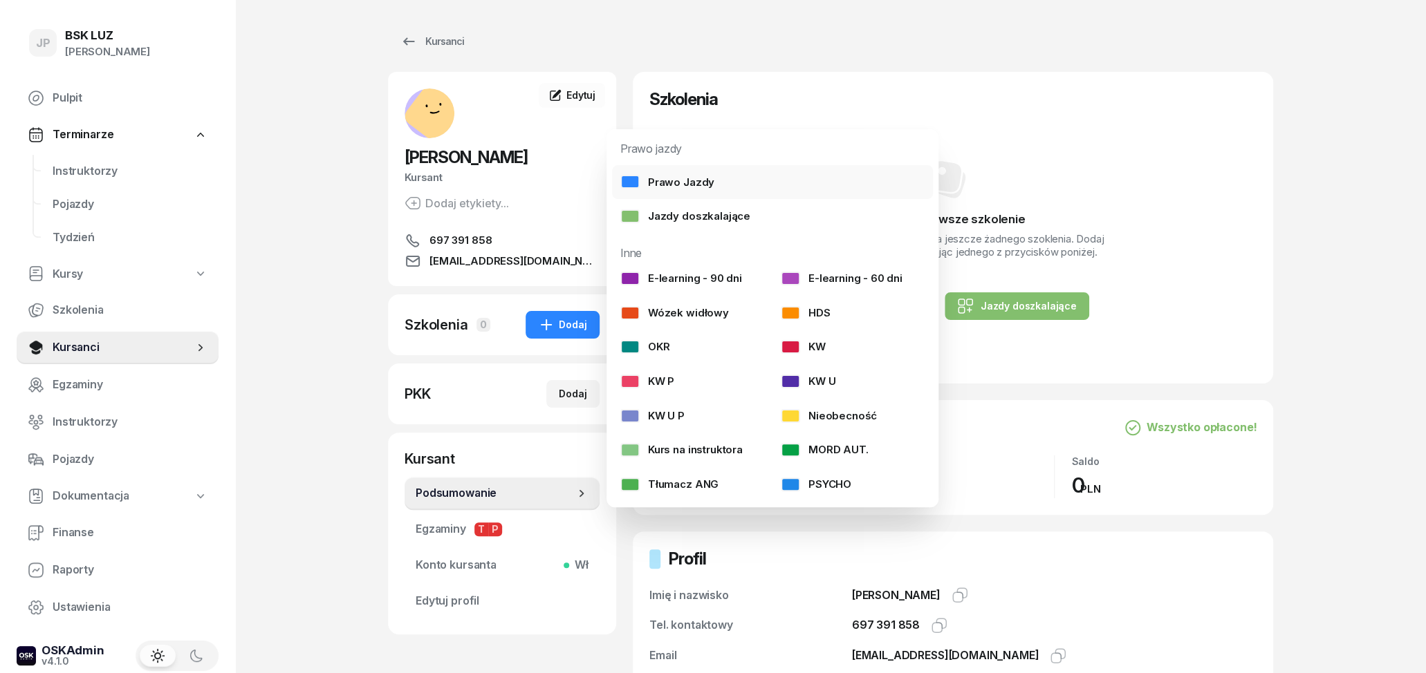
click at [677, 171] on link "Prawo Jazdy" at bounding box center [772, 182] width 321 height 35
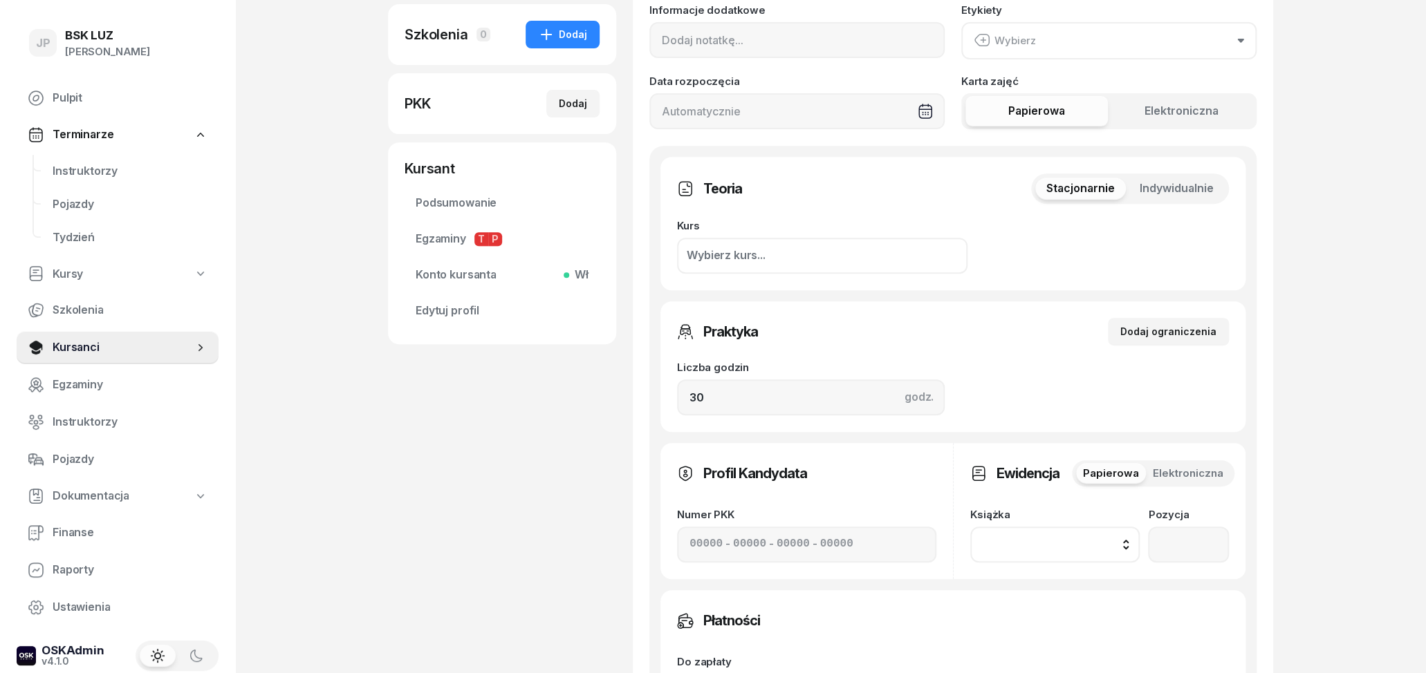
scroll to position [288, 0]
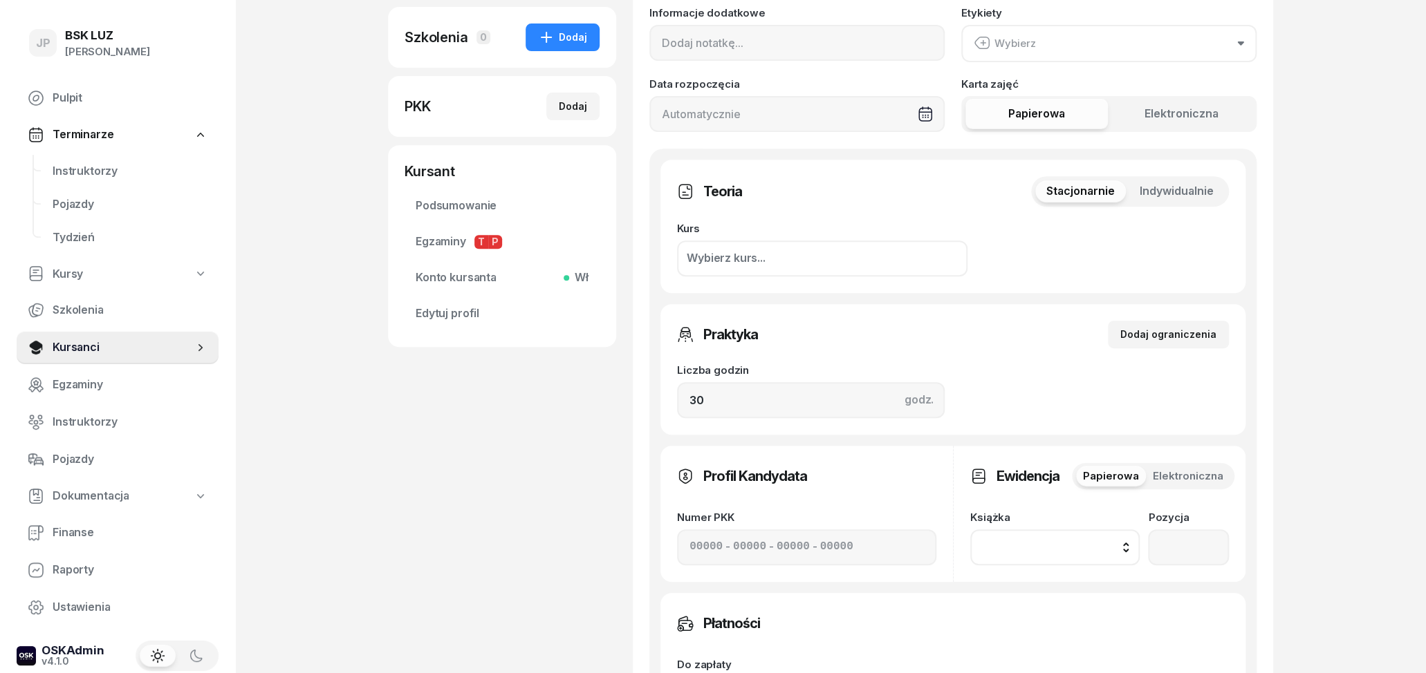
click at [1097, 36] on button "Wybierz" at bounding box center [1108, 43] width 295 height 37
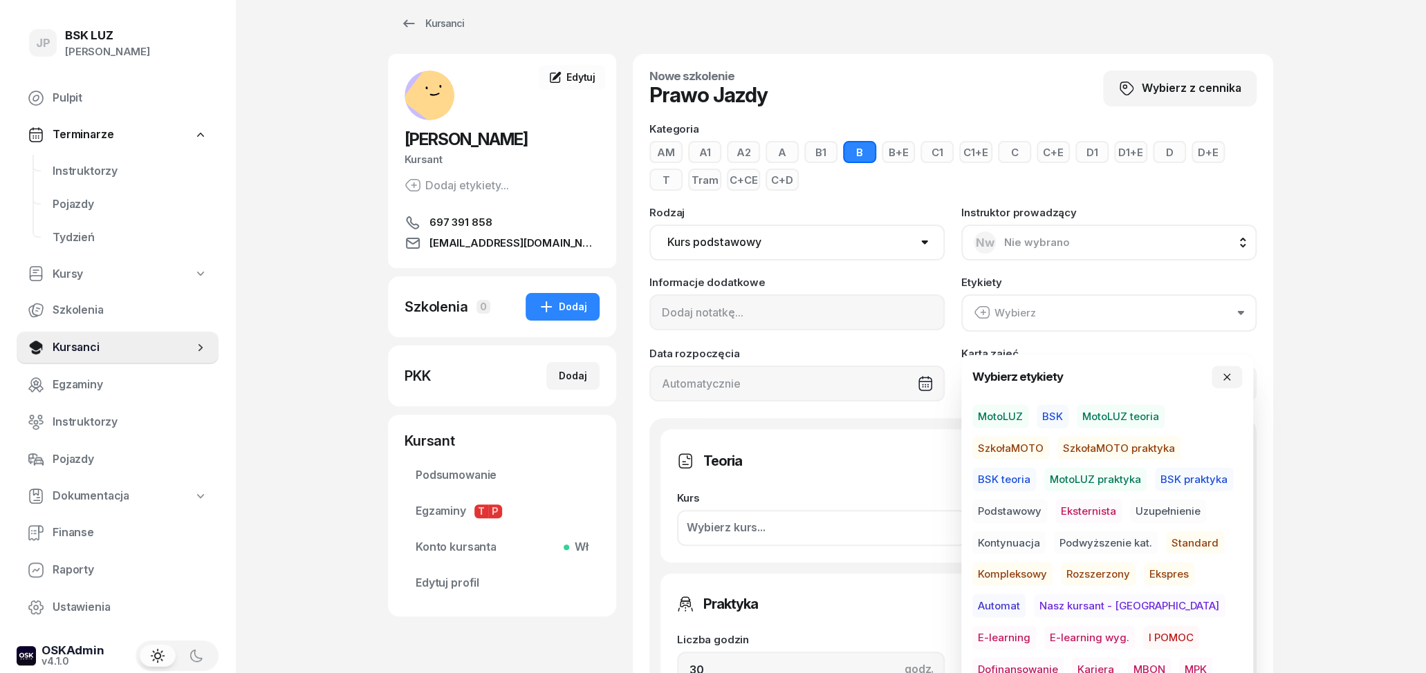
scroll to position [0, 0]
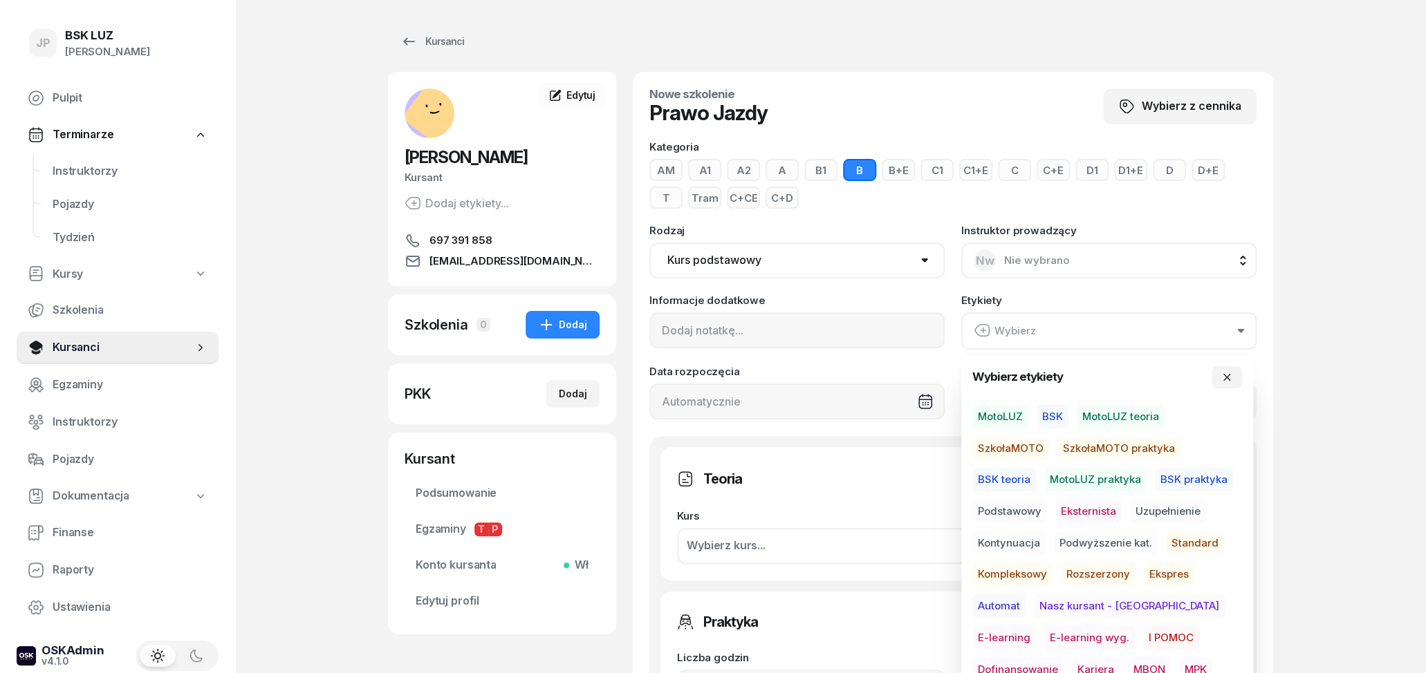
click at [1007, 415] on span "MotoLUZ" at bounding box center [1000, 417] width 56 height 24
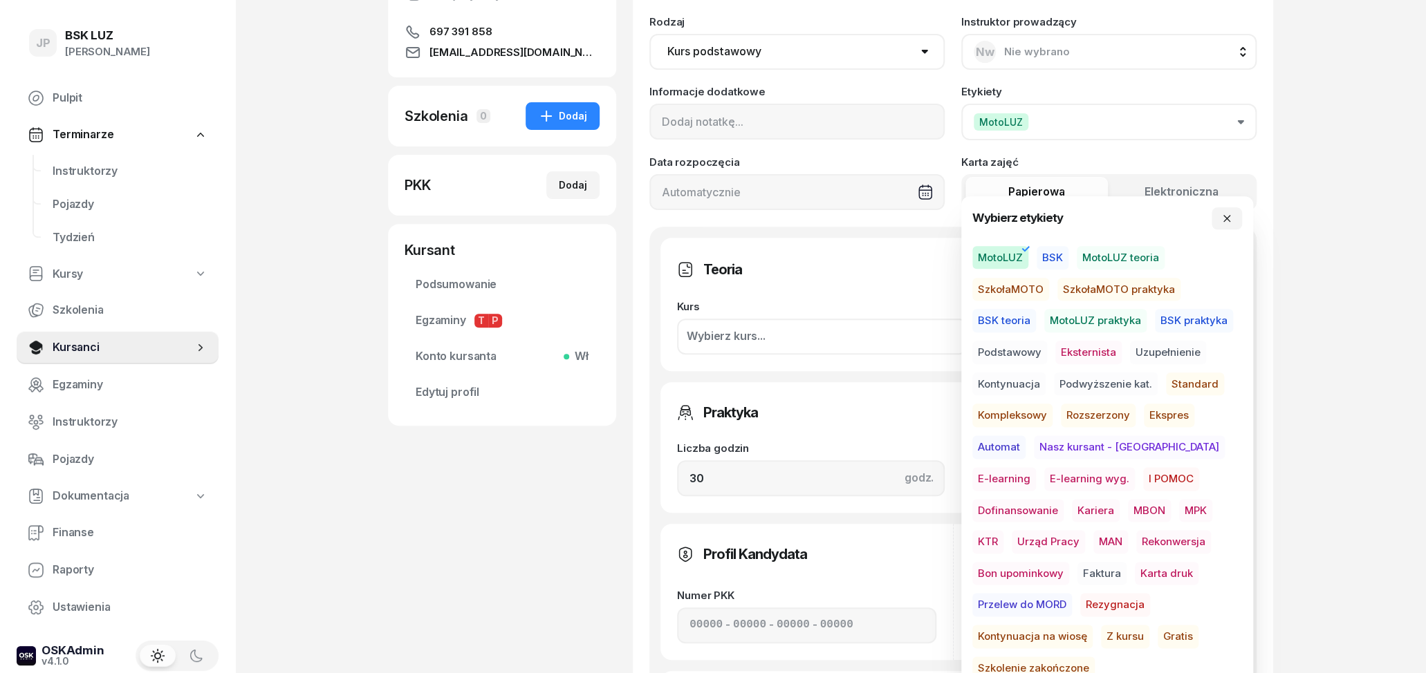
scroll to position [216, 0]
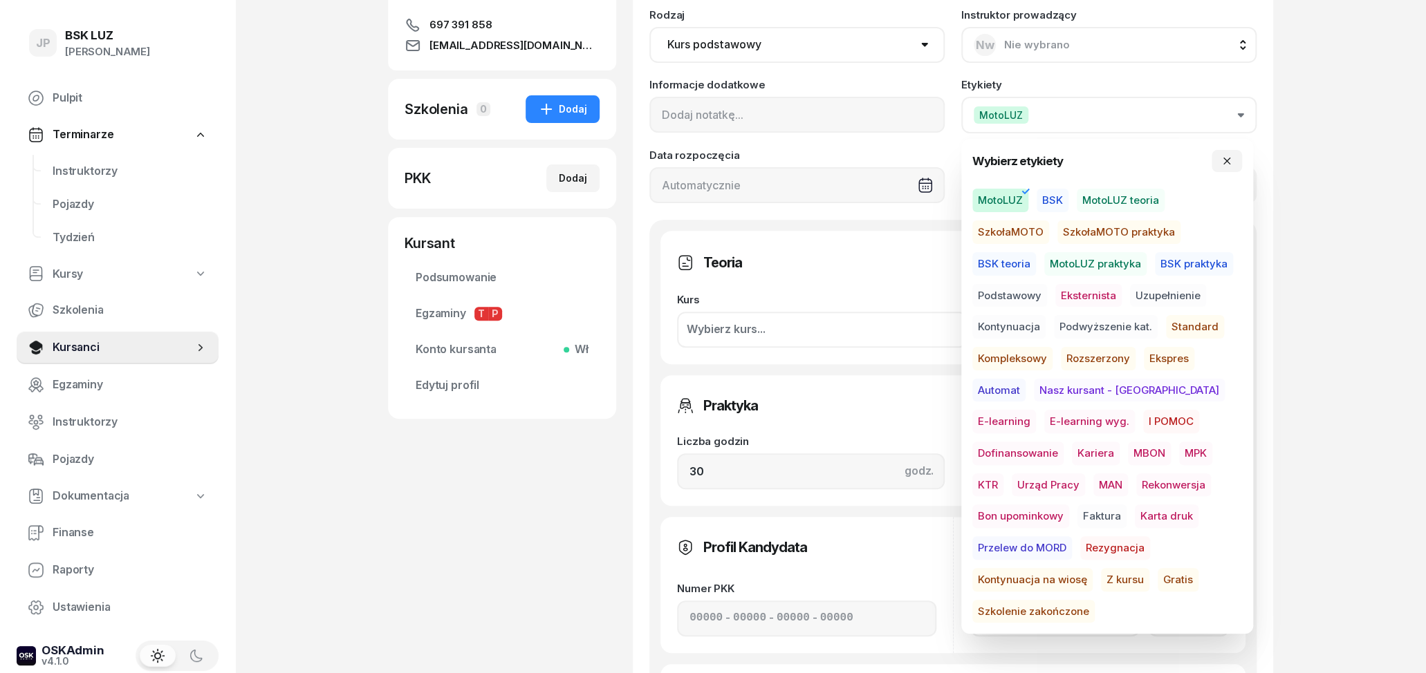
click at [1024, 292] on span "Podstawowy" at bounding box center [1009, 296] width 75 height 24
click at [1187, 323] on span "Standard" at bounding box center [1195, 327] width 58 height 24
drag, startPoint x: 1317, startPoint y: 288, endPoint x: 1304, endPoint y: 313, distance: 28.8
click at [1318, 288] on div "JP BSK [PERSON_NAME] Pulpit Terminarze Instruktorzy Pojazdy Tydzień Kursy Szkol…" at bounding box center [713, 471] width 1426 height 1374
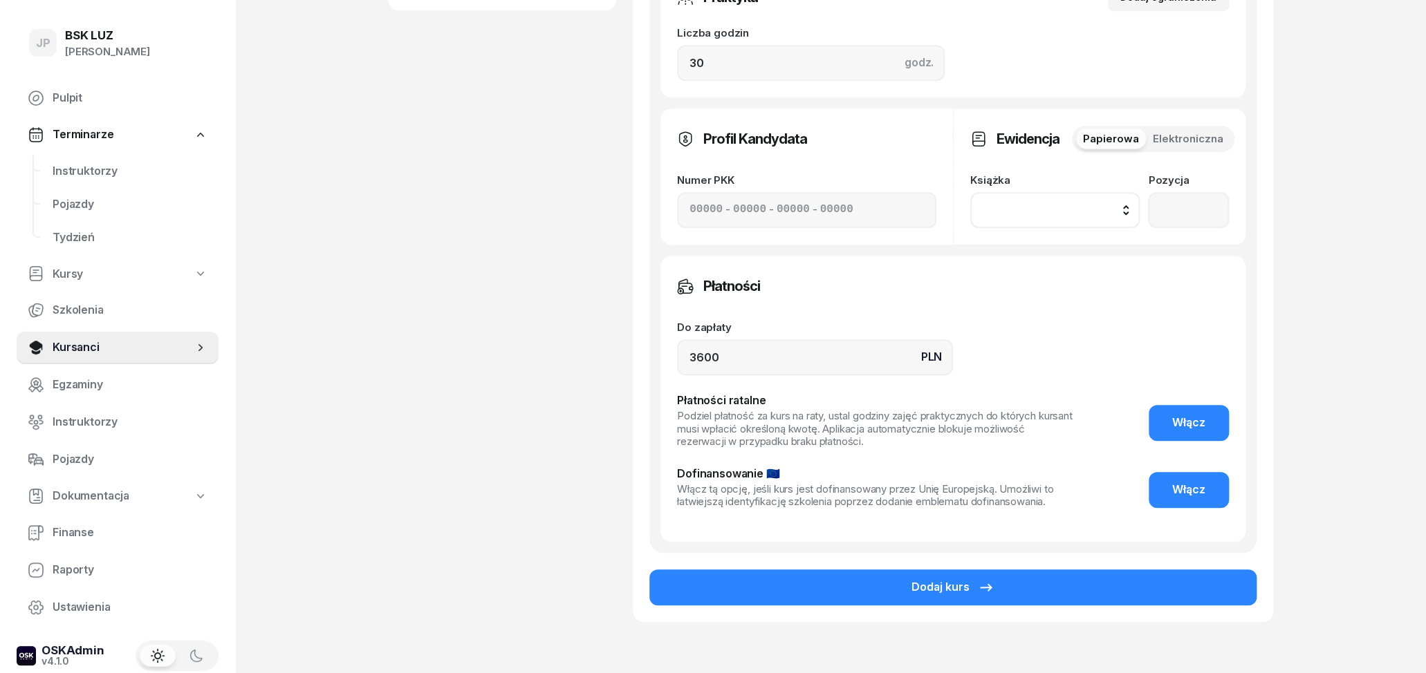
scroll to position [699, 0]
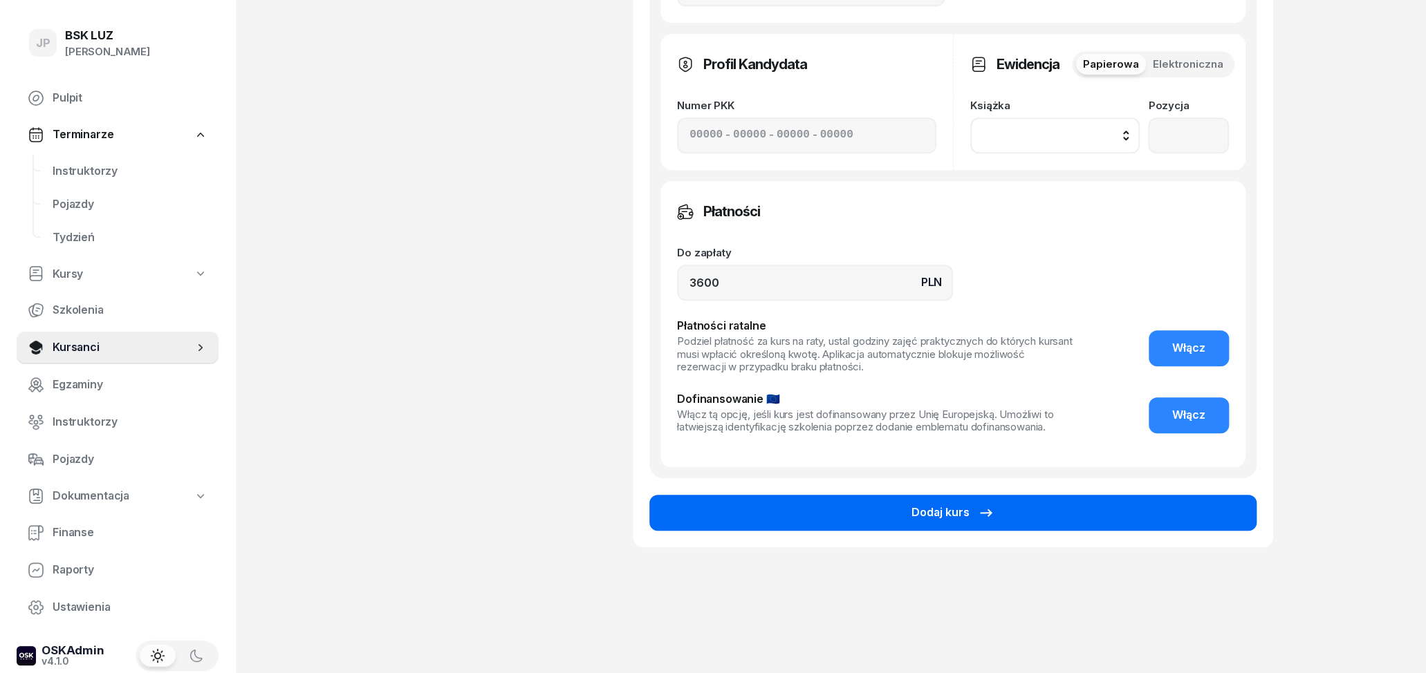
click at [899, 526] on button "Dodaj kurs" at bounding box center [952, 513] width 607 height 36
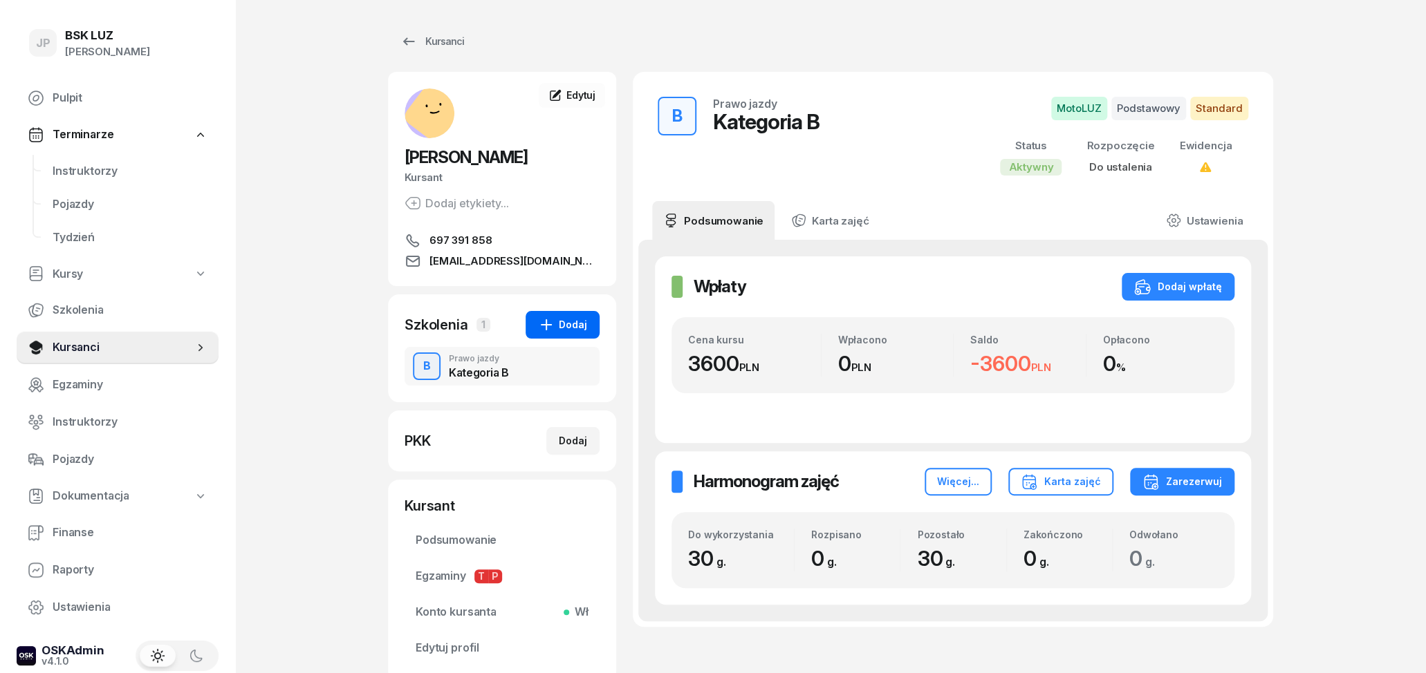
click at [581, 313] on button "Dodaj" at bounding box center [562, 325] width 74 height 28
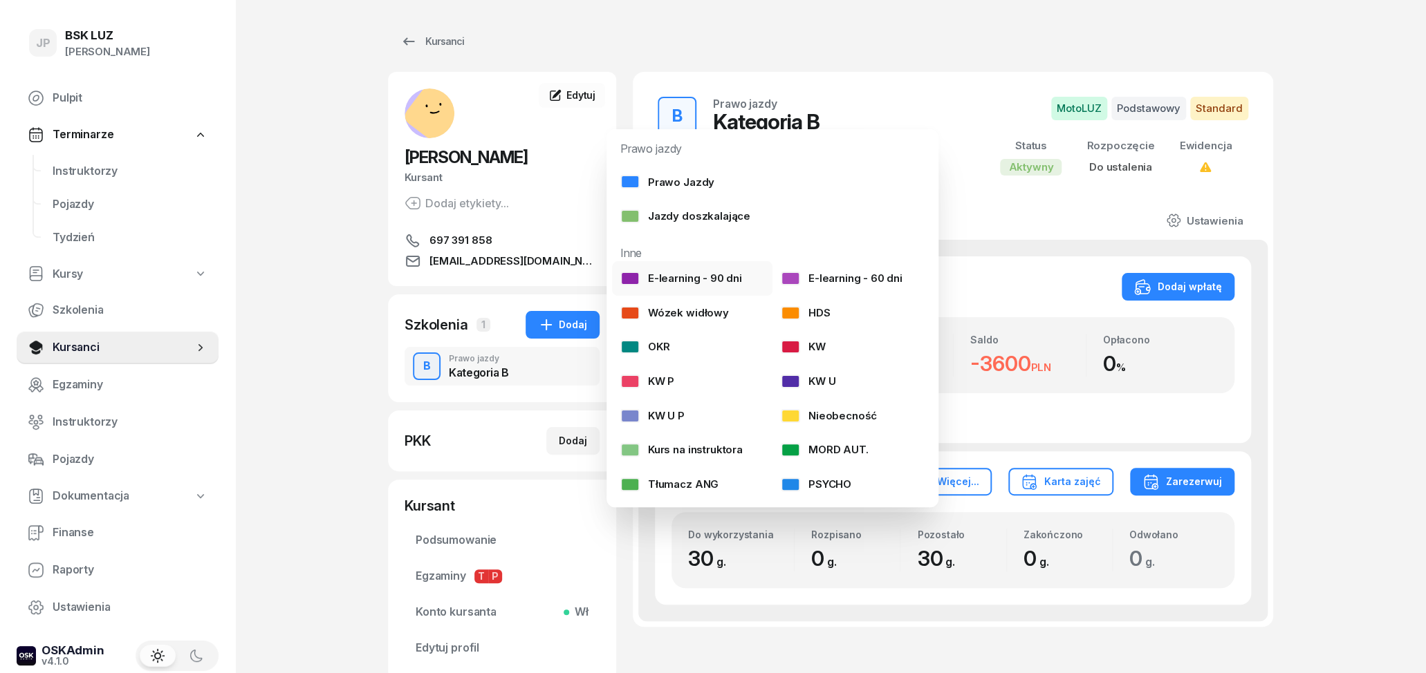
click at [730, 277] on div "E-learning - 90 dni" at bounding box center [681, 279] width 122 height 18
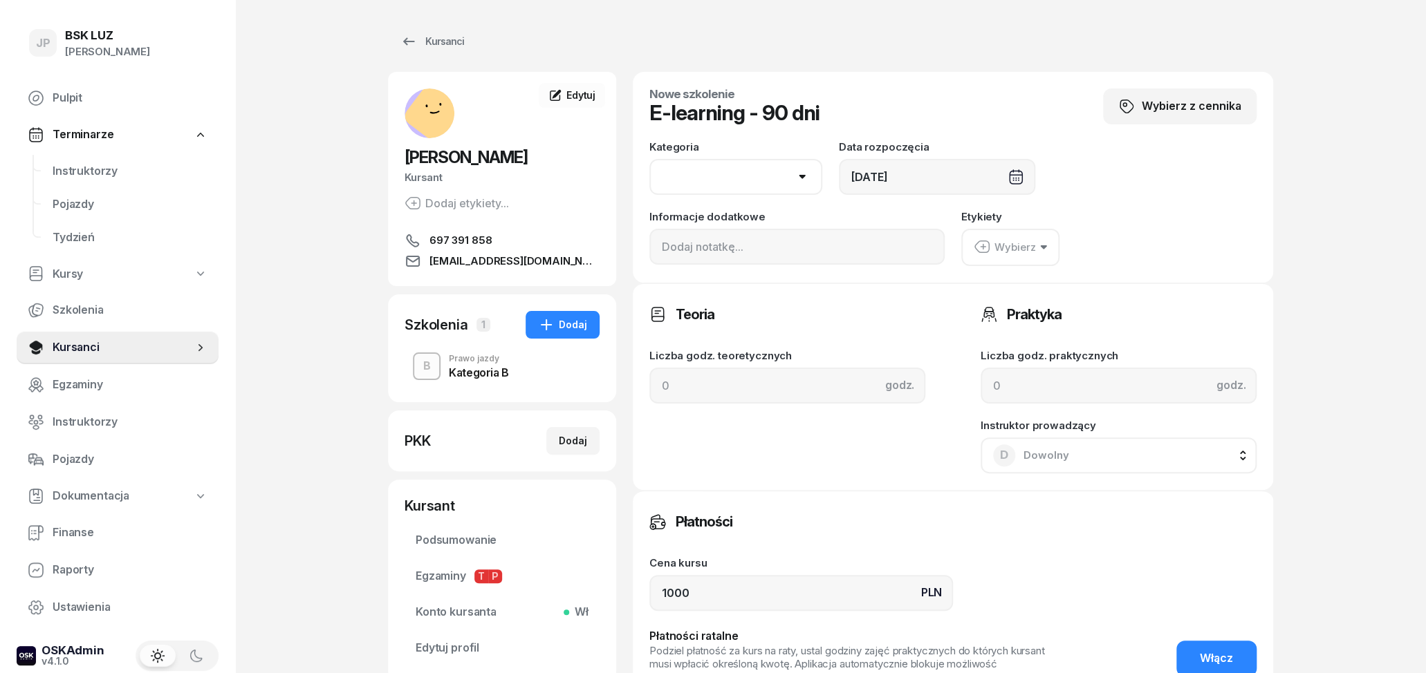
select select "B"
click option "B" at bounding box center [0, 0] width 0 height 0
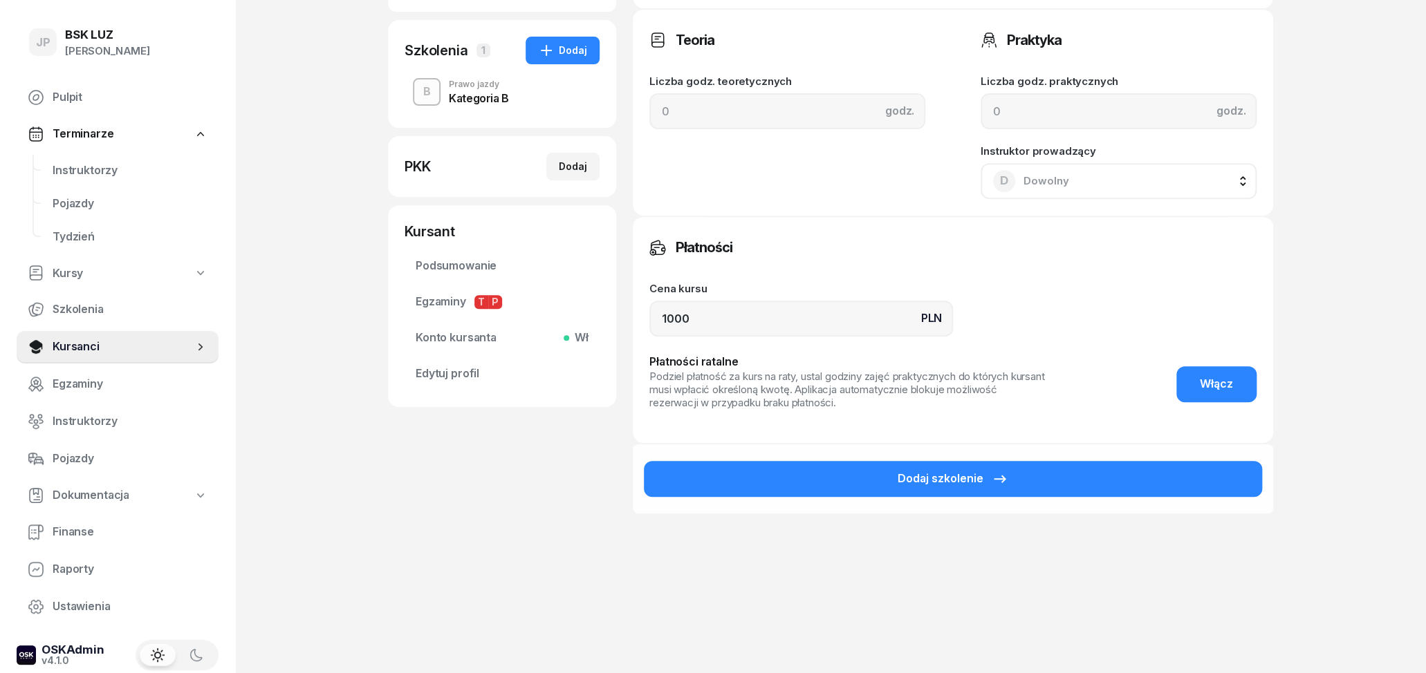
scroll to position [280, 0]
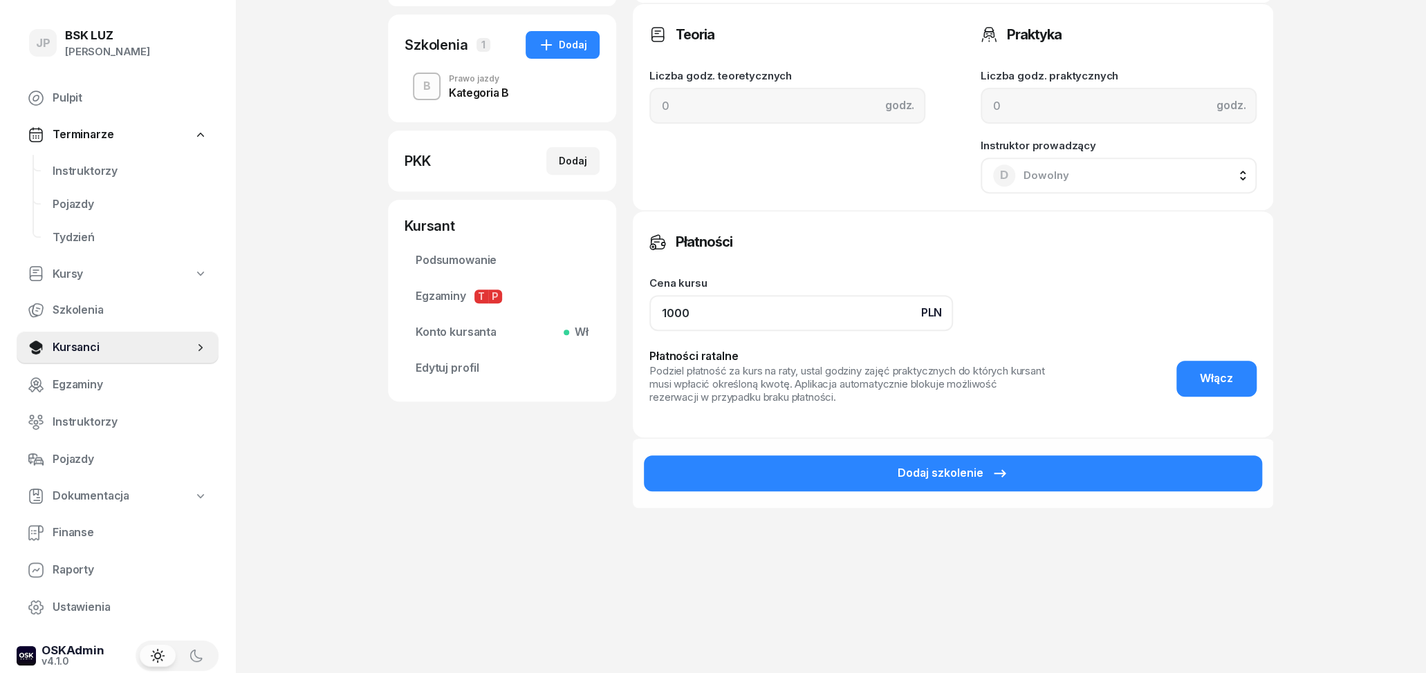
drag, startPoint x: 807, startPoint y: 319, endPoint x: 651, endPoint y: 310, distance: 156.5
click at [651, 310] on input "1000" at bounding box center [801, 313] width 304 height 36
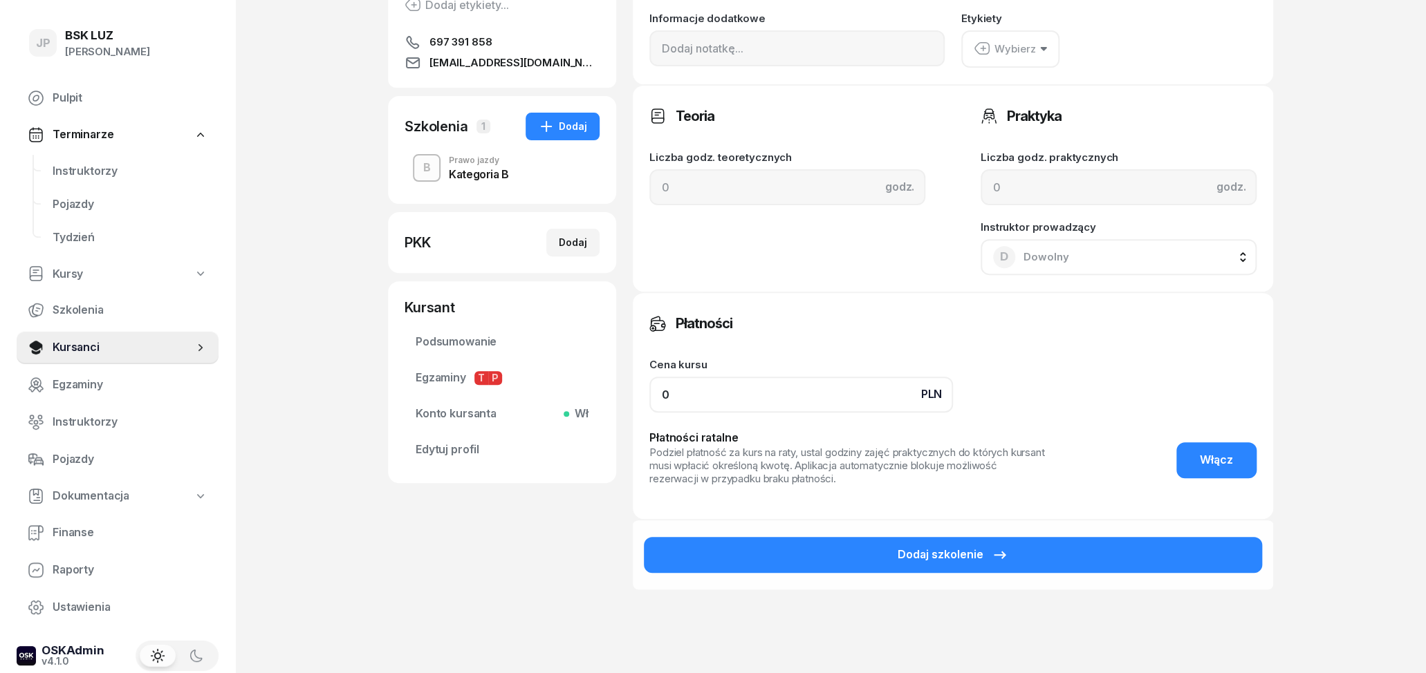
scroll to position [136, 0]
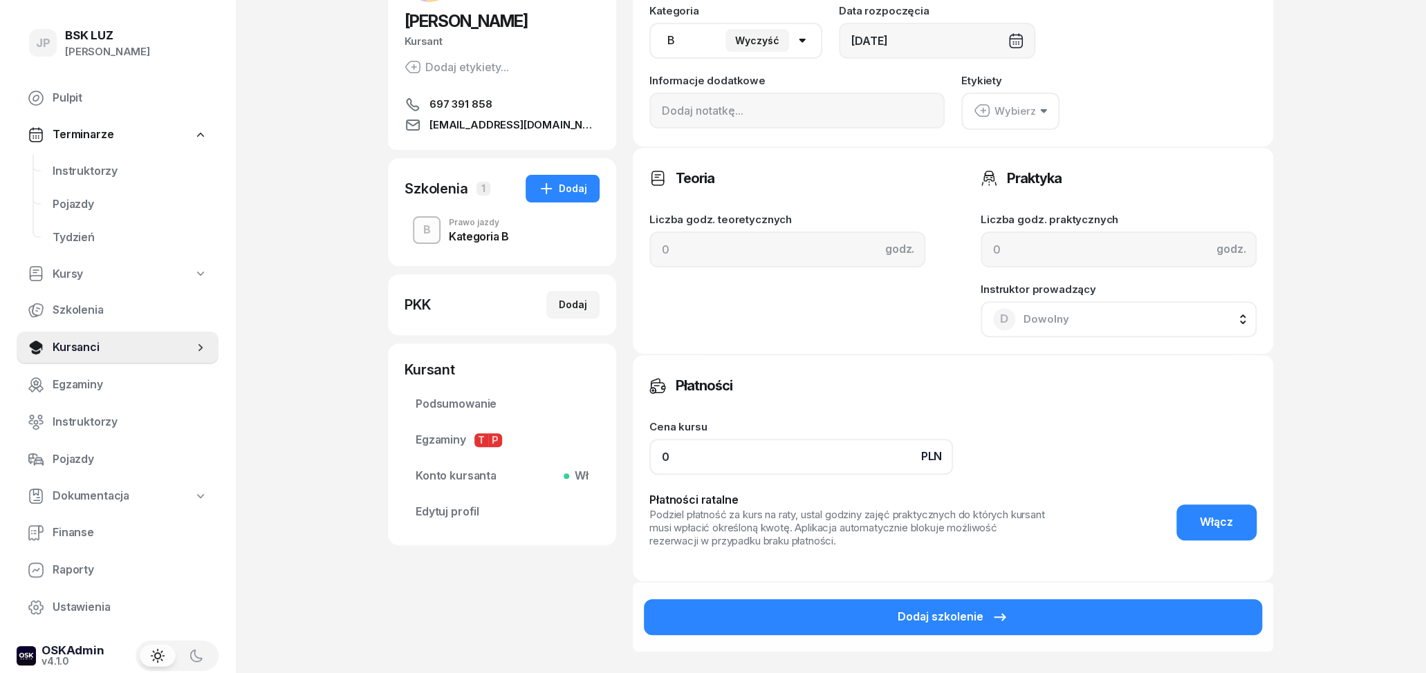
type input "0"
click at [1015, 118] on div "Wybierz" at bounding box center [1004, 111] width 62 height 18
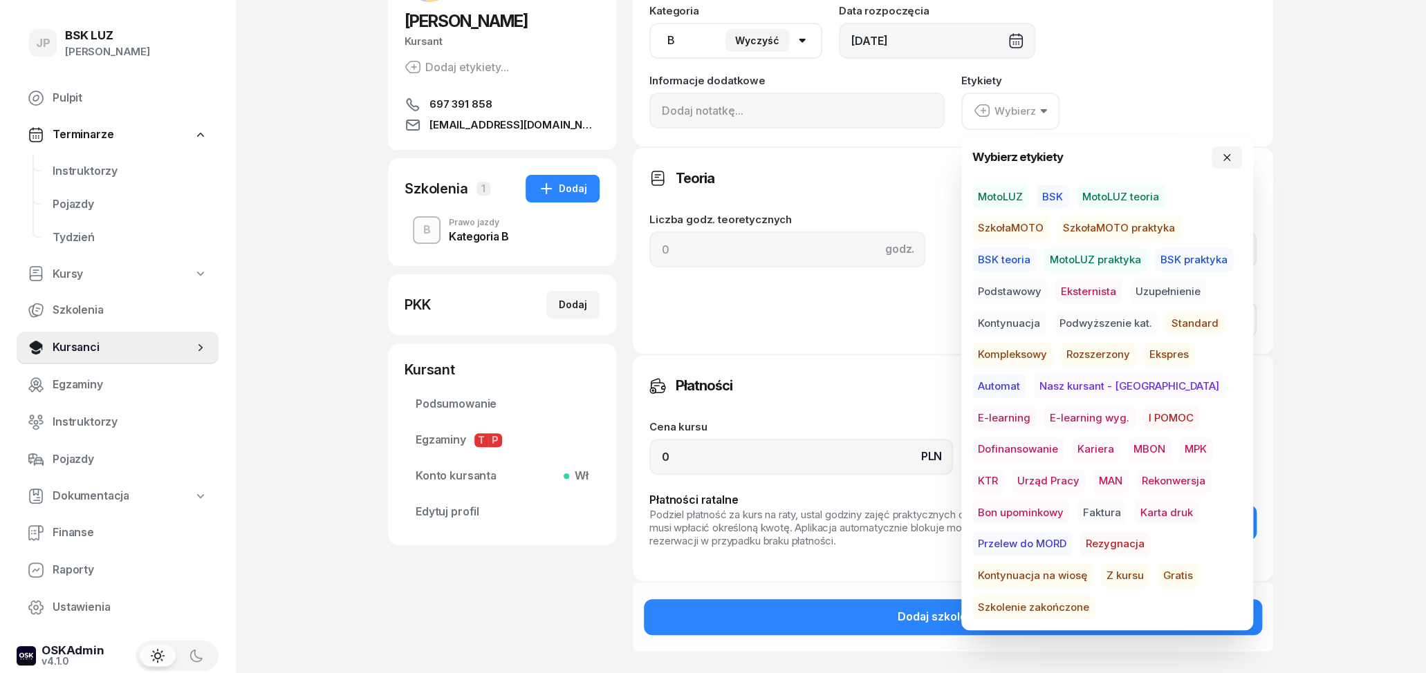
click at [1157, 569] on span "Gratis" at bounding box center [1177, 576] width 41 height 24
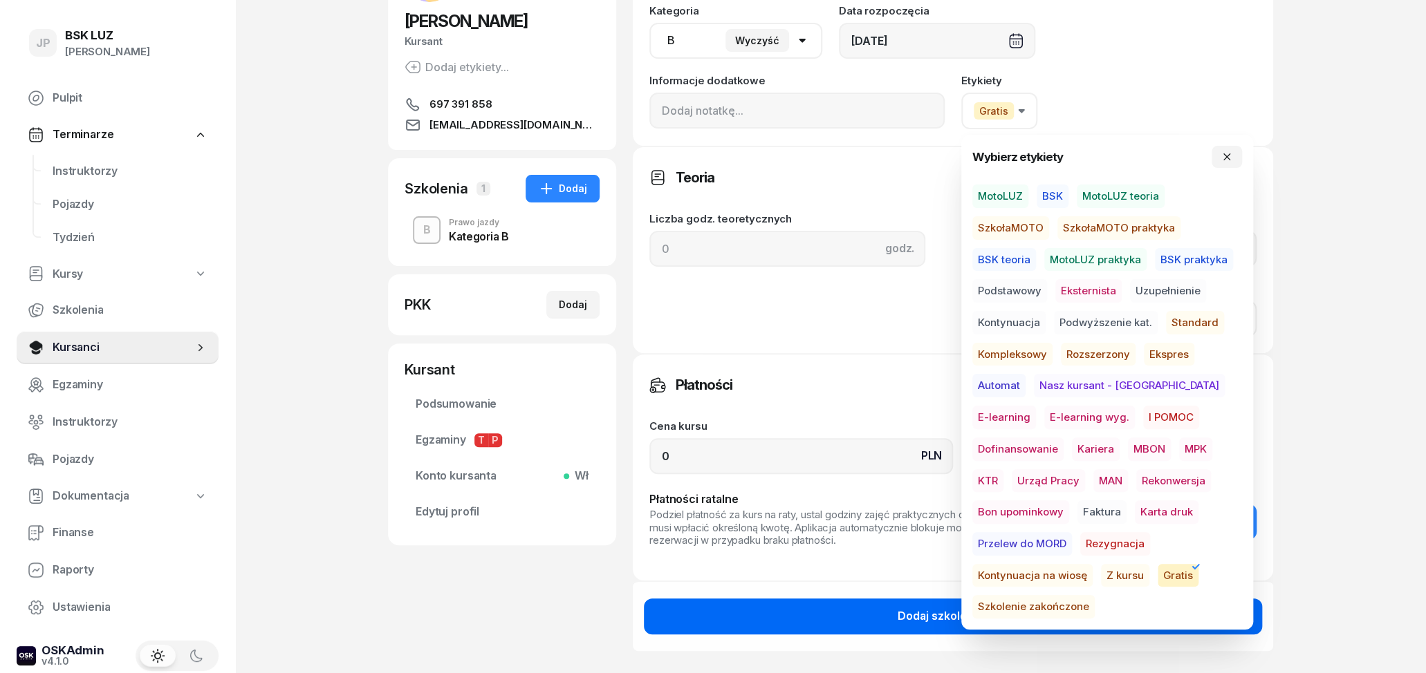
click at [771, 620] on button "Dodaj szkolenie" at bounding box center [953, 617] width 618 height 36
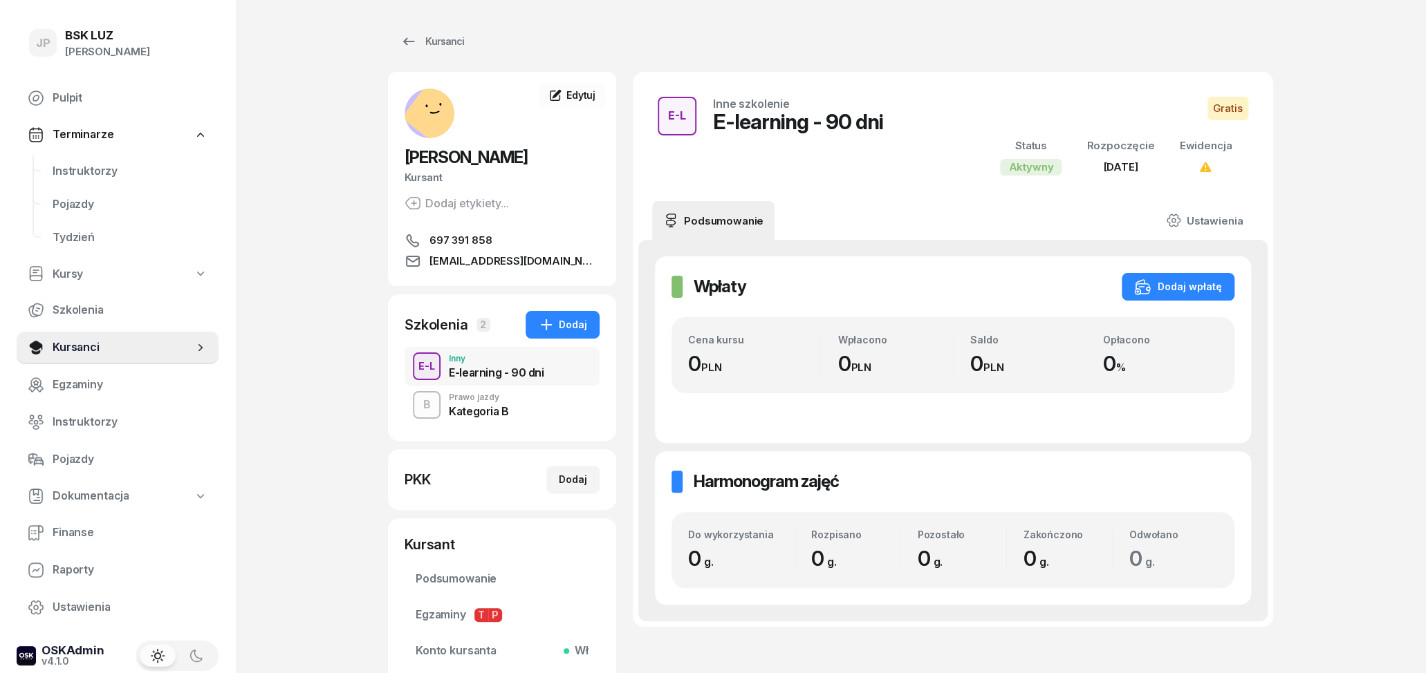
click at [485, 404] on div "Kategoria B" at bounding box center [479, 409] width 60 height 15
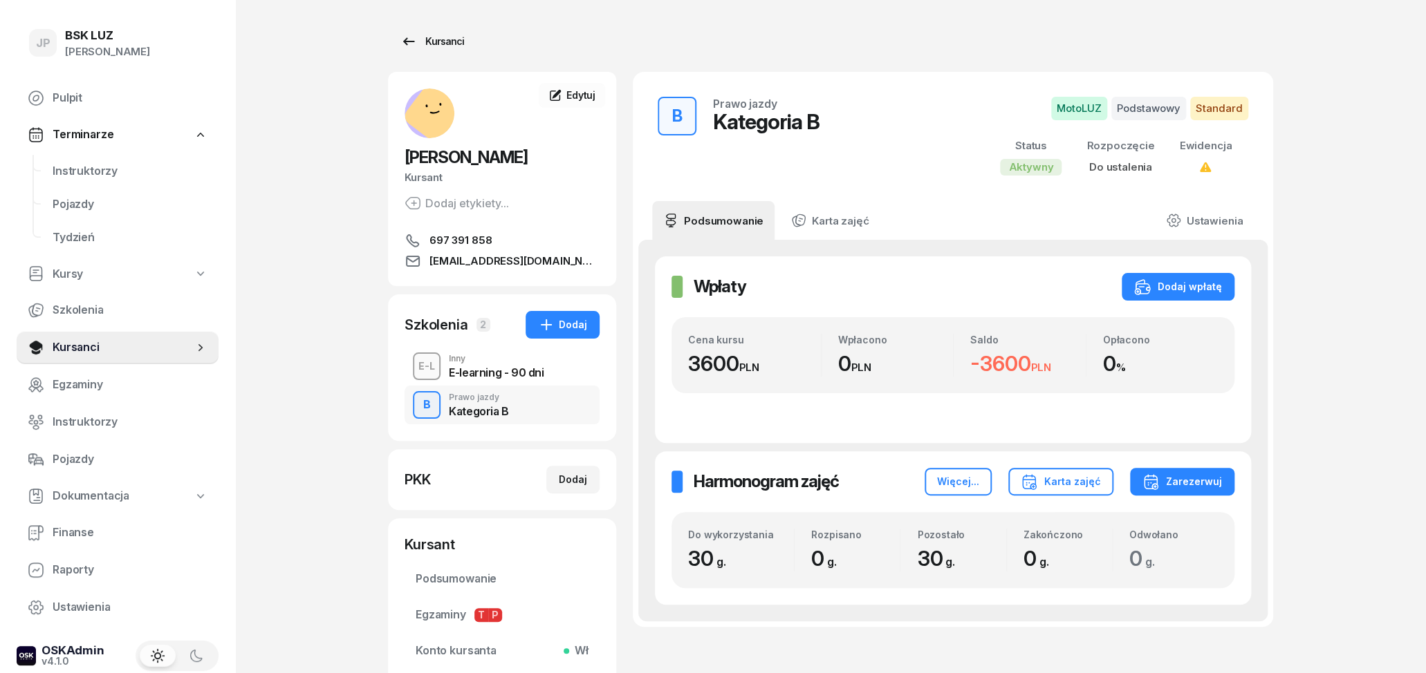
click at [419, 37] on div "Kursanci" at bounding box center [432, 41] width 64 height 17
